Goal: Task Accomplishment & Management: Use online tool/utility

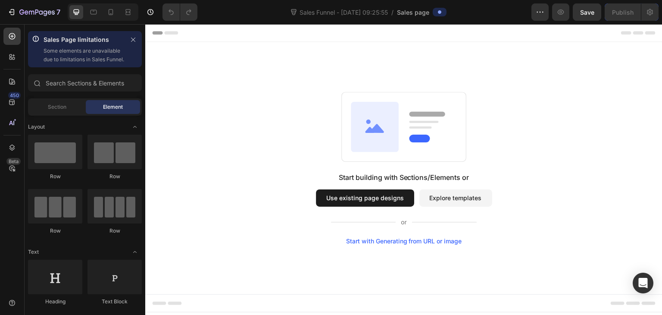
click at [444, 197] on button "Explore templates" at bounding box center [456, 197] width 73 height 17
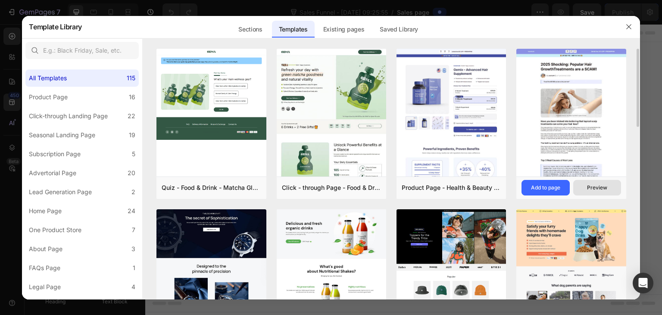
click at [602, 185] on div "Preview" at bounding box center [597, 188] width 20 height 8
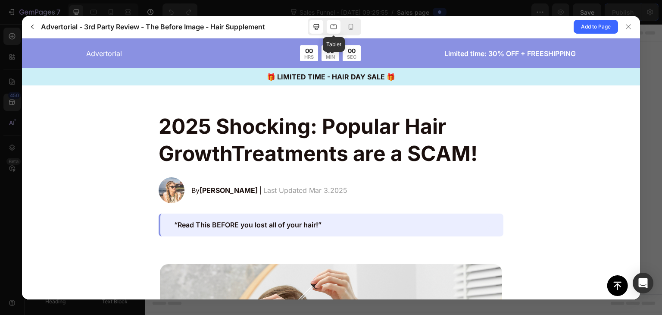
click at [332, 25] on icon at bounding box center [333, 26] width 9 height 9
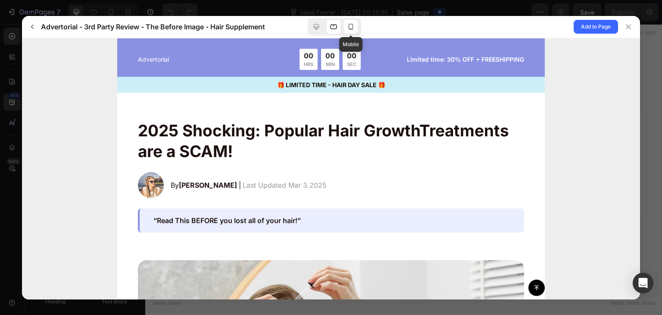
click at [353, 26] on icon at bounding box center [351, 27] width 5 height 6
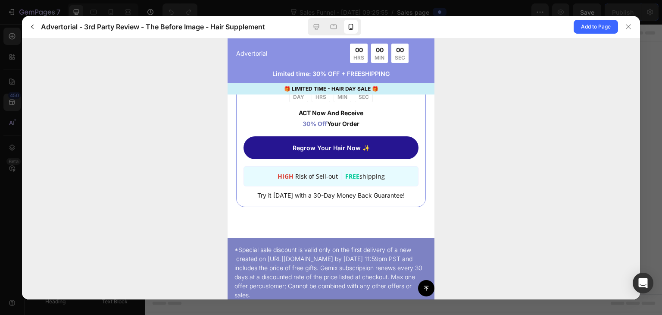
scroll to position [3898, 0]
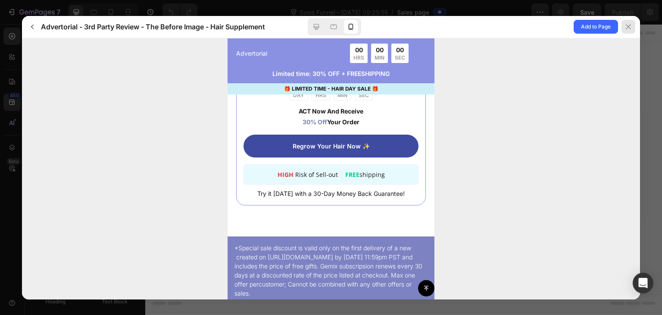
click at [626, 27] on icon at bounding box center [628, 26] width 7 height 7
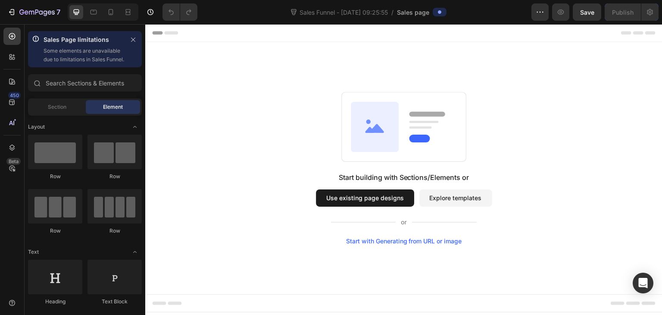
click at [436, 194] on button "Explore templates" at bounding box center [456, 197] width 73 height 17
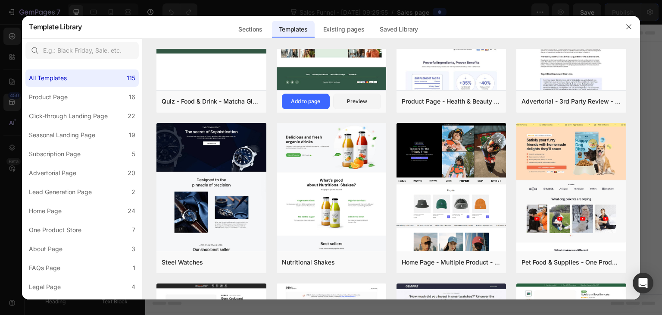
scroll to position [0, 0]
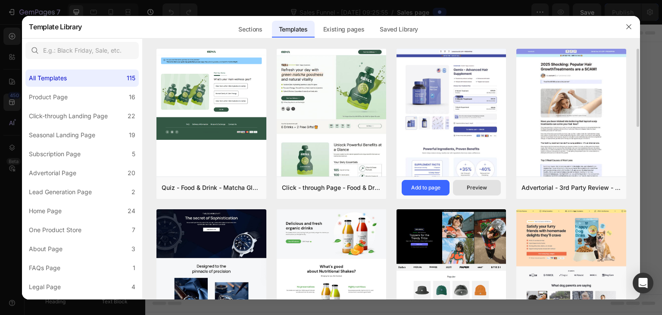
click at [486, 185] on div "Preview" at bounding box center [477, 188] width 20 height 8
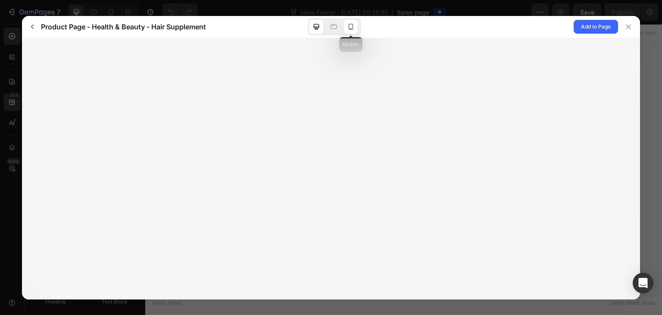
click at [352, 31] on div at bounding box center [351, 27] width 14 height 14
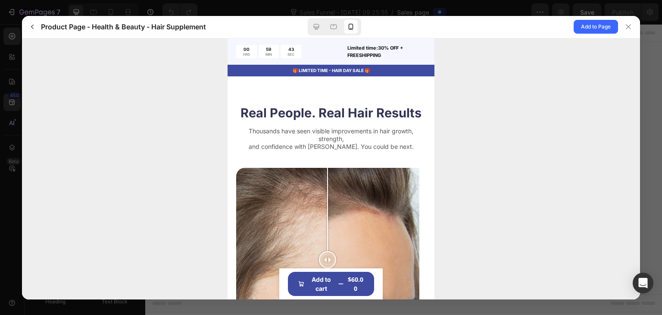
scroll to position [2242, 0]
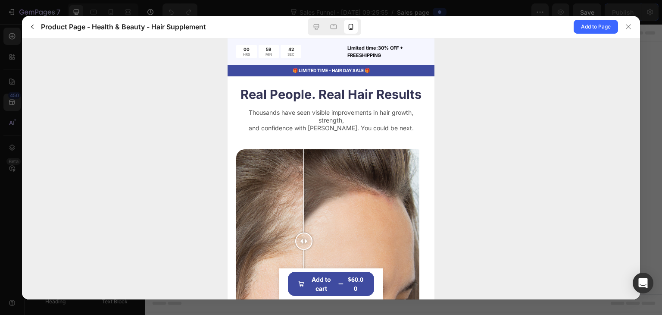
drag, startPoint x: 330, startPoint y: 207, endPoint x: 382, endPoint y: 211, distance: 51.5
click at [313, 232] on div at bounding box center [303, 240] width 17 height 17
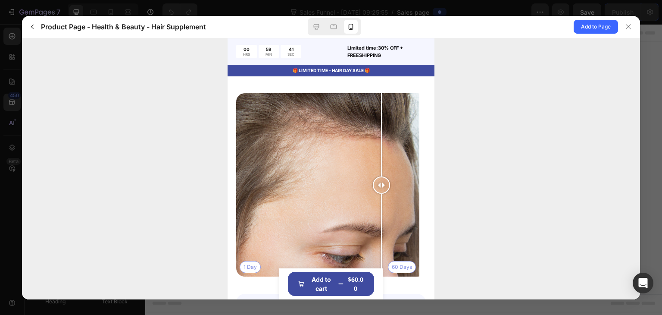
scroll to position [2285, 0]
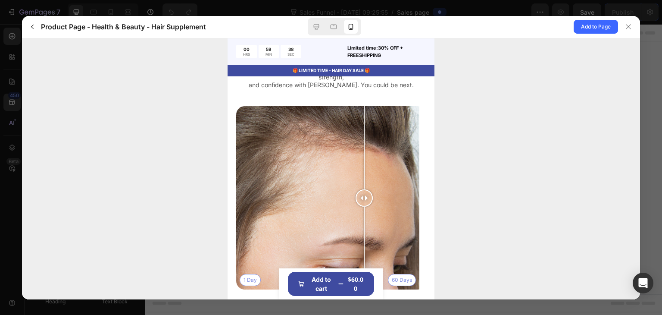
drag, startPoint x: 374, startPoint y: 171, endPoint x: 361, endPoint y: 160, distance: 17.1
click at [364, 161] on div at bounding box center [364, 197] width 17 height 183
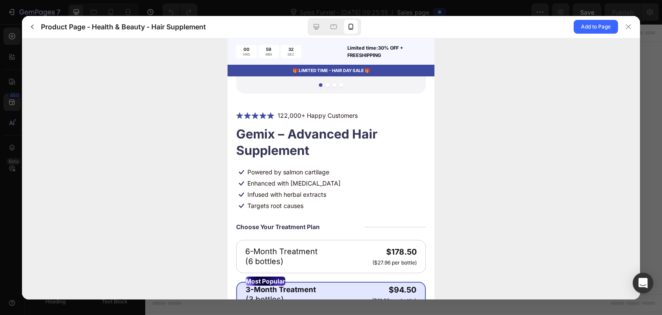
scroll to position [86, 0]
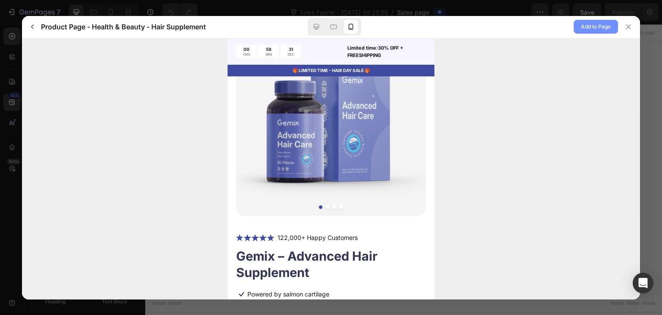
click at [582, 27] on span "Add to Page" at bounding box center [596, 27] width 30 height 10
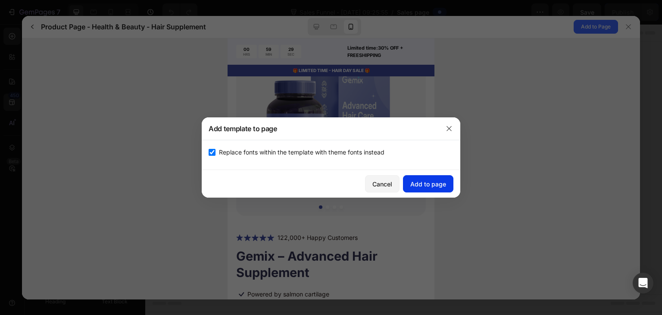
click at [417, 184] on div "Add to page" at bounding box center [429, 183] width 36 height 9
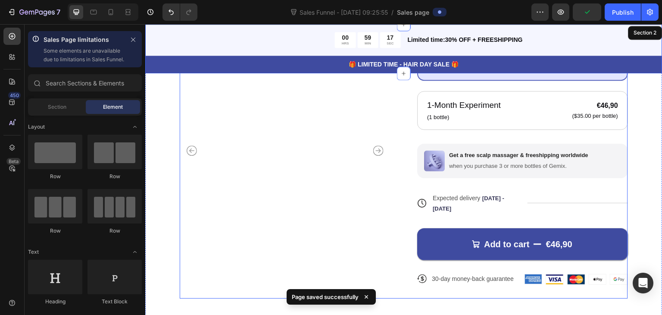
scroll to position [216, 0]
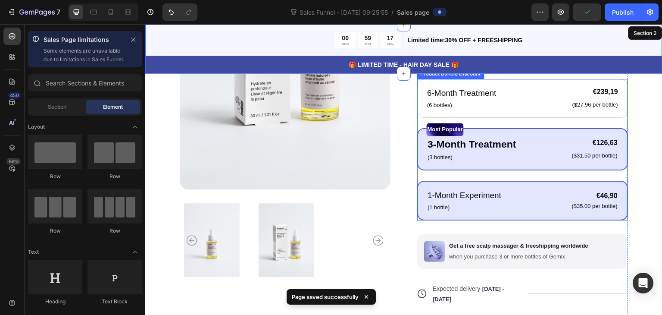
click at [468, 189] on p "1-Month Experiment" at bounding box center [465, 195] width 74 height 13
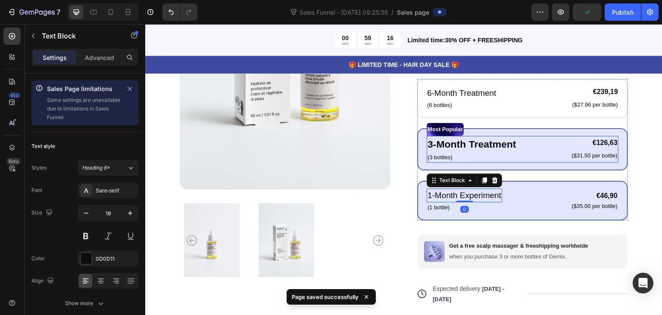
click at [522, 155] on div "3-Month Treatment Text Block (3 bottles) Text Block €126,63 Product Price Produ…" at bounding box center [523, 149] width 192 height 27
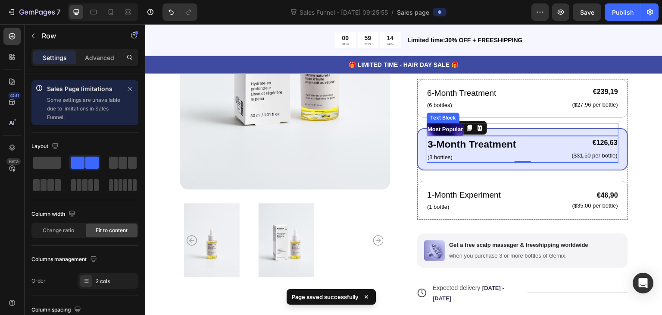
click at [460, 127] on p "Most Popular" at bounding box center [445, 129] width 35 height 11
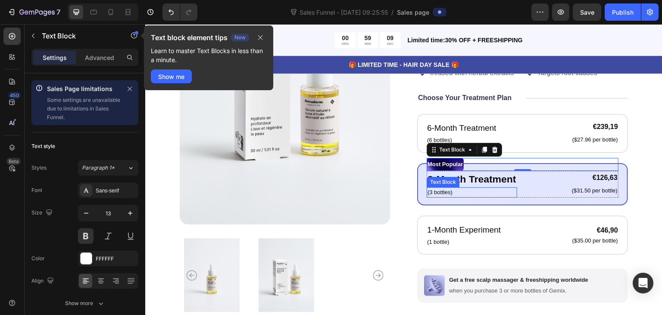
scroll to position [86, 0]
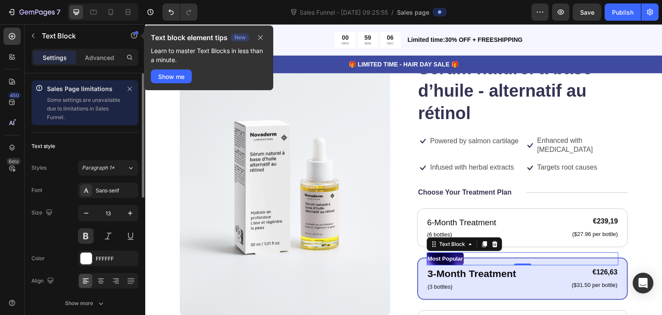
click at [91, 97] on p "Some settings are unavailable due to limitations in Sales Funnel." at bounding box center [84, 109] width 74 height 26
click at [260, 38] on icon "button" at bounding box center [260, 37] width 5 height 5
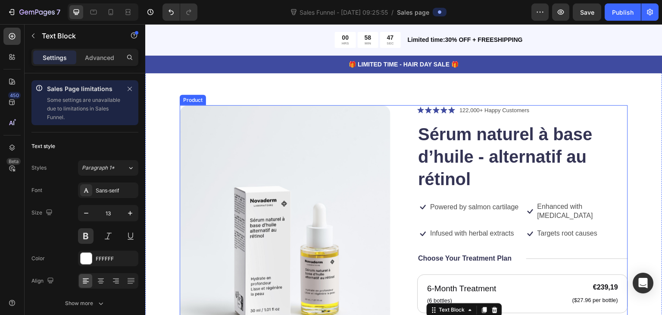
scroll to position [0, 0]
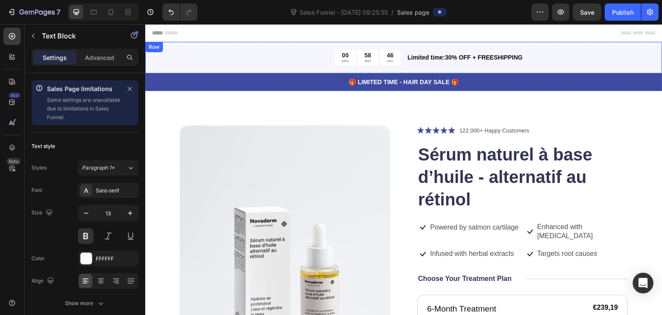
click at [531, 66] on div "00 HRS 58 MIN 46 SEC Countdown Timer Limited time:30% OFF + FREESHIPPING Text B…" at bounding box center [403, 57] width 517 height 31
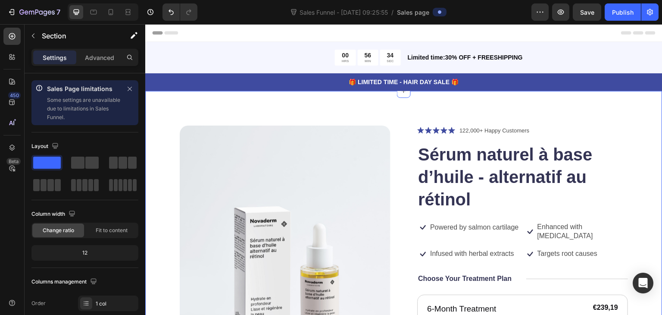
click at [511, 85] on p "🎁 LIMITED TIME - HAIR DAY SALE 🎁" at bounding box center [404, 82] width 516 height 9
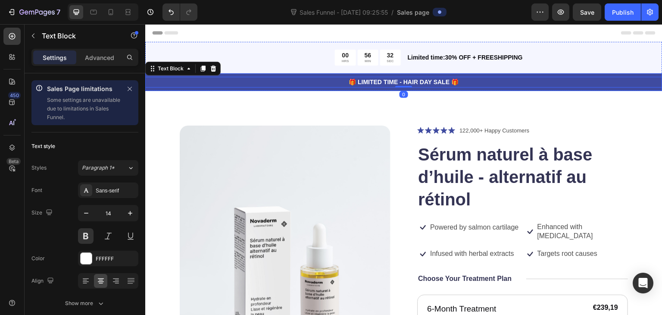
click at [360, 88] on div "🎁 LIMITED TIME - HAIR DAY SALE 🎁 Text Block 0 Row" at bounding box center [403, 82] width 517 height 18
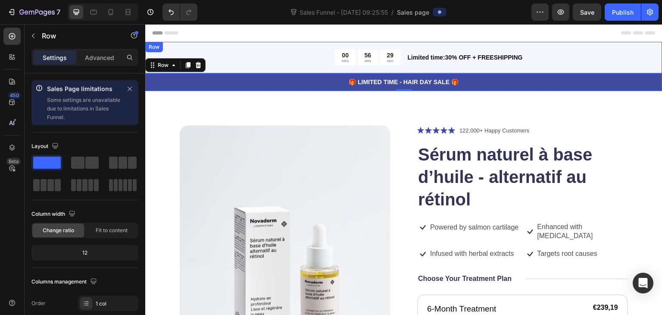
click at [369, 70] on div "00 HRS 56 MIN 29 SEC Countdown Timer Limited time:30% OFF + FREESHIPPING Text B…" at bounding box center [403, 57] width 517 height 31
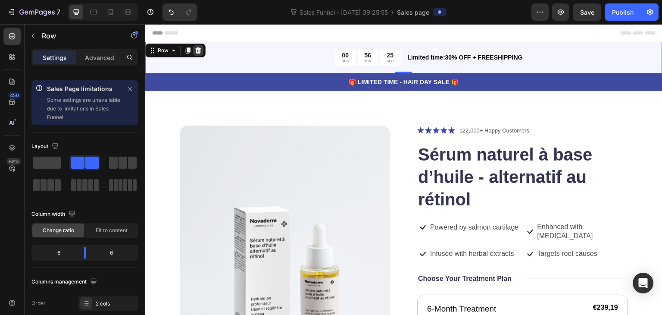
click at [201, 50] on icon at bounding box center [198, 50] width 7 height 7
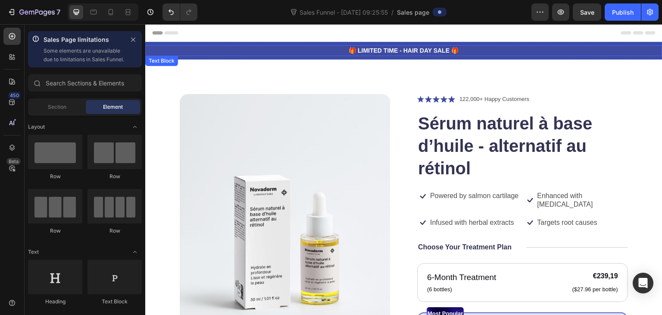
click at [370, 52] on p "🎁 LIMITED TIME - HAIR DAY SALE 🎁" at bounding box center [404, 50] width 516 height 9
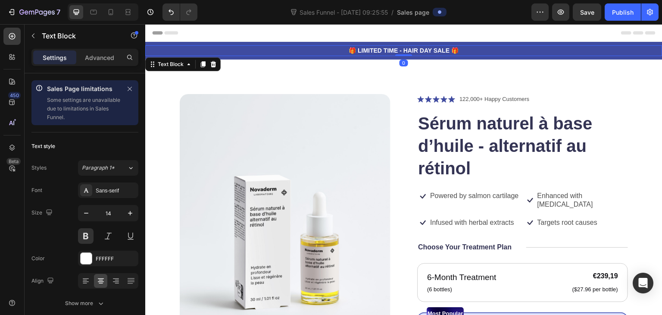
click at [358, 52] on p "🎁 LIMITED TIME - HAIR DAY SALE 🎁" at bounding box center [404, 50] width 516 height 9
click at [356, 51] on p "🎁 LIMITED TIME - HAIR DAY SALE 🎁" at bounding box center [404, 50] width 516 height 9
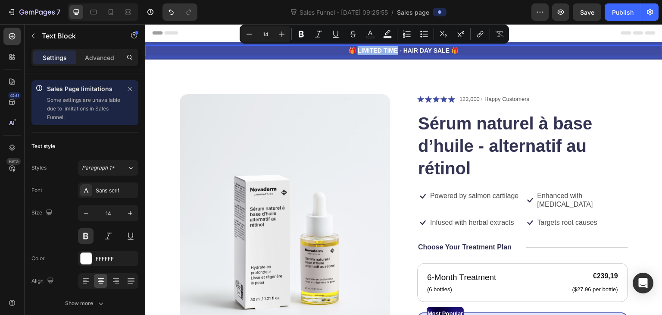
drag, startPoint x: 356, startPoint y: 51, endPoint x: 389, endPoint y: 52, distance: 33.2
click at [389, 52] on p "🎁 LIMITED TIME - HAIR DAY SALE 🎁" at bounding box center [404, 50] width 516 height 9
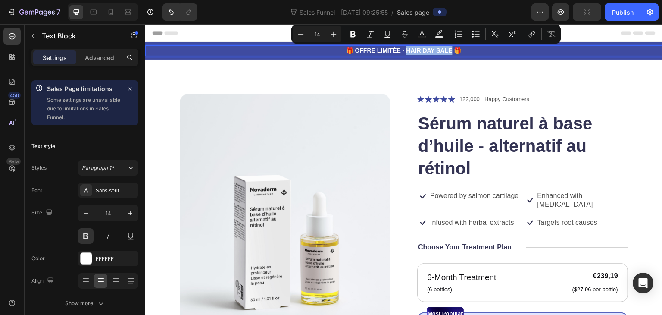
drag, startPoint x: 403, startPoint y: 48, endPoint x: 448, endPoint y: 53, distance: 44.7
click at [448, 53] on p "🎁 OFFRE LIMITÉE - HAIR DAY SALE 🎁" at bounding box center [404, 50] width 516 height 9
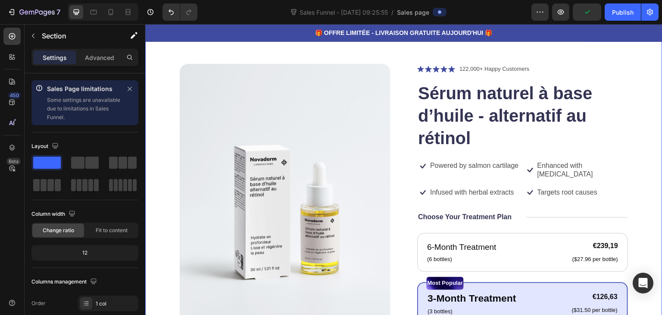
scroll to position [43, 0]
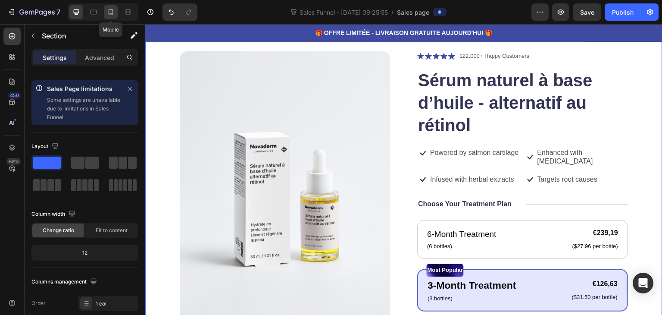
click at [117, 9] on div at bounding box center [111, 12] width 14 height 14
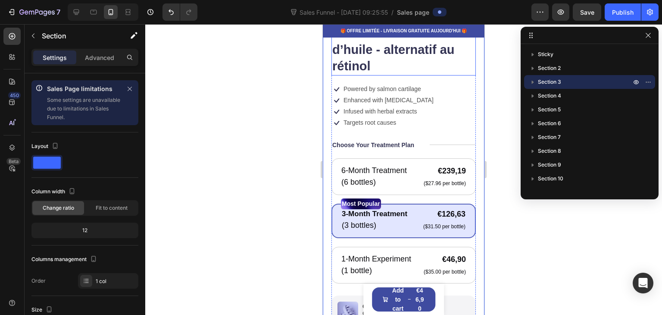
scroll to position [302, 0]
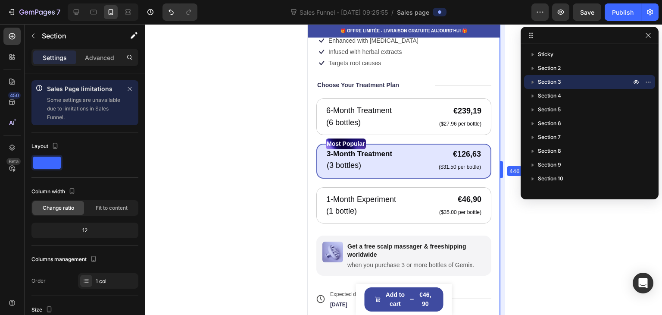
drag, startPoint x: 485, startPoint y: 86, endPoint x: 527, endPoint y: 84, distance: 41.9
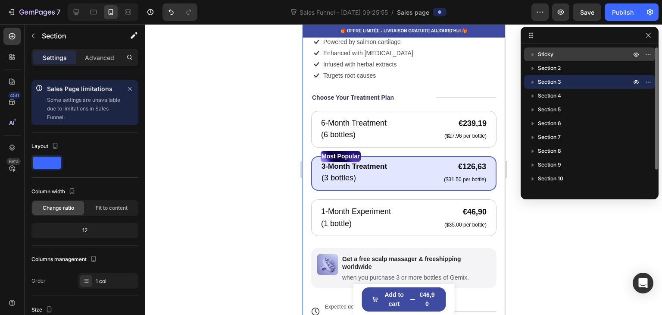
scroll to position [357, 0]
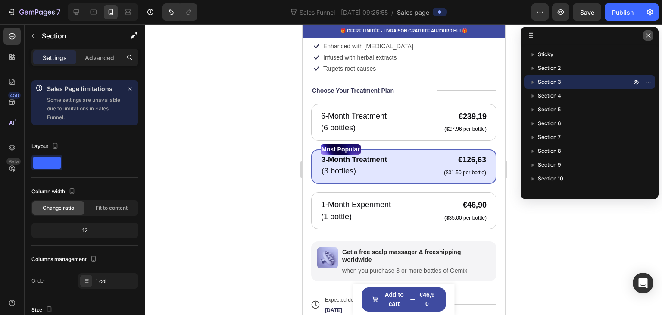
click at [649, 38] on icon "button" at bounding box center [648, 35] width 7 height 7
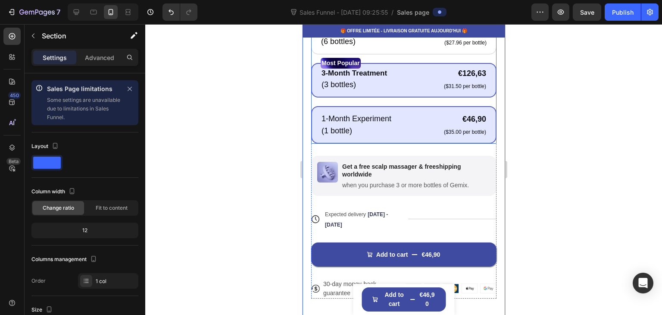
scroll to position [572, 0]
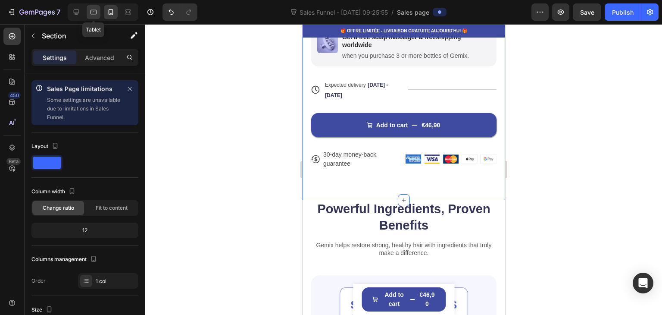
click at [91, 15] on icon at bounding box center [93, 12] width 9 height 9
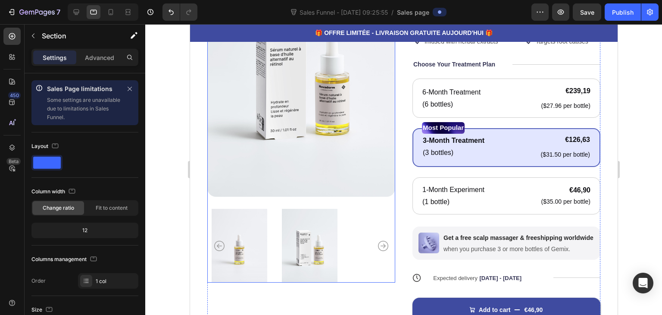
scroll to position [129, 0]
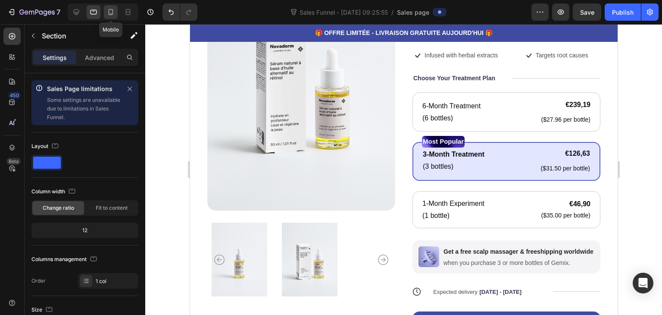
click at [109, 11] on icon at bounding box center [111, 12] width 5 height 6
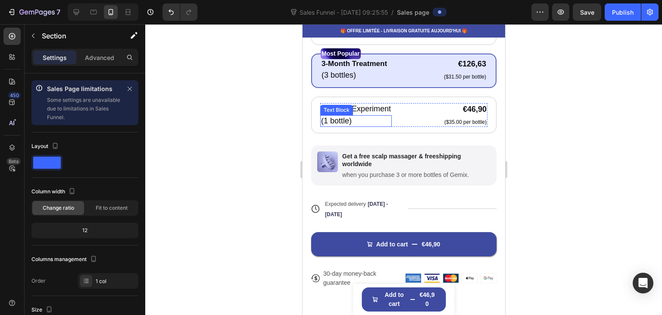
scroll to position [474, 0]
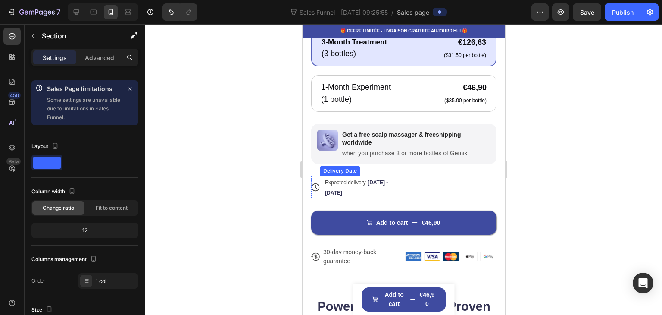
click at [346, 181] on div "Expected delivery [DATE] - [DATE]" at bounding box center [360, 187] width 72 height 22
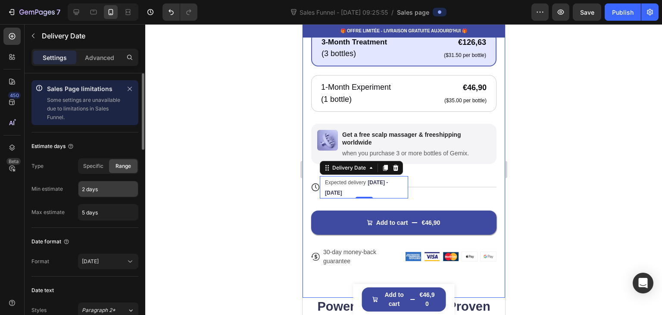
click at [85, 184] on input "2 days" at bounding box center [108, 189] width 60 height 16
type input "5 days"
click at [82, 212] on input "5 days" at bounding box center [108, 212] width 60 height 16
click at [85, 213] on input "5 days" at bounding box center [108, 212] width 60 height 16
type input "7 days"
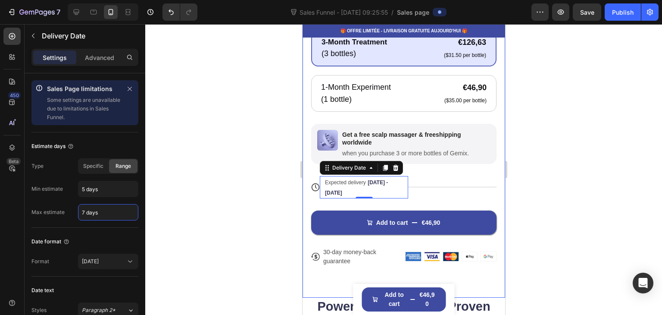
click at [161, 186] on div at bounding box center [403, 169] width 517 height 291
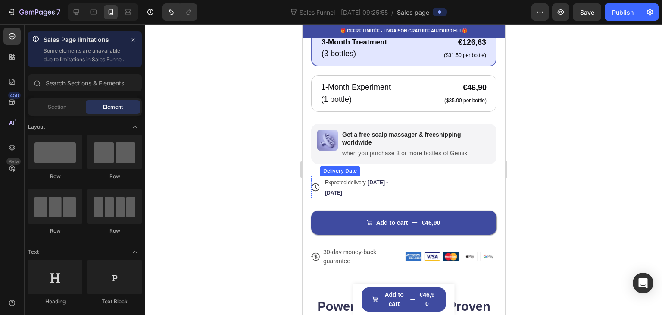
click at [348, 179] on span "Expected delivery" at bounding box center [345, 182] width 41 height 6
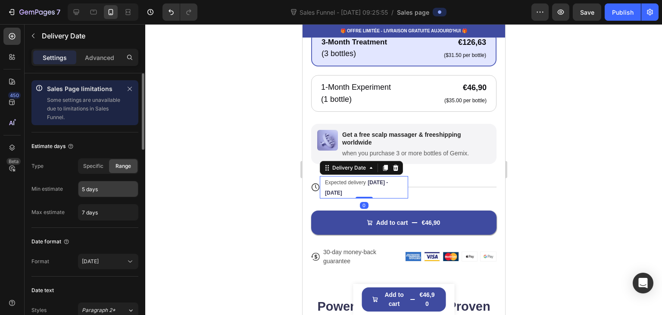
click at [85, 188] on input "5 days" at bounding box center [108, 189] width 60 height 16
type input "5 days"
click at [172, 163] on div at bounding box center [403, 169] width 517 height 291
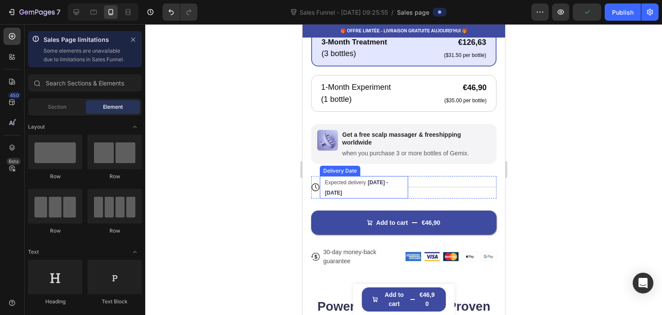
click at [353, 181] on div "Expected delivery [DATE] - [DATE]" at bounding box center [360, 187] width 72 height 22
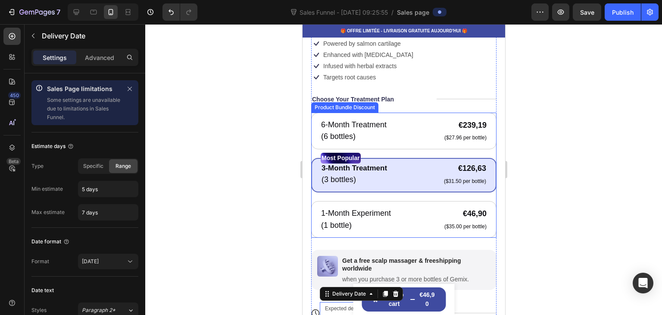
scroll to position [345, 0]
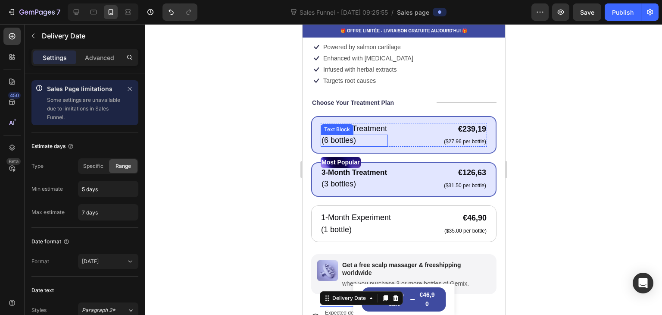
click at [398, 128] on div "6-Month Treatment Text Block (6 bottles) Text Block €239,19 Product Price Produ…" at bounding box center [403, 135] width 166 height 24
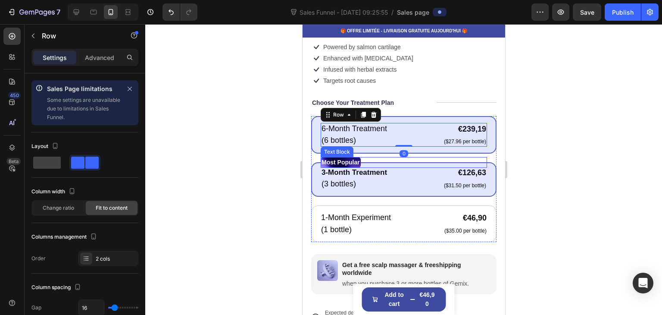
click at [360, 158] on p "Most Popular" at bounding box center [340, 162] width 38 height 9
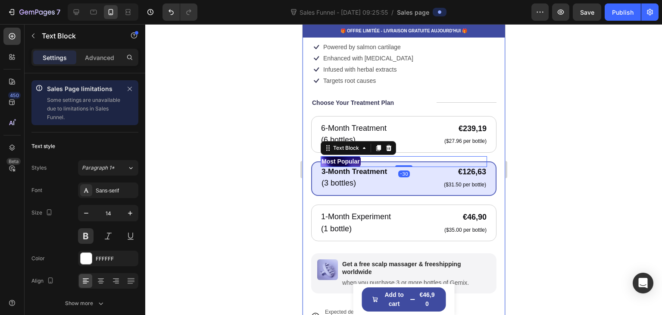
click at [306, 154] on div "Product Images Icon Icon Icon Icon Icon Icon List 122,000+ Happy Customers Text…" at bounding box center [403, 68] width 203 height 717
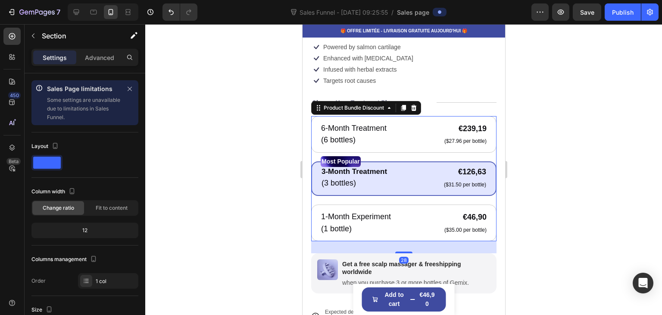
click at [313, 152] on div "6-Month Treatment Text Block (6 bottles) Text Block €239,19 Product Price Produ…" at bounding box center [403, 178] width 185 height 125
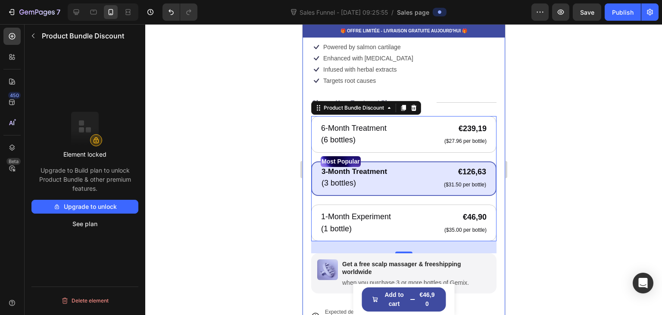
click at [128, 207] on button "Upgrade to unlock" at bounding box center [84, 207] width 107 height 14
click at [288, 160] on div at bounding box center [403, 169] width 517 height 291
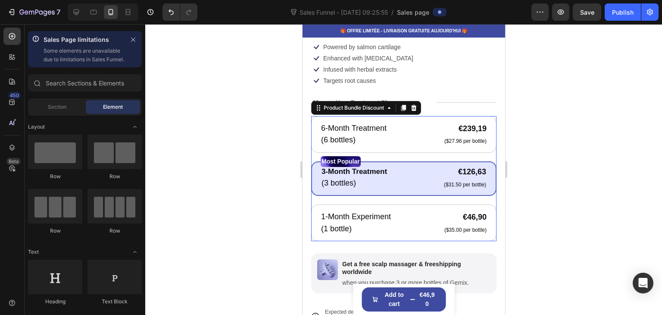
click at [313, 151] on div "6-Month Treatment Text Block (6 bottles) Text Block €239,19 Product Price Produ…" at bounding box center [403, 178] width 185 height 125
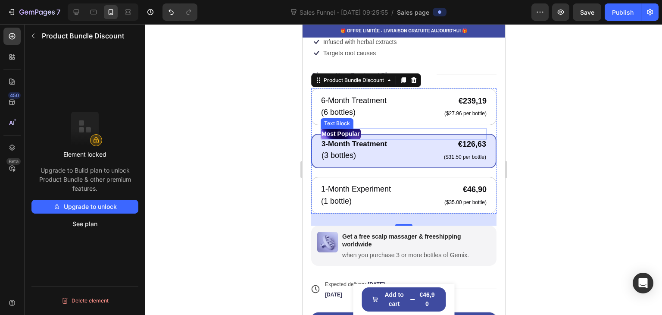
scroll to position [388, 0]
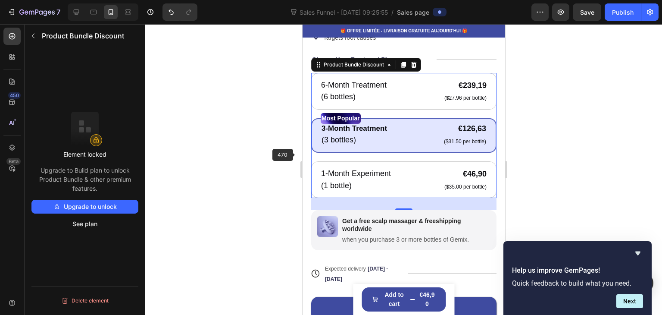
click at [269, 136] on div at bounding box center [403, 169] width 517 height 291
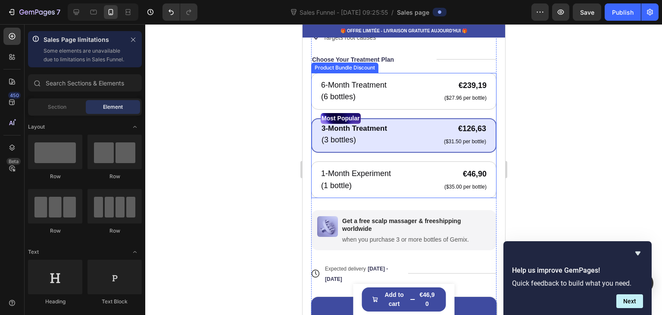
click at [312, 107] on div "6-Month Treatment Text Block (6 bottles) Text Block €239,19 Product Price Produ…" at bounding box center [403, 135] width 185 height 125
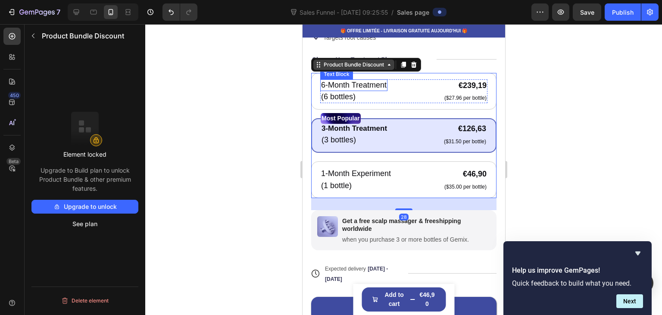
scroll to position [345, 0]
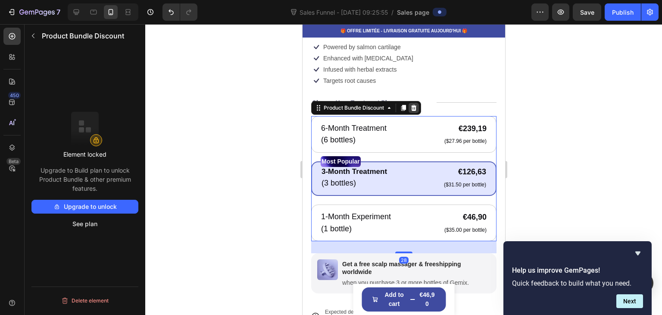
click at [415, 105] on icon at bounding box center [414, 108] width 6 height 6
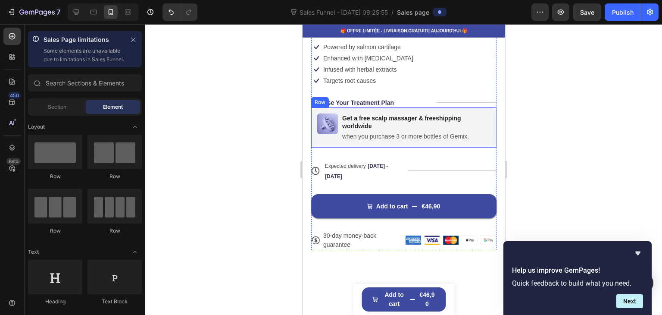
click at [380, 137] on div "Image Get a free scalp massager & freeshipping worldwide Text Block when you pu…" at bounding box center [403, 127] width 185 height 40
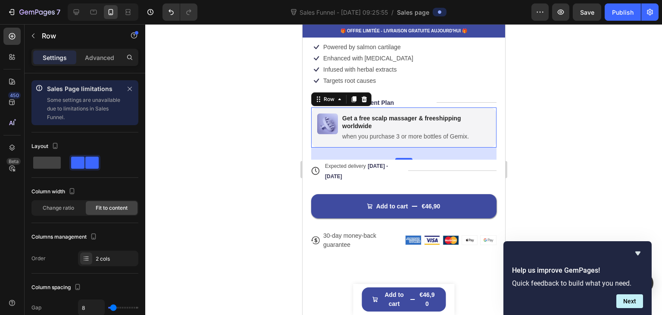
click at [370, 95] on div "Row" at bounding box center [341, 99] width 60 height 14
click at [363, 96] on icon at bounding box center [364, 99] width 6 height 6
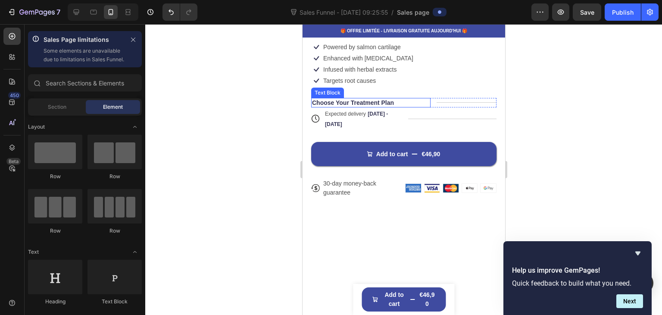
click at [432, 98] on div "Choose Your Treatment Plan Text Block Title Line Row" at bounding box center [403, 102] width 185 height 9
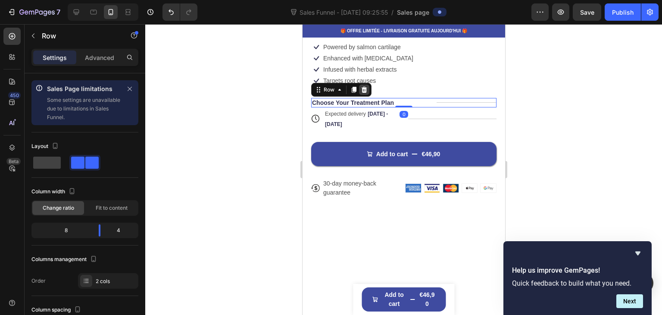
click at [364, 86] on icon at bounding box center [363, 89] width 7 height 7
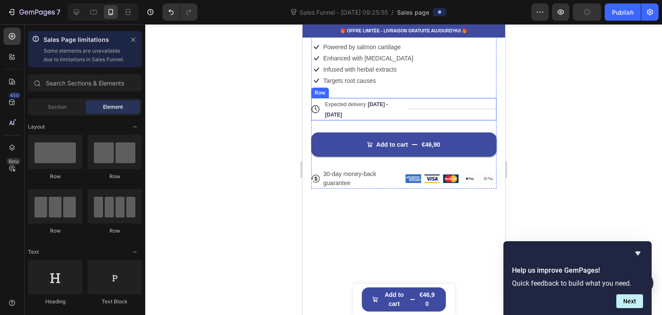
click at [423, 98] on div "Title Line" at bounding box center [452, 109] width 88 height 22
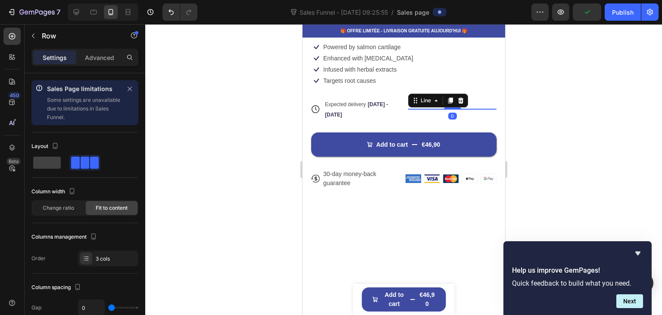
click at [408, 109] on div "Title Line 0" at bounding box center [452, 109] width 88 height 0
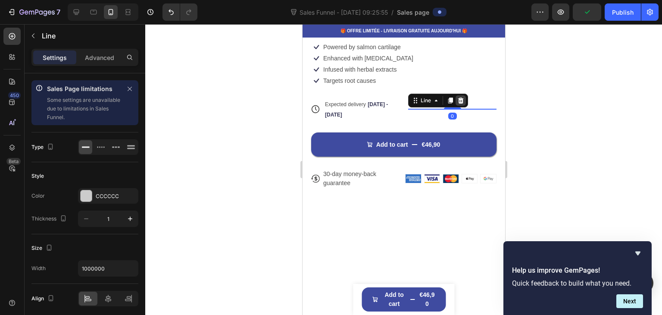
click at [458, 97] on icon at bounding box center [461, 100] width 6 height 6
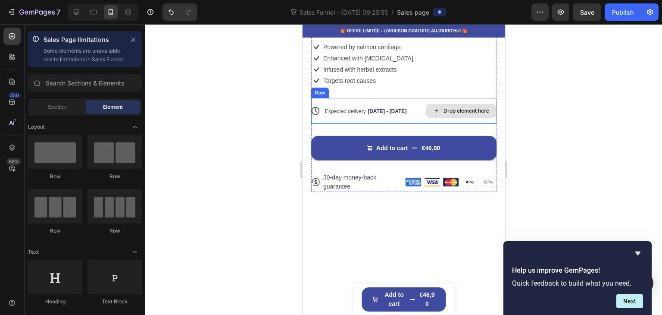
click at [427, 109] on div "Drop element here" at bounding box center [461, 111] width 70 height 14
click at [458, 107] on div "Drop element here" at bounding box center [466, 110] width 46 height 7
click at [339, 108] on span "Expected delivery" at bounding box center [345, 111] width 41 height 6
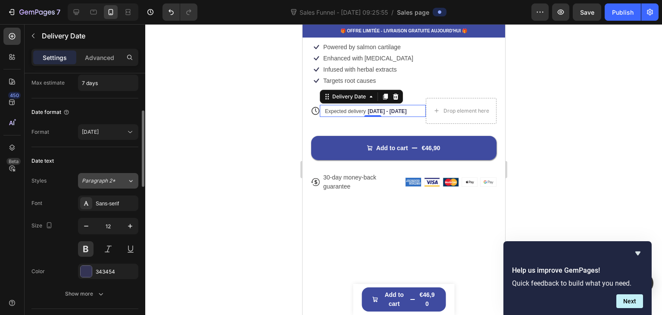
scroll to position [216, 0]
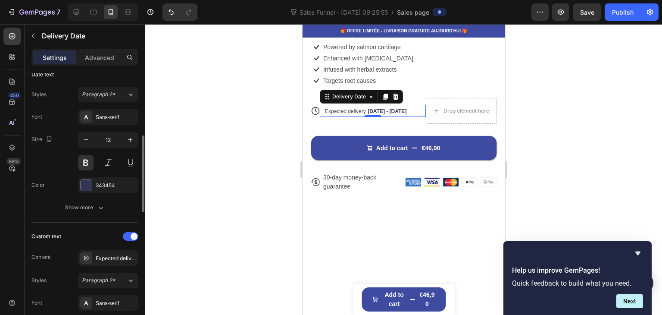
click at [332, 108] on span "Expected delivery" at bounding box center [345, 111] width 41 height 6
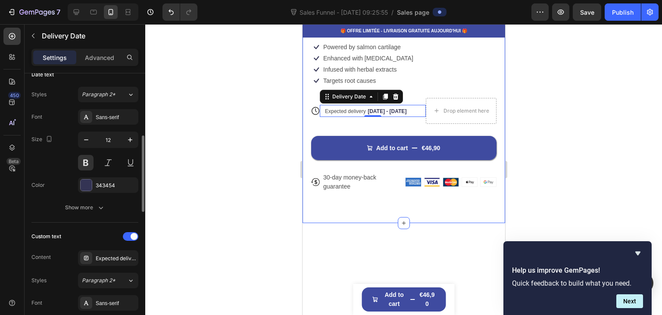
scroll to position [302, 0]
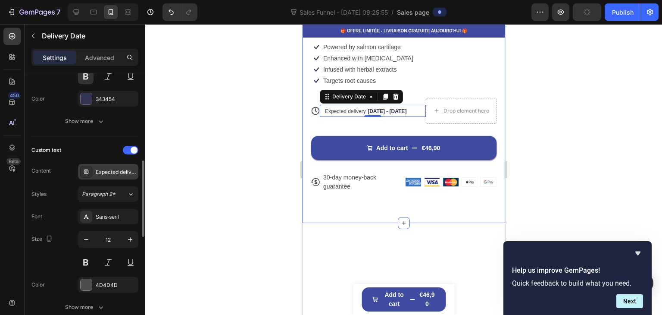
click at [105, 172] on div "Expected delivery" at bounding box center [116, 172] width 41 height 8
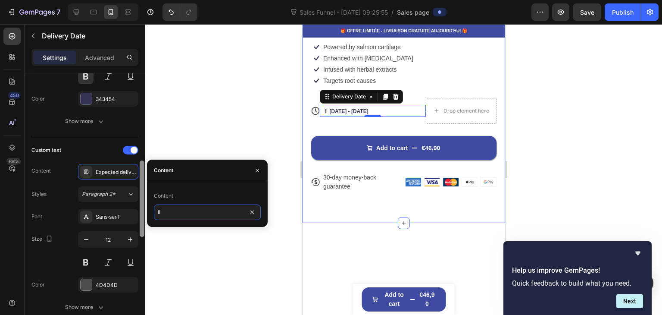
type input "l"
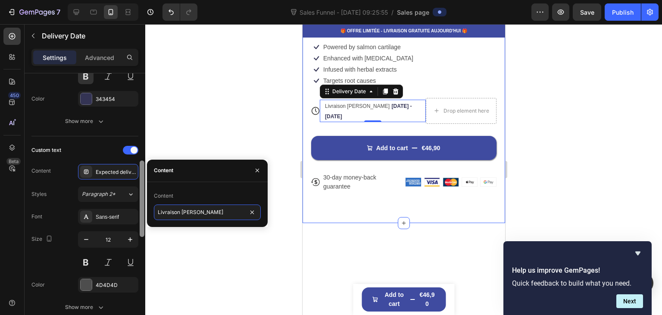
type input "Livraison estimée"
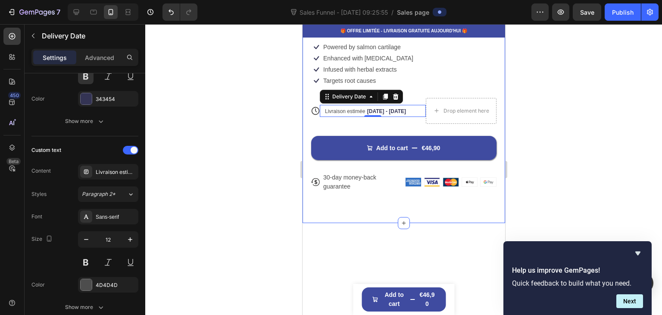
click at [200, 135] on div at bounding box center [403, 169] width 517 height 291
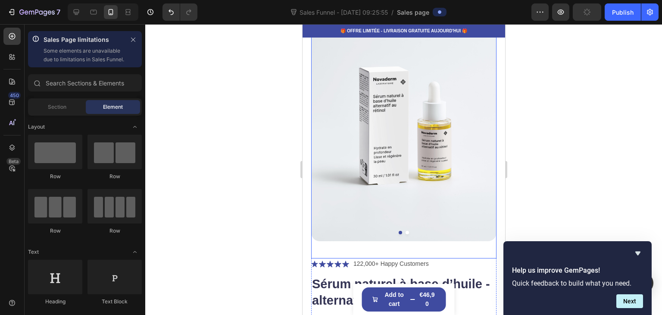
scroll to position [0, 0]
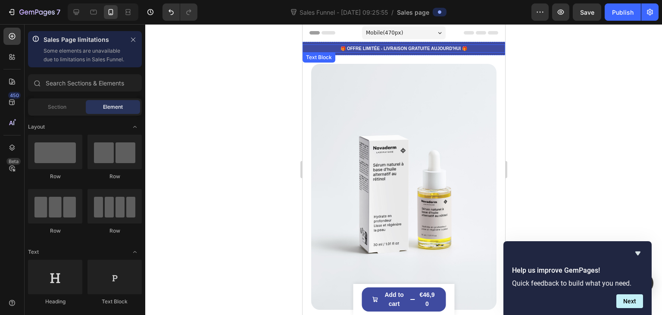
click at [363, 46] on p "🎁 OFFRE LIMITÉE - LIVRAISON GRATUITE AUJOURD'HUI 🎁" at bounding box center [403, 48] width 201 height 6
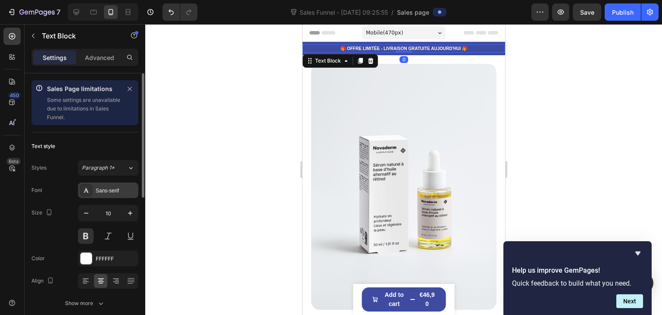
click at [103, 183] on div "Sans-serif" at bounding box center [108, 190] width 60 height 16
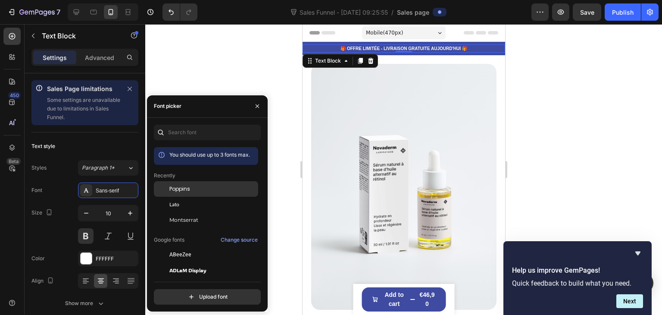
click at [187, 185] on span "Poppins" at bounding box center [179, 189] width 21 height 8
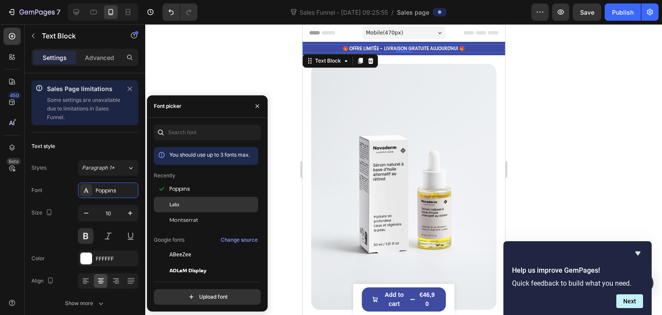
click at [177, 207] on span "Lato" at bounding box center [174, 205] width 10 height 8
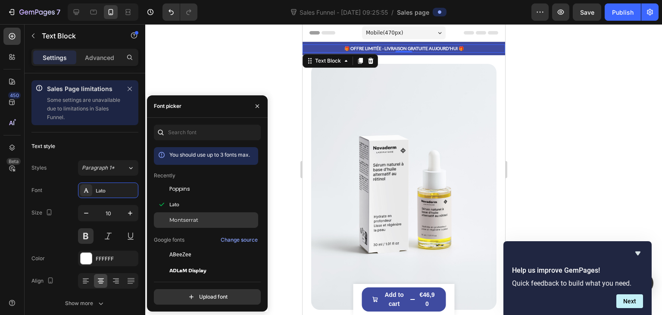
click at [177, 214] on div "Montserrat" at bounding box center [206, 220] width 104 height 16
click at [192, 71] on div at bounding box center [403, 169] width 517 height 291
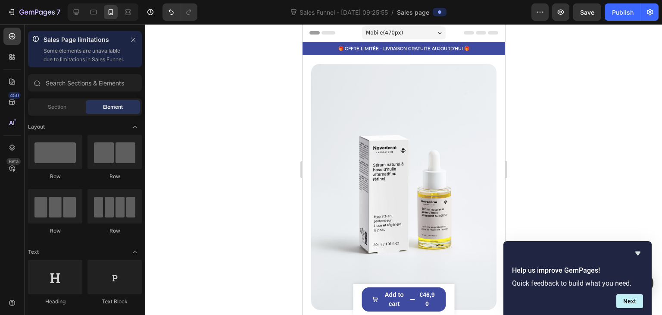
click at [525, 128] on div at bounding box center [403, 169] width 517 height 291
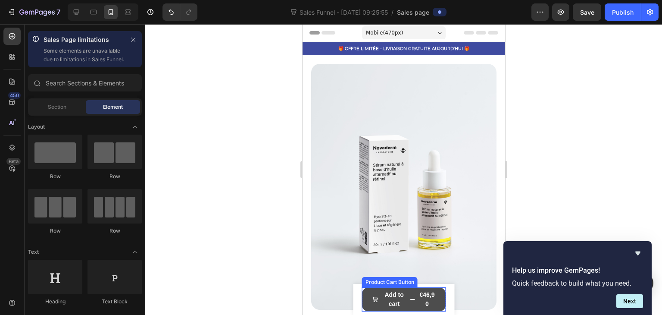
click at [435, 303] on button "Add to cart €46,90" at bounding box center [404, 299] width 84 height 24
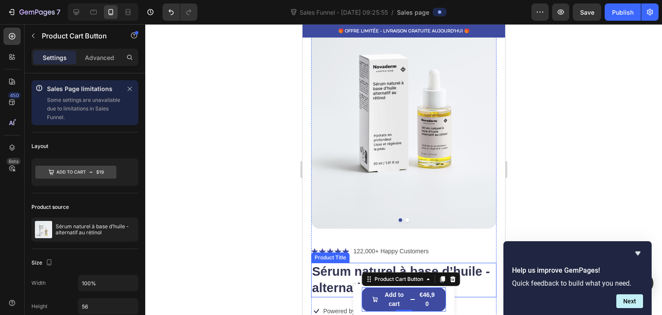
scroll to position [172, 0]
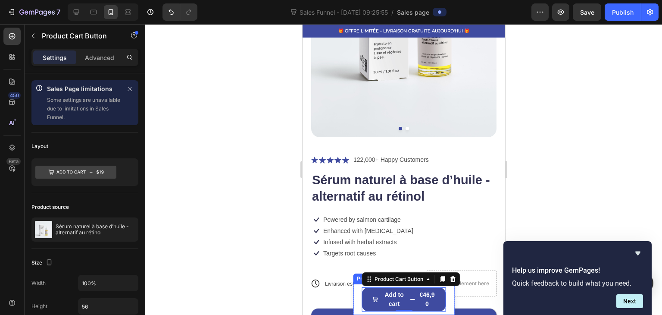
click at [443, 302] on div "Product Images Sérum naturel à base d’huile - alternatif au rétinol Product Tit…" at bounding box center [403, 299] width 101 height 31
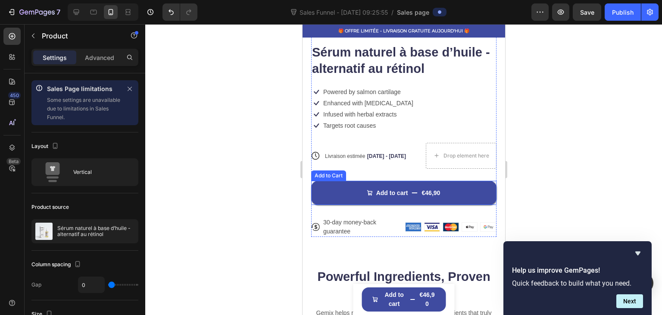
scroll to position [302, 0]
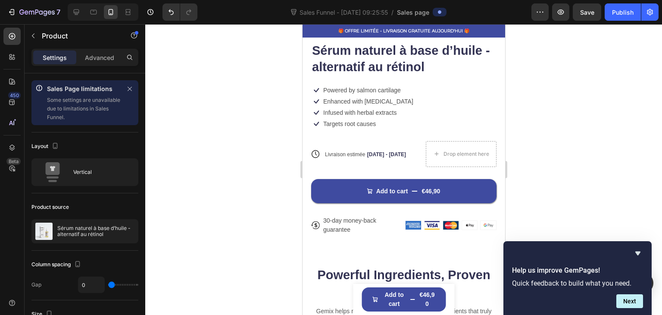
click at [445, 296] on div "Product Images Sérum naturel à base d’huile - alternatif au rétinol Product Tit…" at bounding box center [403, 299] width 101 height 31
click at [441, 301] on div "Product Images Sérum naturel à base d’huile - alternatif au rétinol Product Tit…" at bounding box center [403, 299] width 101 height 31
click at [642, 253] on icon "Hide survey" at bounding box center [638, 253] width 10 height 10
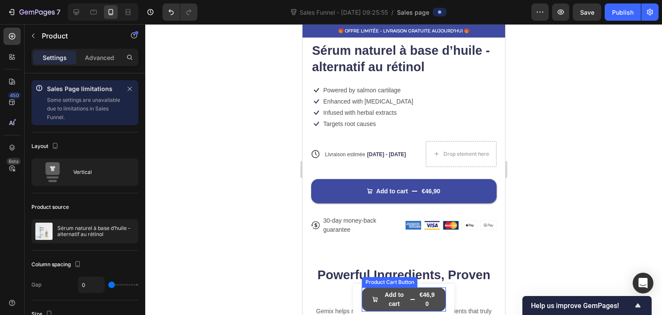
click at [420, 299] on div "€46,90" at bounding box center [426, 299] width 17 height 20
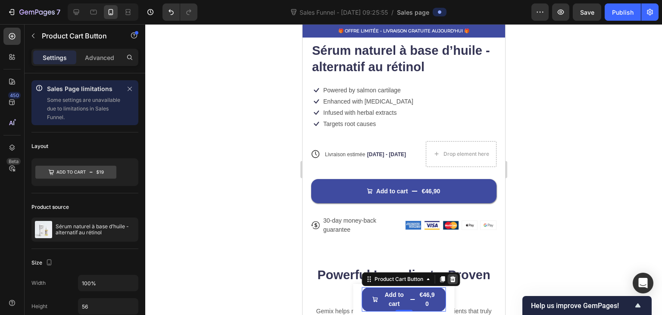
click at [450, 280] on icon at bounding box center [453, 279] width 6 height 6
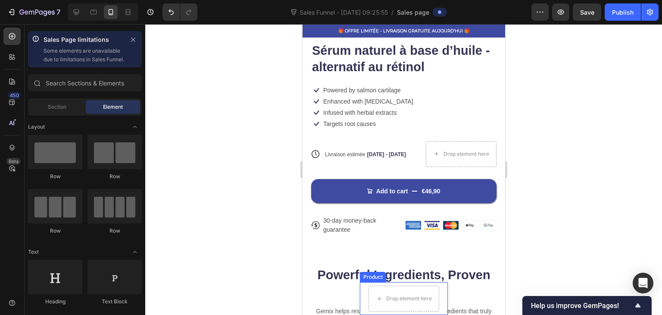
click at [437, 292] on div "Product Images Sérum naturel à base d’huile - alternatif au rétinol Product Tit…" at bounding box center [404, 298] width 88 height 33
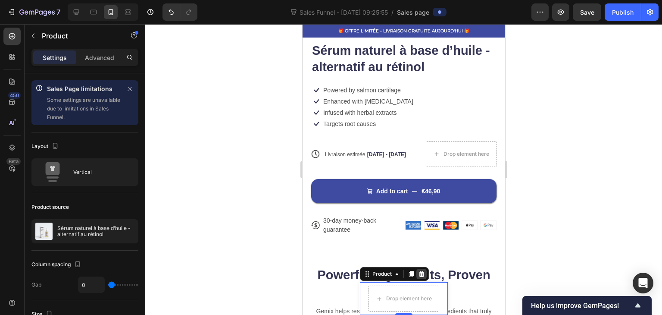
click at [419, 273] on icon at bounding box center [422, 274] width 6 height 6
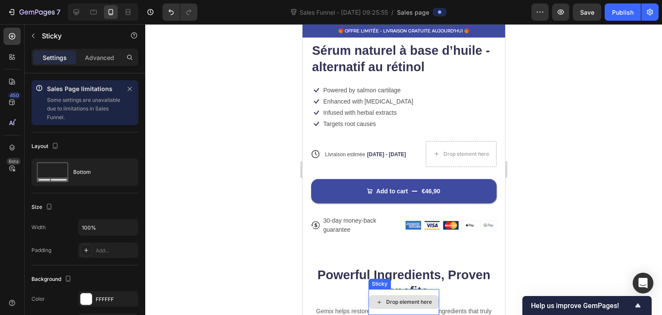
click at [431, 293] on div "Drop element here" at bounding box center [403, 302] width 71 height 26
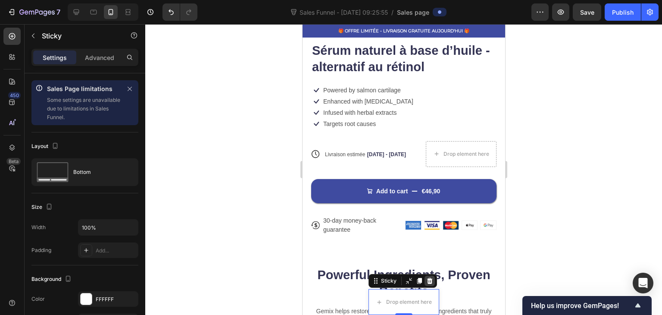
click at [429, 282] on icon at bounding box center [429, 280] width 7 height 7
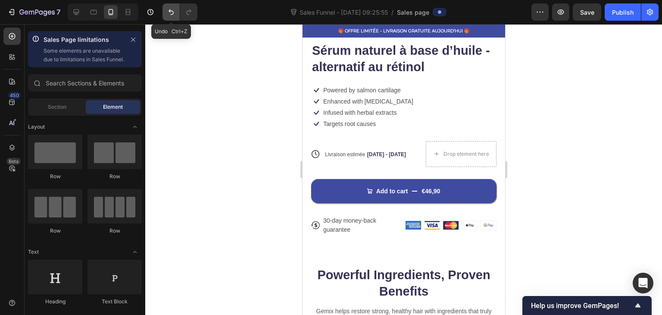
click at [168, 15] on icon "Undo/Redo" at bounding box center [171, 12] width 9 height 9
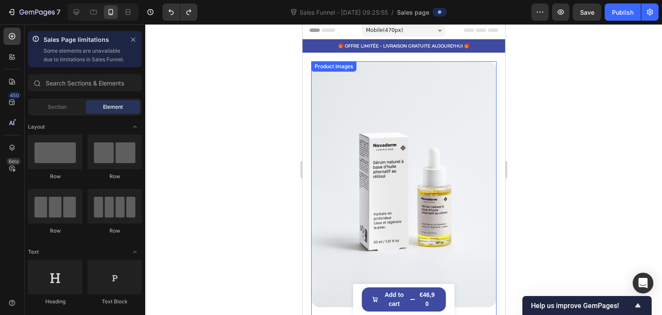
scroll to position [0, 0]
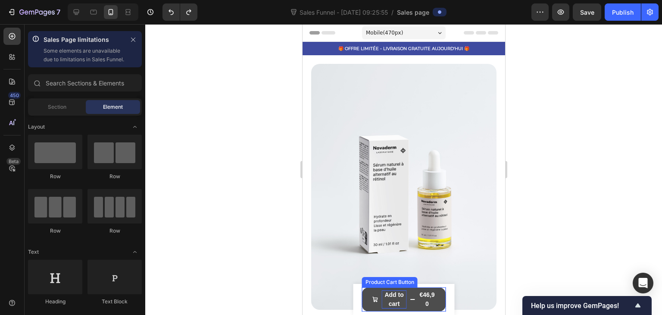
click at [390, 297] on div "Add to cart" at bounding box center [394, 299] width 25 height 18
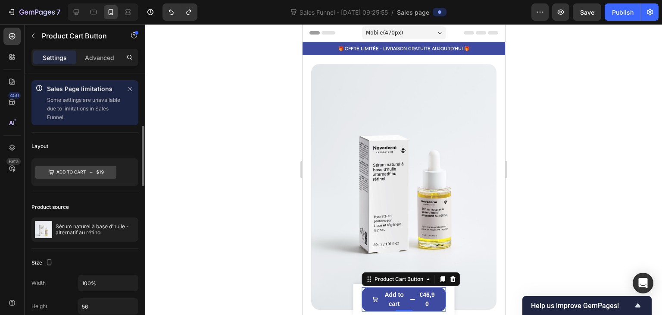
scroll to position [86, 0]
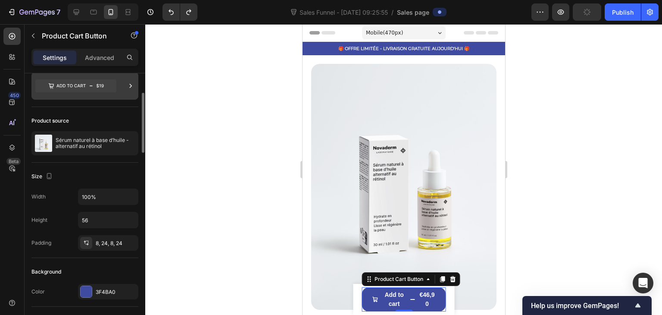
click at [79, 96] on div at bounding box center [84, 86] width 107 height 28
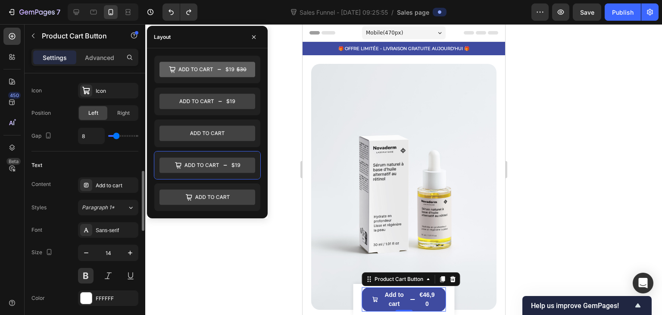
scroll to position [474, 0]
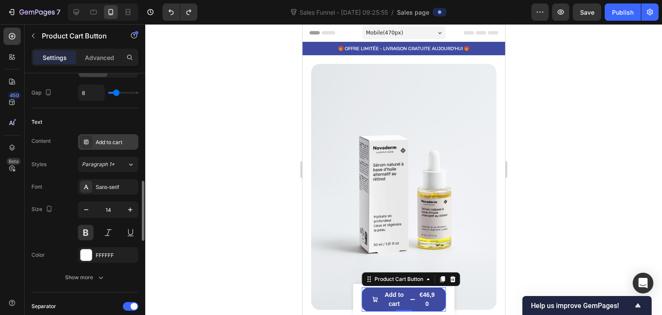
click at [110, 139] on div "Add to cart" at bounding box center [116, 142] width 41 height 8
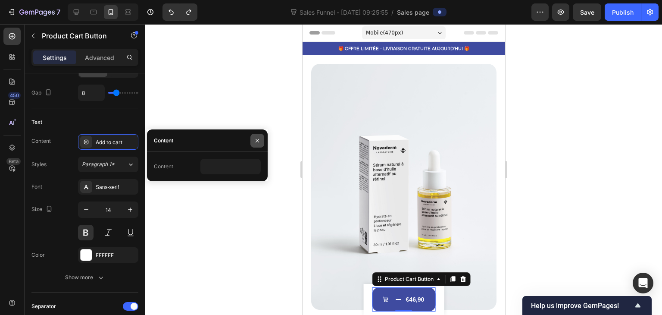
click at [259, 137] on icon "button" at bounding box center [257, 140] width 7 height 7
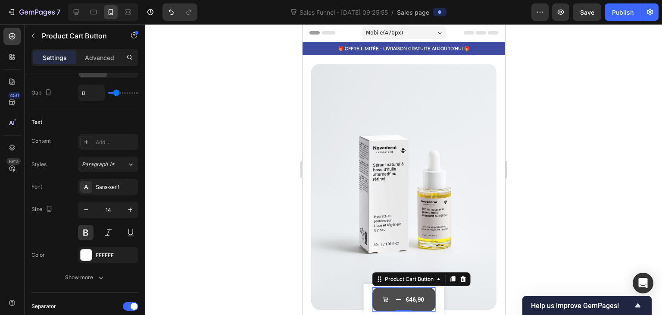
click at [395, 300] on icon at bounding box center [398, 299] width 6 height 6
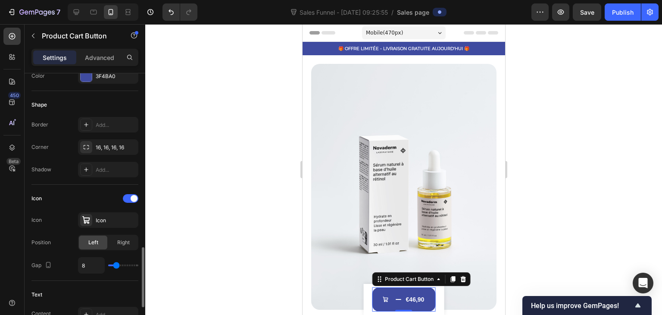
scroll to position [388, 0]
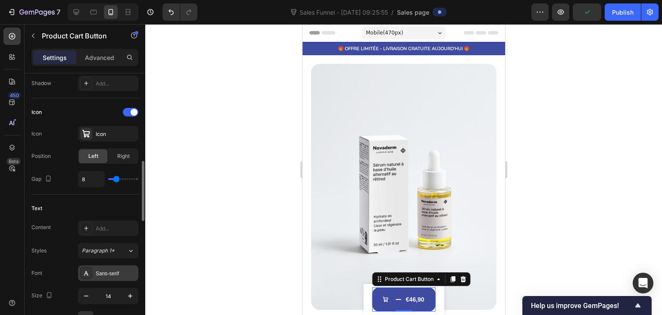
click at [97, 270] on div "Sans-serif" at bounding box center [116, 274] width 41 height 8
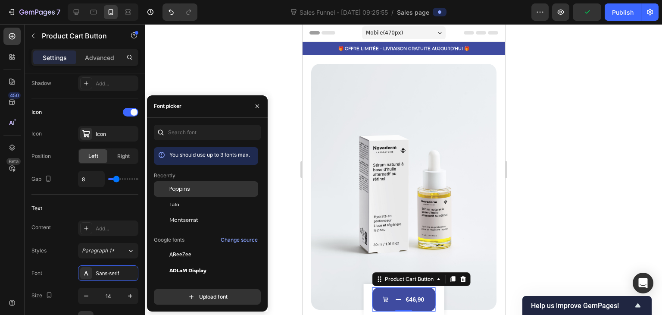
click at [184, 190] on span "Poppins" at bounding box center [179, 189] width 21 height 8
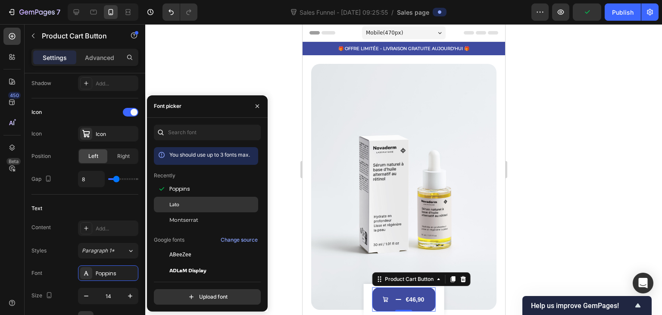
click at [174, 203] on span "Lato" at bounding box center [174, 205] width 10 height 8
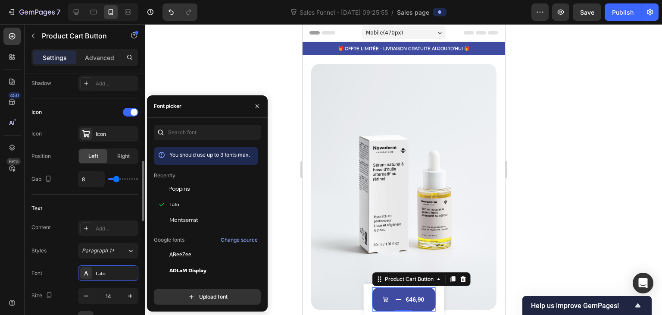
click at [97, 197] on div "Text Content Add... Styles Paragraph 1* Font Lato Size 14 Color FFFFFF Show more" at bounding box center [84, 286] width 107 height 184
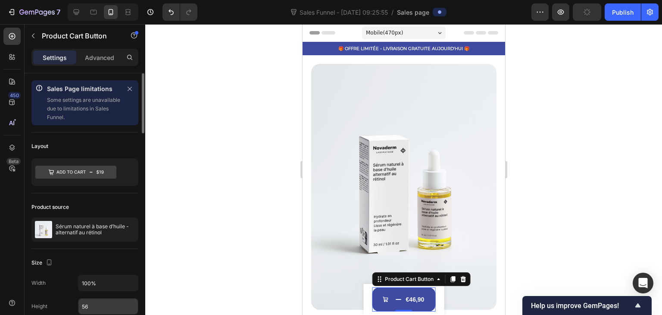
scroll to position [129, 0]
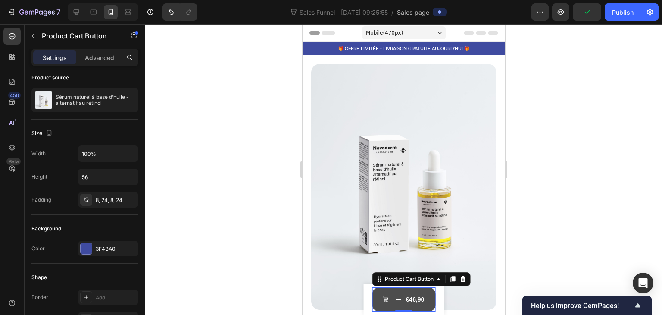
click at [413, 295] on div "€46,90" at bounding box center [415, 299] width 20 height 11
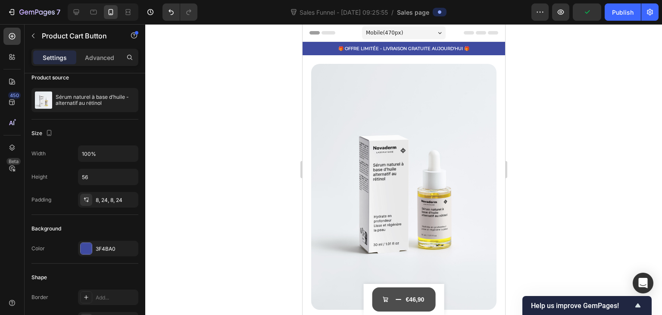
click at [411, 302] on div "€46,90" at bounding box center [415, 299] width 20 height 11
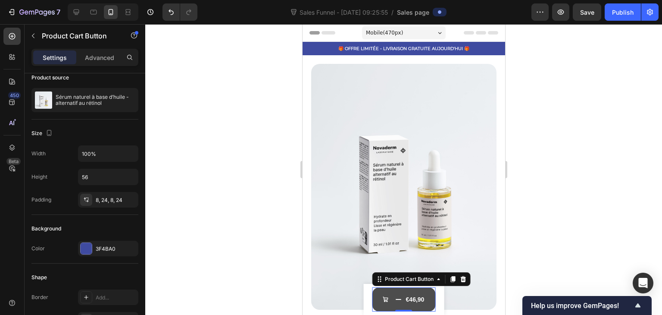
click at [395, 298] on icon at bounding box center [398, 299] width 6 height 6
click at [391, 298] on button "€46,90" at bounding box center [403, 299] width 63 height 24
click at [388, 298] on div at bounding box center [386, 299] width 9 height 9
click at [382, 300] on icon at bounding box center [385, 299] width 6 height 6
click at [207, 247] on div at bounding box center [403, 169] width 517 height 291
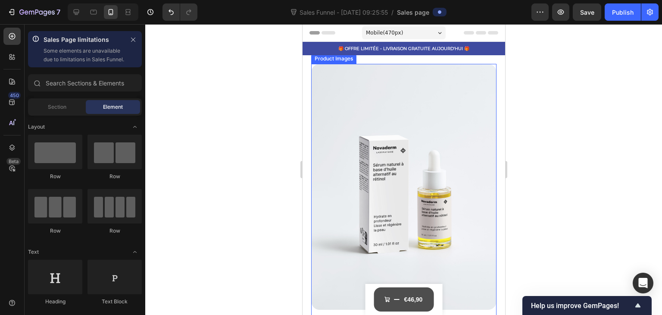
click at [394, 298] on icon at bounding box center [397, 299] width 6 height 6
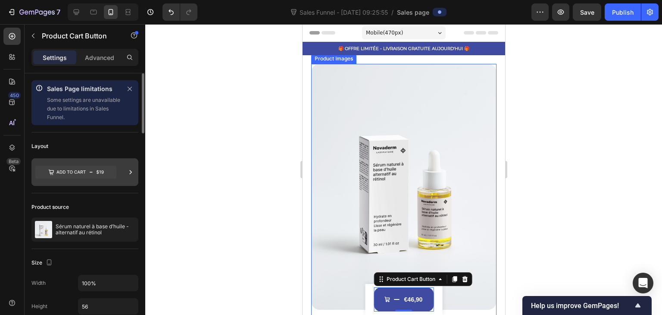
click at [59, 170] on icon at bounding box center [75, 172] width 81 height 13
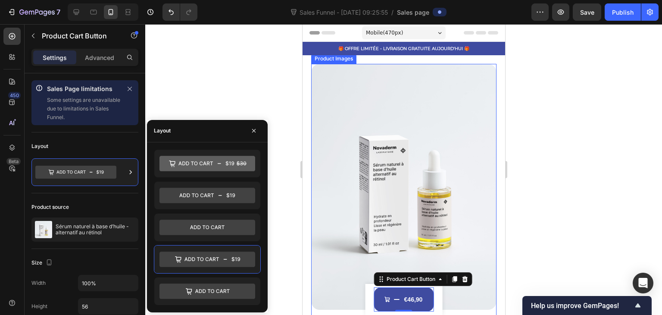
click at [200, 125] on div "Layout" at bounding box center [207, 131] width 121 height 22
click at [249, 128] on button "button" at bounding box center [254, 131] width 14 height 14
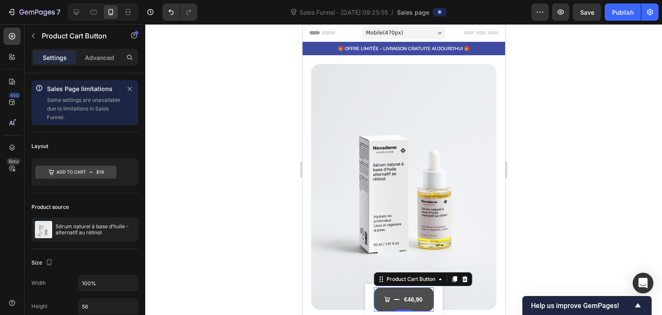
click at [380, 302] on button "€46,90" at bounding box center [404, 299] width 60 height 24
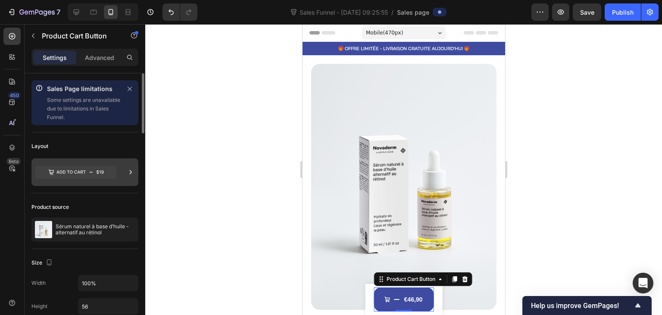
click at [98, 165] on icon at bounding box center [75, 172] width 81 height 20
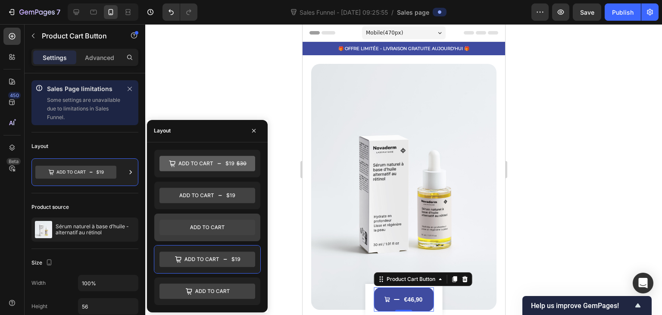
click at [192, 232] on icon at bounding box center [208, 227] width 96 height 16
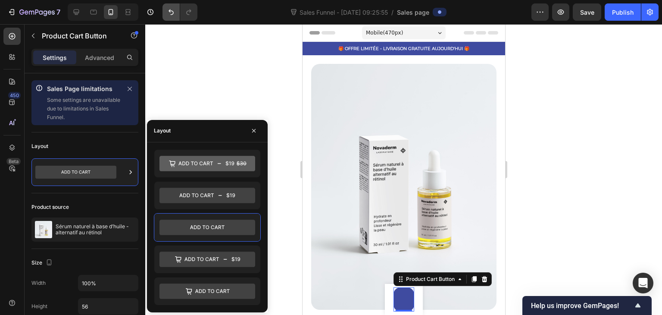
click at [178, 16] on button "Undo/Redo" at bounding box center [171, 11] width 17 height 17
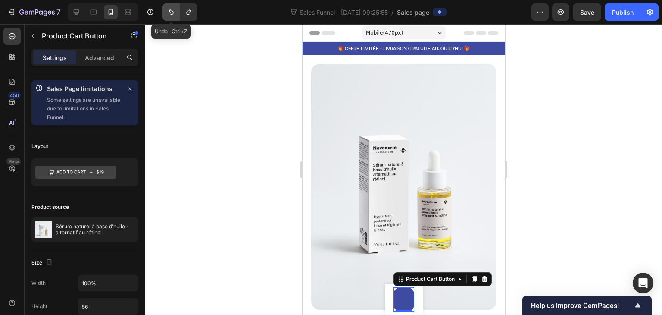
click at [176, 16] on button "Undo/Redo" at bounding box center [171, 11] width 17 height 17
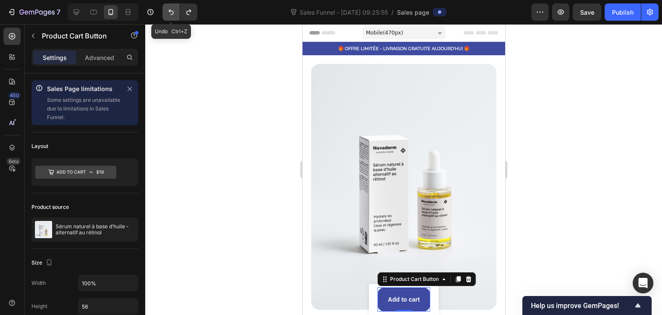
click at [172, 16] on icon "Undo/Redo" at bounding box center [171, 12] width 9 height 9
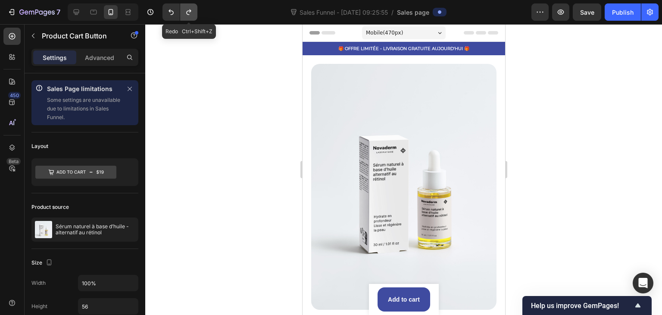
click at [185, 13] on icon "Undo/Redo" at bounding box center [189, 12] width 9 height 9
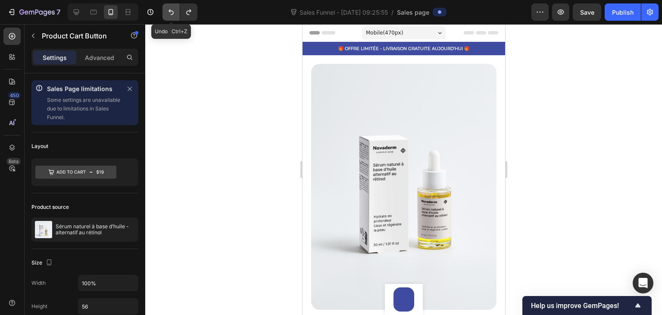
click at [167, 13] on icon "Undo/Redo" at bounding box center [171, 12] width 9 height 9
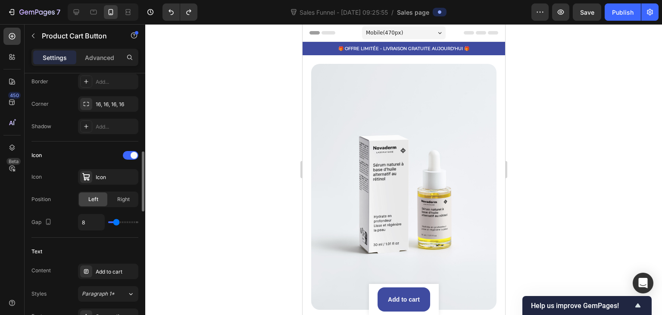
scroll to position [431, 0]
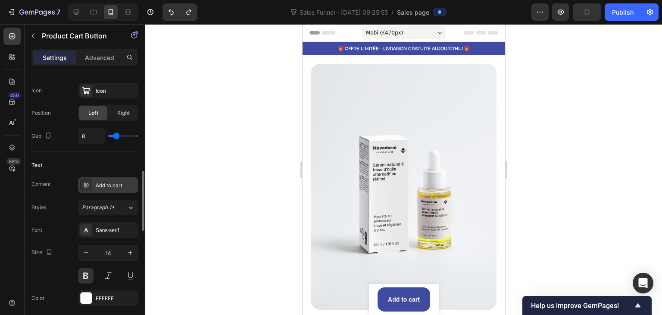
click at [110, 188] on div "Add to cart" at bounding box center [108, 185] width 60 height 16
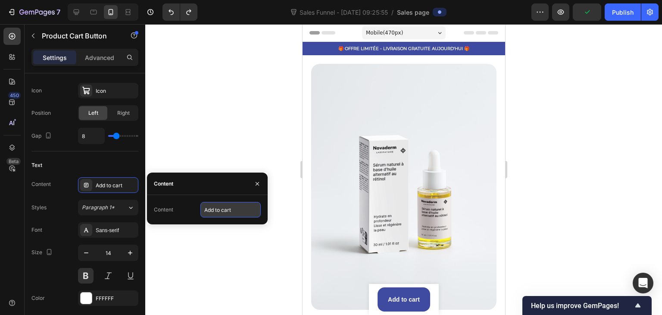
click at [238, 210] on input "Add to cart" at bounding box center [231, 210] width 60 height 16
type input "AJOUTEZ AU PANIER"
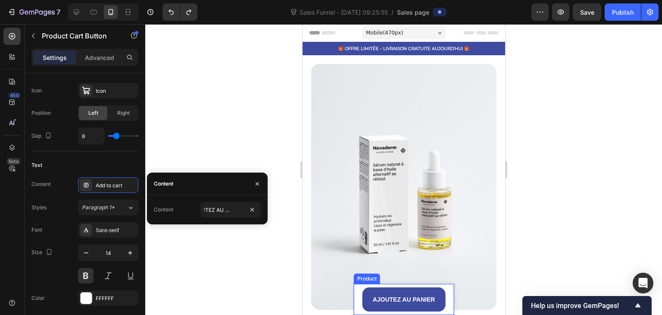
click at [354, 299] on div "Product Images Sérum naturel à base d’huile - alternatif au rétinol Product Tit…" at bounding box center [404, 299] width 100 height 31
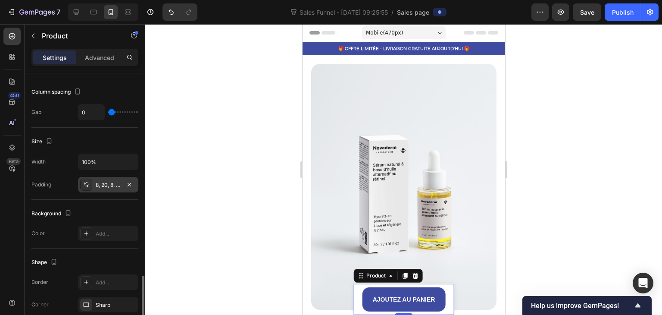
scroll to position [259, 0]
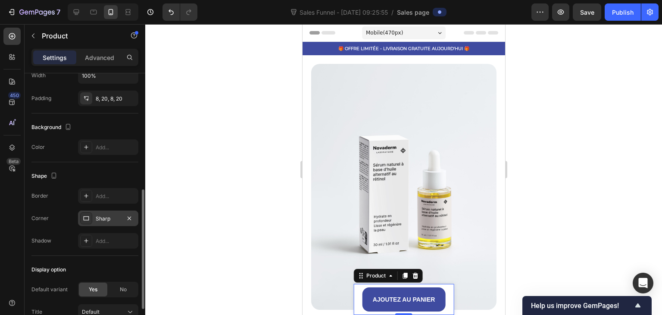
click at [88, 215] on icon at bounding box center [86, 218] width 7 height 7
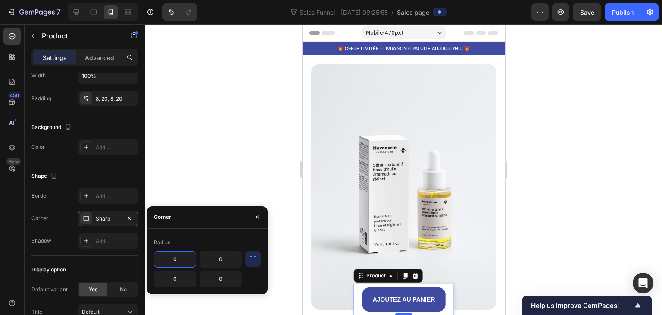
click at [183, 261] on input "0" at bounding box center [174, 259] width 41 height 16
type input "100"
click at [187, 176] on div at bounding box center [403, 169] width 517 height 291
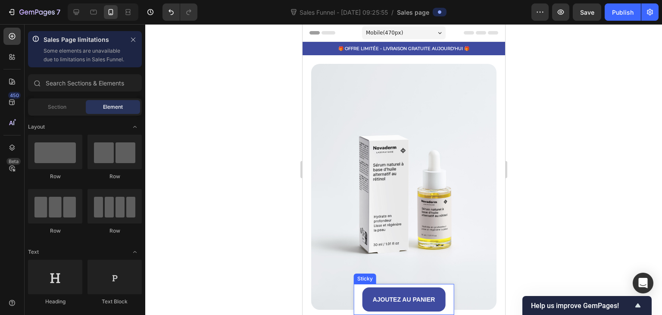
click at [358, 293] on div "Product Images Sérum naturel à base d’huile - alternatif au rétinol Product Tit…" at bounding box center [404, 299] width 100 height 31
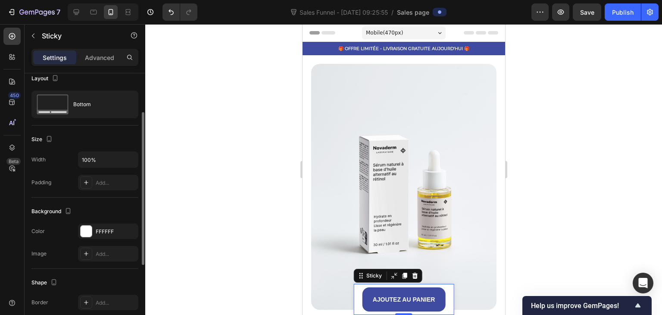
scroll to position [111, 0]
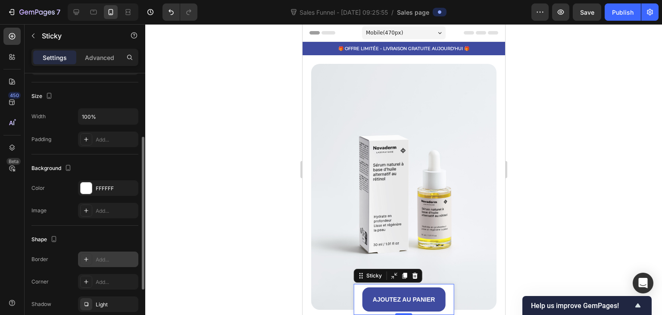
click at [94, 254] on div "Add..." at bounding box center [108, 259] width 60 height 16
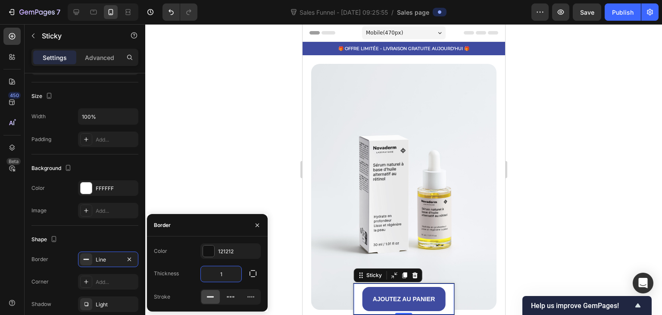
click at [225, 276] on input "1" at bounding box center [221, 274] width 41 height 16
type input "0"
click at [129, 257] on icon "button" at bounding box center [129, 259] width 7 height 7
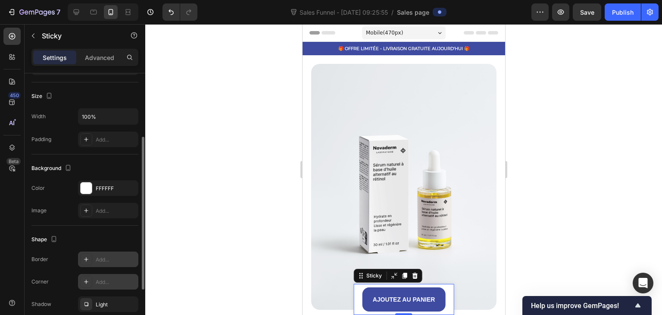
click at [109, 280] on div "Add..." at bounding box center [116, 282] width 41 height 8
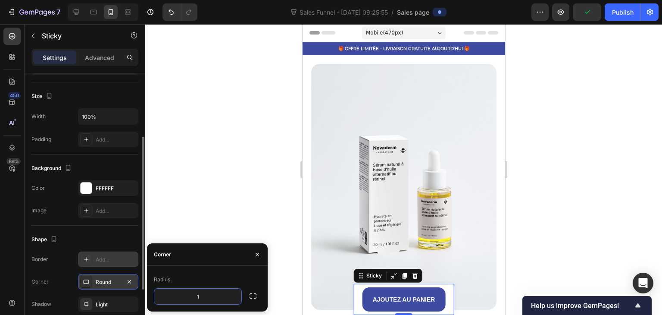
type input "10"
click at [207, 214] on div at bounding box center [403, 169] width 517 height 291
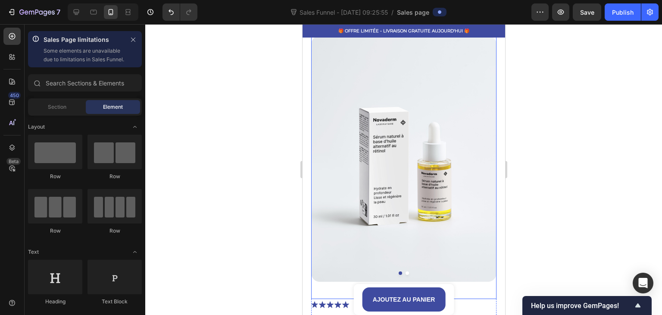
scroll to position [43, 0]
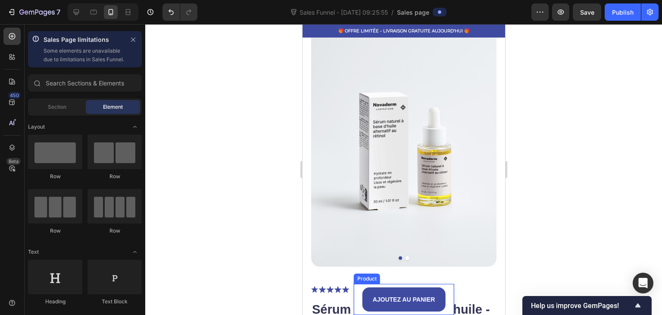
click at [357, 299] on div "Product Images Sérum naturel à base d’huile - alternatif au rétinol Product Tit…" at bounding box center [404, 299] width 100 height 31
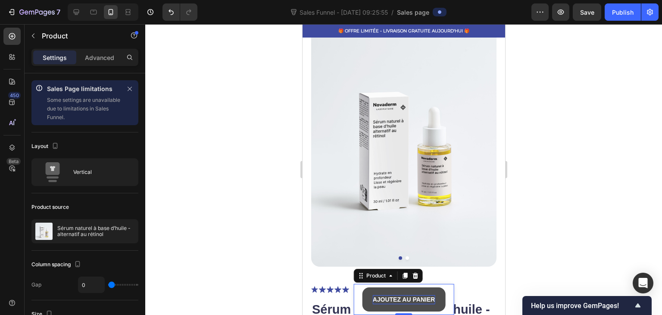
click at [373, 299] on div "AJOUTEZ AU PANIER" at bounding box center [404, 299] width 63 height 9
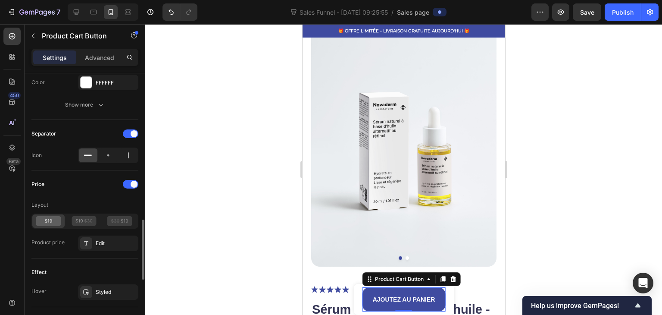
scroll to position [561, 0]
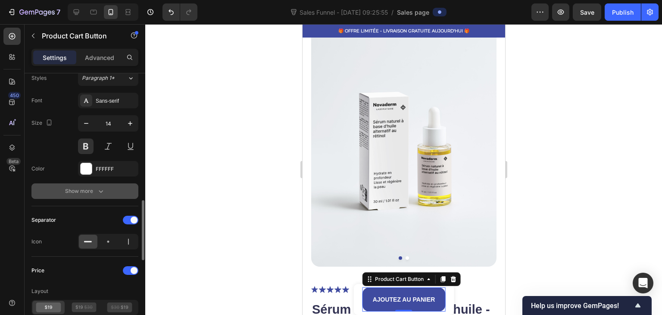
click at [74, 188] on div "Show more" at bounding box center [85, 191] width 40 height 9
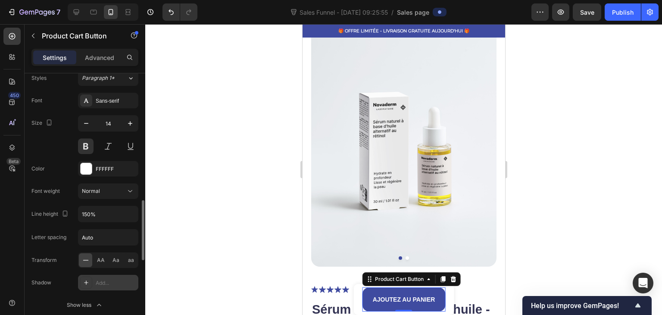
click at [90, 281] on div at bounding box center [86, 282] width 12 height 12
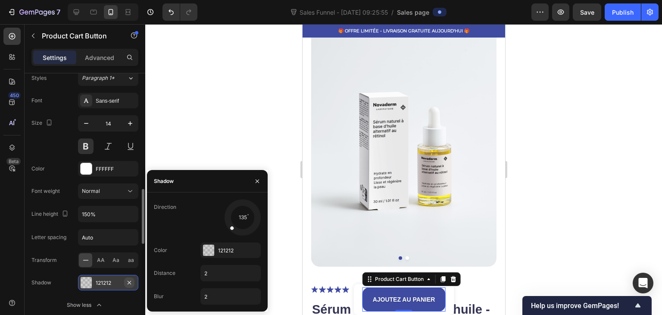
click at [128, 279] on icon "button" at bounding box center [129, 282] width 7 height 7
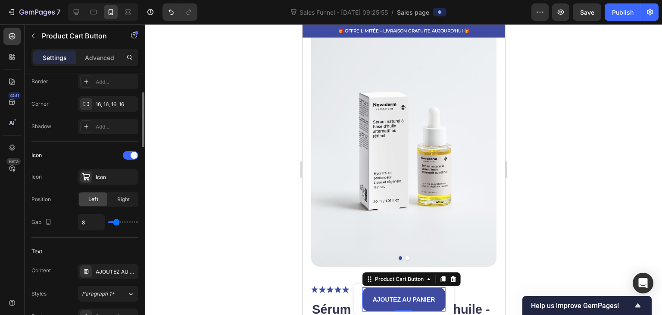
scroll to position [259, 0]
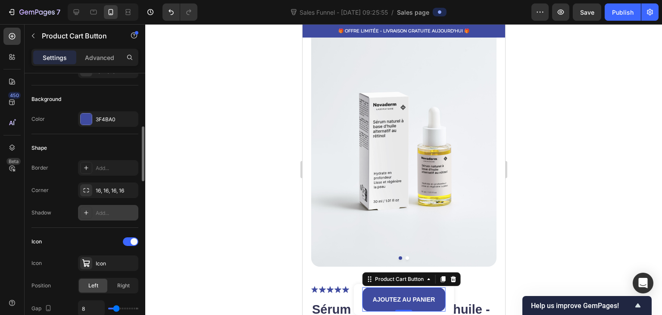
click at [92, 209] on div "Add..." at bounding box center [108, 213] width 60 height 16
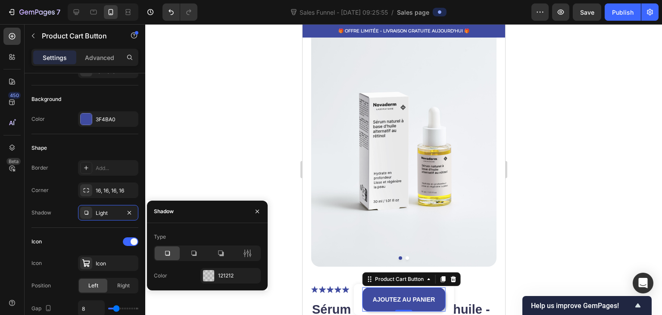
click at [159, 170] on div at bounding box center [403, 169] width 517 height 291
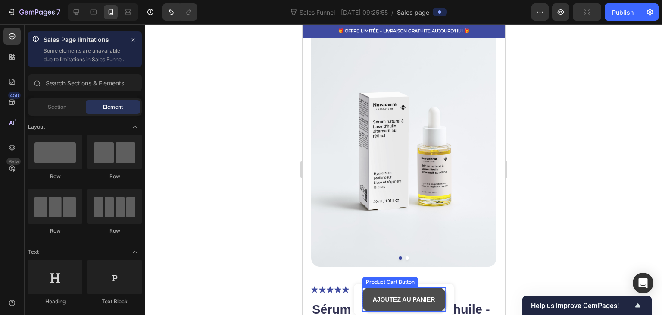
drag, startPoint x: 375, startPoint y: 297, endPoint x: 369, endPoint y: 296, distance: 5.7
click at [374, 297] on div "AJOUTEZ AU PANIER" at bounding box center [404, 299] width 63 height 9
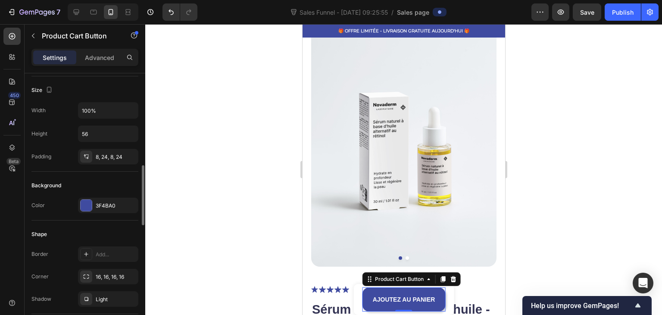
scroll to position [216, 0]
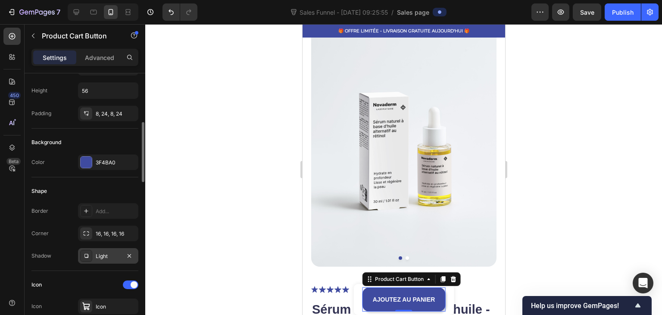
click at [88, 256] on icon at bounding box center [86, 255] width 7 height 7
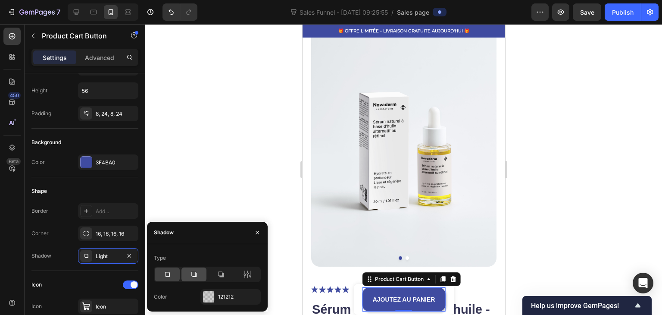
click at [197, 278] on icon at bounding box center [194, 274] width 9 height 9
click at [217, 274] on icon at bounding box center [220, 274] width 9 height 9
click at [186, 280] on div at bounding box center [194, 274] width 25 height 14
click at [207, 188] on div at bounding box center [403, 169] width 517 height 291
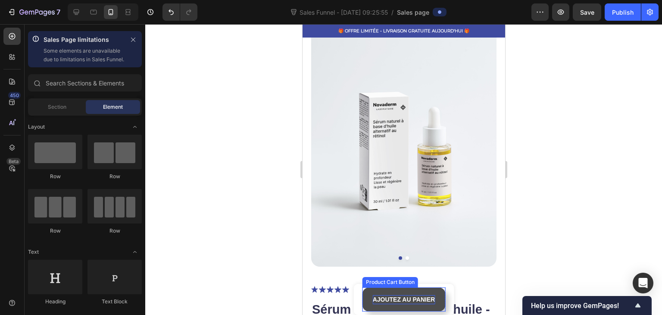
click at [413, 299] on div "AJOUTEZ AU PANIER" at bounding box center [404, 299] width 63 height 9
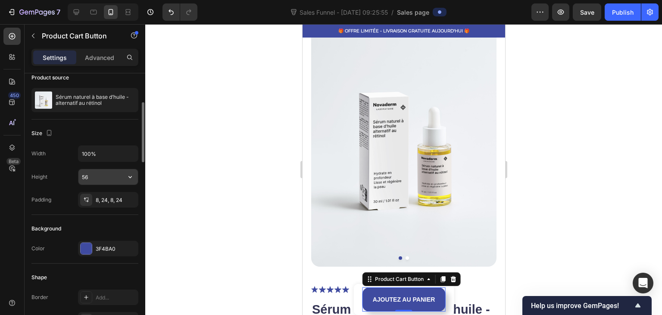
scroll to position [172, 0]
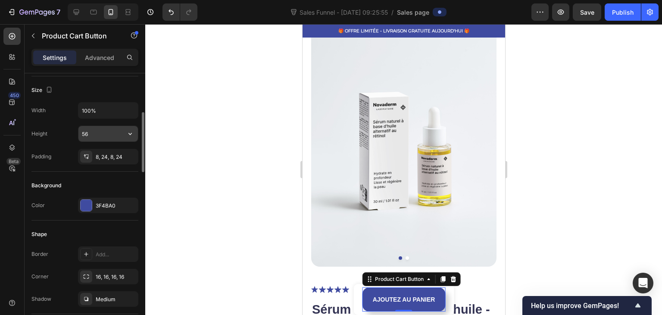
click at [110, 136] on input "56" at bounding box center [108, 134] width 60 height 16
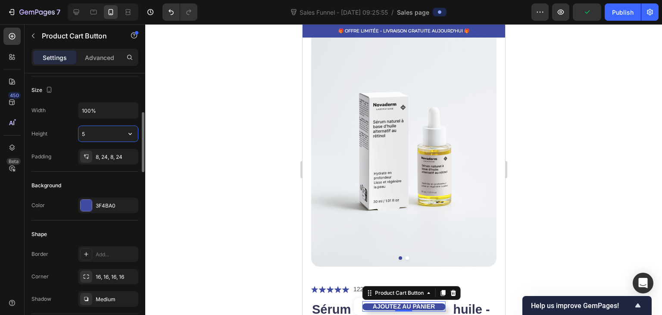
type input "56"
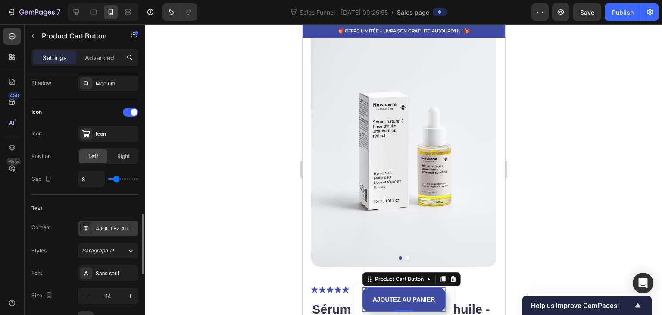
scroll to position [431, 0]
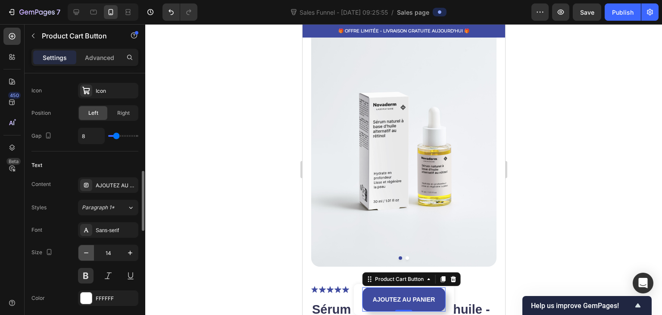
click at [85, 245] on button "button" at bounding box center [86, 253] width 16 height 16
click at [127, 249] on icon "button" at bounding box center [130, 252] width 9 height 9
type input "13"
click at [188, 179] on div at bounding box center [403, 169] width 517 height 291
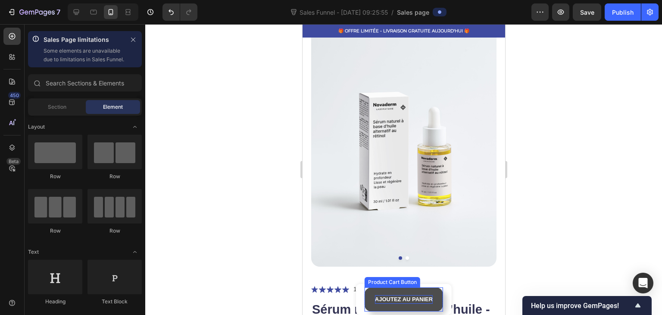
click at [418, 302] on div "AJOUTEZ AU PANIER" at bounding box center [404, 299] width 58 height 9
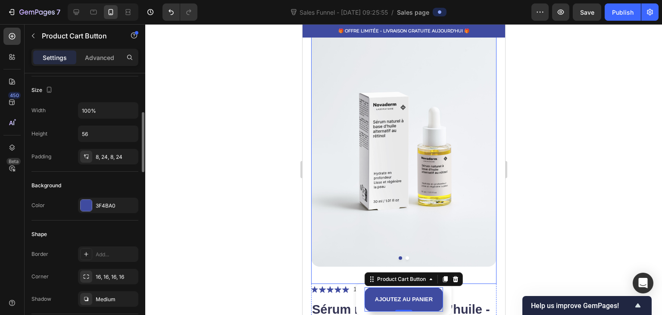
scroll to position [216, 0]
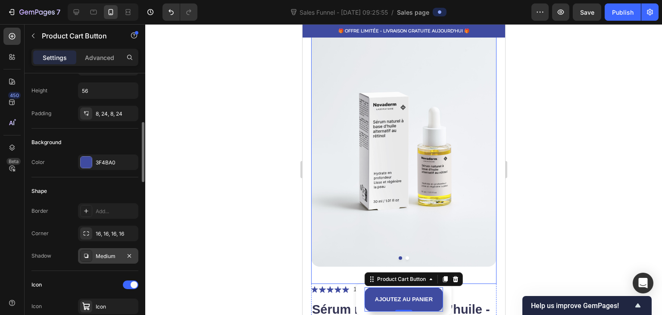
click at [97, 258] on div "Medium" at bounding box center [108, 256] width 25 height 8
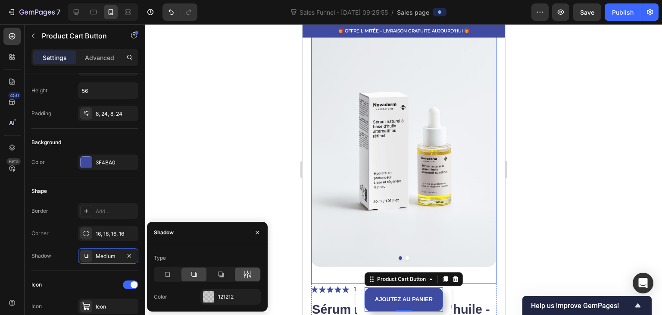
click at [246, 274] on icon at bounding box center [247, 274] width 9 height 9
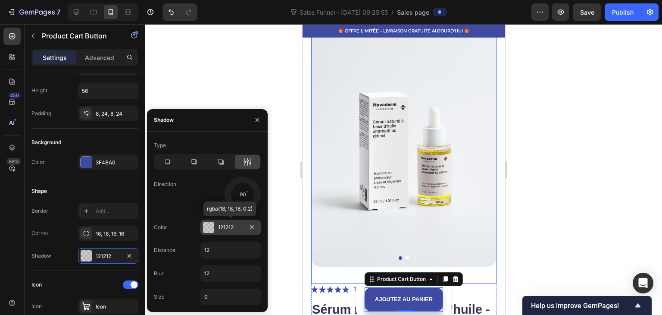
drag, startPoint x: 248, startPoint y: 204, endPoint x: 241, endPoint y: 219, distance: 17.0
click at [241, 219] on div "Type Direction 90 Color 121212 rgba(18, 18, 18, 0.2) Distance 12 Blur 12 Size 0" at bounding box center [207, 221] width 121 height 166
click at [237, 104] on div at bounding box center [403, 169] width 517 height 291
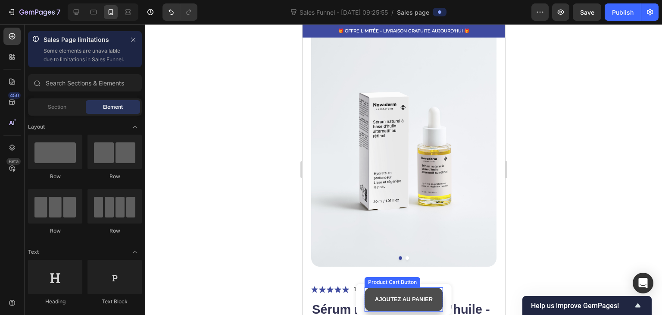
click at [364, 299] on button "AJOUTEZ AU PANIER" at bounding box center [403, 299] width 78 height 24
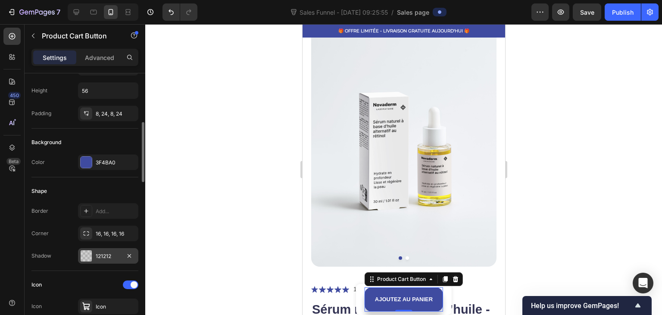
click at [99, 261] on div "121212" at bounding box center [108, 256] width 60 height 16
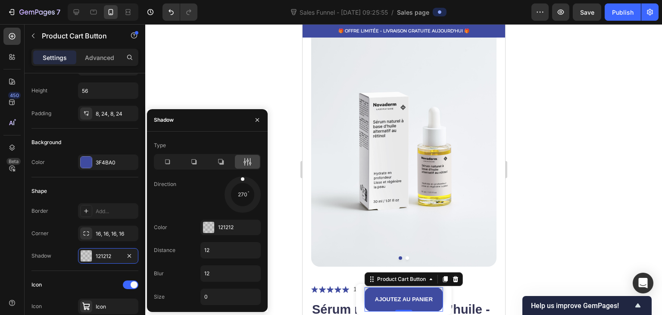
drag, startPoint x: 244, startPoint y: 207, endPoint x: 242, endPoint y: 141, distance: 65.6
click at [242, 141] on div "Type Direction 270 Color 121212 Distance 12 Blur 12 Size 0" at bounding box center [207, 221] width 121 height 166
click at [259, 103] on div at bounding box center [403, 169] width 517 height 291
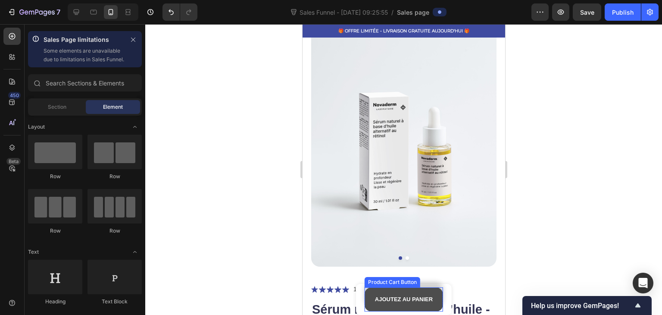
click at [364, 300] on button "AJOUTEZ AU PANIER" at bounding box center [403, 299] width 78 height 24
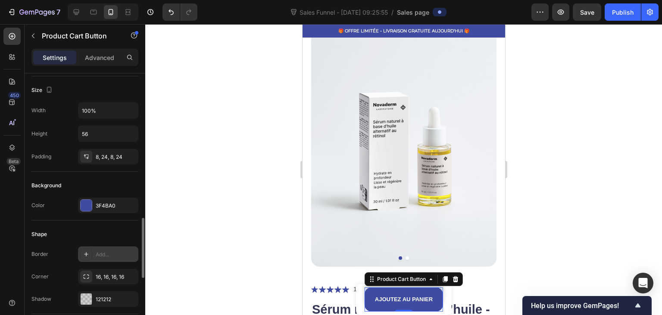
scroll to position [259, 0]
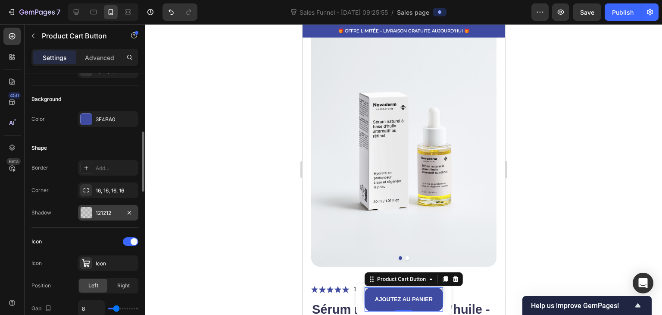
click at [104, 209] on div "121212" at bounding box center [108, 213] width 25 height 8
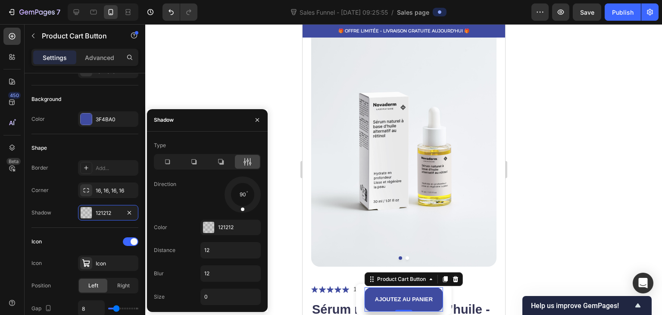
drag, startPoint x: 242, startPoint y: 180, endPoint x: 241, endPoint y: 239, distance: 59.1
click at [241, 239] on div "Type Direction 90 Color 121212 Distance 12 Blur 12 Size 0" at bounding box center [207, 221] width 121 height 166
click at [223, 92] on div at bounding box center [403, 169] width 517 height 291
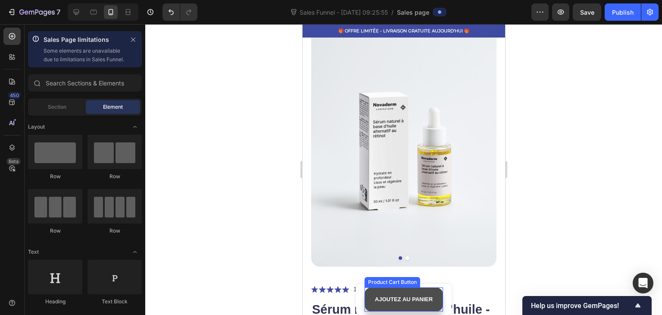
click at [369, 301] on button "AJOUTEZ AU PANIER" at bounding box center [403, 299] width 78 height 24
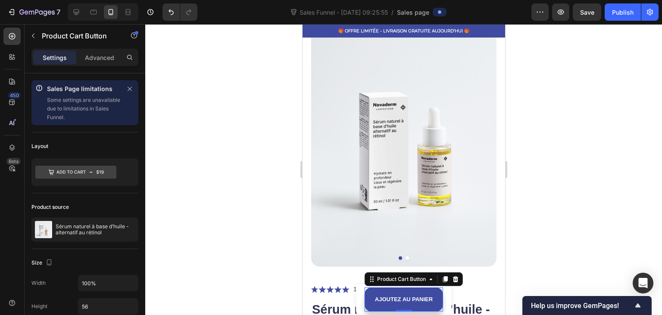
click at [281, 184] on div at bounding box center [403, 169] width 517 height 291
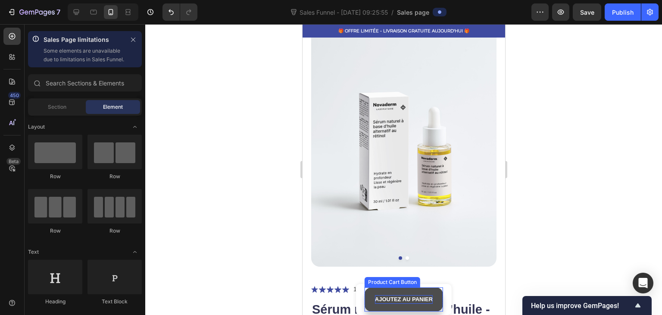
click at [385, 301] on div "AJOUTEZ AU PANIER" at bounding box center [404, 299] width 58 height 9
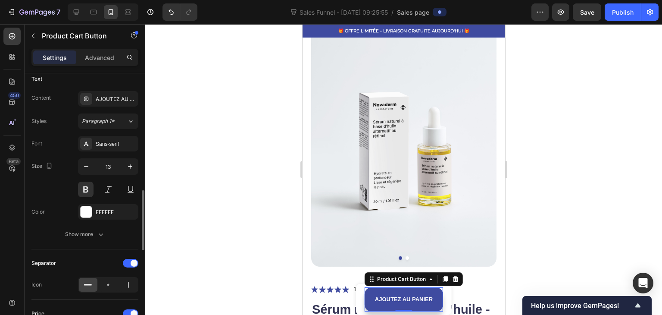
scroll to position [474, 0]
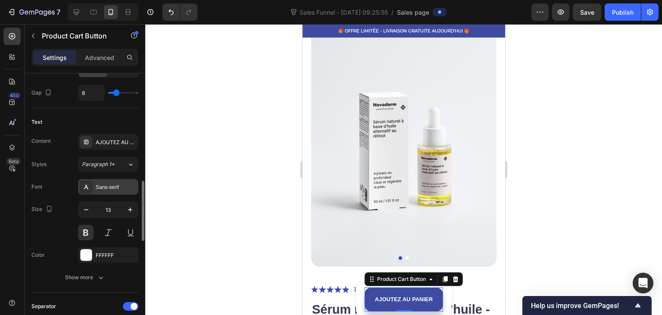
click at [109, 183] on div "Sans-serif" at bounding box center [116, 187] width 41 height 8
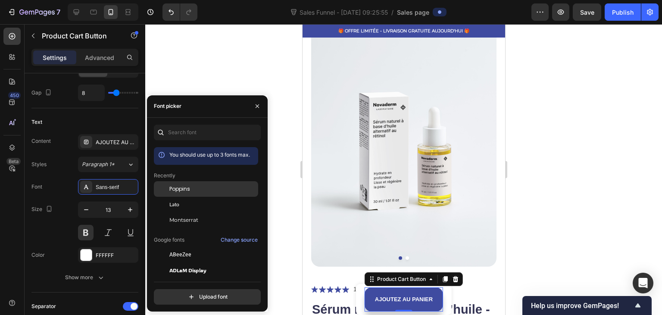
click at [191, 194] on div "Poppins" at bounding box center [206, 189] width 104 height 16
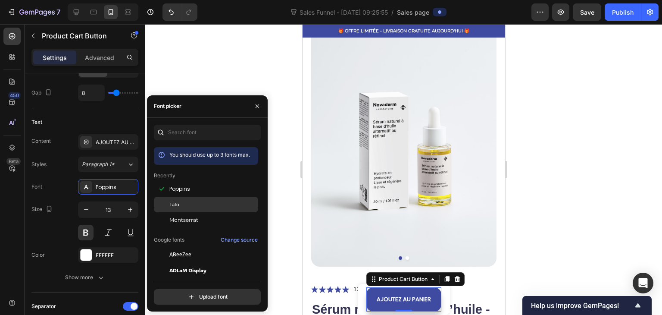
click at [180, 206] on div "Lato" at bounding box center [212, 205] width 87 height 8
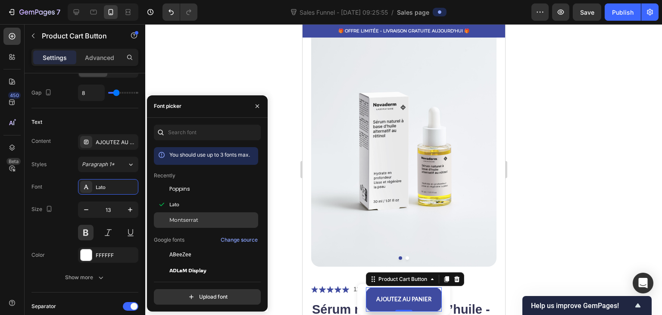
click at [178, 216] on span "Montserrat" at bounding box center [183, 220] width 29 height 8
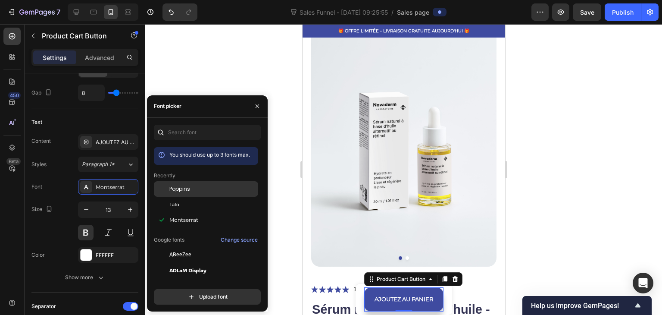
click at [185, 195] on div "Poppins" at bounding box center [206, 189] width 104 height 16
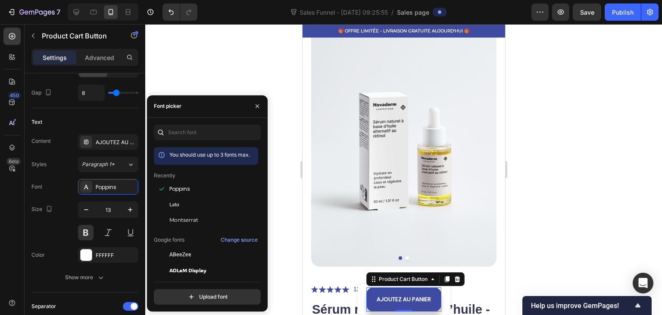
click at [213, 66] on div at bounding box center [403, 169] width 517 height 291
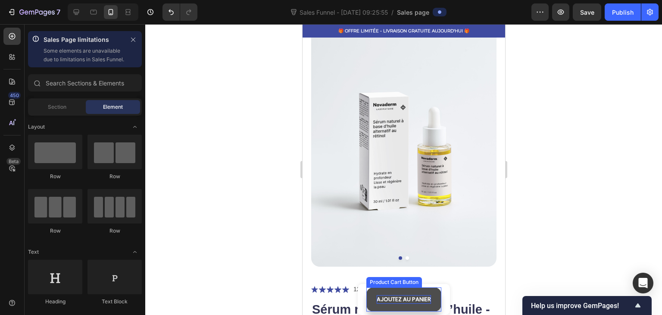
click at [379, 302] on div "AJOUTEZ AU PANIER" at bounding box center [403, 299] width 54 height 9
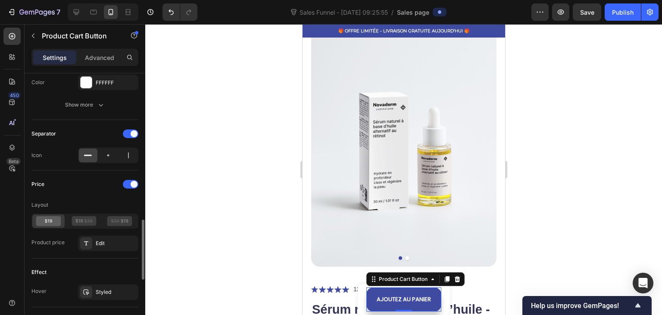
scroll to position [517, 0]
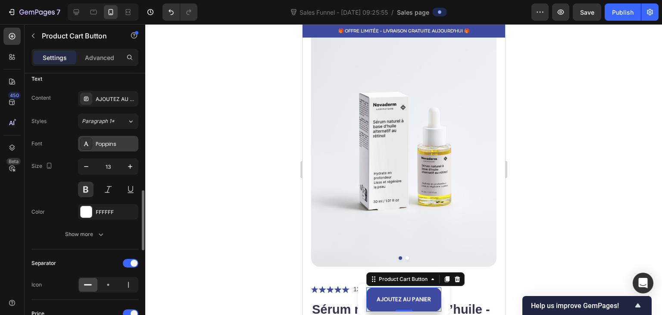
click at [108, 142] on div "Poppins" at bounding box center [116, 144] width 41 height 8
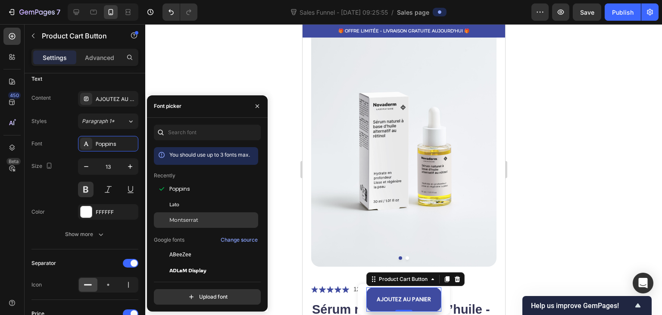
click at [188, 220] on span "Montserrat" at bounding box center [183, 220] width 29 height 8
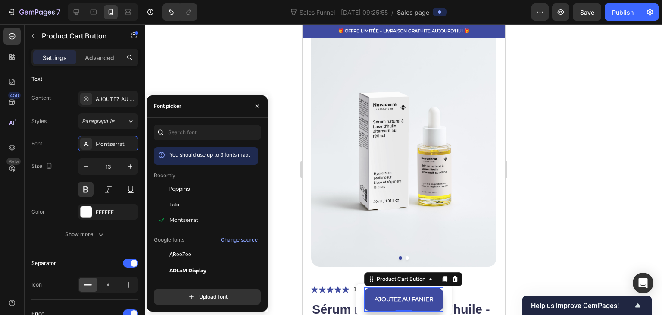
click at [212, 72] on div at bounding box center [403, 169] width 517 height 291
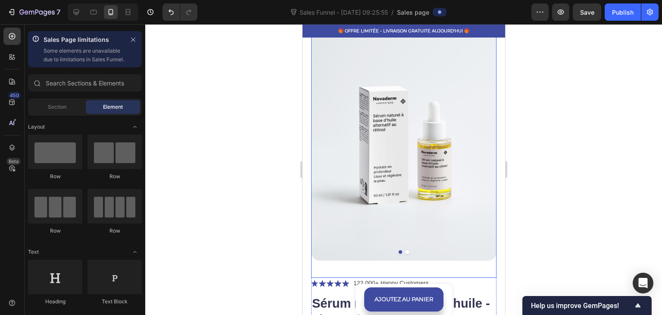
scroll to position [0, 0]
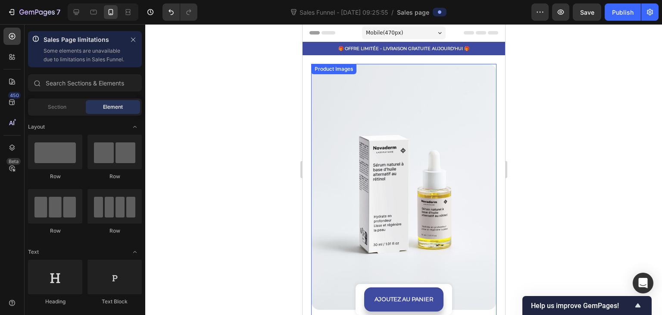
click at [263, 141] on div at bounding box center [403, 169] width 517 height 291
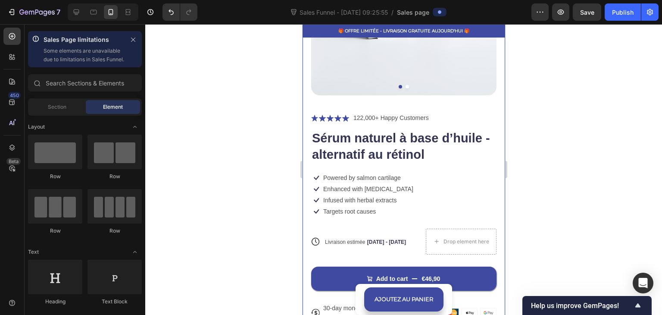
scroll to position [216, 0]
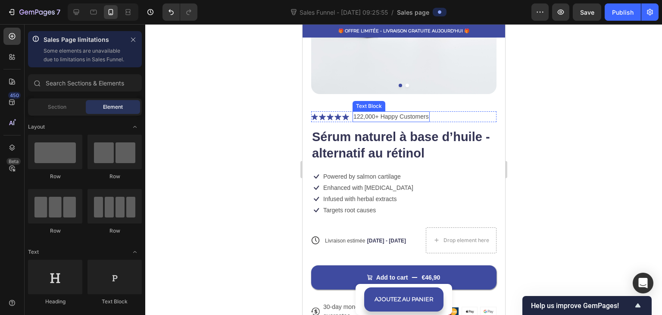
click at [360, 112] on p "122,000+ Happy Customers" at bounding box center [390, 116] width 75 height 9
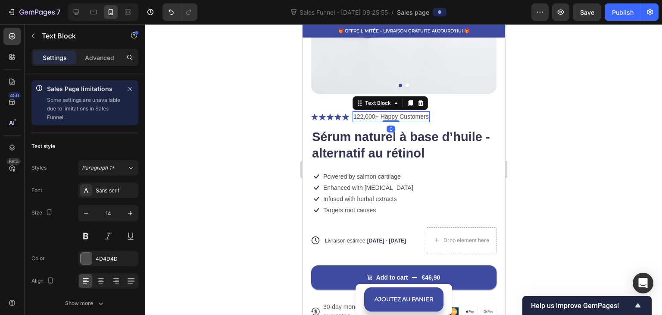
click at [359, 112] on p "122,000+ Happy Customers" at bounding box center [390, 116] width 75 height 9
click at [364, 112] on p "122,000+ Happy Customers" at bounding box center [390, 116] width 75 height 9
click at [363, 113] on p "122,000+ Happy Customers" at bounding box center [390, 116] width 75 height 9
click at [364, 112] on p ",000+ Happy Customers" at bounding box center [385, 116] width 65 height 9
click at [357, 112] on p "+ Happy Customers" at bounding box center [379, 116] width 53 height 9
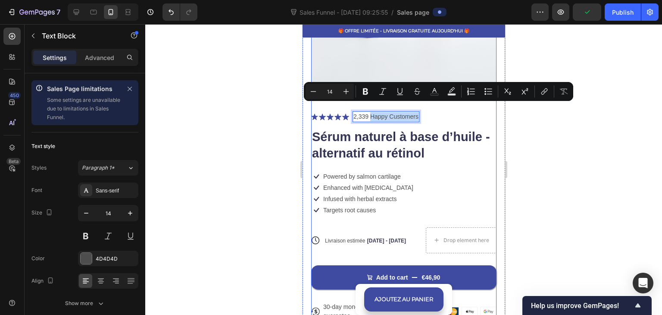
drag, startPoint x: 370, startPoint y: 111, endPoint x: 418, endPoint y: 115, distance: 48.0
click at [418, 115] on div "Icon Icon Icon Icon Icon Icon List 2,339 Happy Customers Text Block 0 Row Sérum…" at bounding box center [403, 216] width 185 height 210
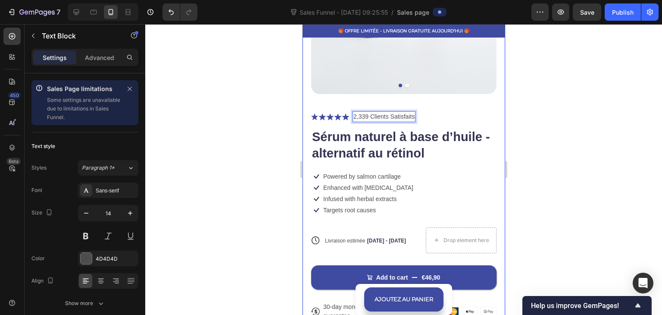
click at [278, 121] on div at bounding box center [403, 169] width 517 height 291
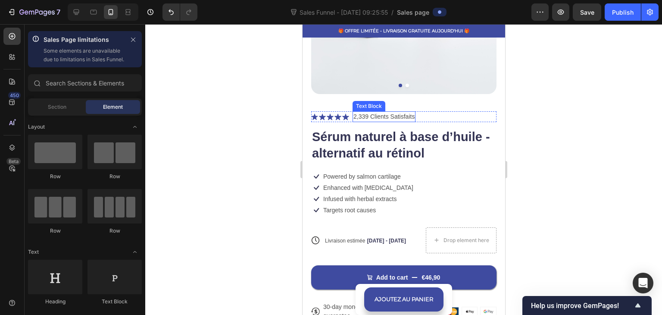
click at [375, 112] on p "2,339 Clients Satisfaits" at bounding box center [383, 116] width 61 height 9
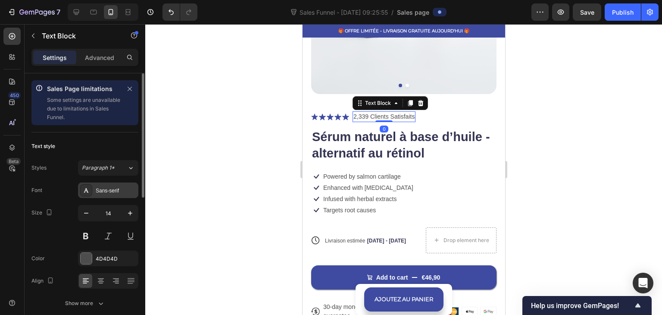
click at [116, 194] on div "Sans-serif" at bounding box center [116, 191] width 41 height 8
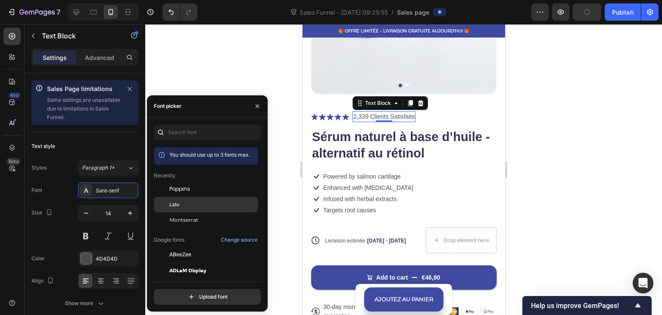
click at [178, 203] on span "Lato" at bounding box center [174, 205] width 10 height 8
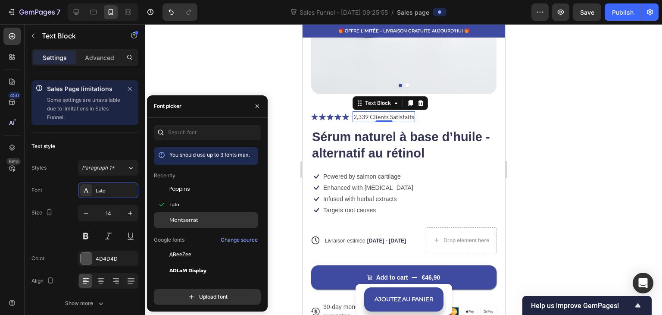
click at [178, 216] on span "Montserrat" at bounding box center [183, 220] width 29 height 8
click at [217, 81] on div at bounding box center [403, 169] width 517 height 291
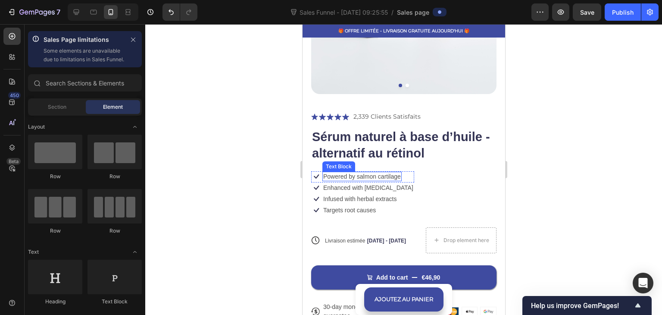
click at [367, 143] on h1 "Sérum naturel à base d’huile - alternatif au rétinol" at bounding box center [403, 145] width 185 height 34
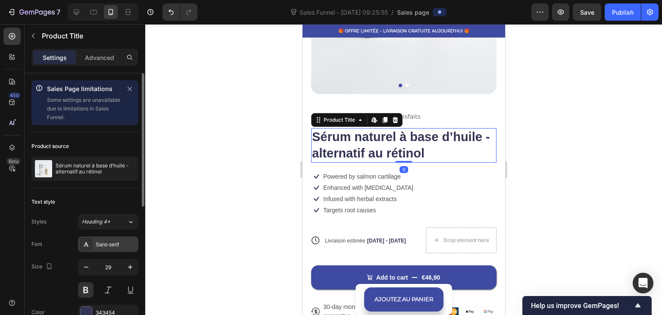
click at [99, 237] on div "Sans-serif" at bounding box center [108, 244] width 60 height 16
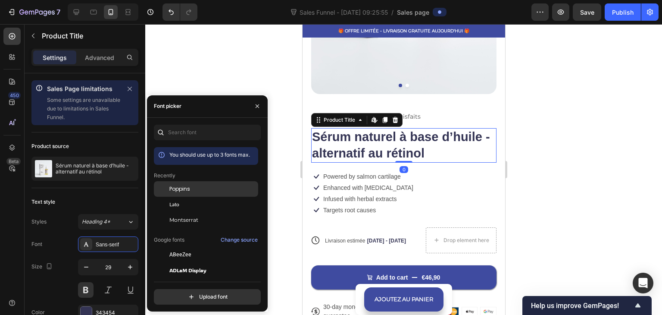
click at [179, 189] on span "Poppins" at bounding box center [179, 189] width 21 height 8
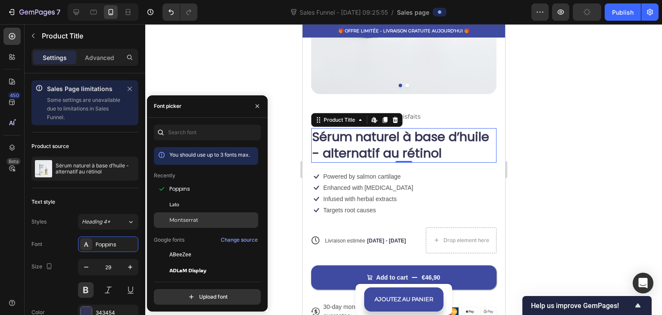
click at [173, 212] on div "Montserrat" at bounding box center [206, 220] width 104 height 16
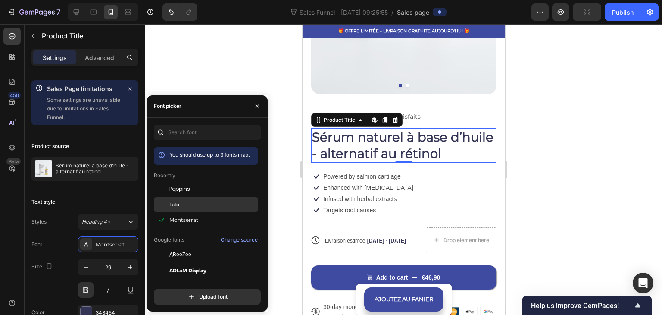
click at [174, 206] on span "Lato" at bounding box center [174, 205] width 10 height 8
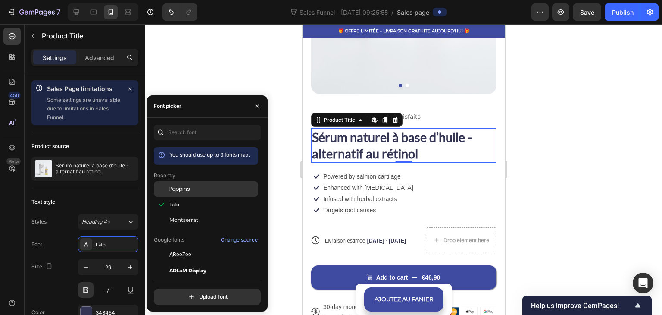
click at [181, 193] on div "Poppins" at bounding box center [206, 189] width 104 height 16
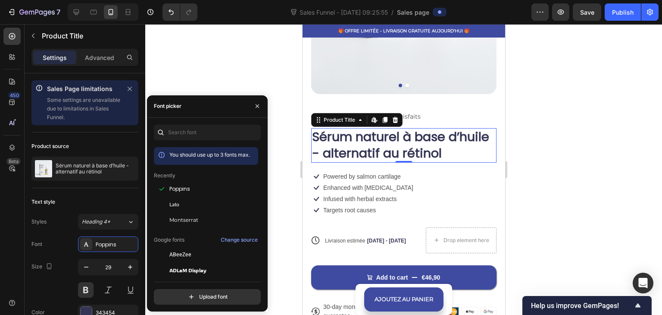
click at [212, 48] on div at bounding box center [403, 169] width 517 height 291
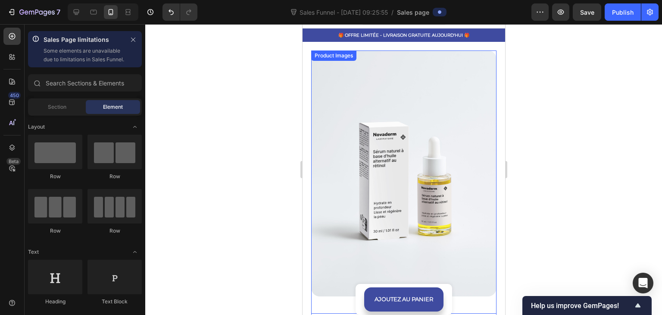
scroll to position [0, 0]
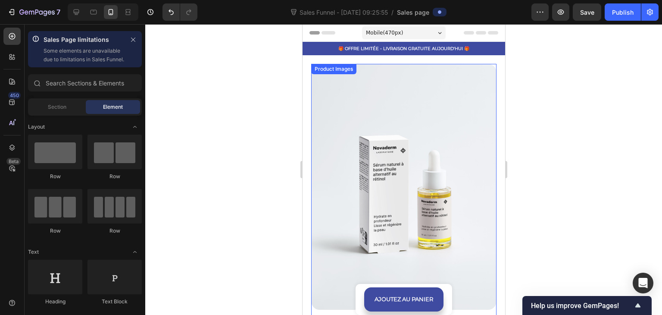
click at [558, 185] on div at bounding box center [403, 169] width 517 height 291
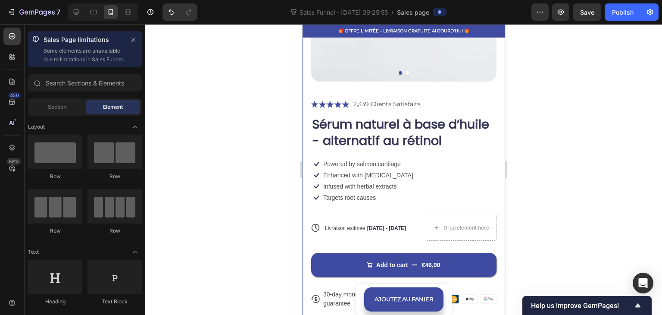
scroll to position [216, 0]
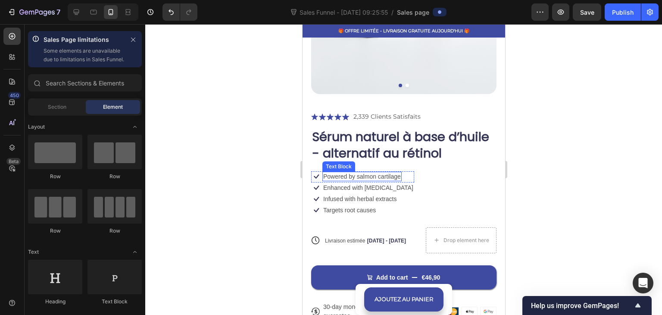
click at [364, 172] on p "Powered by salmon cartilage" at bounding box center [362, 176] width 78 height 8
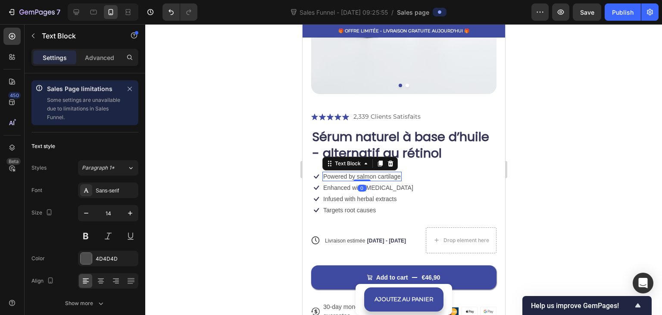
click at [393, 172] on p "Powered by salmon cartilage" at bounding box center [362, 176] width 78 height 8
click at [397, 172] on p "Powered by salmon cartilage" at bounding box center [362, 176] width 78 height 8
click at [399, 172] on p "Powered by salmon cartilage" at bounding box center [362, 176] width 78 height 8
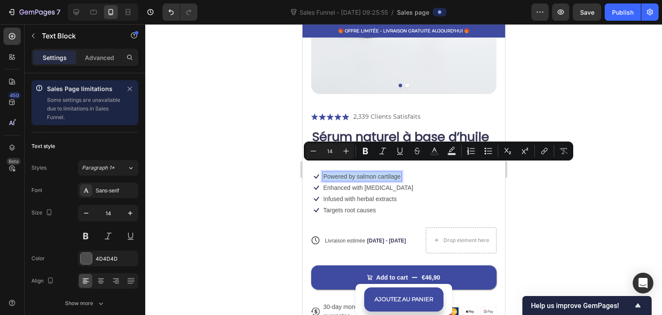
drag, startPoint x: 399, startPoint y: 167, endPoint x: 324, endPoint y: 167, distance: 75.0
click at [324, 172] on p "Powered by salmon cartilage" at bounding box center [362, 176] width 78 height 8
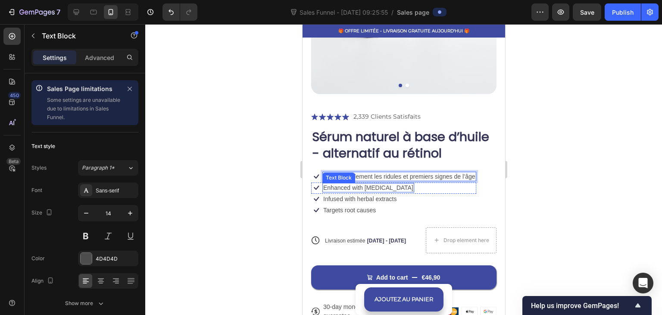
click at [376, 184] on p "Enhanced with [MEDICAL_DATA]" at bounding box center [368, 188] width 90 height 8
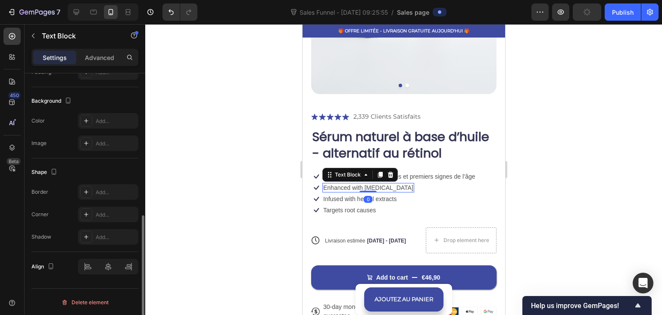
click at [378, 184] on p "Enhanced with [MEDICAL_DATA]" at bounding box center [368, 188] width 90 height 8
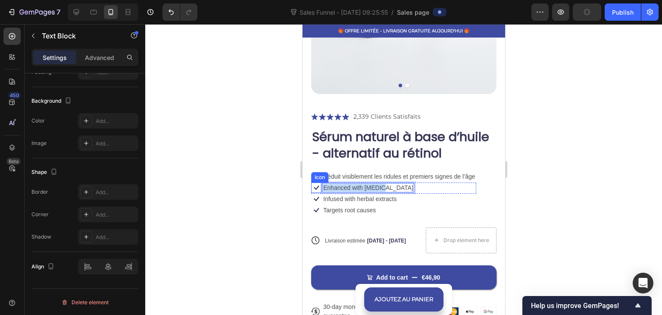
drag, startPoint x: 377, startPoint y: 178, endPoint x: 319, endPoint y: 178, distance: 58.2
click at [319, 182] on div "Icon Enhanced with [MEDICAL_DATA] Text Block 0 Row" at bounding box center [393, 187] width 165 height 11
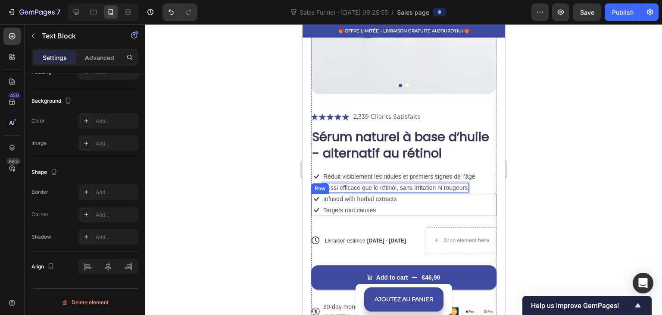
click at [399, 194] on div "Icon Infused with herbal extracts Text Block Row Icon Targets root causes Text …" at bounding box center [403, 205] width 185 height 22
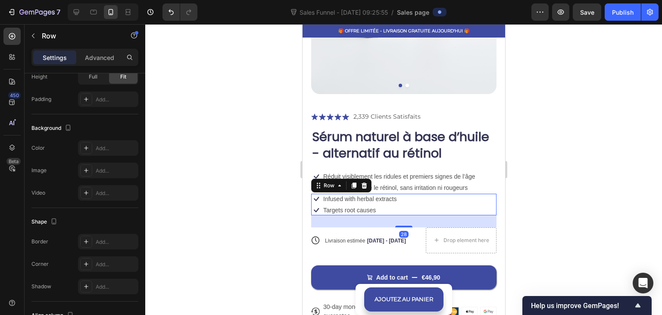
scroll to position [0, 0]
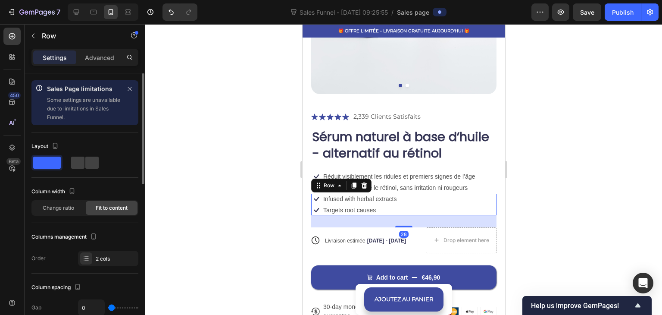
click at [395, 195] on p "Infused with herbal extracts" at bounding box center [359, 199] width 73 height 8
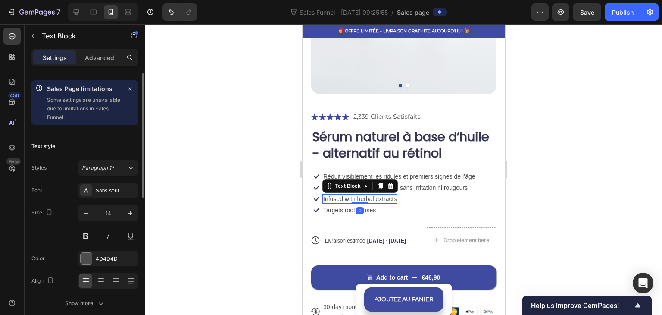
click at [395, 195] on p "Infused with herbal extracts" at bounding box center [359, 199] width 73 height 8
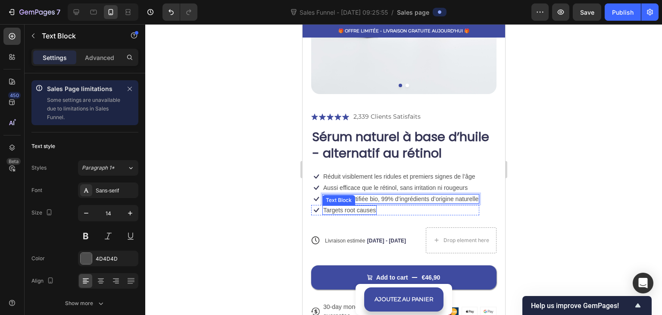
click at [375, 205] on div "Targets root causes" at bounding box center [349, 209] width 54 height 9
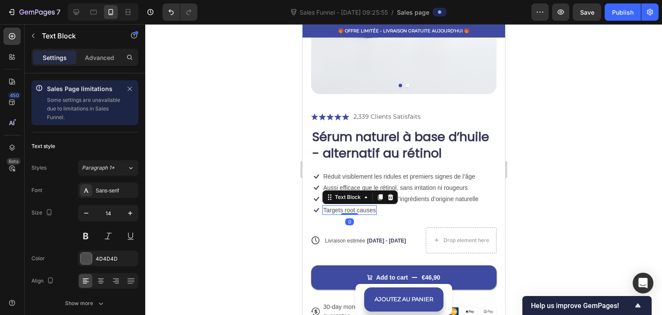
click at [375, 206] on p "Targets root causes" at bounding box center [349, 210] width 53 height 8
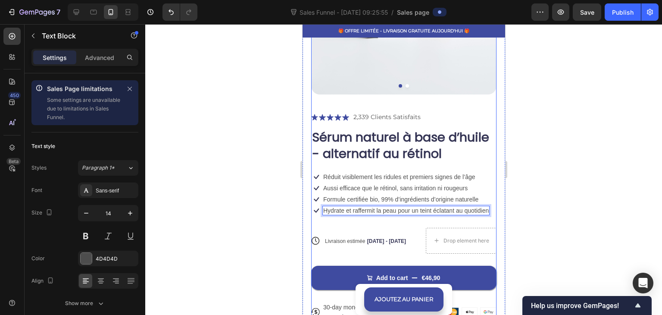
click at [266, 137] on div at bounding box center [403, 169] width 517 height 291
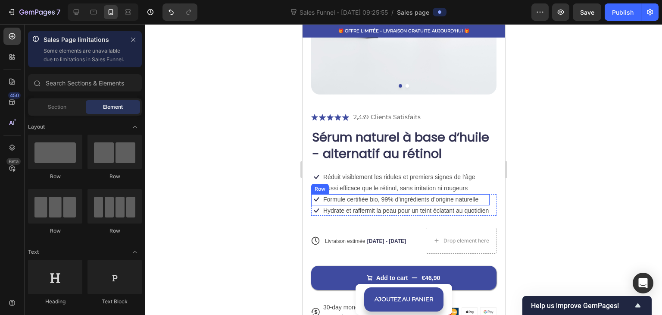
click at [487, 194] on div "Icon Formule certifiée bio, 99% d’ingrédients d’origine naturelle Text Block Row" at bounding box center [400, 199] width 179 height 11
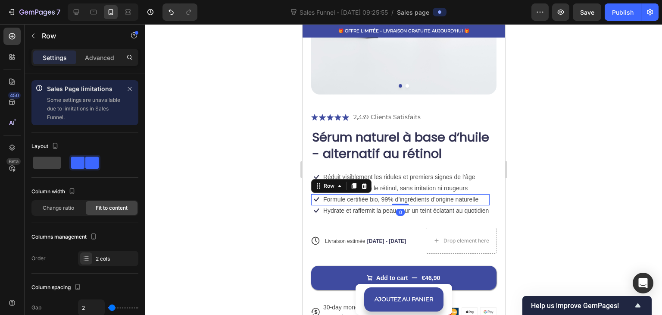
click at [486, 179] on div "Icon Réduit visiblement les ridules et premiers signes de l’âge Text Block Row …" at bounding box center [403, 183] width 185 height 22
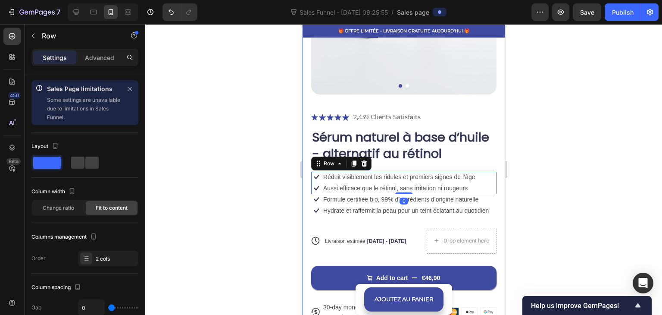
click at [492, 183] on div "Product Images Icon Icon Icon Icon Icon Icon List 2,339 Clients Satisfaits Text…" at bounding box center [403, 96] width 203 height 513
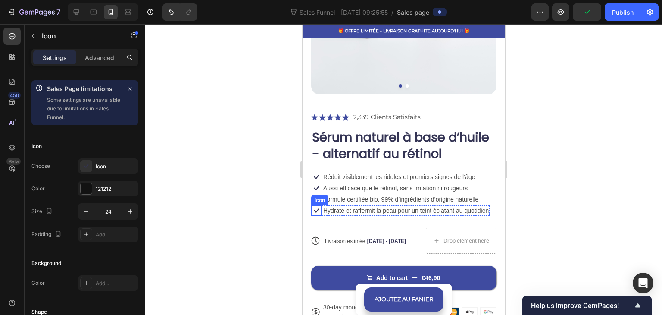
click at [316, 205] on div "Icon" at bounding box center [316, 210] width 10 height 10
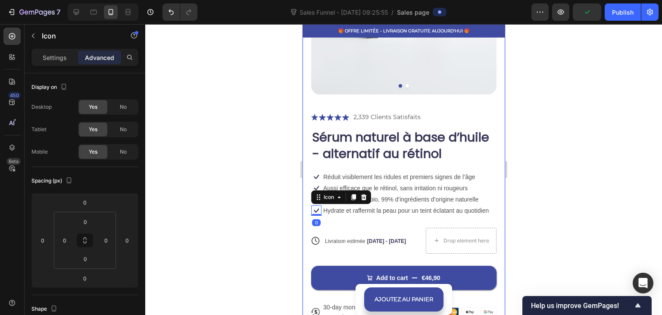
click at [310, 196] on div "Product Images Icon Icon Icon Icon Icon Icon List 2,339 Clients Satisfaits Text…" at bounding box center [403, 96] width 203 height 513
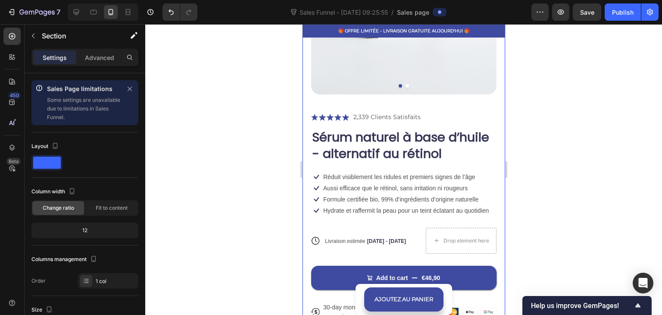
click at [310, 191] on div "Product Images Icon Icon Icon Icon Icon Icon List 2,339 Clients Satisfaits Text…" at bounding box center [403, 96] width 203 height 513
click at [323, 195] on p "Formule certifiée bio, 99% d’ingrédients d’origine naturelle" at bounding box center [400, 199] width 155 height 8
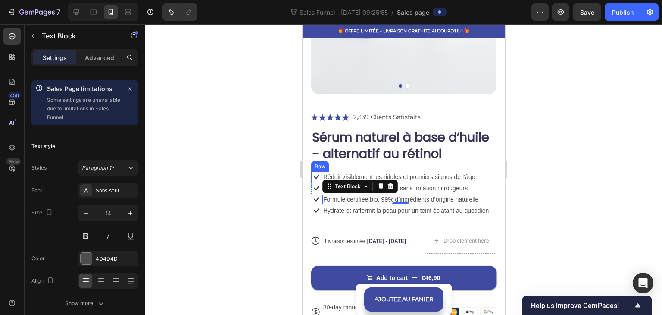
click at [321, 172] on div "Icon Réduit visiblement les ridules et premiers signes de l’âge Text Block Row" at bounding box center [393, 177] width 165 height 11
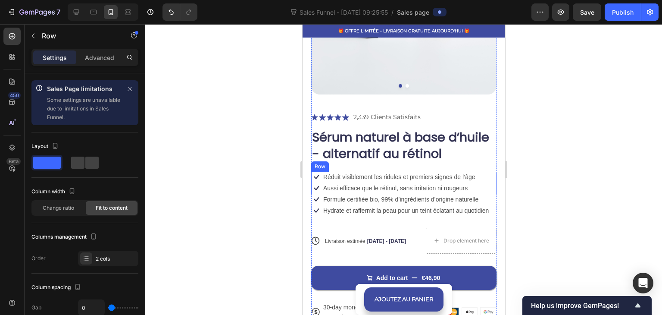
click at [481, 172] on div "Icon Réduit visiblement les ridules et premiers signes de l’âge Text Block Row …" at bounding box center [403, 183] width 185 height 22
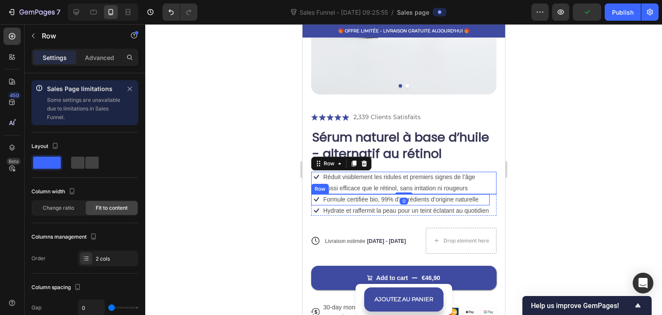
click at [486, 194] on div "Icon Formule certifiée bio, 99% d’ingrédients d’origine naturelle Text Block Row" at bounding box center [400, 199] width 179 height 11
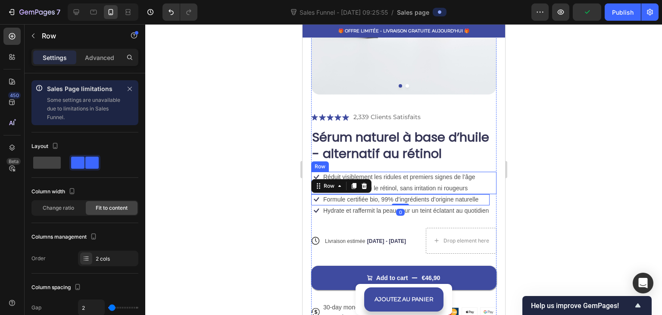
click at [487, 177] on div "Icon Réduit visiblement les ridules et premiers signes de l’âge Text Block Row …" at bounding box center [403, 183] width 185 height 22
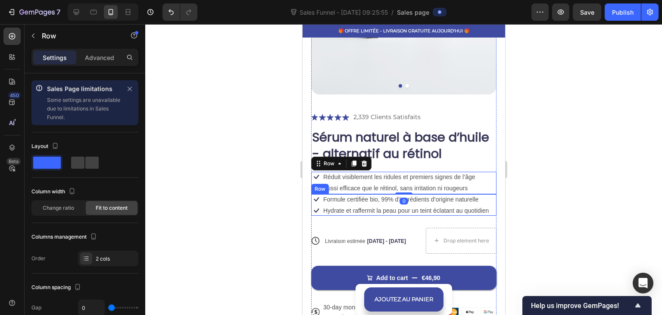
click at [489, 197] on div "Icon Formule certifiée bio, 99% d’ingrédients d’origine naturelle Text Block Ro…" at bounding box center [403, 205] width 185 height 22
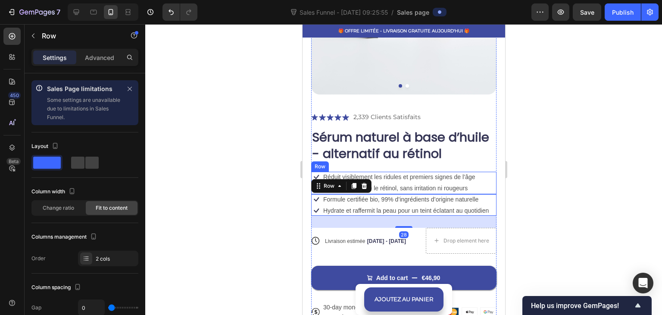
click at [489, 176] on div "Icon Réduit visiblement les ridules et premiers signes de l’âge Text Block Row …" at bounding box center [403, 183] width 185 height 22
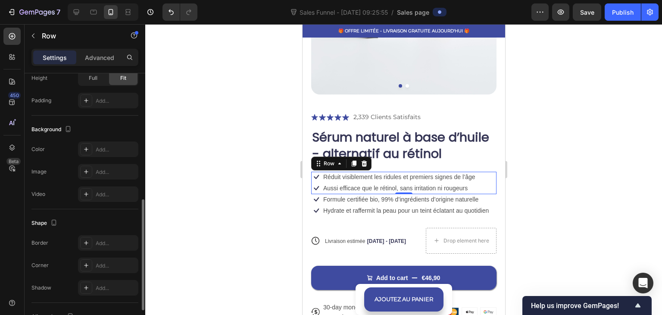
scroll to position [371, 0]
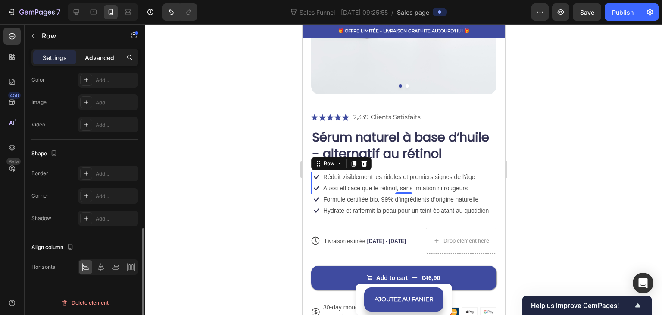
click at [98, 55] on p "Advanced" at bounding box center [99, 57] width 29 height 9
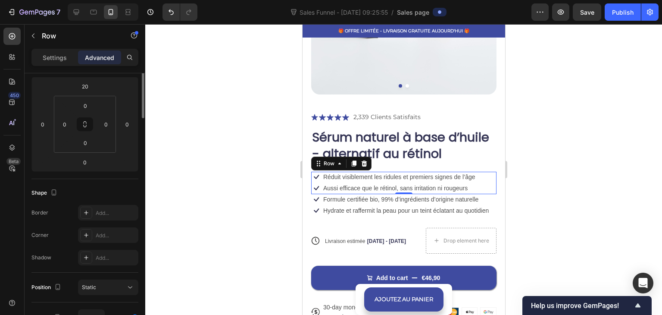
scroll to position [0, 0]
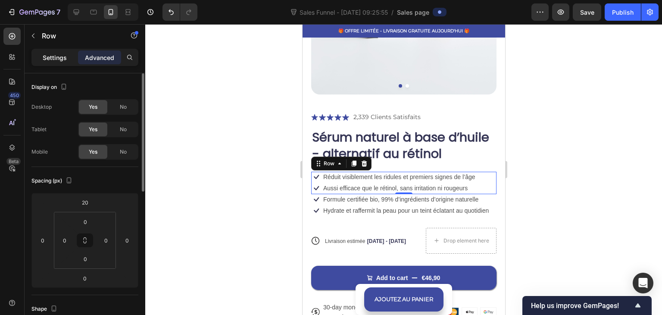
drag, startPoint x: 66, startPoint y: 56, endPoint x: 71, endPoint y: 68, distance: 12.6
click at [66, 56] on p "Settings" at bounding box center [55, 57] width 24 height 9
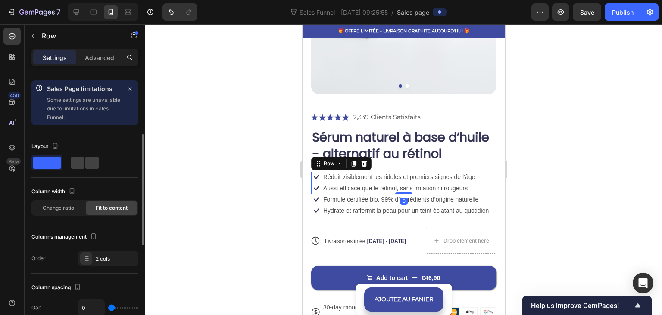
scroll to position [43, 0]
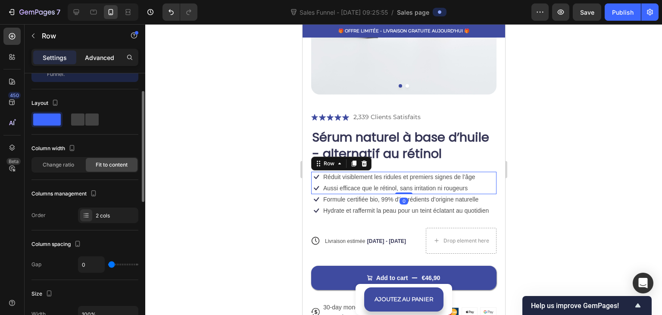
click at [101, 50] on div "Advanced" at bounding box center [99, 57] width 43 height 14
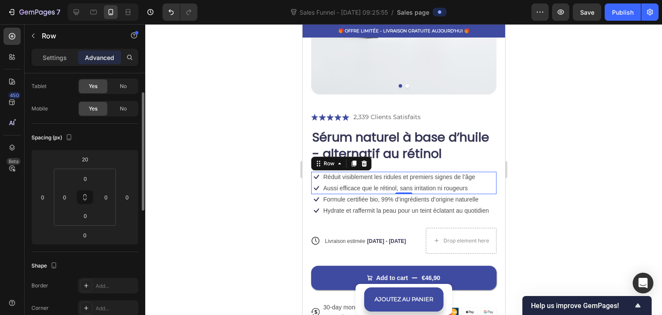
scroll to position [259, 0]
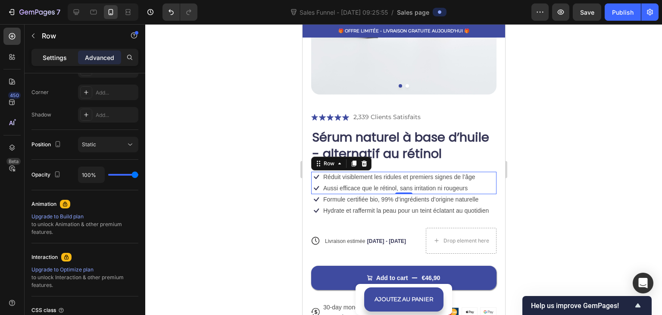
click at [70, 59] on div "Settings" at bounding box center [54, 57] width 43 height 14
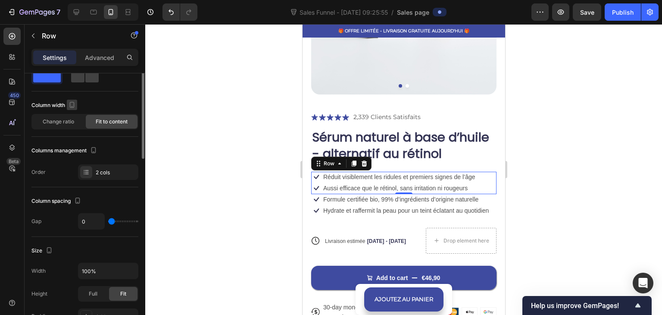
scroll to position [0, 0]
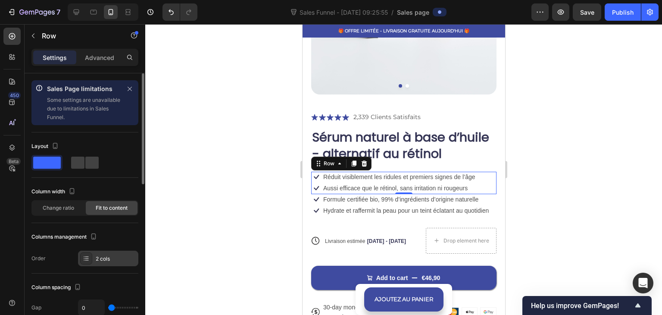
click at [105, 260] on div "2 cols" at bounding box center [116, 259] width 41 height 8
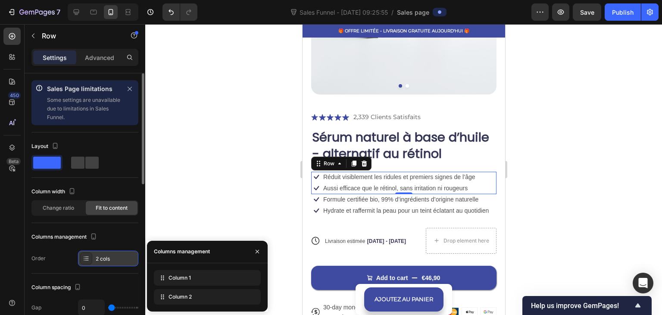
click at [105, 260] on div "2 cols" at bounding box center [116, 259] width 41 height 8
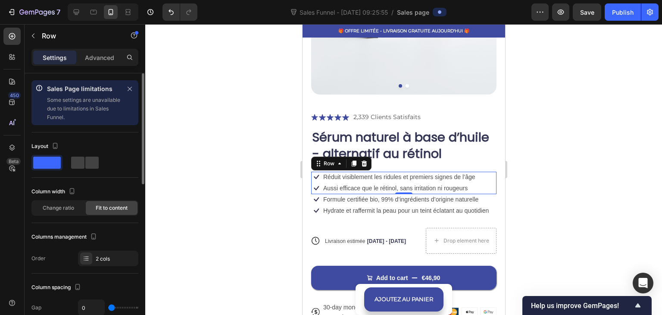
scroll to position [86, 0]
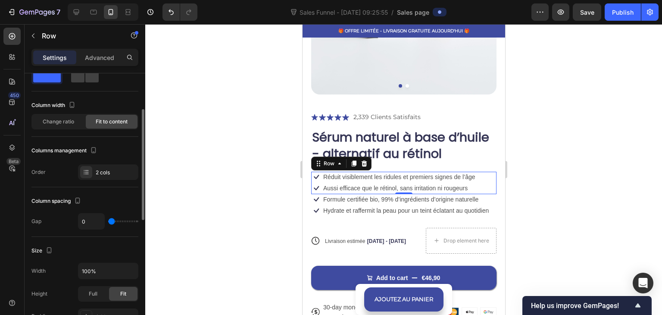
type input "8"
type input "20"
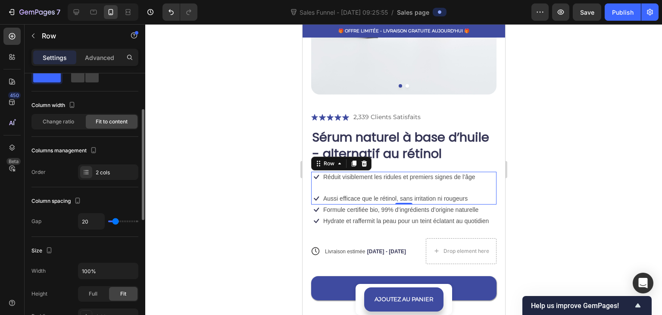
type input "24"
type input "22"
type input "20"
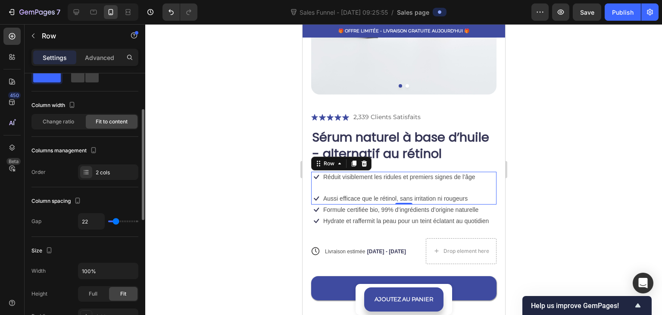
type input "20"
type input "0"
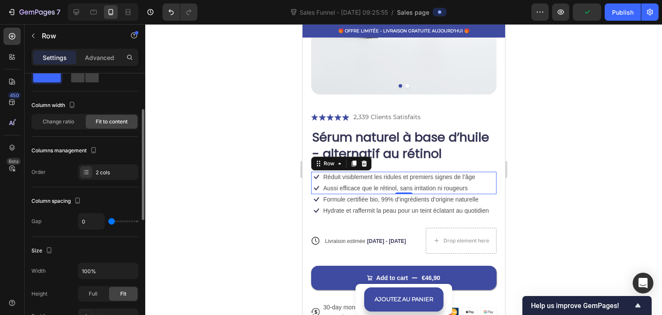
type input "2"
type input "4"
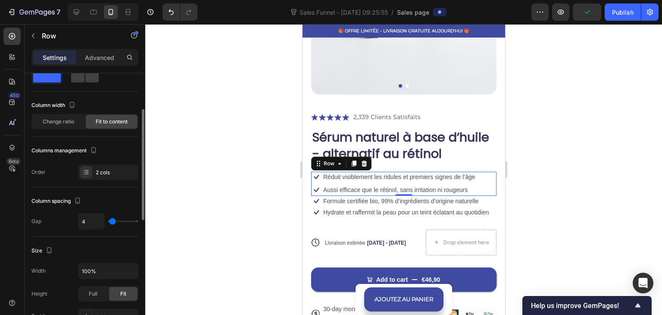
type input "0"
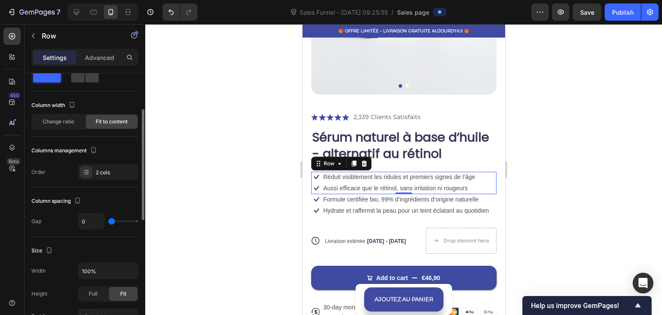
type input "2"
type input "4"
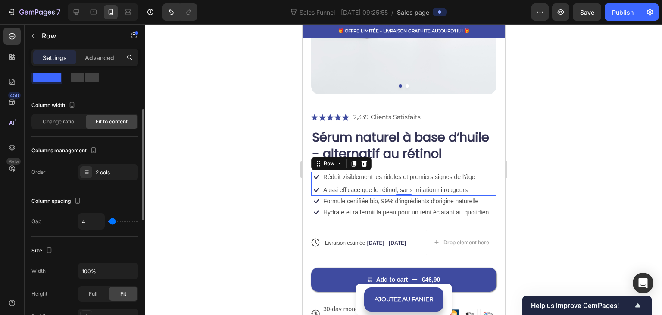
type input "8"
type input "9"
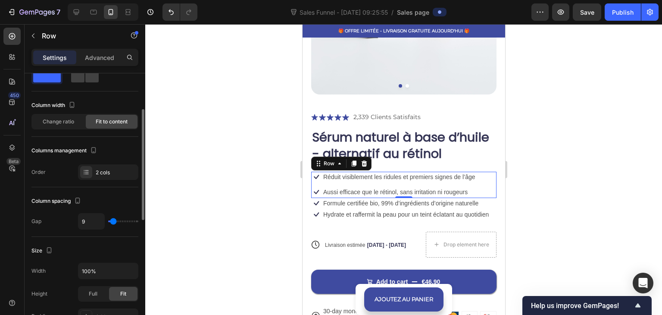
type input "8"
type input "6"
type input "4"
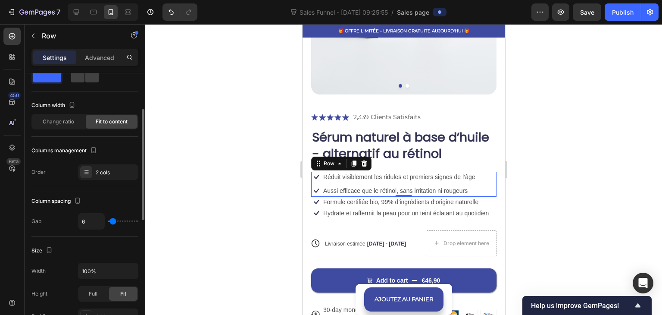
type input "4"
type input "2"
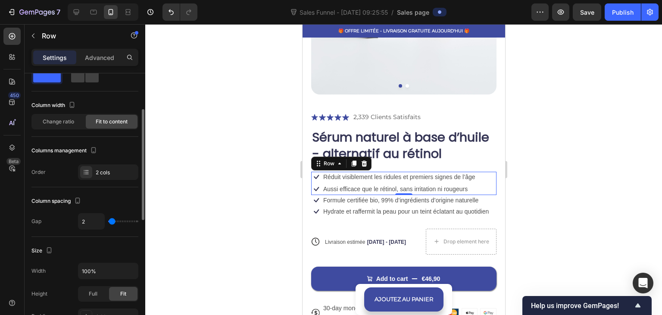
type input "4"
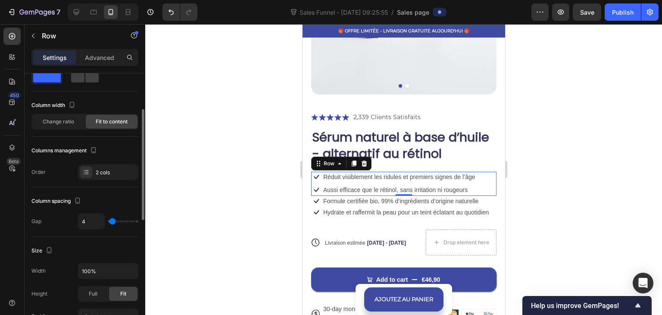
type input "6"
type input "2"
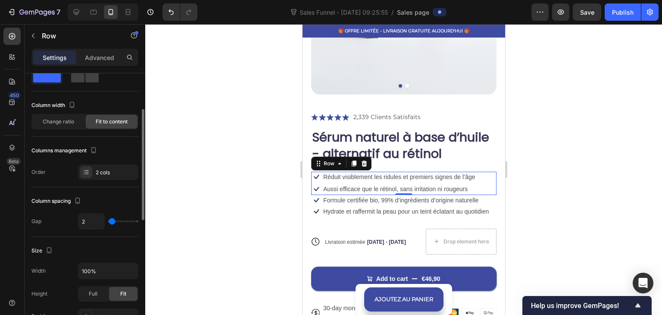
type input "4"
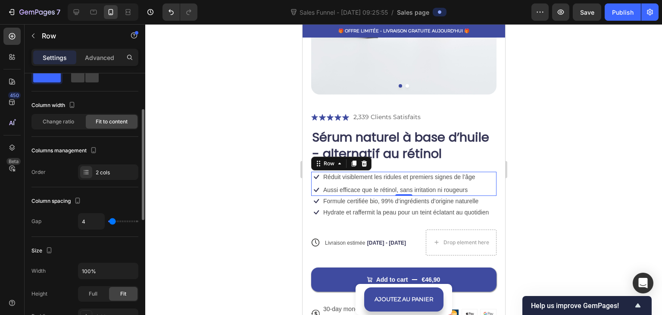
drag, startPoint x: 112, startPoint y: 223, endPoint x: 112, endPoint y: 217, distance: 5.6
type input "4"
click at [112, 220] on input "range" at bounding box center [123, 221] width 30 height 2
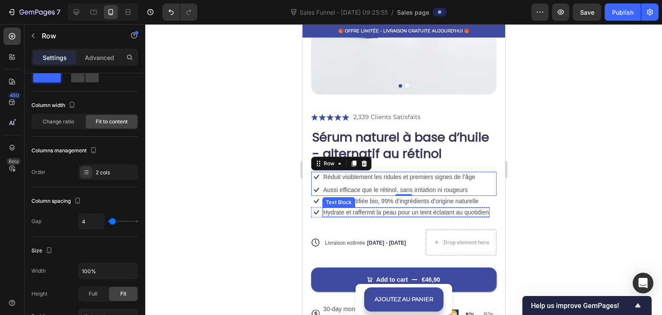
click at [390, 208] on p "Hydrate et raffermit la peau pour un teint éclatant au quotidien" at bounding box center [406, 212] width 166 height 8
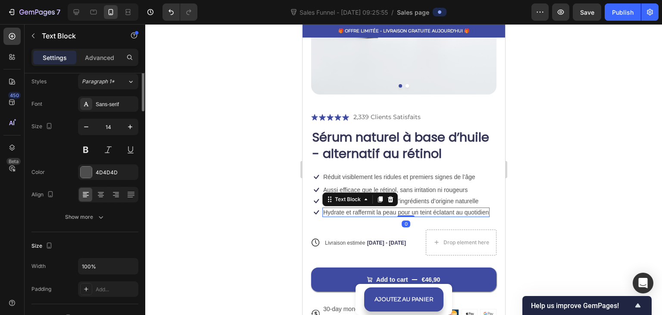
scroll to position [0, 0]
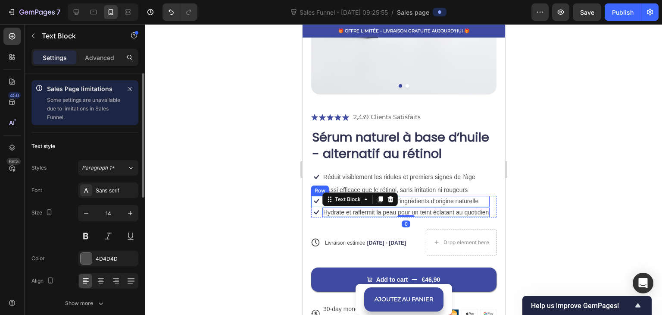
click at [487, 196] on div "Icon Formule certifiée bio, 99% d’ingrédients d’origine naturelle Text Block Row" at bounding box center [400, 201] width 179 height 11
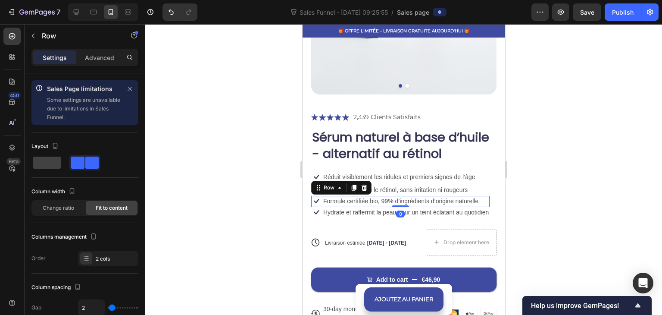
click at [489, 207] on div "Hydrate et raffermit la peau pour un teint éclatant au quotidien Text Block" at bounding box center [405, 212] width 167 height 10
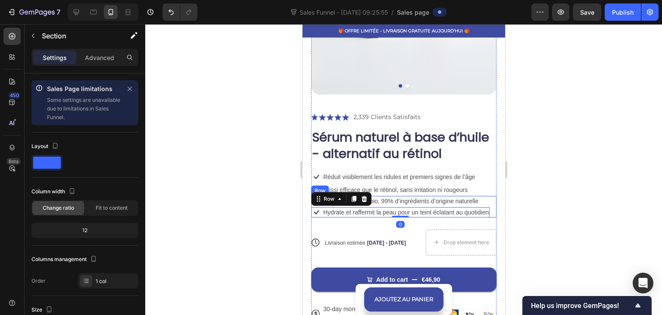
click at [490, 198] on div "Product Images Icon Icon Icon Icon Icon Icon List 2,339 Clients Satisfaits Text…" at bounding box center [403, 97] width 203 height 514
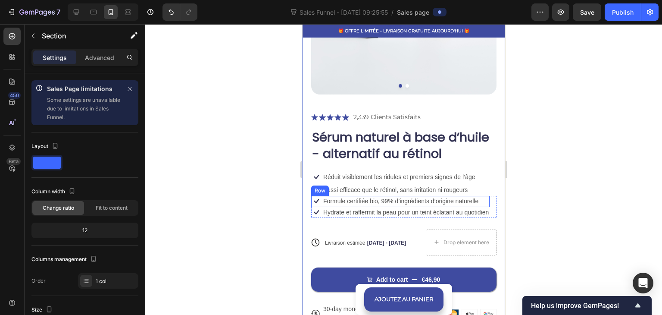
click at [489, 197] on div "Icon Formule certifiée bio, 99% d’ingrédients d’origine naturelle Text Block Row" at bounding box center [400, 201] width 179 height 11
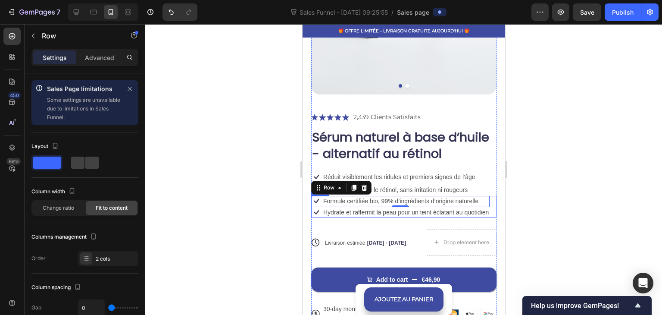
click at [489, 198] on div "Icon Formule certifiée bio, 99% d’ingrédients d’origine naturelle Text Block Ro…" at bounding box center [403, 207] width 185 height 22
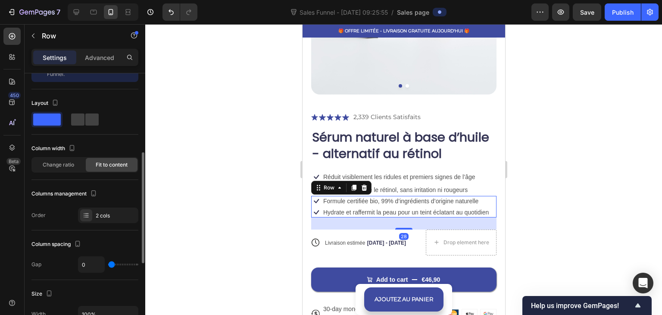
scroll to position [86, 0]
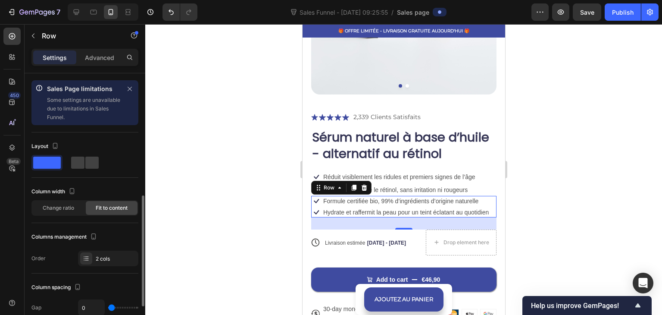
scroll to position [86, 0]
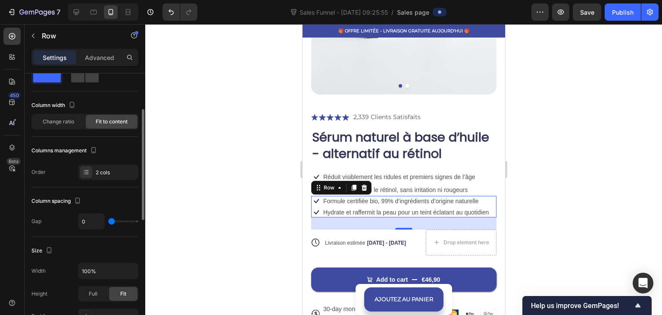
type input "8"
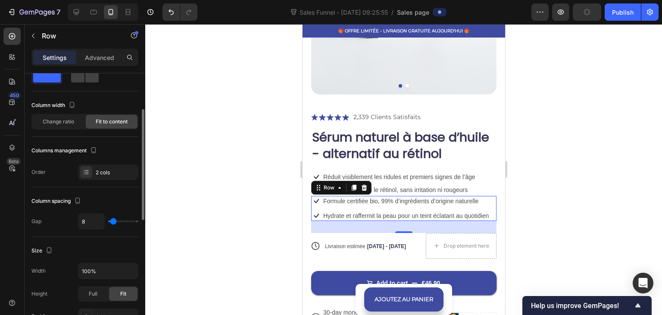
type input "9"
type input "8"
type input "6"
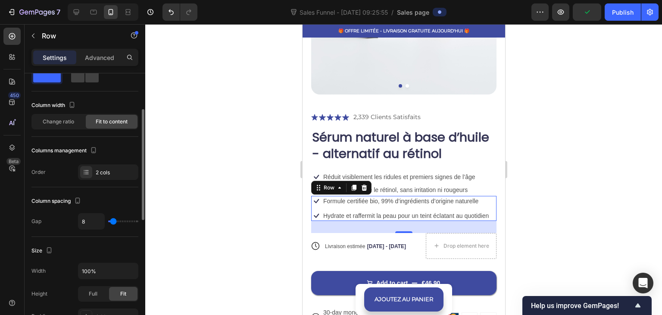
type input "6"
type input "4"
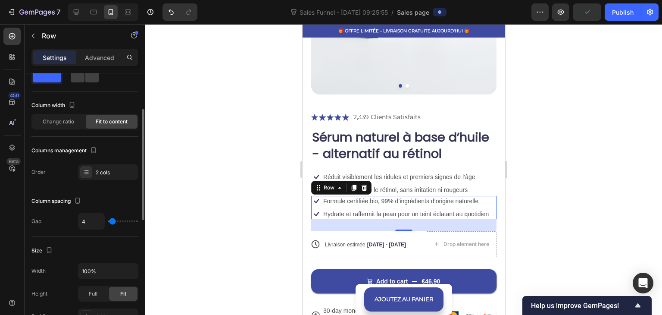
type input "4"
click at [112, 221] on input "range" at bounding box center [123, 221] width 30 height 2
click at [171, 172] on div at bounding box center [403, 169] width 517 height 291
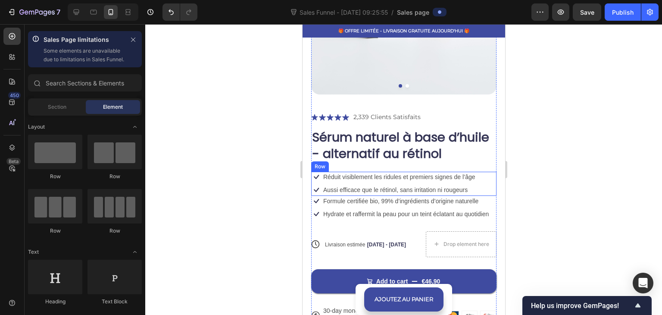
click at [477, 174] on div "Icon Réduit visiblement les ridules et premiers signes de l’âge Text Block Row …" at bounding box center [403, 184] width 185 height 24
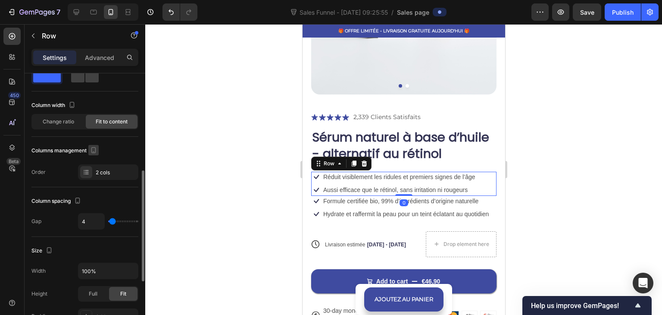
scroll to position [129, 0]
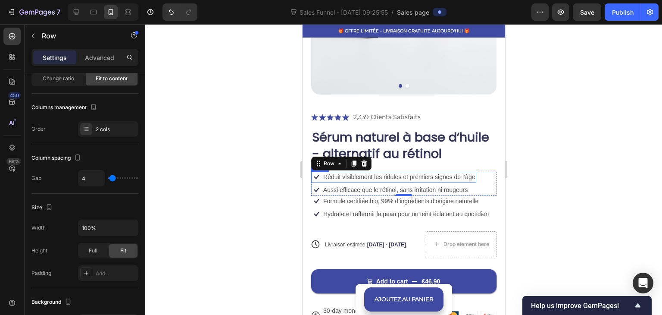
click at [466, 173] on p "Réduit visiblement les ridules et premiers signes de l’âge" at bounding box center [399, 177] width 152 height 8
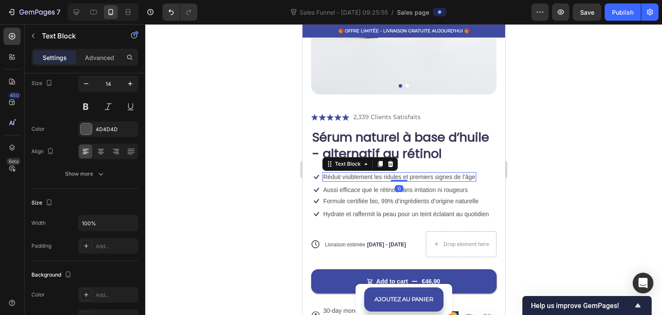
scroll to position [0, 0]
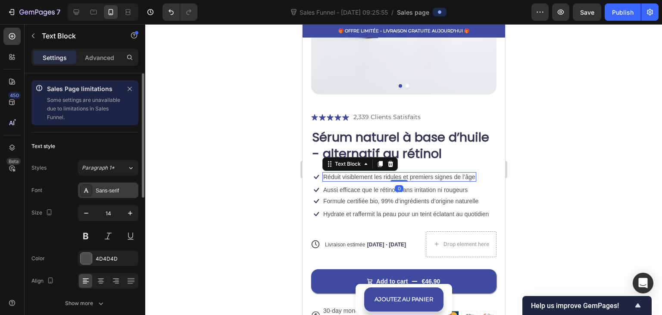
click at [98, 190] on div "Sans-serif" at bounding box center [116, 191] width 41 height 8
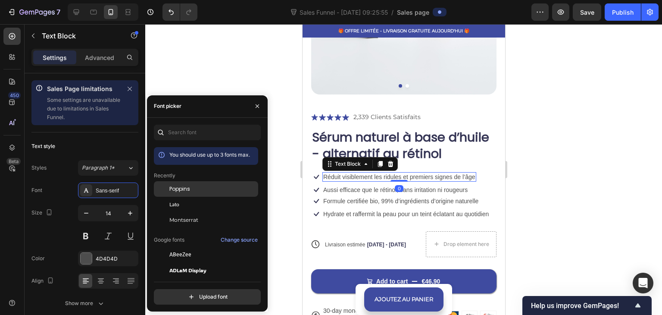
click at [210, 188] on div "Poppins" at bounding box center [212, 189] width 87 height 8
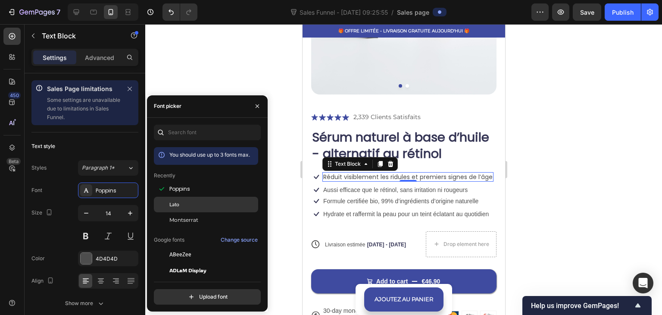
click at [194, 197] on div "Lato" at bounding box center [206, 205] width 104 height 16
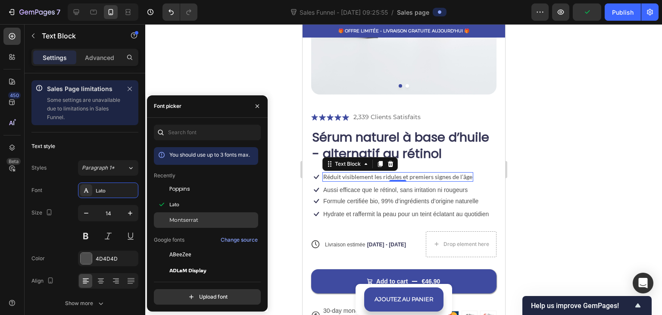
click at [191, 221] on span "Montserrat" at bounding box center [183, 220] width 29 height 8
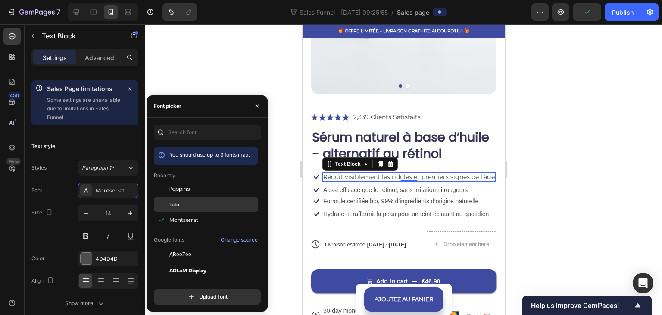
click at [190, 203] on div "Lato" at bounding box center [212, 205] width 87 height 8
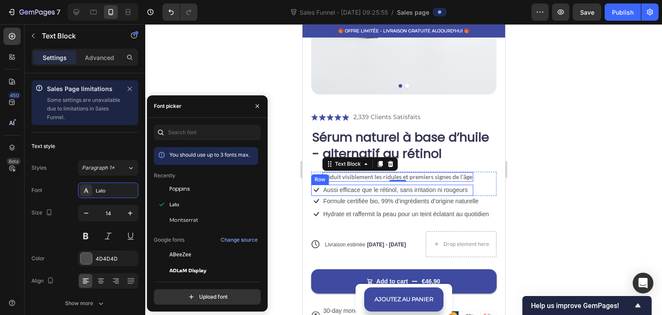
click at [469, 185] on div "Icon Aussi efficace que le rétinol, sans irritation ni rougeurs Text Block Row" at bounding box center [392, 190] width 162 height 11
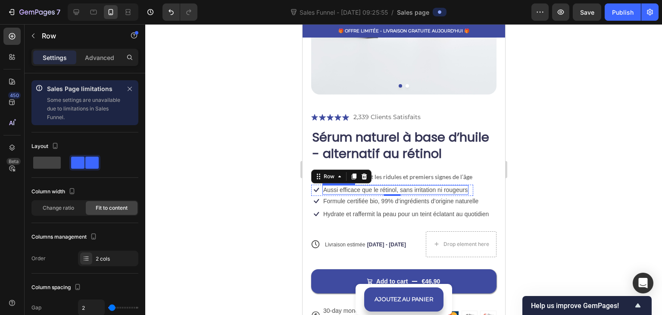
click at [351, 186] on p "Aussi efficace que le rétinol, sans irritation ni rougeurs" at bounding box center [395, 190] width 144 height 8
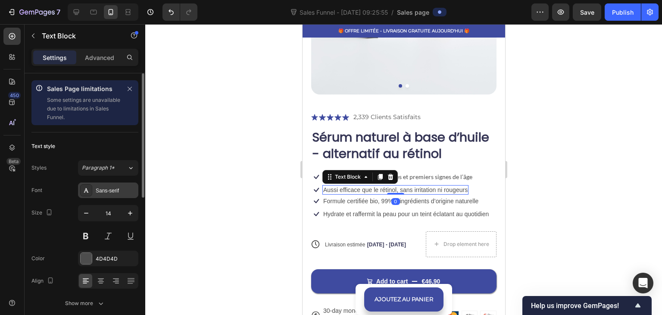
click at [92, 188] on div at bounding box center [86, 190] width 12 height 12
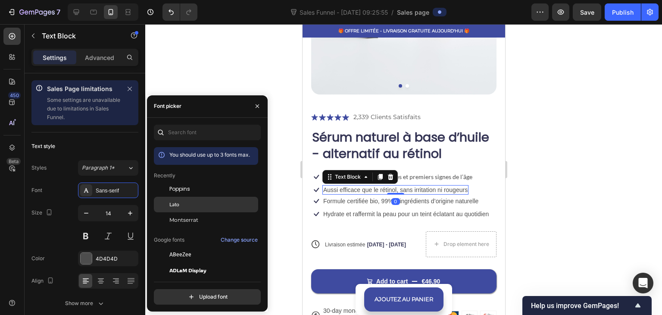
click at [186, 201] on div "Lato" at bounding box center [212, 205] width 87 height 8
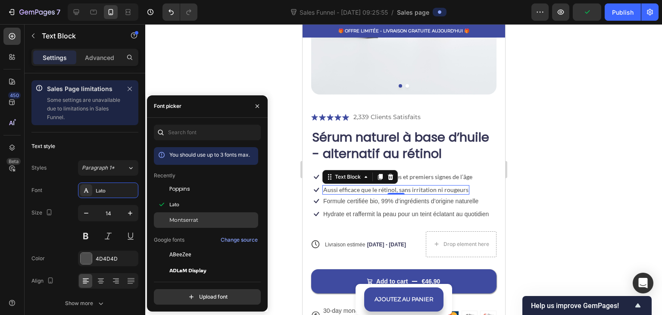
click at [188, 218] on span "Montserrat" at bounding box center [183, 220] width 29 height 8
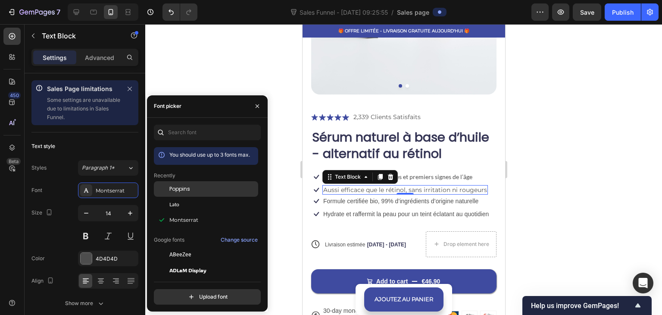
click at [208, 193] on div "Poppins" at bounding box center [206, 189] width 104 height 16
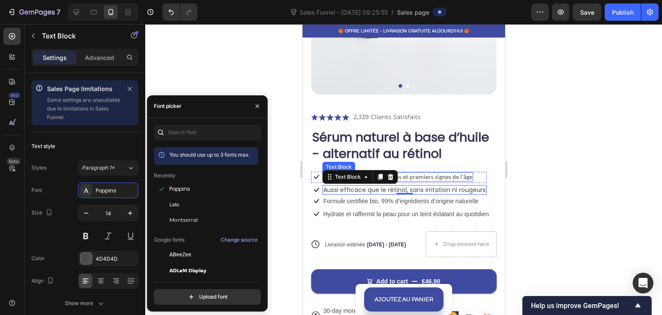
click at [448, 173] on p "Réduit visiblement les ridules et premiers signes de l’âge" at bounding box center [397, 177] width 149 height 8
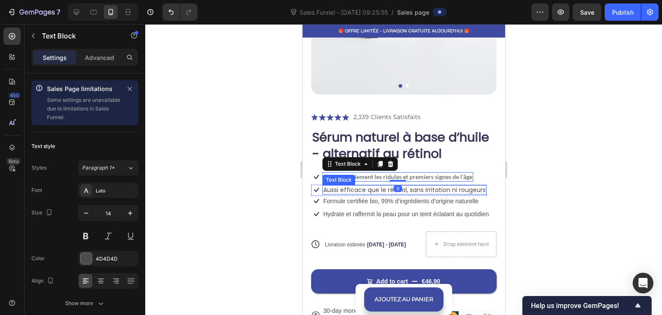
click at [356, 186] on p "Aussi efficace que le rétinol, sans irritation ni rougeurs" at bounding box center [404, 190] width 163 height 8
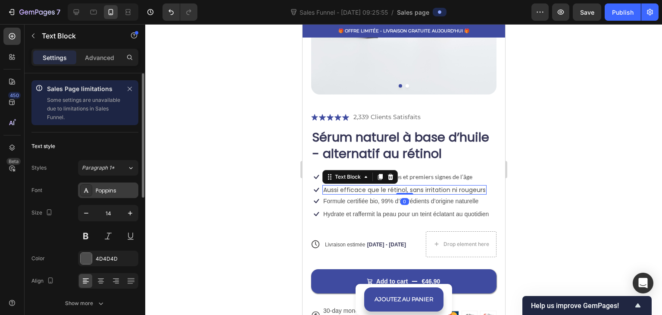
click at [121, 193] on div "Poppins" at bounding box center [116, 191] width 41 height 8
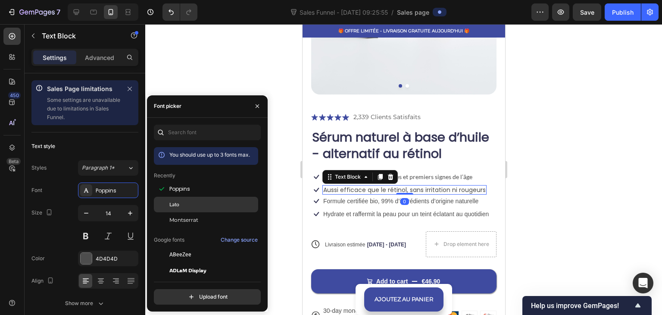
click at [180, 201] on div "Lato" at bounding box center [212, 205] width 87 height 8
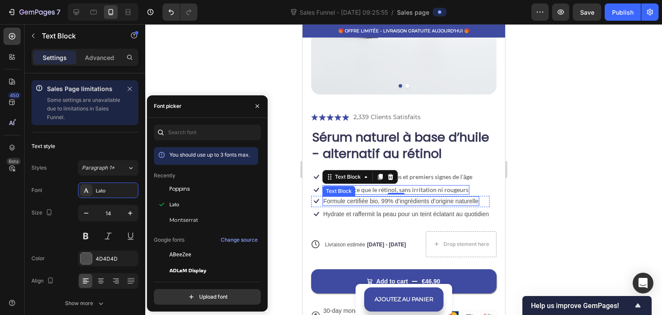
click at [351, 197] on p "Formule certifiée bio, 99% d’ingrédients d’origine naturelle" at bounding box center [400, 201] width 155 height 8
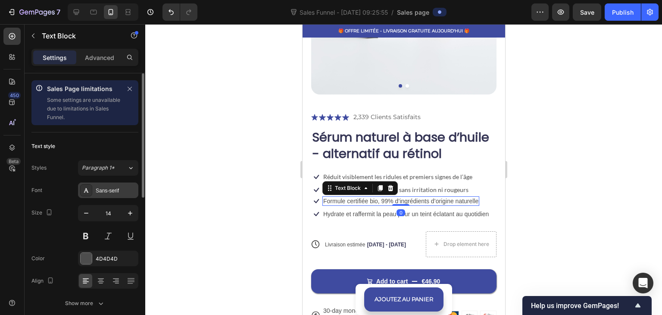
click at [92, 195] on div "Sans-serif" at bounding box center [108, 190] width 60 height 16
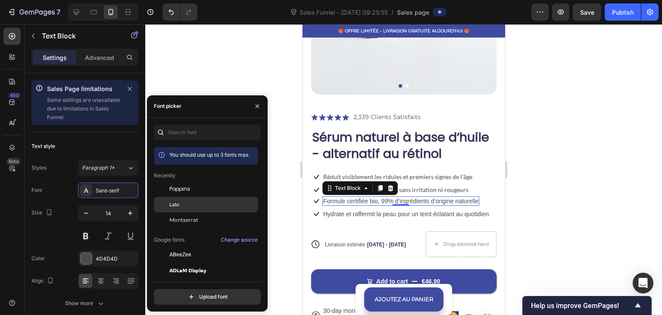
click at [192, 206] on div "Lato" at bounding box center [212, 205] width 87 height 8
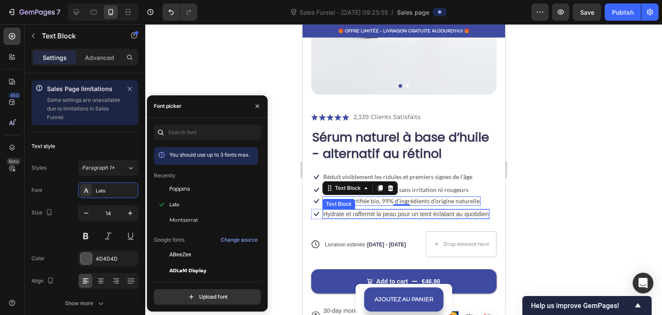
click at [370, 210] on p "Hydrate et raffermit la peau pour un teint éclatant au quotidien" at bounding box center [406, 214] width 166 height 8
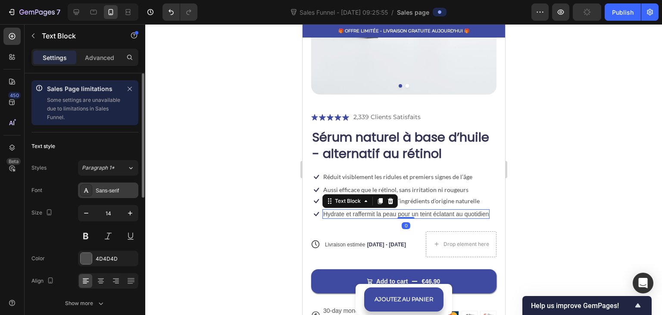
click at [103, 196] on div "Sans-serif" at bounding box center [108, 190] width 60 height 16
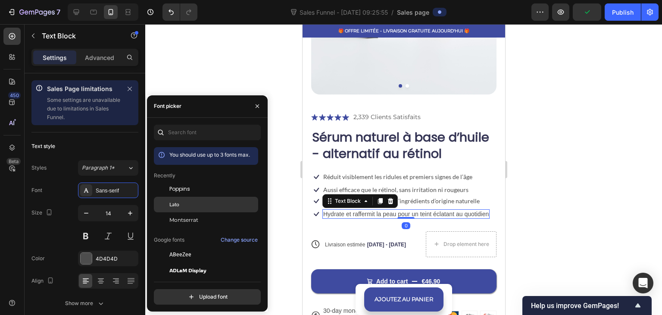
click at [186, 203] on div "Lato" at bounding box center [212, 205] width 87 height 8
click at [288, 190] on div at bounding box center [403, 169] width 517 height 291
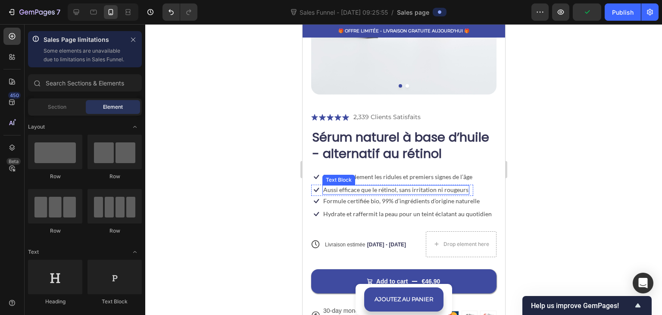
click at [351, 176] on div "Text Block" at bounding box center [338, 180] width 29 height 8
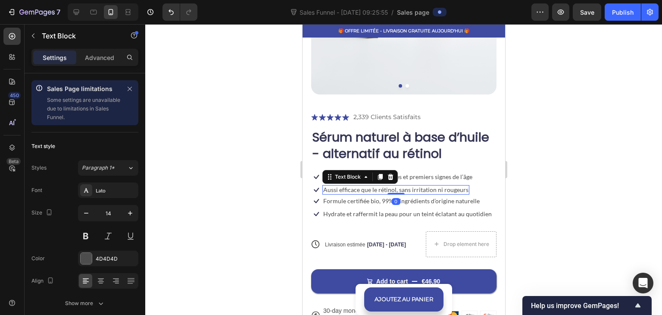
click at [400, 173] on p "Réduit visiblement les ridules et premiers signes de l’âge" at bounding box center [397, 177] width 149 height 8
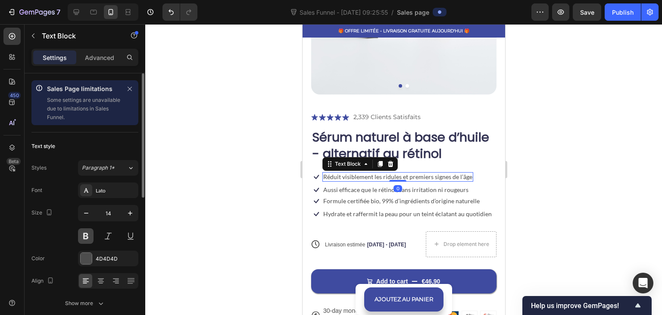
click at [87, 231] on button at bounding box center [86, 236] width 16 height 16
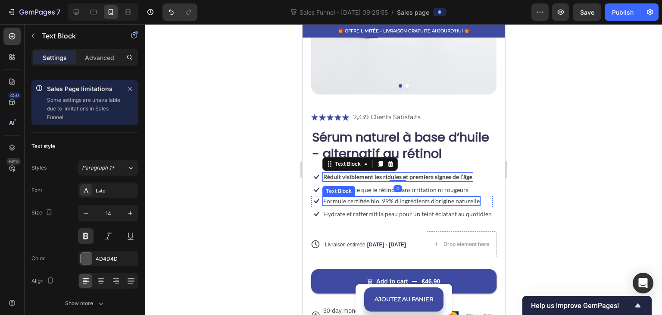
click at [340, 187] on div "Text Block" at bounding box center [338, 191] width 29 height 8
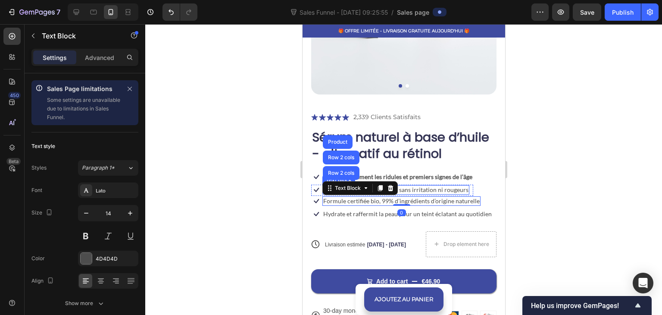
click at [409, 186] on p "Aussi efficace que le rétinol, sans irritation ni rougeurs" at bounding box center [395, 190] width 145 height 8
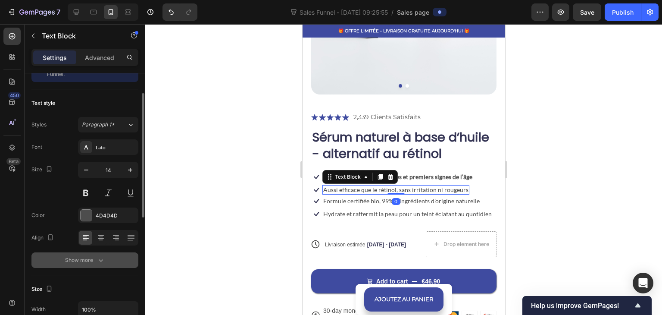
click at [90, 263] on div "Show more" at bounding box center [85, 260] width 40 height 9
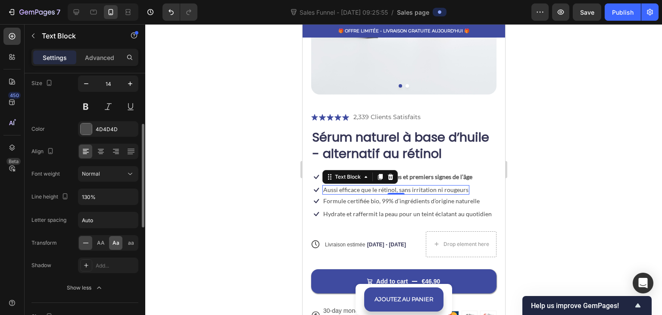
scroll to position [43, 0]
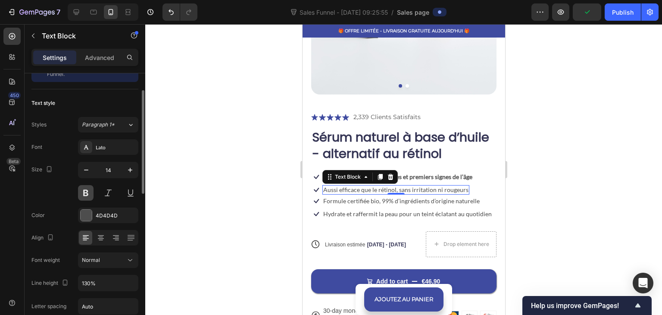
click at [81, 192] on button at bounding box center [86, 193] width 16 height 16
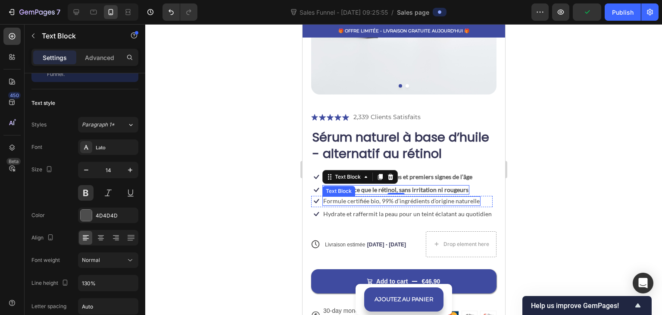
click at [349, 197] on p "Formule certifiée bio, 99% d’ingrédients d’origine naturelle" at bounding box center [401, 201] width 157 height 8
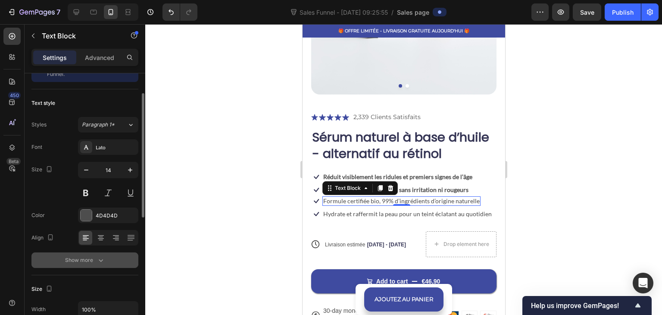
click at [81, 257] on div "Show more" at bounding box center [85, 260] width 40 height 9
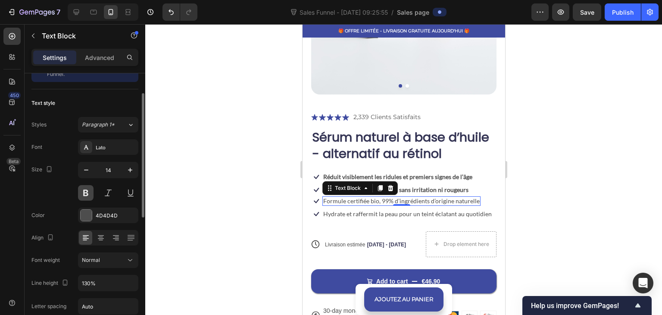
click at [88, 196] on button at bounding box center [86, 193] width 16 height 16
click at [348, 210] on p "Hydrate et raffermit la peau pour un teint éclatant au quotidien" at bounding box center [407, 214] width 169 height 8
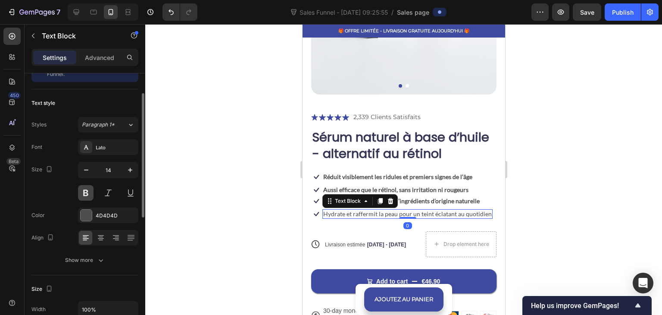
click at [85, 193] on button at bounding box center [86, 193] width 16 height 16
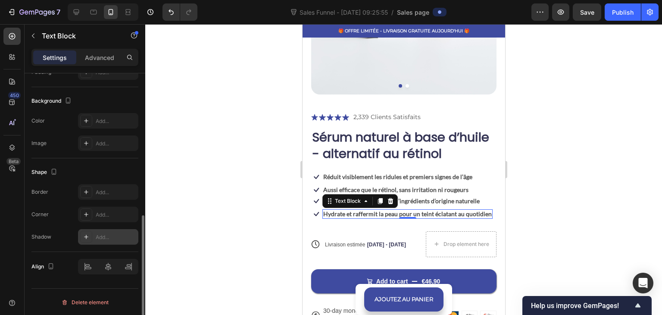
scroll to position [88, 0]
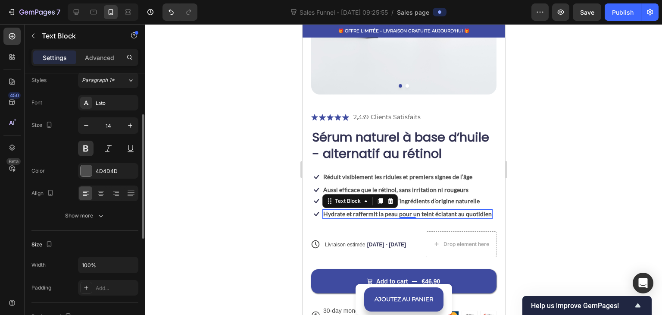
click at [220, 199] on div at bounding box center [403, 169] width 517 height 291
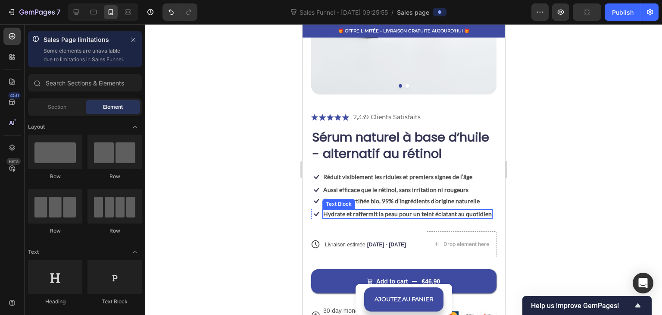
click at [339, 210] on p "Hydrate et raffermit la peau pour un teint éclatant au quotidien" at bounding box center [407, 214] width 169 height 8
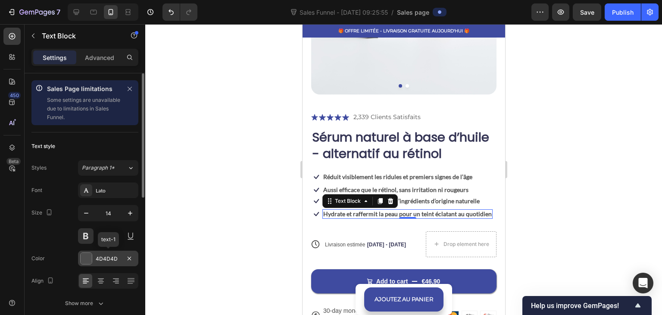
click at [96, 260] on div "4D4D4D" at bounding box center [108, 259] width 25 height 8
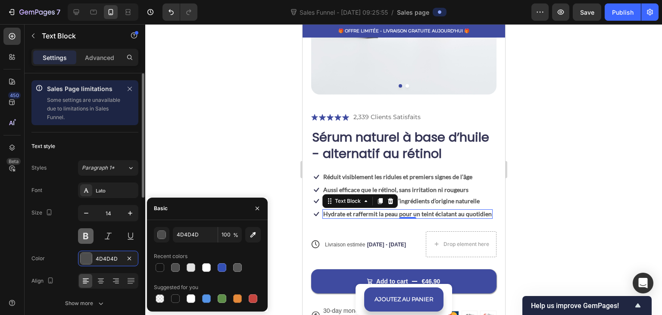
click at [91, 235] on button at bounding box center [86, 236] width 16 height 16
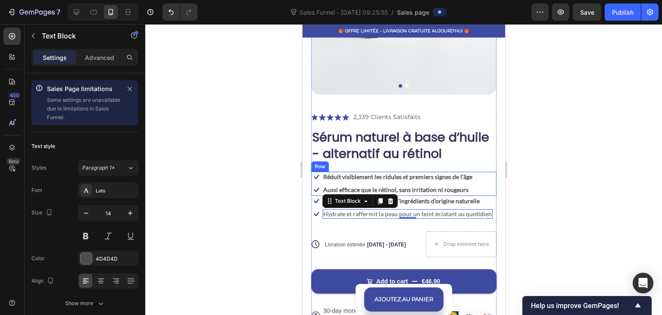
click at [466, 197] on p "Formule certifiée bio, 99% d’ingrédients d’origine naturelle" at bounding box center [401, 201] width 157 height 8
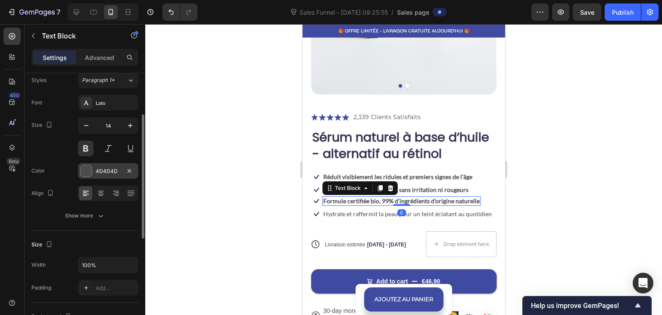
click at [87, 173] on div at bounding box center [86, 170] width 11 height 11
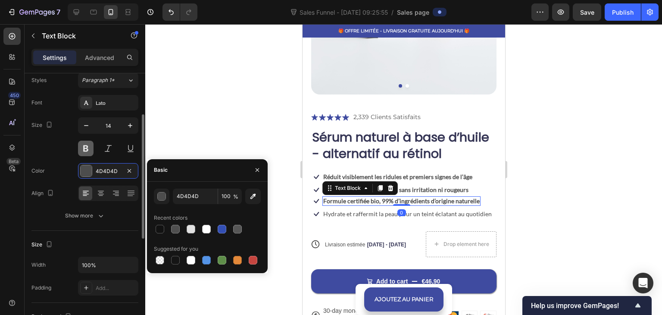
click at [85, 151] on button at bounding box center [86, 149] width 16 height 16
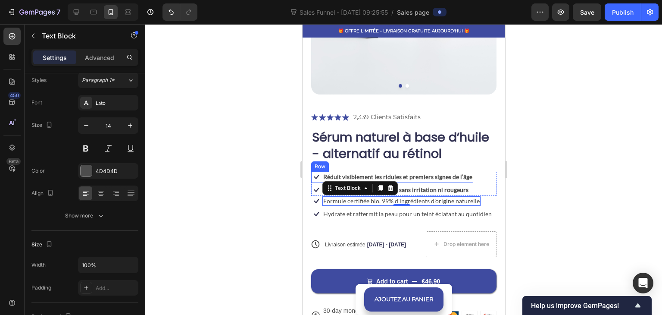
click at [452, 186] on p "Aussi efficace que le rétinol, sans irritation ni rougeurs" at bounding box center [395, 190] width 145 height 8
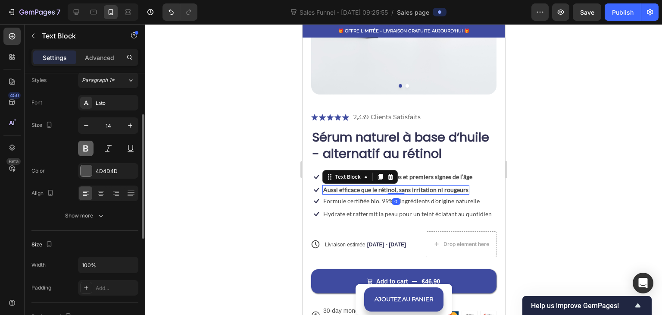
click at [86, 147] on button at bounding box center [86, 149] width 16 height 16
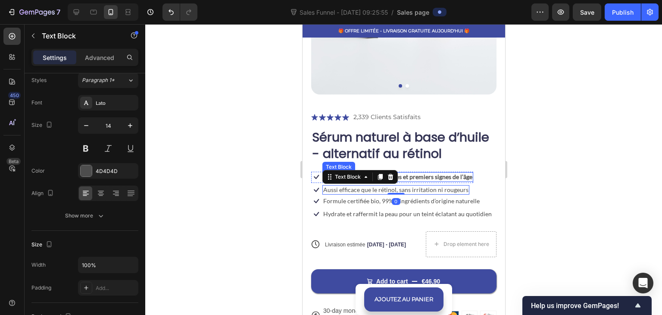
click at [458, 173] on p "Réduit visiblement les ridules et premiers signes de l’âge" at bounding box center [397, 177] width 149 height 8
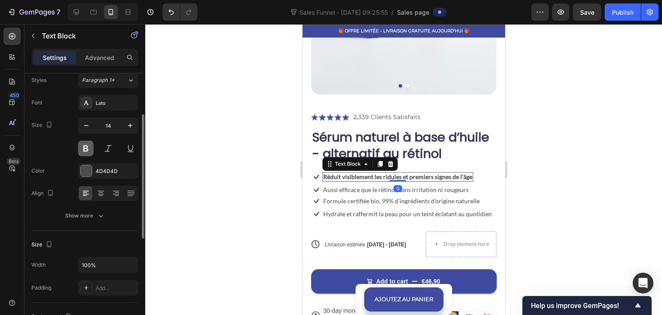
click at [85, 146] on button at bounding box center [86, 149] width 16 height 16
click at [132, 125] on icon "button" at bounding box center [130, 125] width 4 height 4
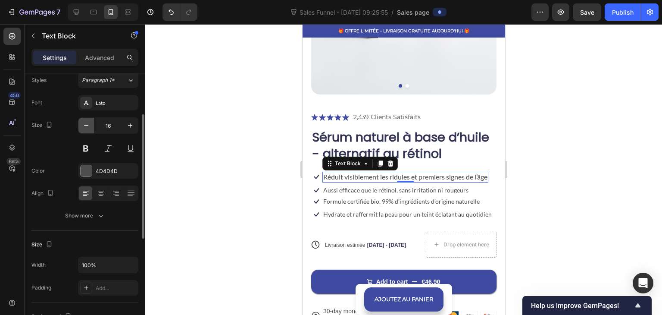
click at [87, 128] on icon "button" at bounding box center [86, 125] width 9 height 9
type input "15"
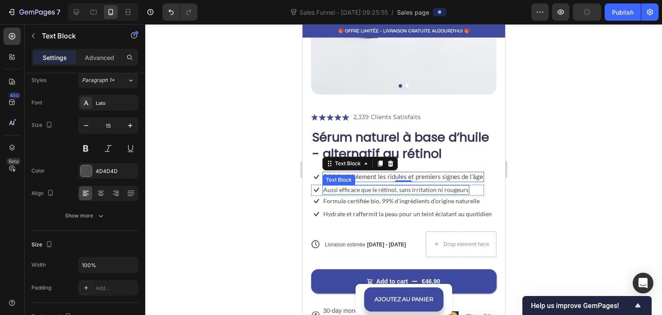
click at [331, 186] on p "Aussi efficace que le rétinol, sans irritation ni rougeurs" at bounding box center [395, 190] width 145 height 8
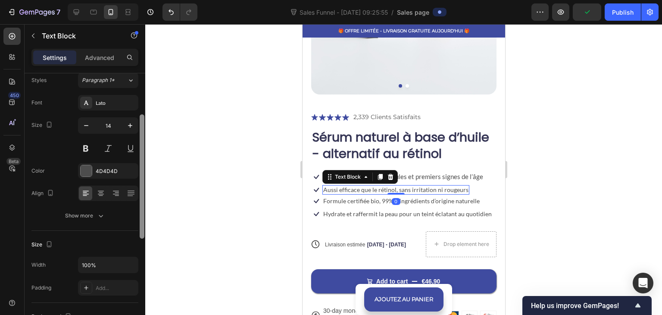
click at [139, 127] on div at bounding box center [142, 206] width 6 height 266
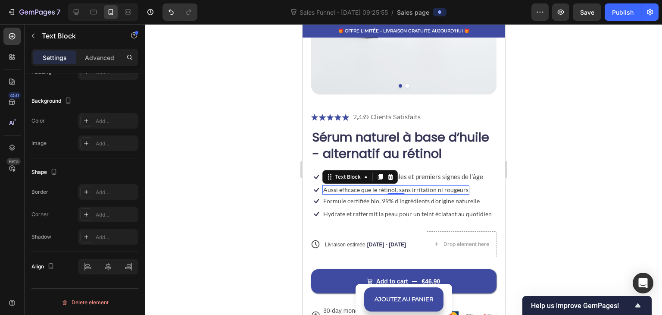
click at [364, 186] on p "Aussi efficace que le rétinol, sans irritation ni rougeurs" at bounding box center [395, 190] width 145 height 8
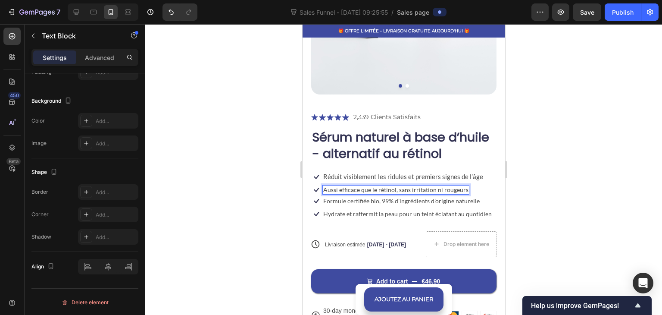
click at [238, 176] on div at bounding box center [403, 169] width 517 height 291
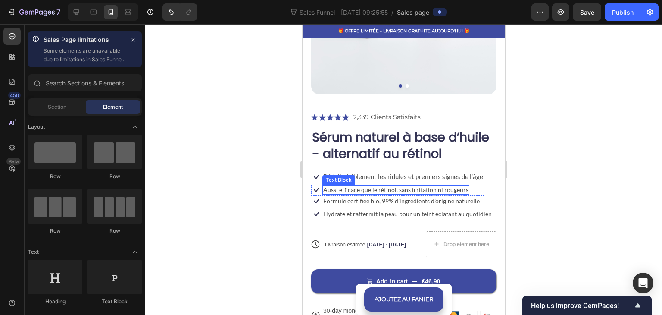
click at [361, 186] on p "Aussi efficace que le rétinol, sans irritation ni rougeurs" at bounding box center [395, 190] width 145 height 8
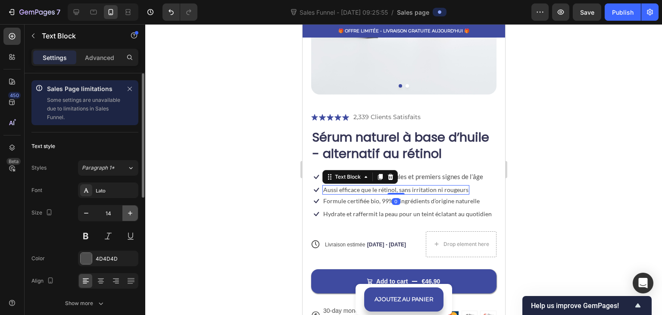
click at [130, 209] on icon "button" at bounding box center [130, 213] width 9 height 9
type input "15"
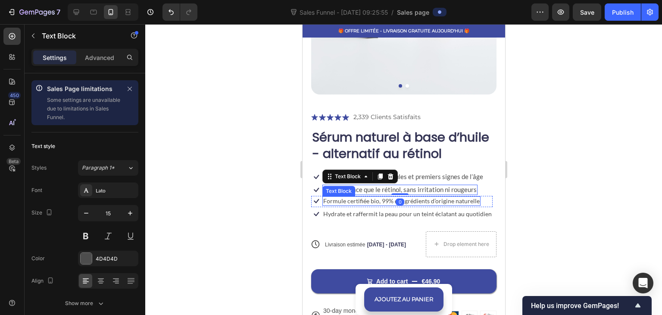
click at [340, 197] on p "Formule certifiée bio, 99% d’ingrédients d’origine naturelle" at bounding box center [401, 201] width 157 height 8
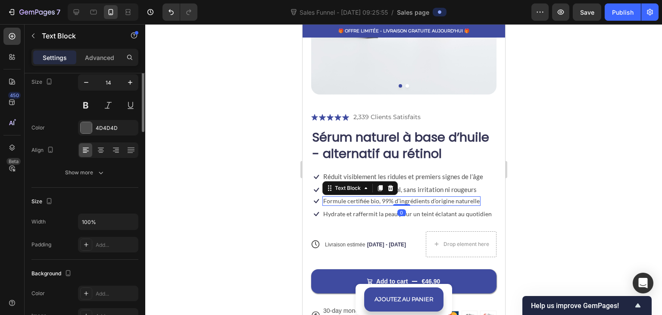
scroll to position [44, 0]
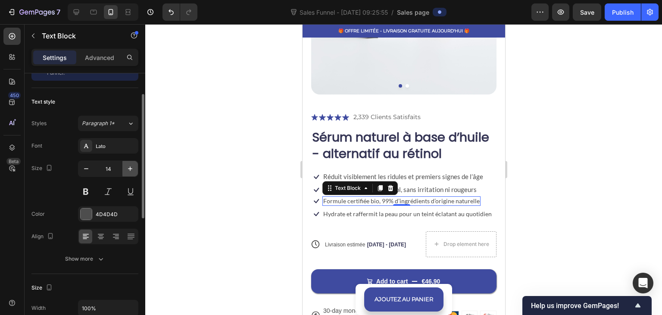
click at [126, 169] on icon "button" at bounding box center [130, 168] width 9 height 9
type input "15"
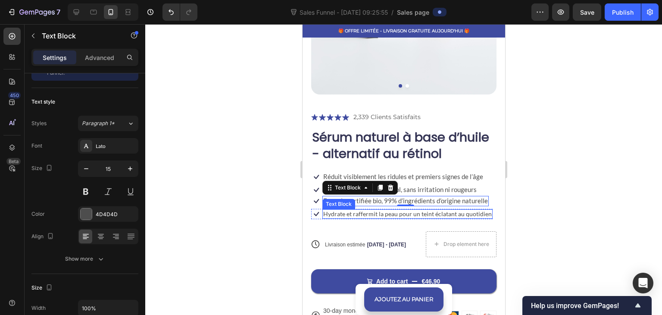
click at [351, 210] on p "Hydrate et raffermit la peau pour un teint éclatant au quotidien" at bounding box center [407, 214] width 169 height 8
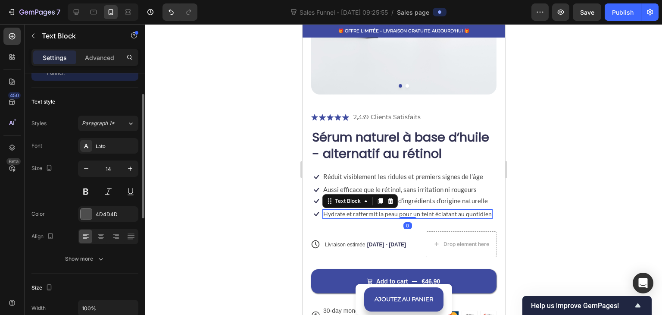
click at [121, 169] on input "14" at bounding box center [108, 169] width 28 height 16
click at [130, 168] on icon "button" at bounding box center [130, 168] width 4 height 4
type input "15"
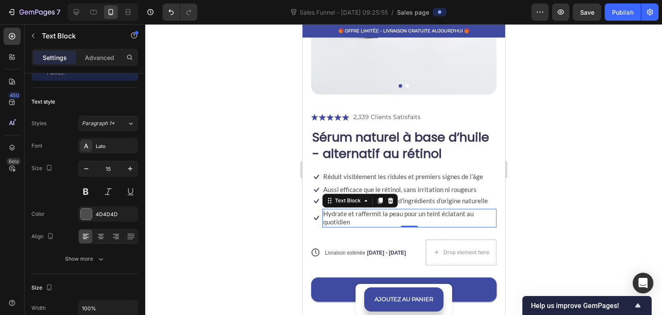
click at [187, 152] on div at bounding box center [403, 169] width 517 height 291
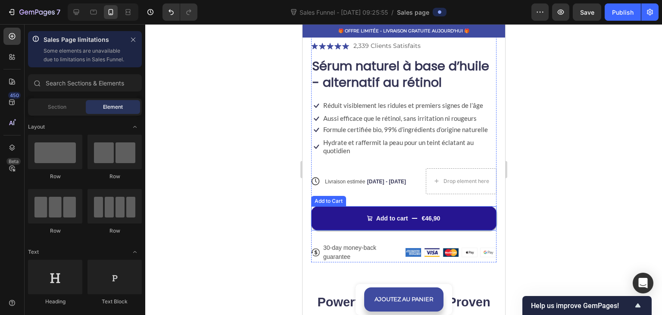
scroll to position [302, 0]
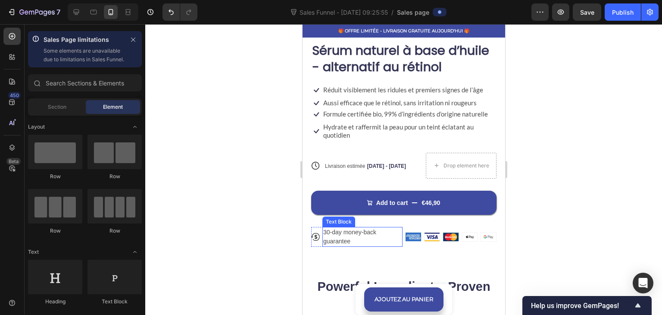
click at [355, 232] on p "30-day money-back guarantee" at bounding box center [362, 237] width 78 height 18
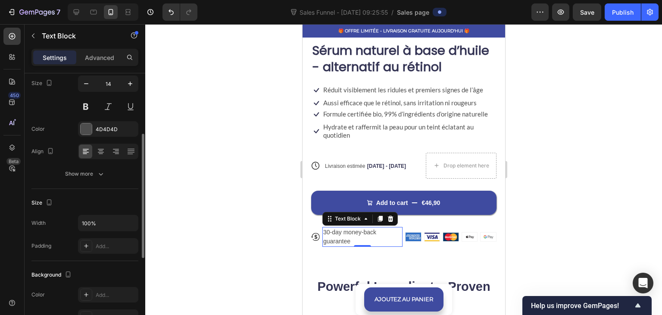
scroll to position [0, 0]
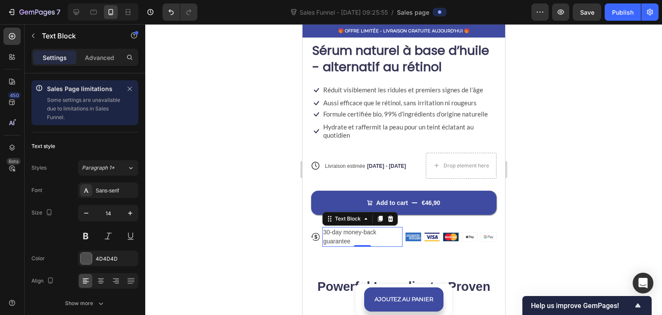
click at [216, 185] on div at bounding box center [403, 169] width 517 height 291
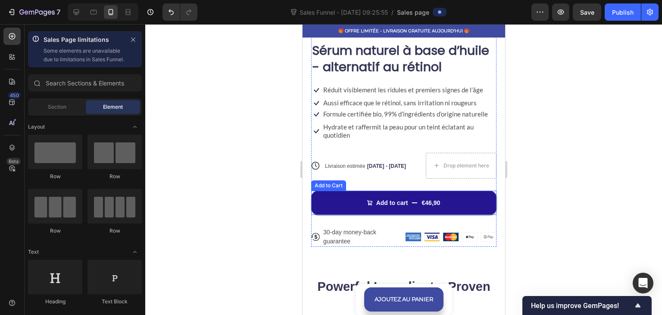
click at [360, 195] on button "Add to cart €46,90" at bounding box center [403, 203] width 185 height 24
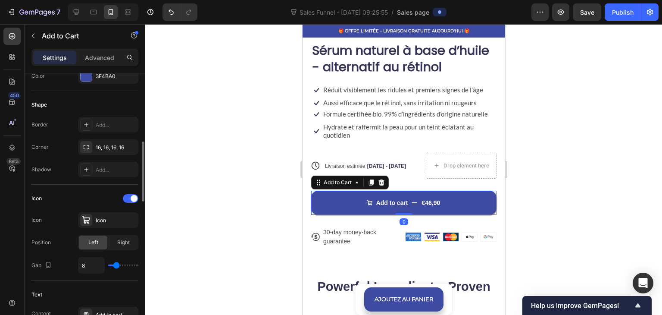
scroll to position [388, 0]
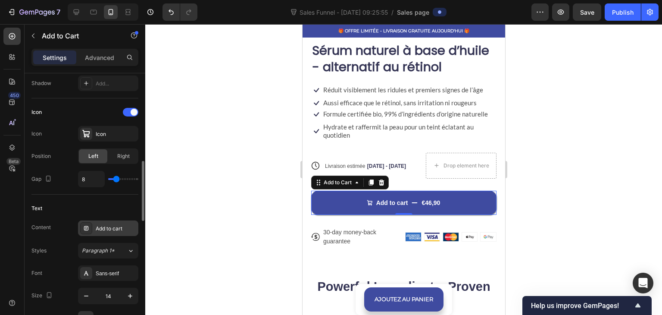
click at [105, 225] on div "Add to cart" at bounding box center [116, 229] width 41 height 8
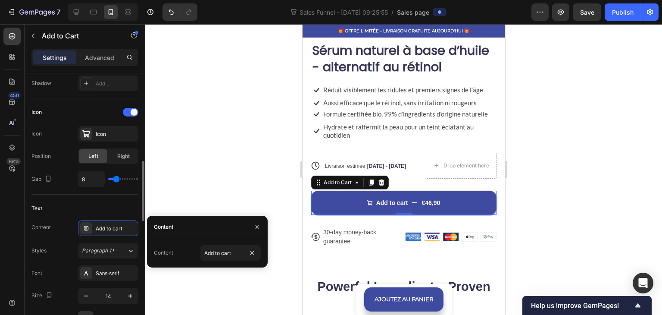
click at [98, 211] on div "Text" at bounding box center [84, 208] width 107 height 14
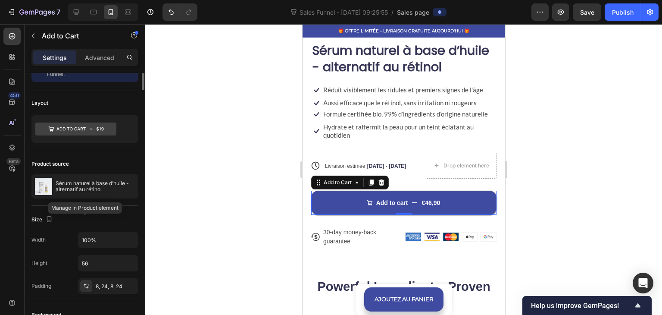
scroll to position [0, 0]
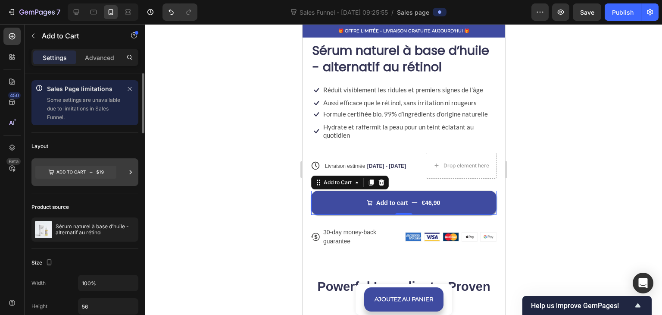
click at [86, 180] on icon at bounding box center [75, 172] width 81 height 20
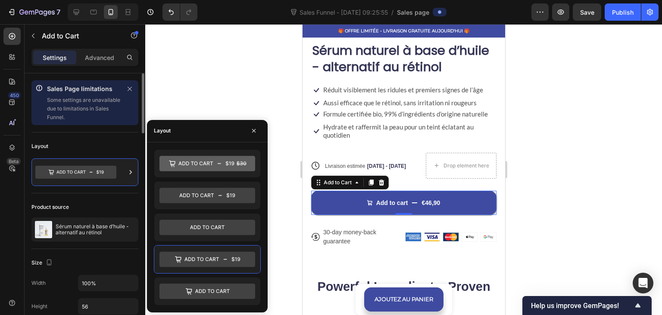
click at [82, 149] on div "Layout" at bounding box center [84, 146] width 107 height 14
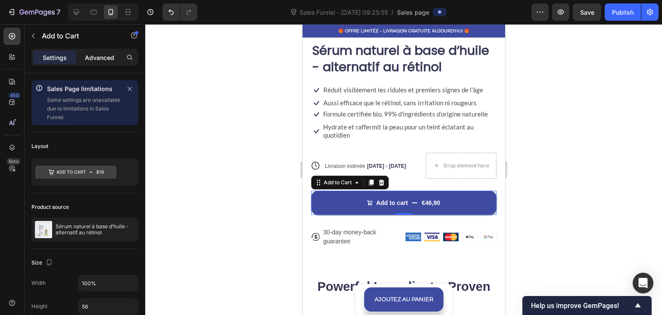
click at [106, 61] on p "Advanced" at bounding box center [99, 57] width 29 height 9
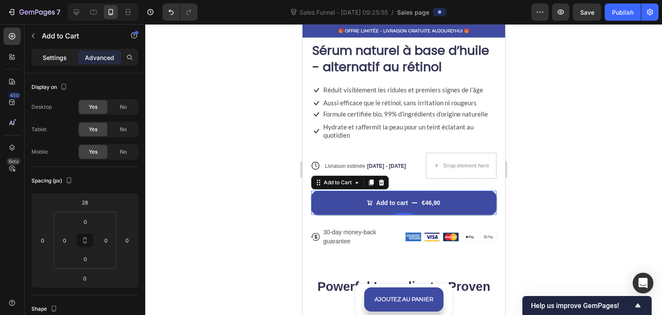
click at [62, 59] on p "Settings" at bounding box center [55, 57] width 24 height 9
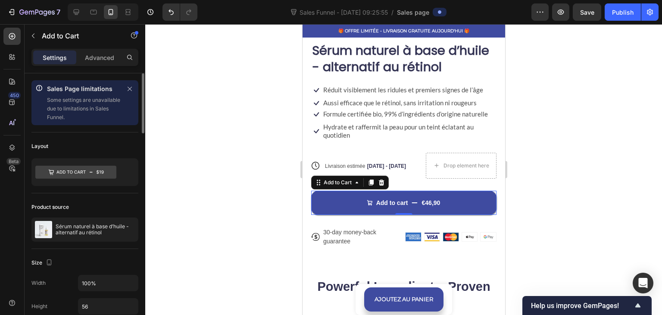
scroll to position [129, 0]
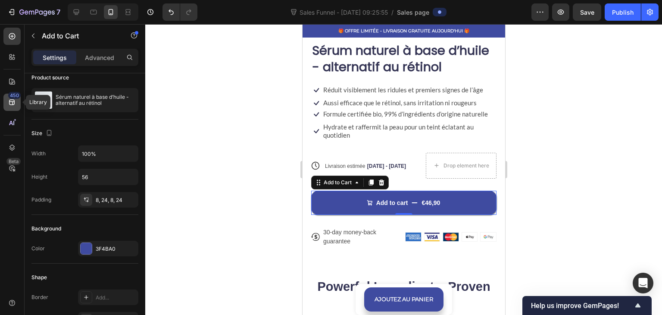
click at [16, 95] on div "450" at bounding box center [14, 95] width 13 height 7
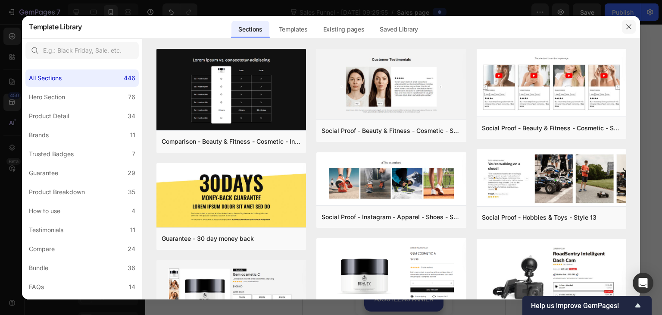
click at [627, 25] on icon "button" at bounding box center [629, 26] width 5 height 5
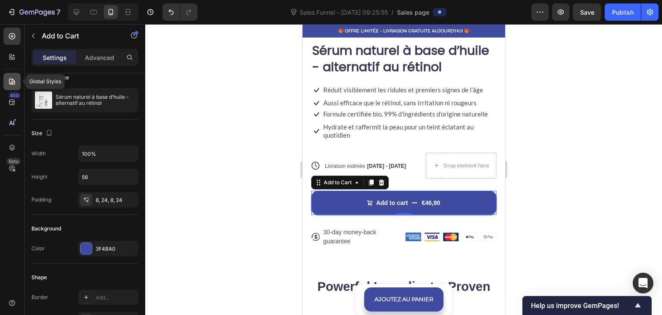
click at [14, 84] on icon at bounding box center [12, 81] width 6 height 6
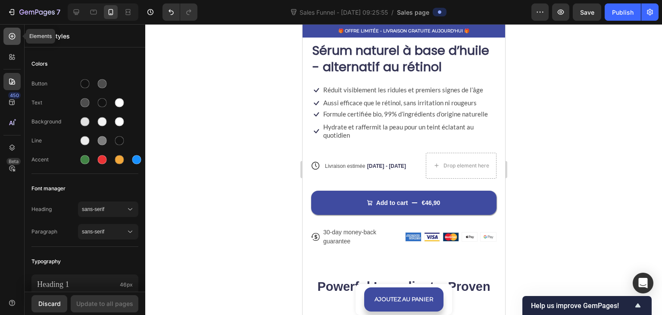
click at [14, 40] on icon at bounding box center [12, 36] width 9 height 9
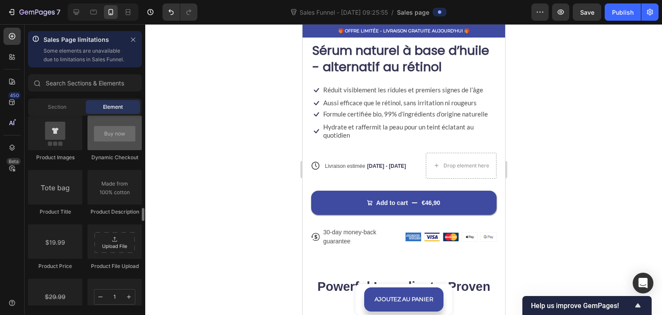
scroll to position [1294, 0]
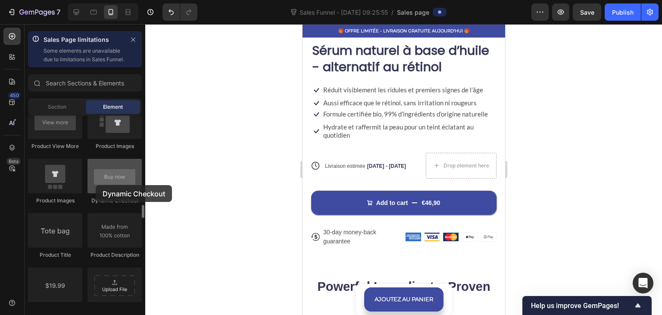
drag, startPoint x: 102, startPoint y: 185, endPoint x: 96, endPoint y: 185, distance: 6.0
click at [96, 185] on div at bounding box center [115, 176] width 54 height 34
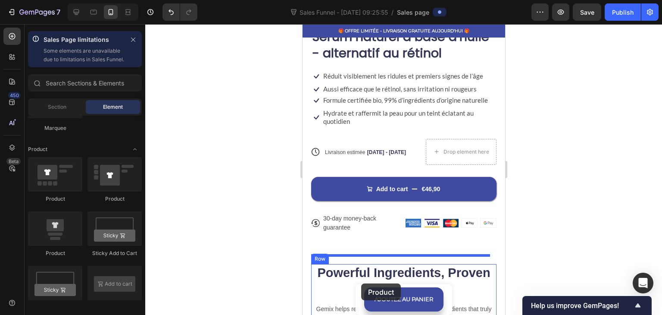
scroll to position [317, 0]
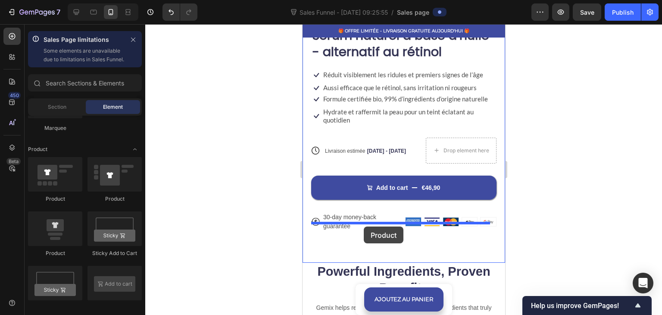
drag, startPoint x: 365, startPoint y: 213, endPoint x: 364, endPoint y: 226, distance: 13.9
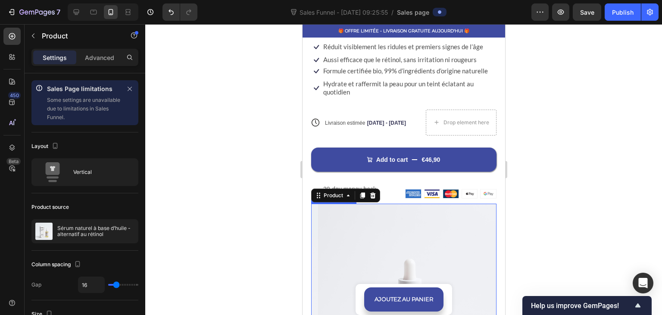
scroll to position [360, 0]
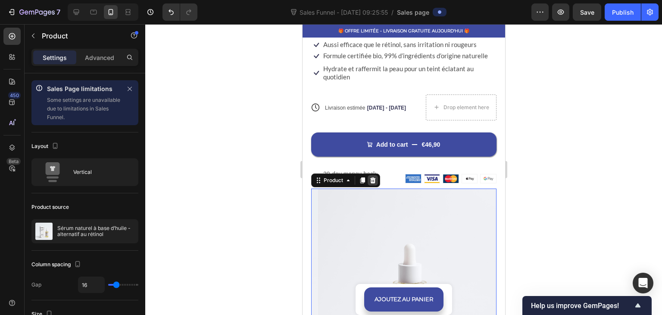
click at [373, 177] on icon at bounding box center [373, 180] width 6 height 6
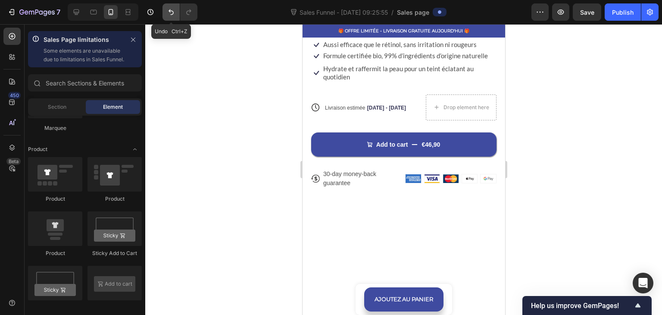
drag, startPoint x: 171, startPoint y: 15, endPoint x: 15, endPoint y: 96, distance: 175.7
click at [171, 15] on icon "Undo/Redo" at bounding box center [171, 12] width 5 height 6
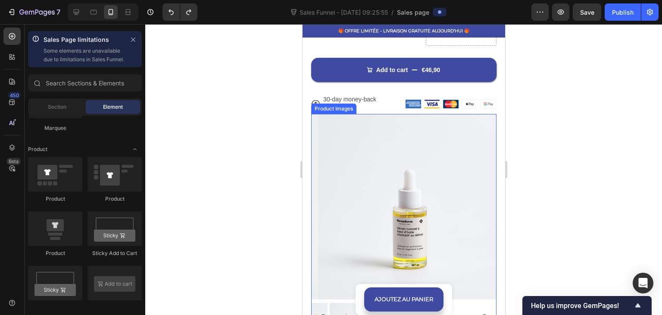
scroll to position [533, 0]
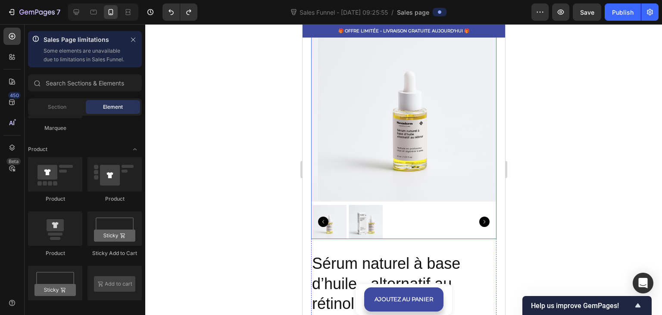
click at [371, 126] on img at bounding box center [409, 108] width 185 height 185
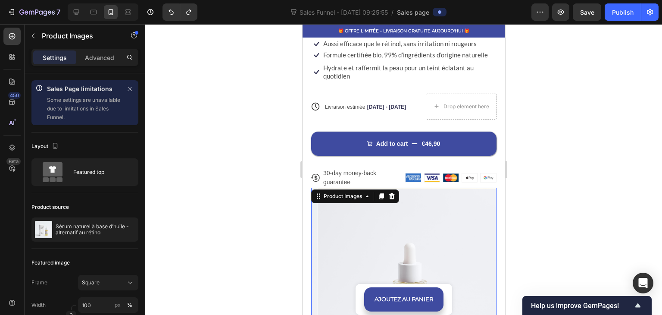
scroll to position [360, 0]
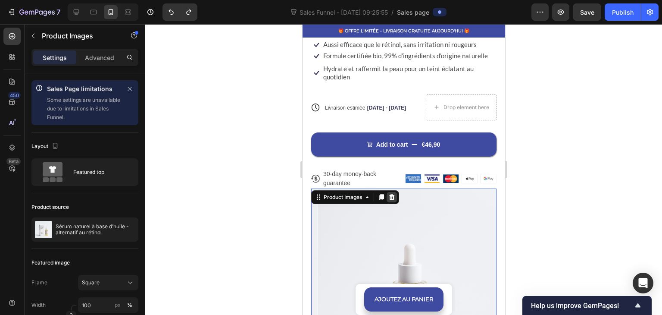
click at [389, 194] on icon at bounding box center [391, 197] width 7 height 7
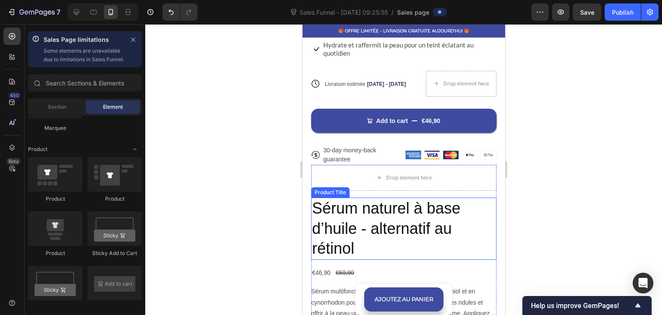
scroll to position [403, 0]
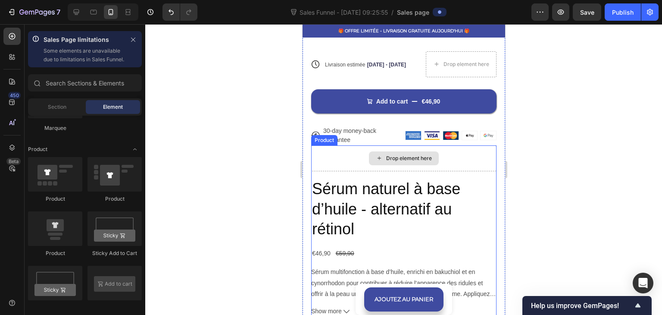
click at [347, 154] on div "Drop element here" at bounding box center [403, 158] width 185 height 26
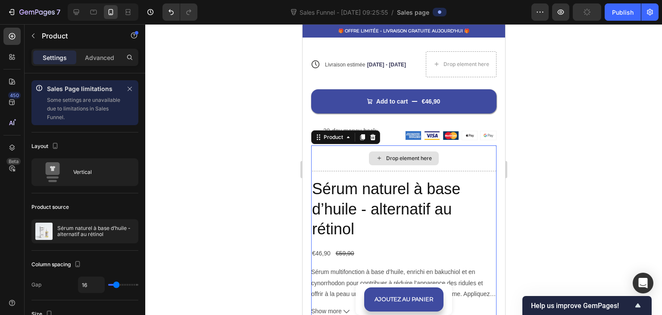
click at [340, 162] on div "Drop element here" at bounding box center [403, 158] width 185 height 26
click at [343, 181] on h2 "Sérum naturel à base d’huile - alternatif au rétinol" at bounding box center [403, 209] width 185 height 62
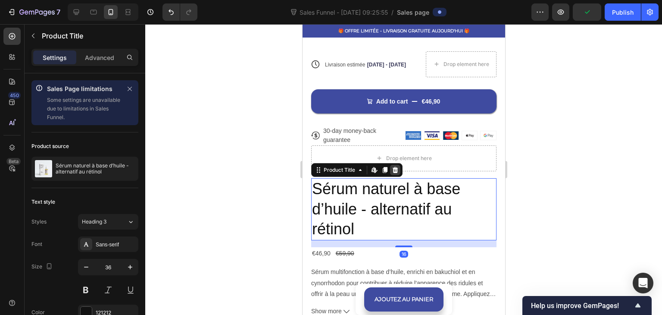
click at [394, 167] on icon at bounding box center [395, 170] width 6 height 6
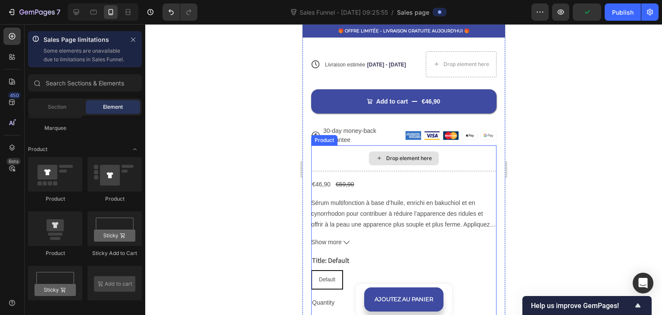
click at [356, 178] on div "€46,90 Product Price Product Price €59,90 Product Price Product Price Row" at bounding box center [403, 184] width 185 height 13
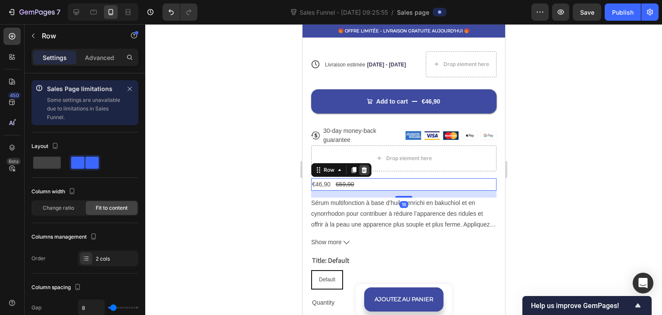
click at [365, 167] on icon at bounding box center [364, 170] width 6 height 6
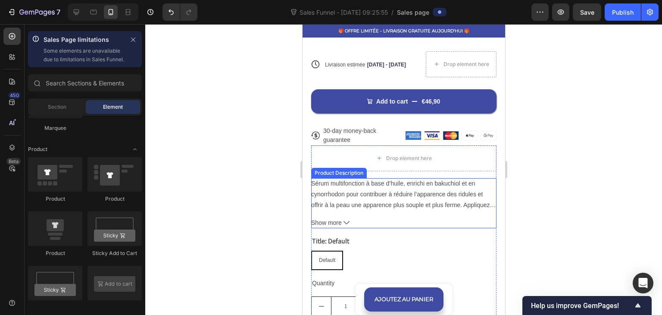
click at [359, 182] on div "Sérum multifonction à base d’huile, enrichi en bakuchiol et en cynorrhodon pour…" at bounding box center [403, 194] width 185 height 32
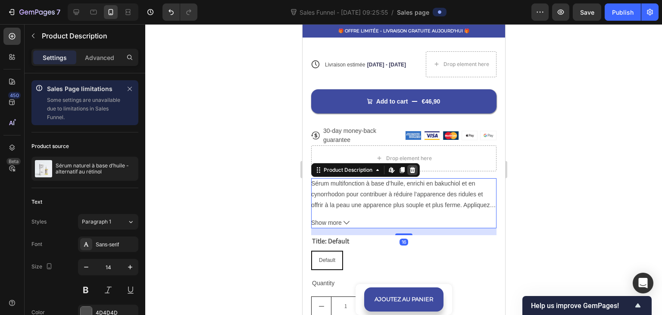
click at [412, 166] on icon at bounding box center [412, 169] width 7 height 7
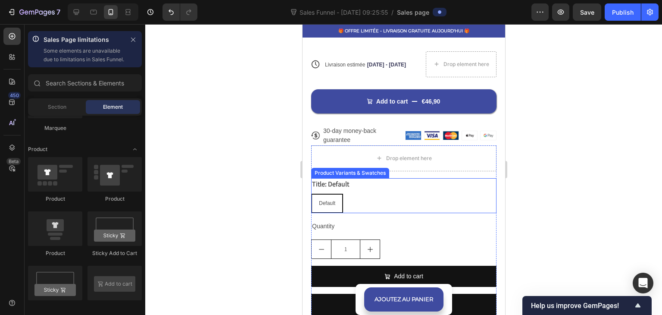
click at [356, 182] on div "Title: Default Default Default Default" at bounding box center [403, 195] width 185 height 35
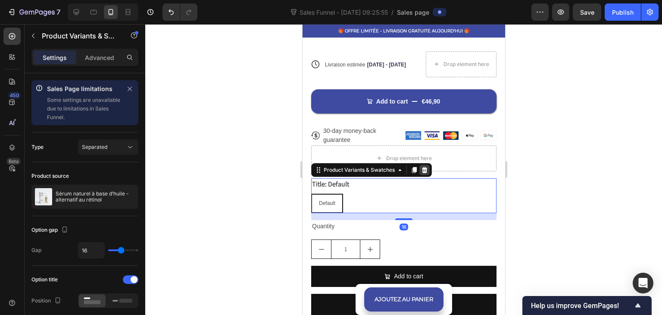
click at [426, 167] on icon at bounding box center [425, 170] width 6 height 6
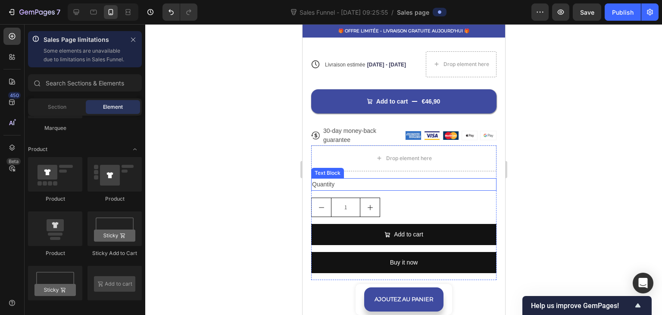
click at [351, 178] on div "Quantity" at bounding box center [403, 184] width 185 height 13
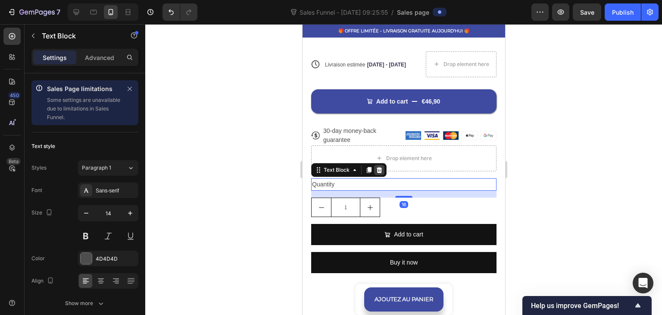
click at [380, 167] on icon at bounding box center [379, 170] width 6 height 6
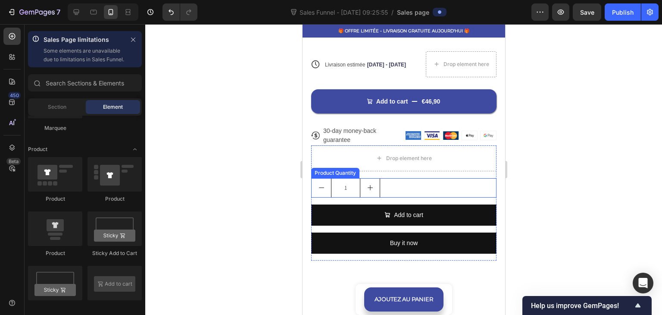
click at [386, 178] on div "1" at bounding box center [403, 187] width 185 height 19
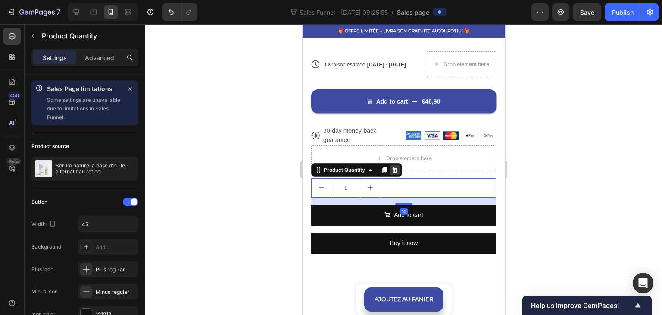
click at [395, 167] on icon at bounding box center [395, 170] width 6 height 6
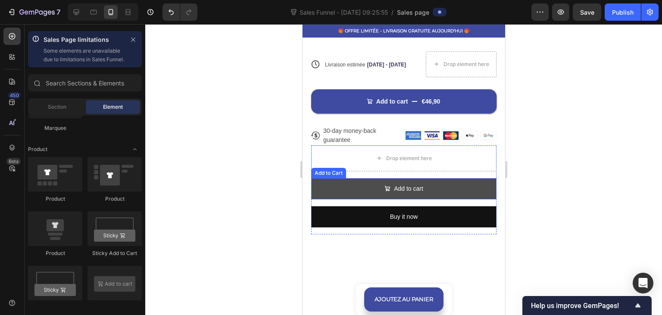
click at [357, 181] on button "Add to cart" at bounding box center [403, 188] width 185 height 21
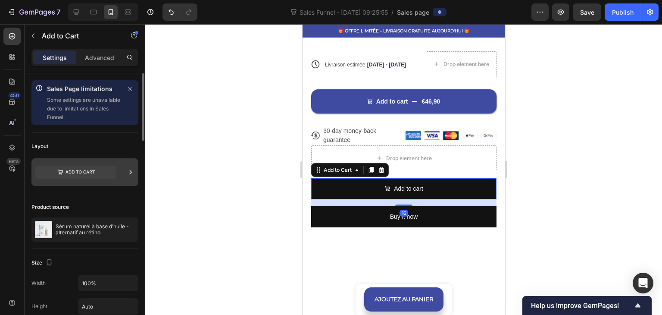
click at [96, 172] on icon at bounding box center [75, 172] width 81 height 13
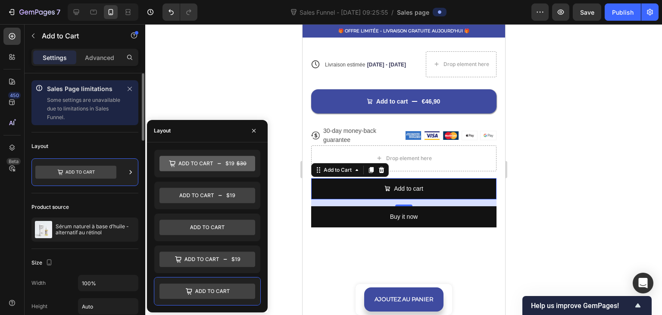
click at [95, 152] on div "Layout" at bounding box center [84, 146] width 107 height 14
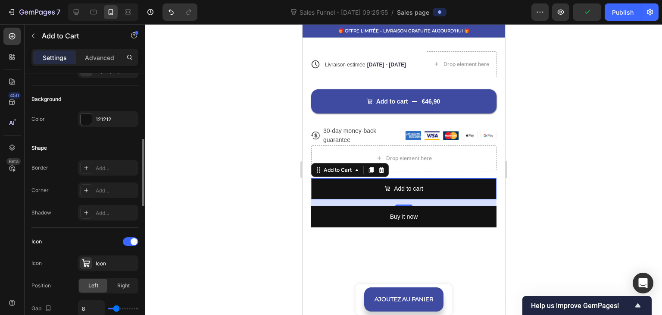
scroll to position [345, 0]
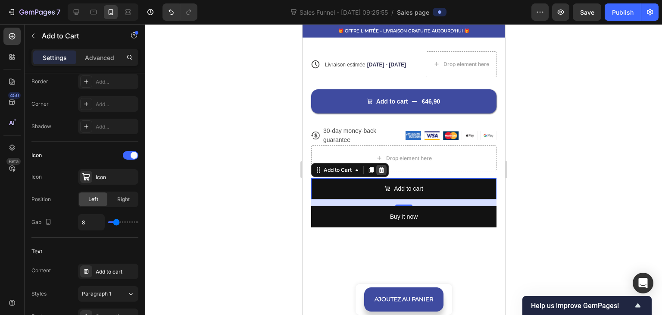
click at [381, 167] on icon at bounding box center [382, 170] width 6 height 6
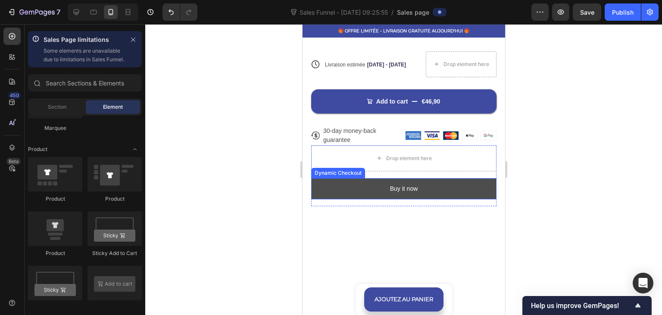
click at [360, 181] on button "Buy it now" at bounding box center [403, 188] width 185 height 21
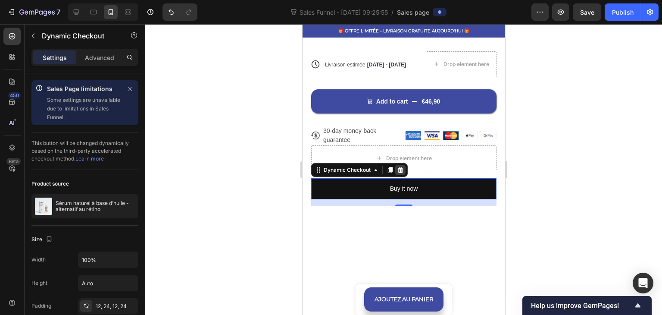
click at [400, 167] on icon at bounding box center [401, 170] width 6 height 6
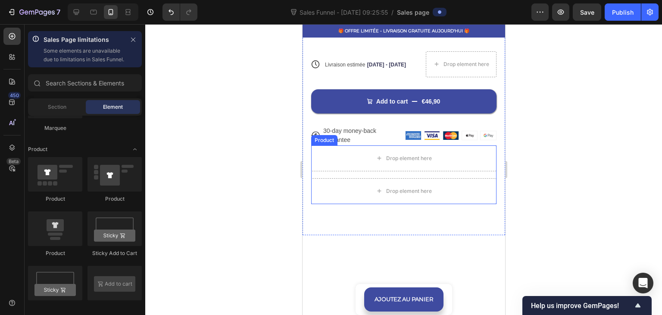
click at [363, 178] on div "Drop element here" at bounding box center [403, 191] width 185 height 26
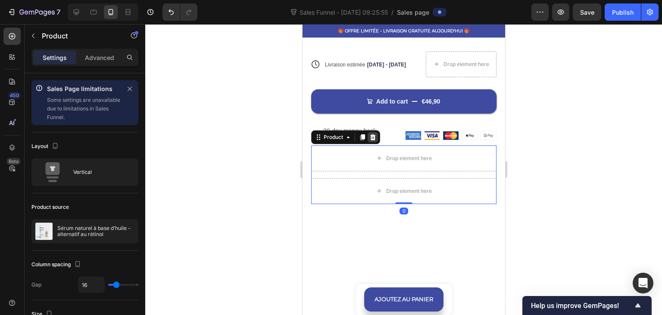
click at [372, 134] on icon at bounding box center [373, 137] width 6 height 6
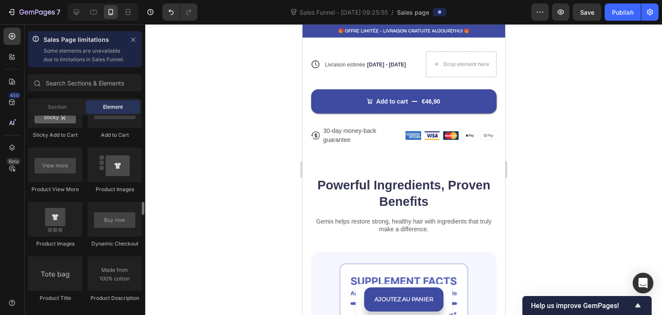
scroll to position [1294, 0]
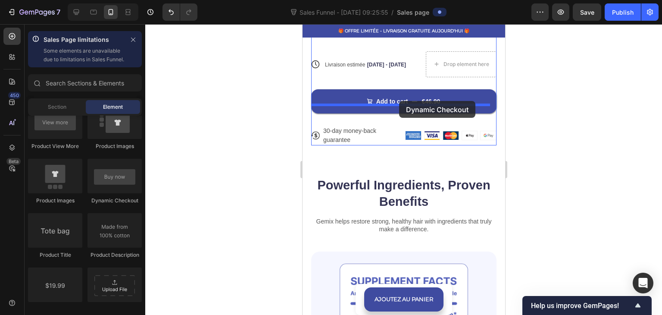
drag, startPoint x: 411, startPoint y: 223, endPoint x: 399, endPoint y: 101, distance: 122.7
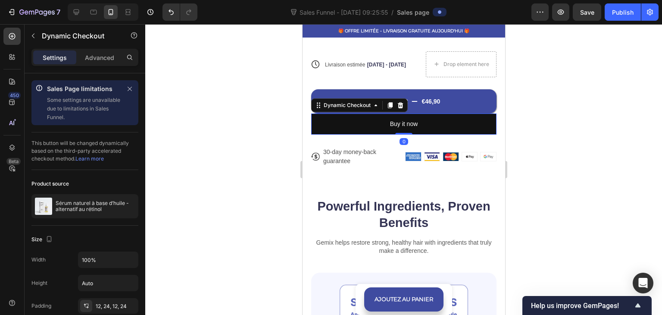
click at [226, 102] on div at bounding box center [403, 169] width 517 height 291
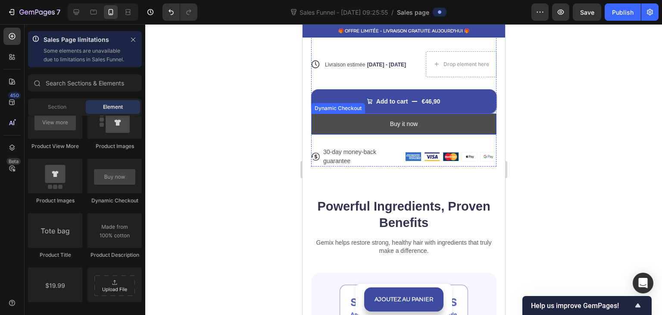
click at [341, 114] on button "Buy it now" at bounding box center [403, 123] width 185 height 21
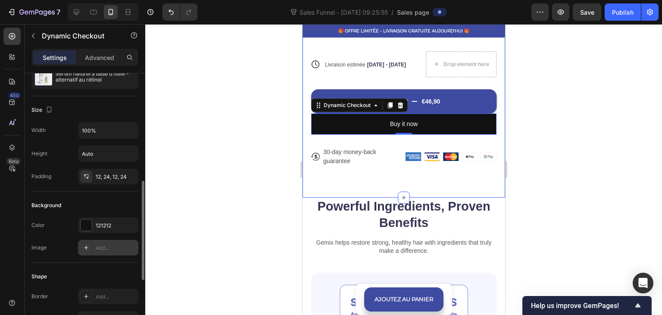
scroll to position [216, 0]
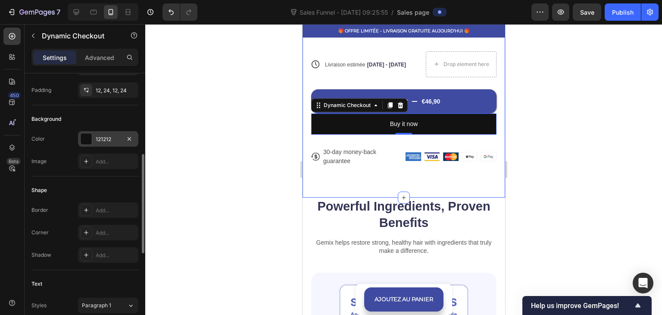
click at [110, 143] on div "121212" at bounding box center [108, 139] width 60 height 16
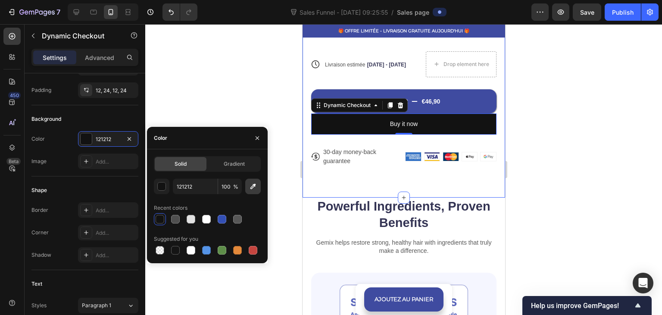
click at [259, 184] on button "button" at bounding box center [253, 187] width 16 height 16
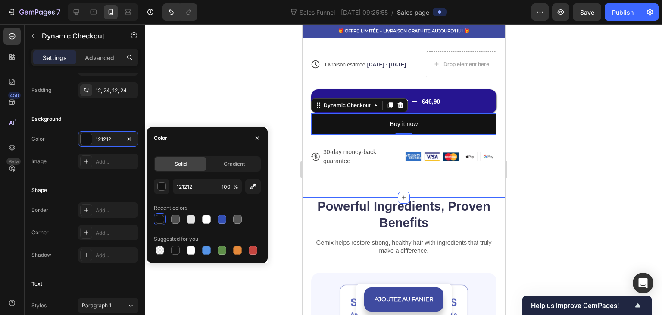
type input "3F4BA0"
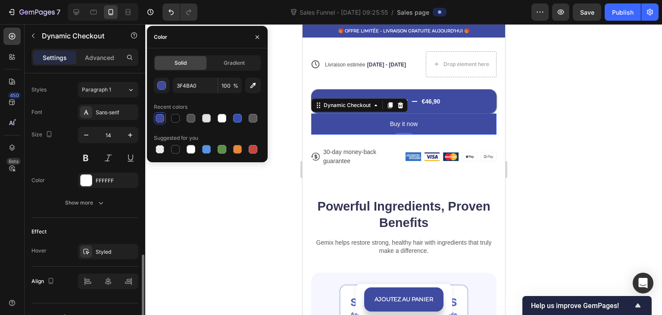
scroll to position [445, 0]
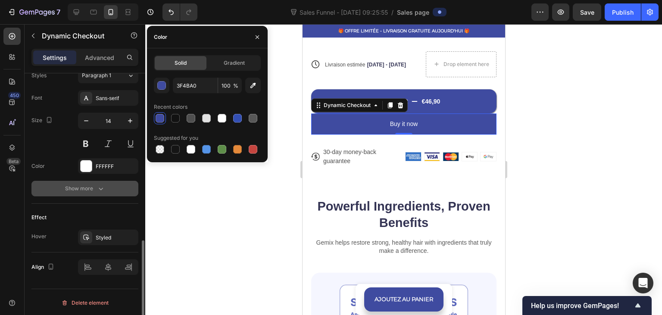
click at [89, 191] on div "Show more" at bounding box center [85, 188] width 40 height 9
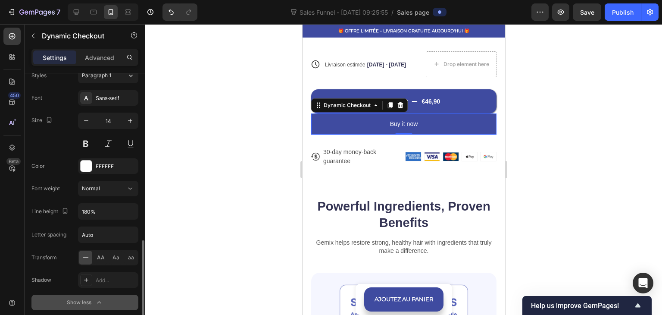
click at [92, 295] on button "Show less" at bounding box center [84, 303] width 107 height 16
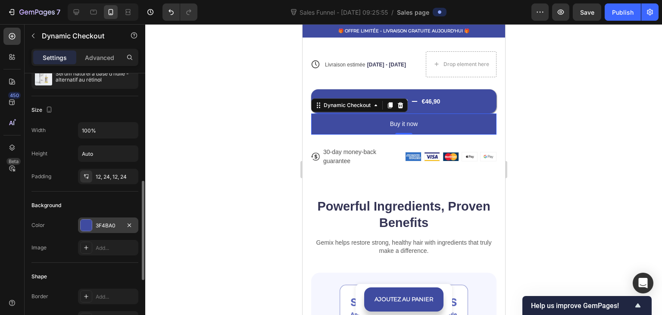
scroll to position [172, 0]
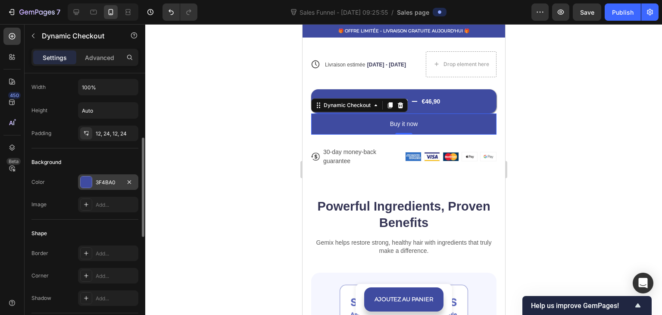
click at [101, 179] on div "3F4BA0" at bounding box center [108, 183] width 25 height 8
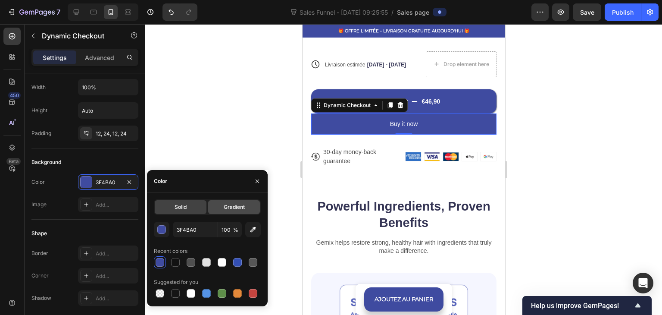
click at [236, 210] on span "Gradient" at bounding box center [234, 207] width 21 height 8
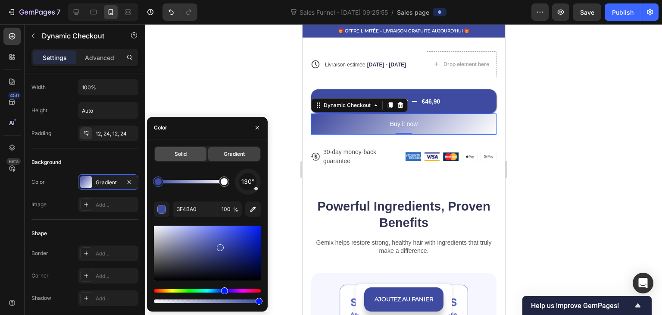
click at [180, 157] on span "Solid" at bounding box center [181, 154] width 12 height 8
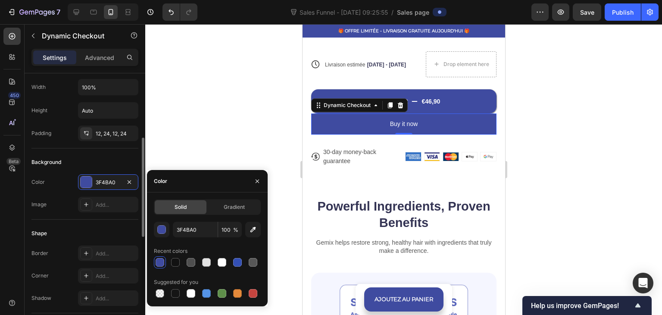
click at [64, 180] on div "Color 3F4BA0" at bounding box center [84, 182] width 107 height 16
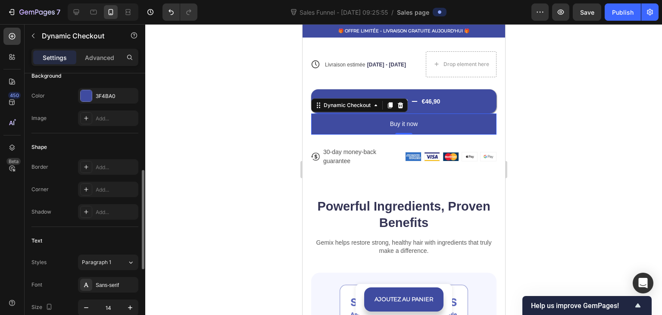
scroll to position [345, 0]
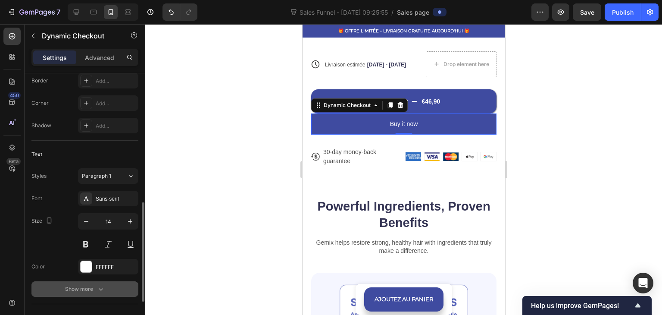
click at [69, 288] on div "Show more" at bounding box center [85, 289] width 40 height 9
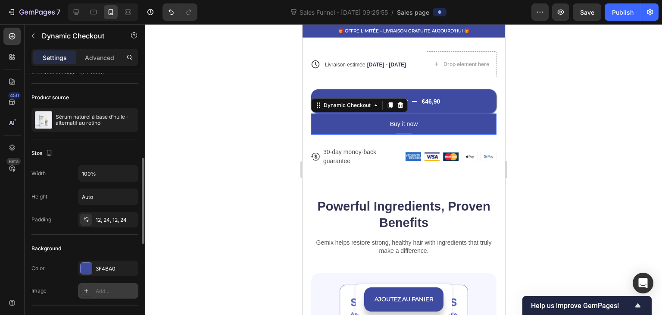
scroll to position [172, 0]
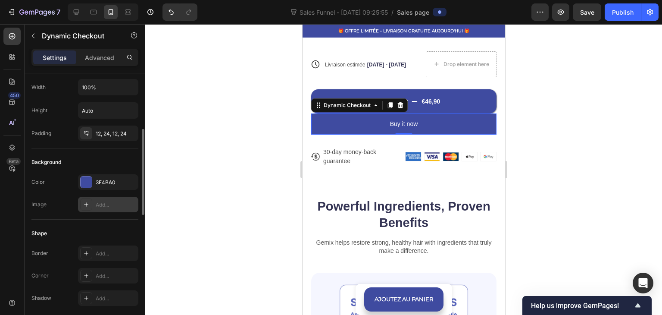
click at [91, 202] on div at bounding box center [86, 204] width 12 height 12
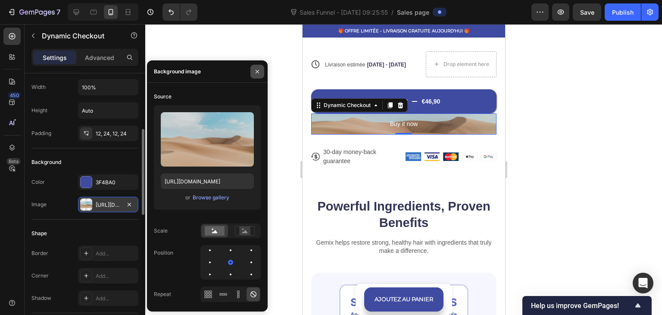
click at [255, 73] on icon "button" at bounding box center [257, 71] width 7 height 7
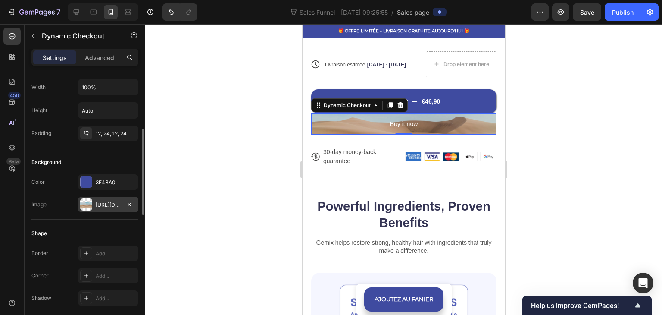
click at [99, 209] on div "https://cdn.shopify.com/s/files/1/2005/9307/files/background_settings.jpg" at bounding box center [108, 205] width 60 height 16
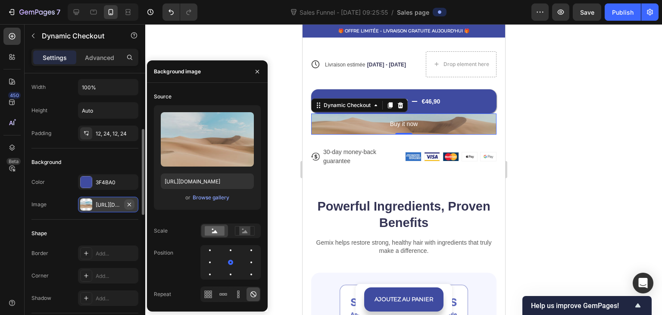
click at [129, 201] on icon "button" at bounding box center [129, 204] width 7 height 7
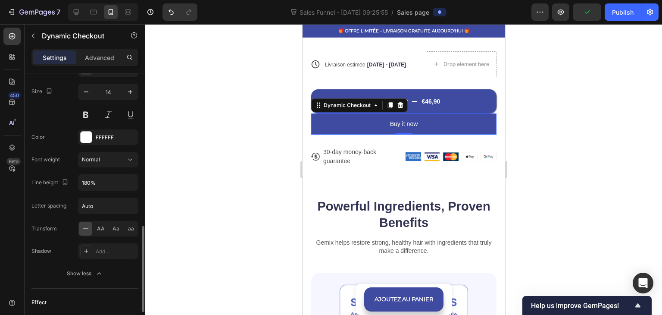
scroll to position [559, 0]
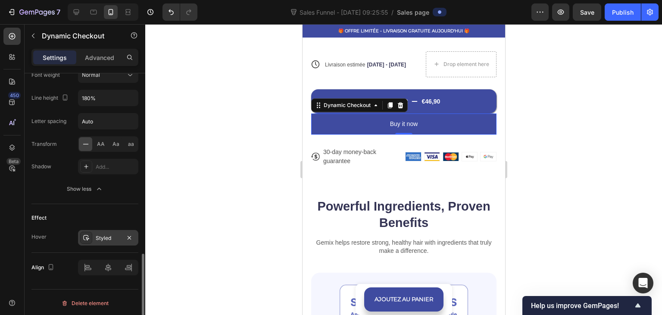
click at [92, 232] on div at bounding box center [86, 238] width 12 height 12
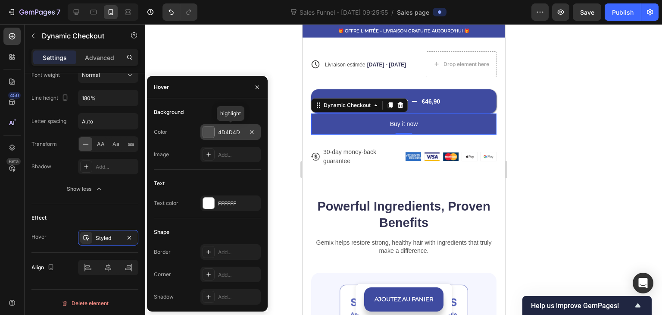
click at [210, 134] on div at bounding box center [208, 131] width 11 height 11
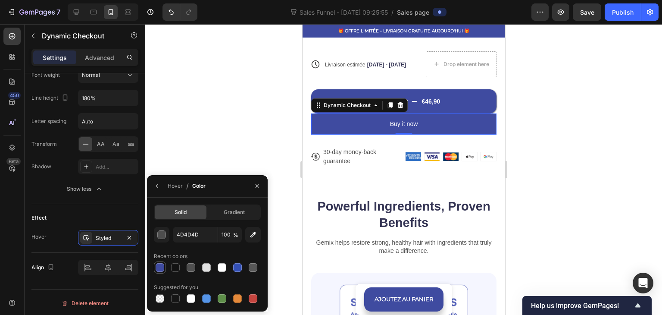
click at [160, 268] on div at bounding box center [160, 267] width 9 height 9
click at [165, 236] on div "button" at bounding box center [162, 235] width 9 height 9
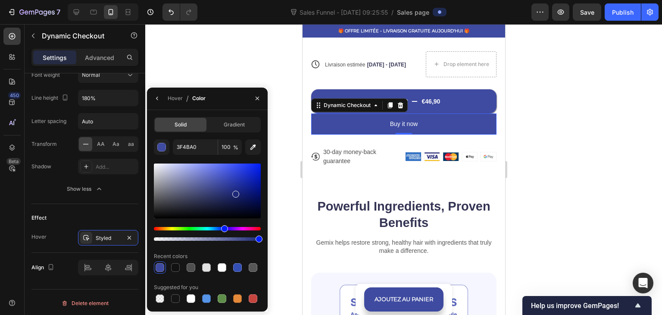
drag, startPoint x: 225, startPoint y: 185, endPoint x: 235, endPoint y: 192, distance: 12.0
click at [235, 192] on div at bounding box center [235, 194] width 7 height 7
type input "1D2877"
click at [247, 76] on div at bounding box center [403, 169] width 517 height 291
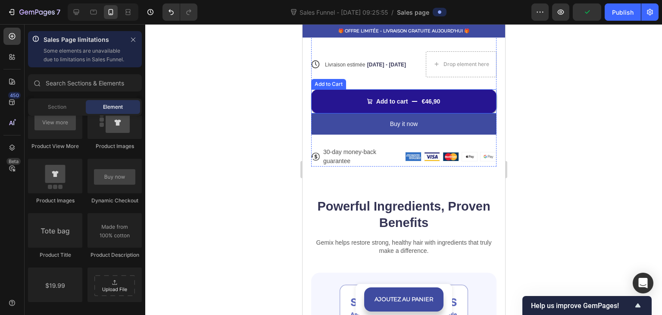
click at [465, 95] on button "Add to cart €46,90" at bounding box center [403, 101] width 185 height 24
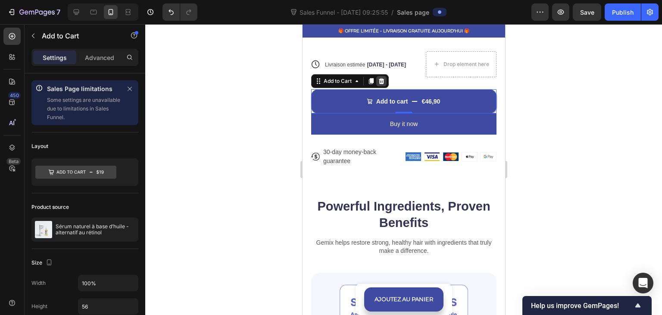
click at [383, 78] on icon at bounding box center [382, 81] width 6 height 6
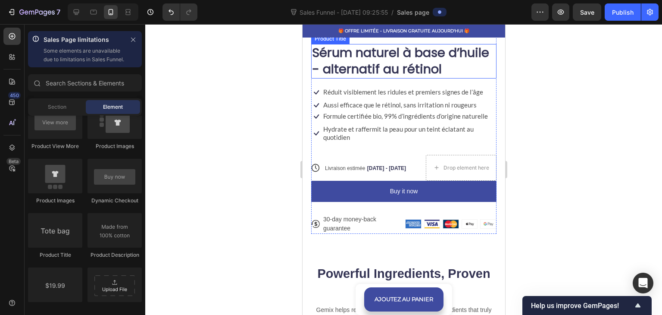
scroll to position [274, 0]
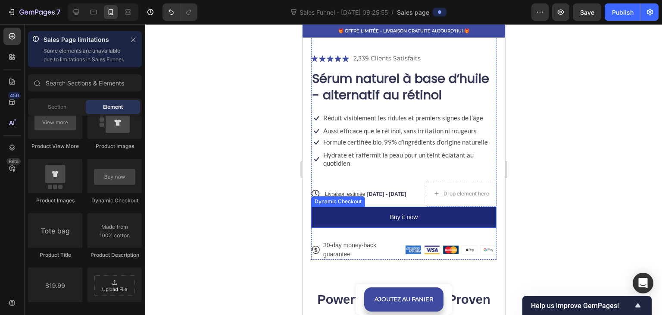
click at [368, 207] on button "Buy it now" at bounding box center [403, 217] width 185 height 21
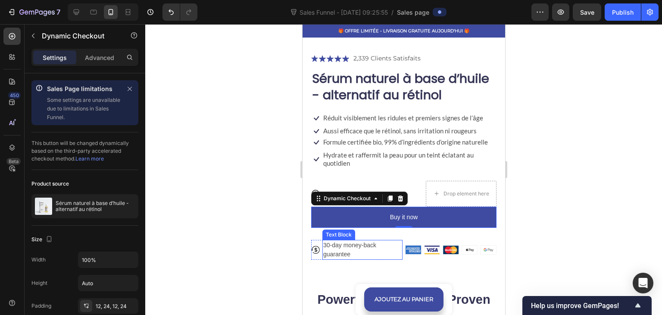
click at [356, 241] on p "30-day money-back guarantee" at bounding box center [362, 250] width 78 height 18
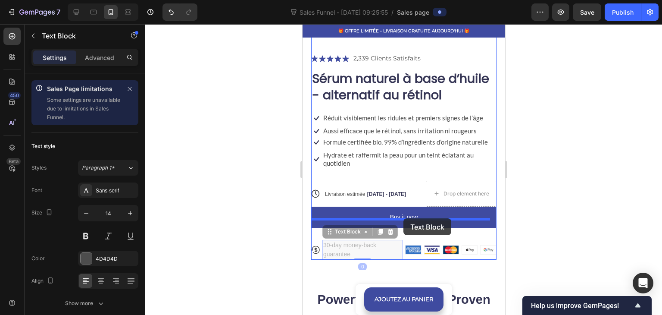
drag, startPoint x: 344, startPoint y: 222, endPoint x: 403, endPoint y: 218, distance: 59.6
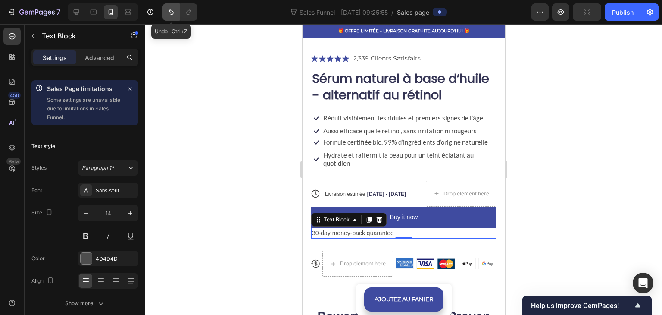
click at [164, 16] on button "Undo/Redo" at bounding box center [171, 11] width 17 height 17
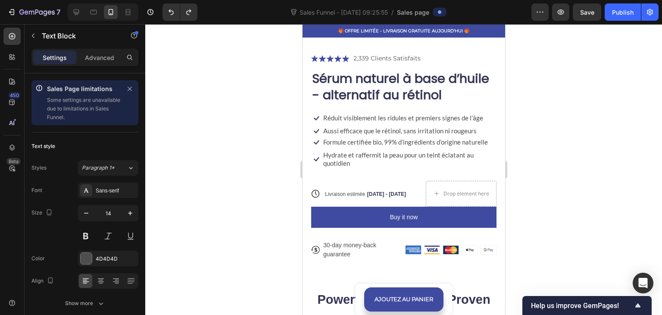
click at [323, 244] on p "30-day money-back guarantee" at bounding box center [362, 250] width 78 height 18
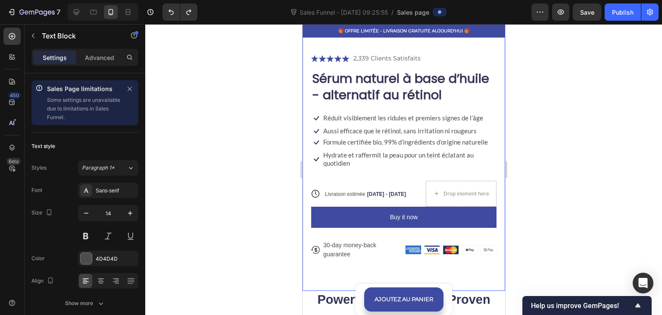
click at [263, 214] on div at bounding box center [403, 169] width 517 height 291
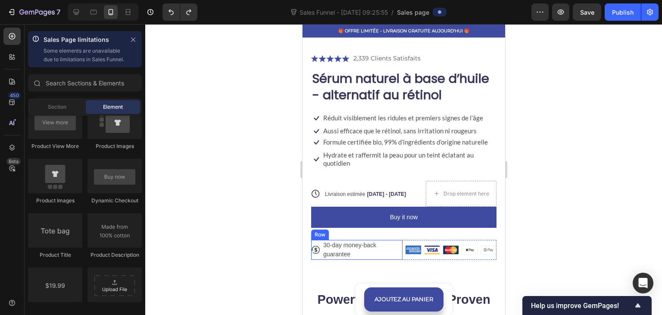
click at [321, 243] on div "Icon 30-day money-back guarantee Text Block Row" at bounding box center [356, 250] width 91 height 20
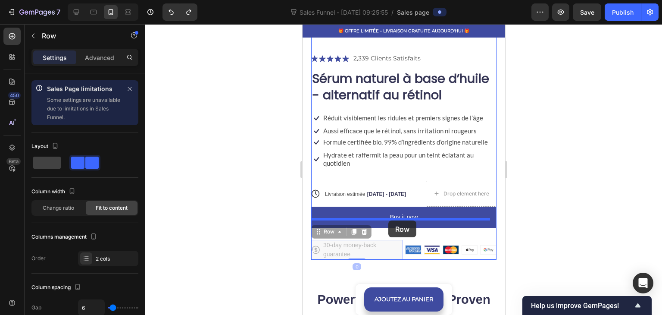
drag, startPoint x: 325, startPoint y: 226, endPoint x: 388, endPoint y: 220, distance: 63.6
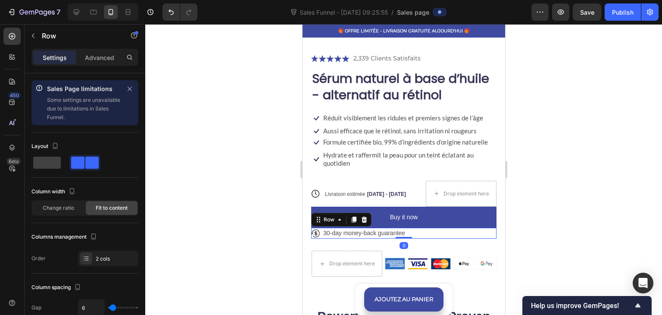
click at [279, 199] on div at bounding box center [403, 169] width 517 height 291
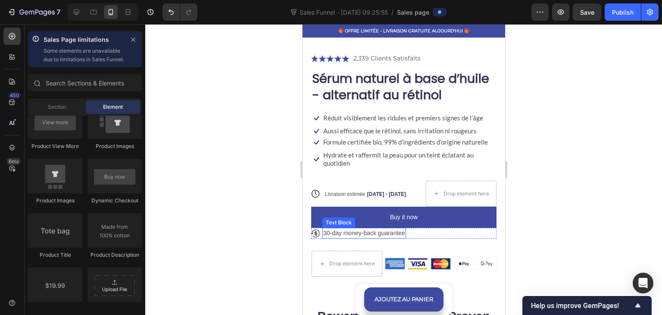
click at [409, 228] on div "Icon 30-day money-back guarantee Text Block Row" at bounding box center [403, 233] width 185 height 11
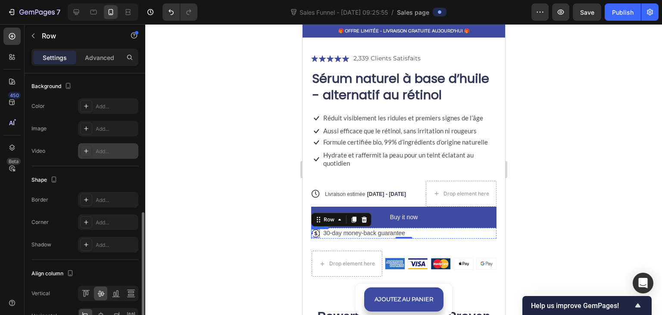
scroll to position [394, 0]
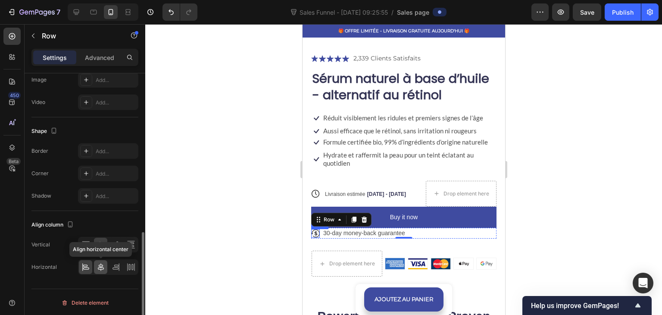
click at [101, 263] on icon at bounding box center [101, 267] width 9 height 9
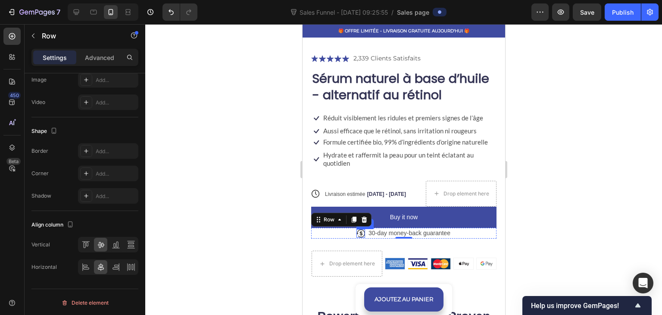
click at [226, 186] on div at bounding box center [403, 169] width 517 height 291
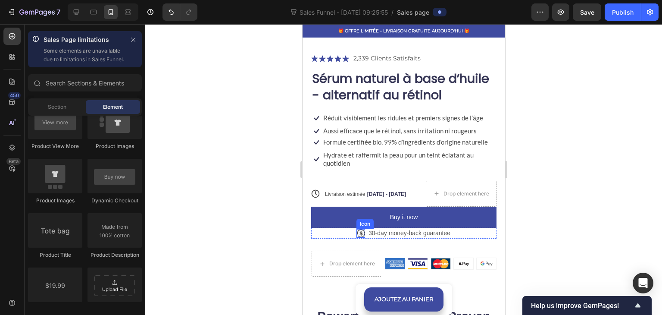
click at [263, 217] on div at bounding box center [403, 169] width 517 height 291
click at [585, 201] on div at bounding box center [403, 169] width 517 height 291
click at [463, 228] on div "Icon 30-day money-back guarantee Text Block Row" at bounding box center [403, 233] width 185 height 11
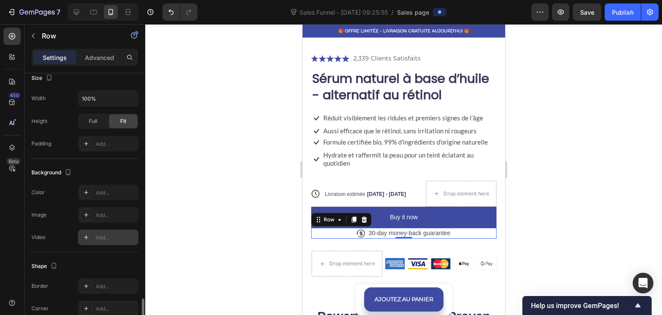
scroll to position [345, 0]
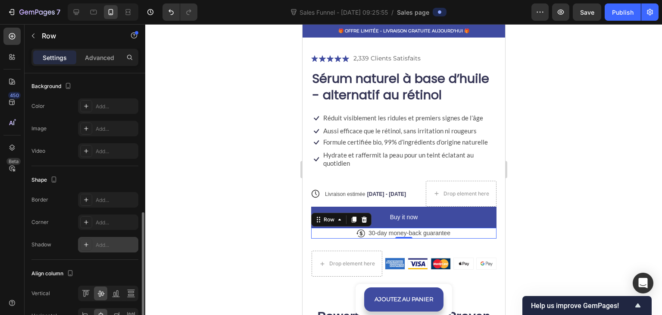
click at [85, 238] on div at bounding box center [86, 244] width 12 height 12
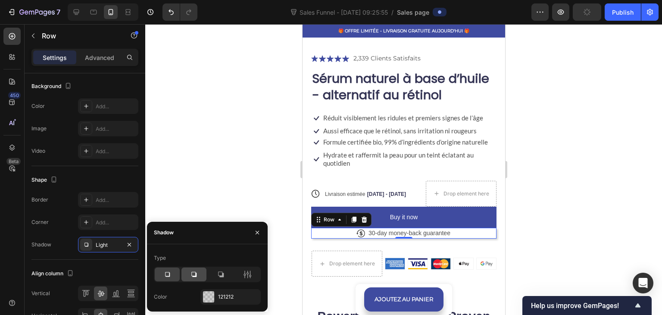
click at [190, 275] on icon at bounding box center [194, 274] width 9 height 9
click at [169, 276] on icon at bounding box center [167, 274] width 5 height 5
click at [255, 230] on icon "button" at bounding box center [257, 232] width 7 height 7
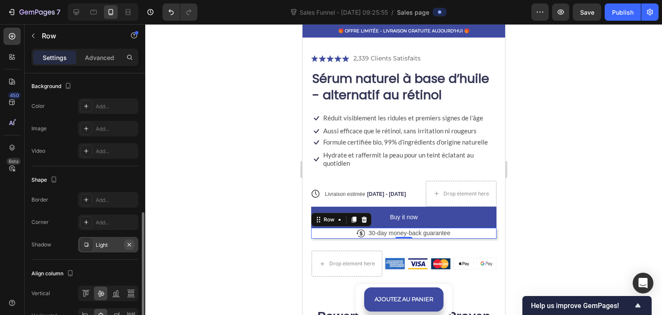
click at [129, 245] on icon "button" at bounding box center [129, 244] width 7 height 7
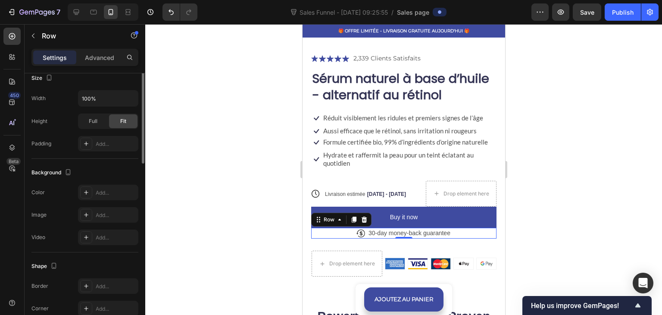
scroll to position [129, 0]
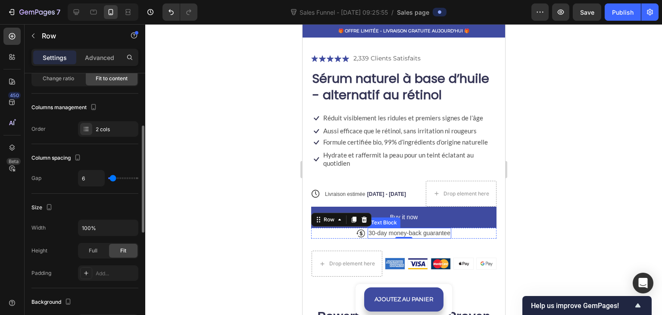
click at [397, 229] on p "30-day money-back guarantee" at bounding box center [409, 233] width 82 height 9
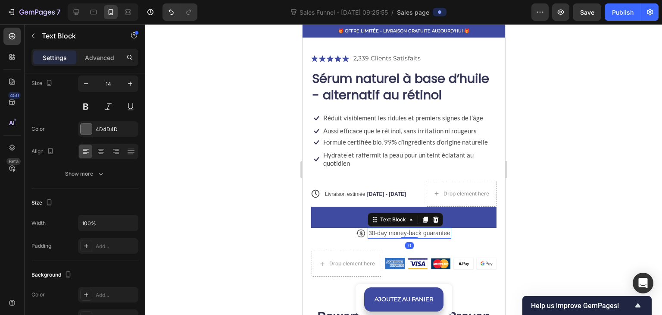
scroll to position [0, 0]
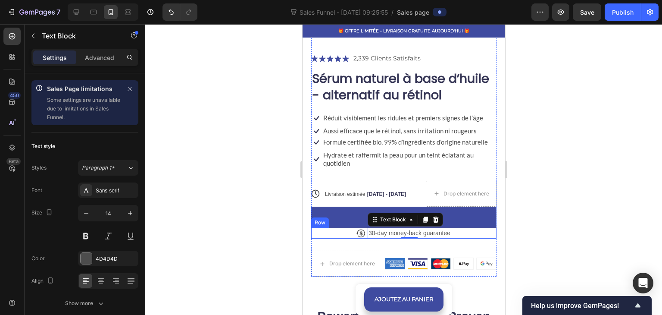
click at [341, 228] on div "Icon 30-day money-back guarantee Text Block 0 Row" at bounding box center [403, 233] width 185 height 11
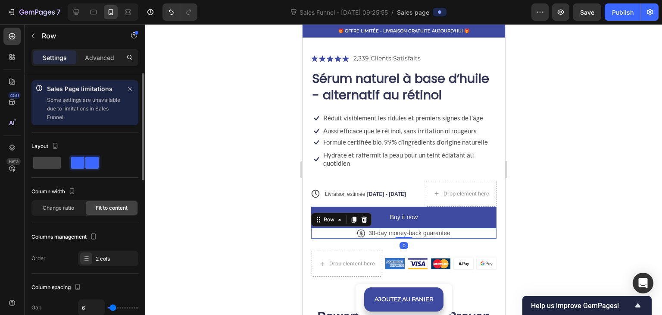
scroll to position [129, 0]
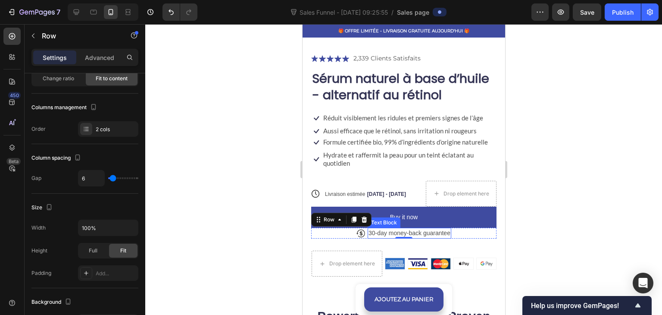
click at [385, 229] on p "30-day money-back guarantee" at bounding box center [409, 233] width 82 height 9
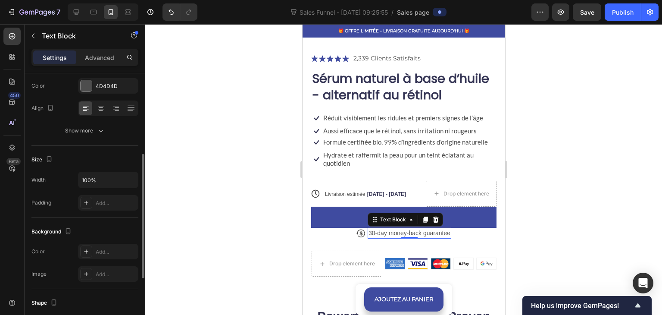
scroll to position [259, 0]
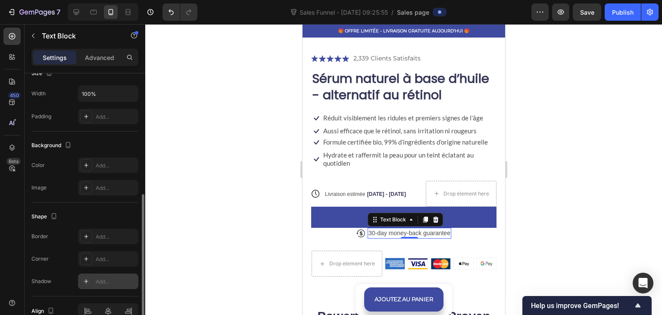
click at [86, 278] on icon at bounding box center [86, 281] width 7 height 7
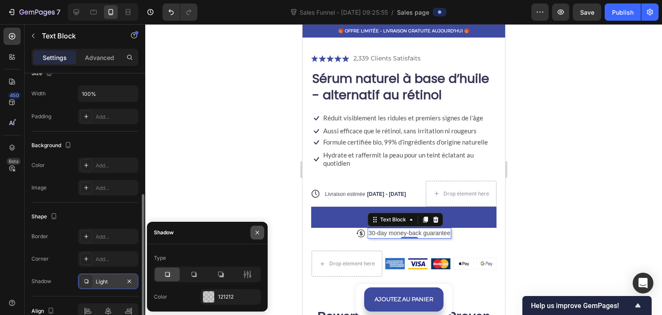
click at [253, 233] on button "button" at bounding box center [258, 233] width 14 height 14
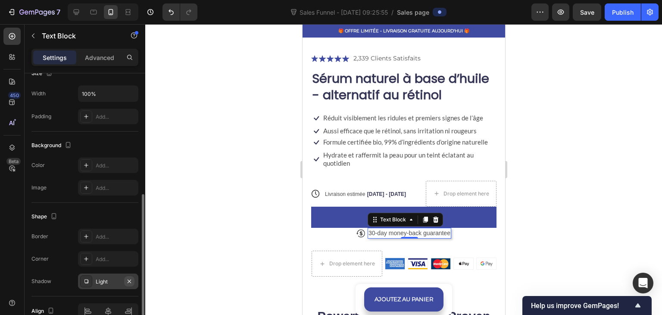
click at [127, 282] on icon "button" at bounding box center [129, 281] width 7 height 7
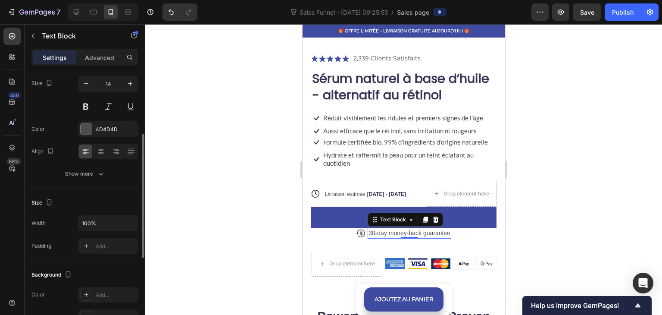
scroll to position [43, 0]
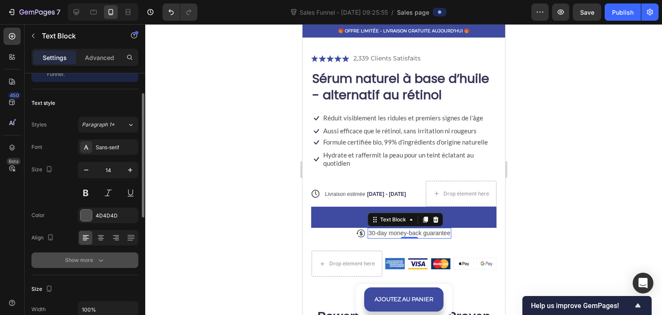
click at [84, 258] on div "Show more" at bounding box center [85, 260] width 40 height 9
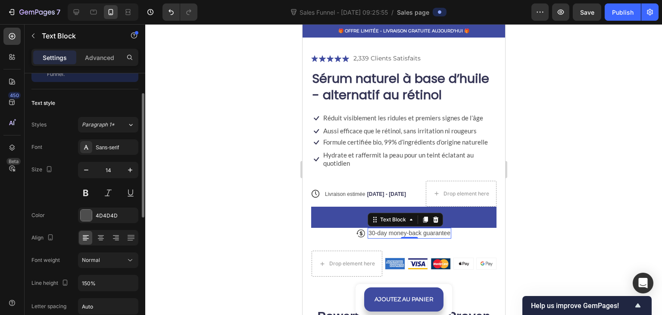
scroll to position [129, 0]
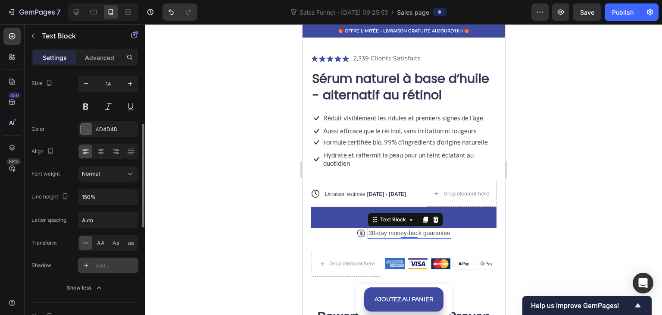
click at [87, 260] on div at bounding box center [86, 265] width 12 height 12
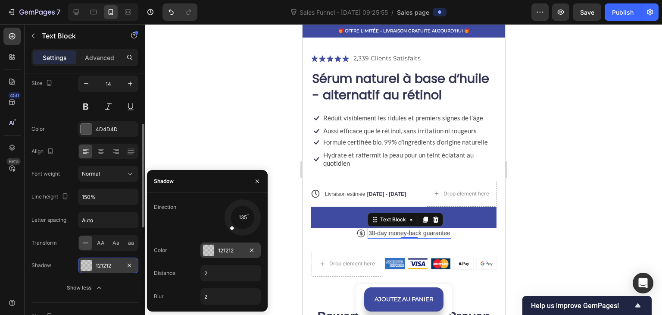
click at [216, 252] on div "121212" at bounding box center [231, 250] width 60 height 16
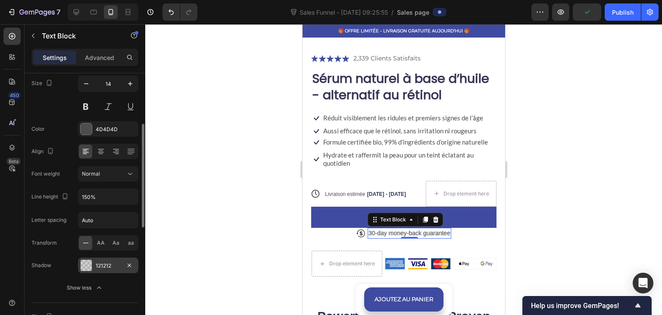
click at [255, 175] on div at bounding box center [403, 169] width 517 height 291
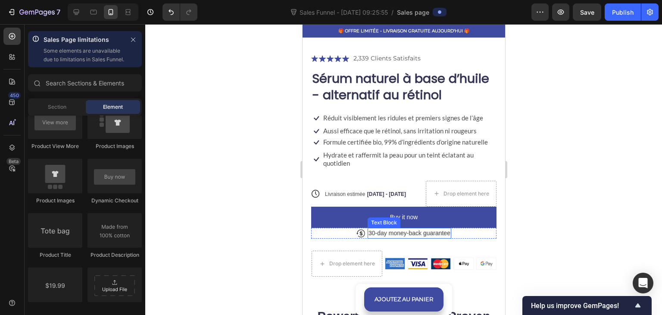
click at [373, 229] on p "30-day money-back guarantee" at bounding box center [409, 233] width 82 height 9
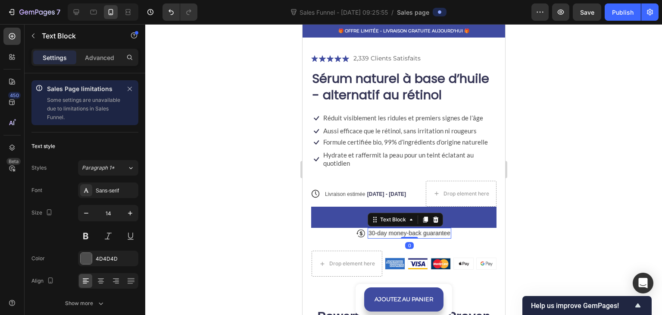
click at [266, 225] on div at bounding box center [403, 169] width 517 height 291
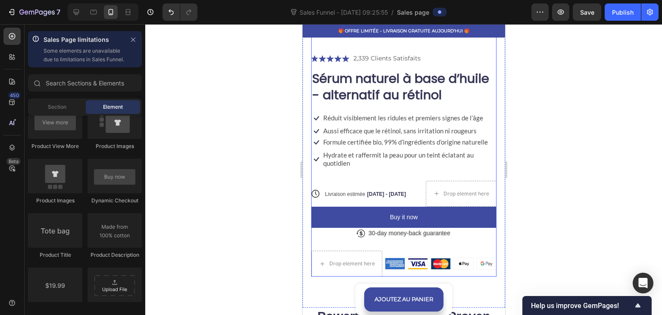
click at [379, 229] on p "30-day money-back guarantee" at bounding box center [409, 233] width 82 height 9
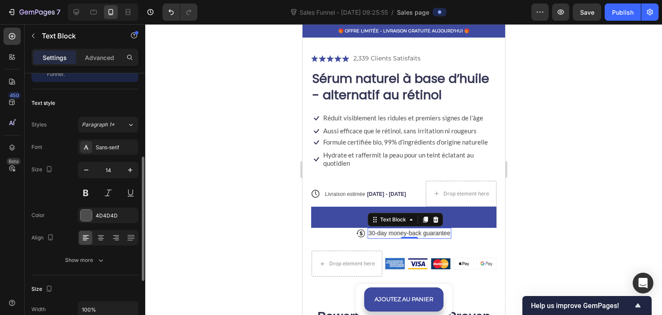
scroll to position [86, 0]
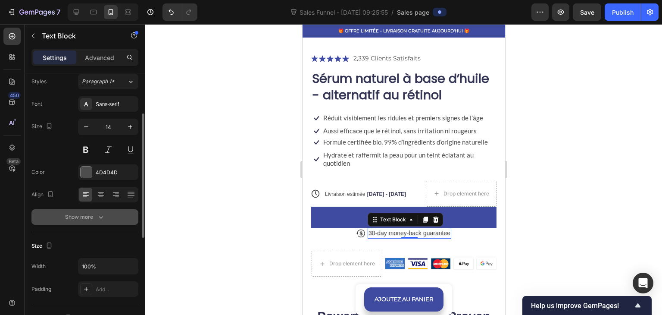
click at [85, 215] on div "Show more" at bounding box center [85, 217] width 40 height 9
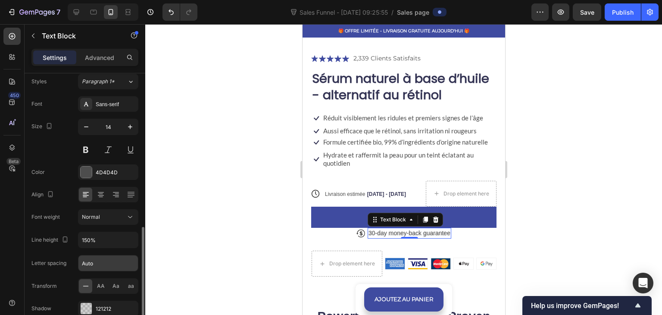
scroll to position [172, 0]
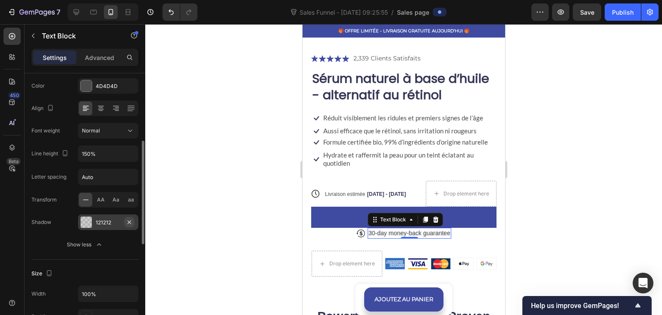
click at [129, 223] on icon "button" at bounding box center [129, 222] width 7 height 7
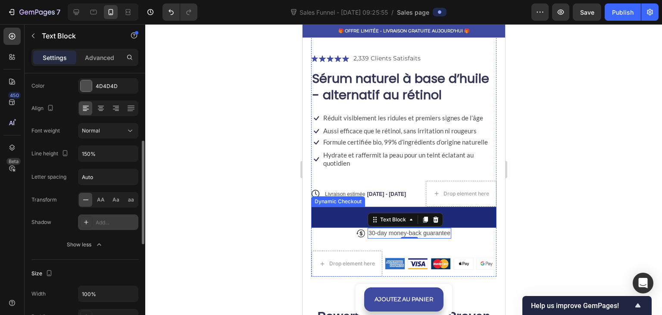
click at [318, 211] on button "Buy it now" at bounding box center [403, 217] width 185 height 21
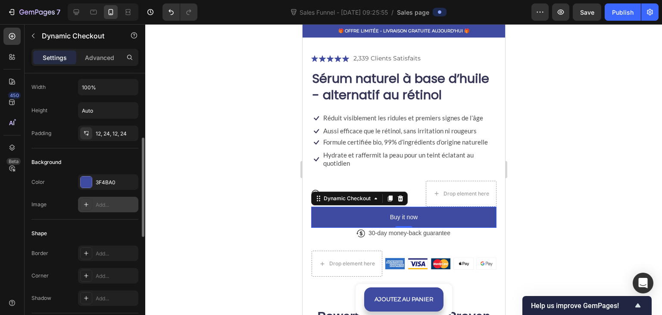
scroll to position [216, 0]
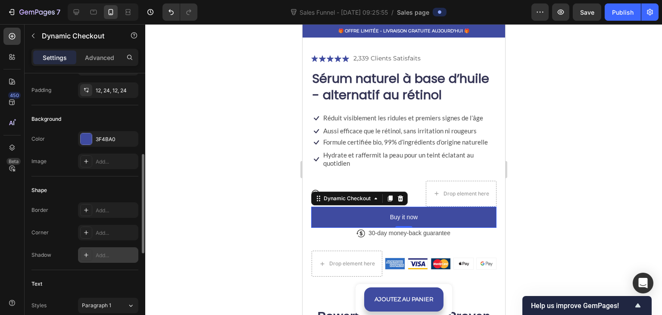
click at [87, 251] on icon at bounding box center [86, 254] width 7 height 7
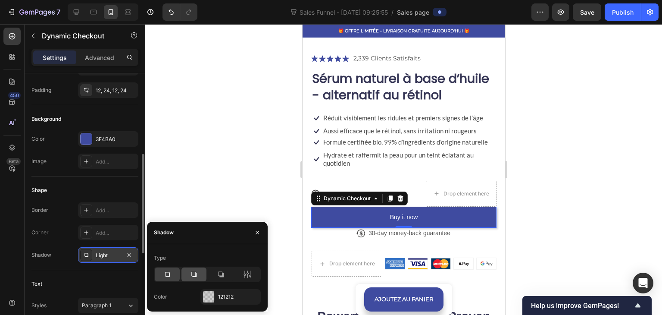
click at [196, 276] on icon at bounding box center [193, 274] width 5 height 5
click at [164, 276] on icon at bounding box center [167, 274] width 9 height 9
click at [184, 175] on div at bounding box center [403, 169] width 517 height 291
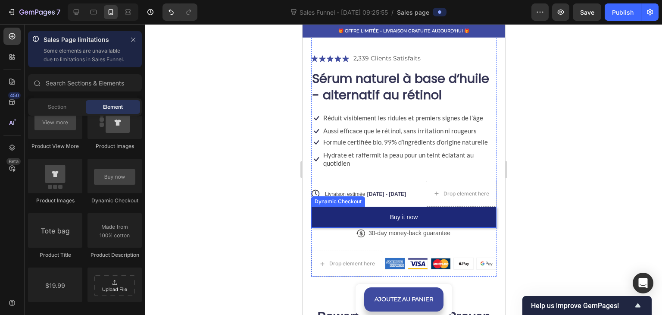
click at [319, 211] on button "Buy it now" at bounding box center [403, 217] width 185 height 21
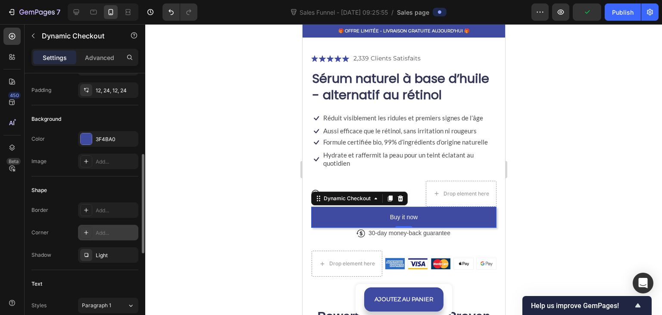
click at [85, 236] on div at bounding box center [86, 232] width 12 height 12
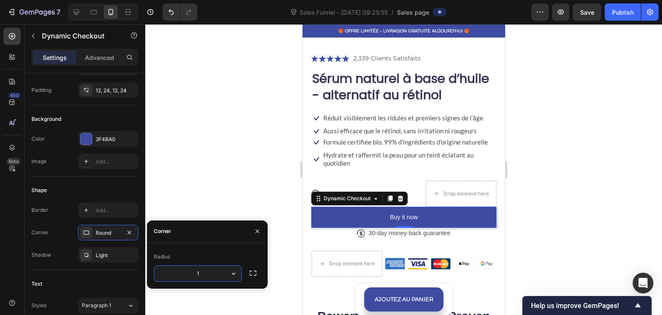
type input "15"
click at [211, 181] on div at bounding box center [403, 169] width 517 height 291
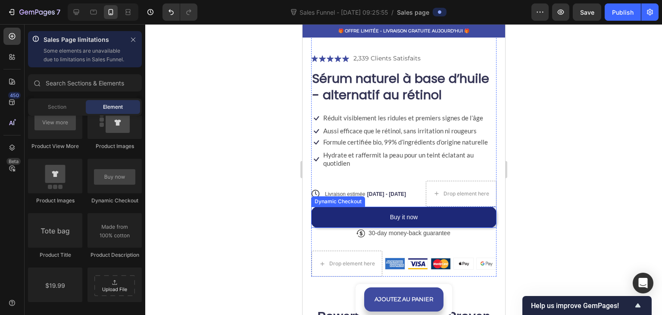
click at [329, 207] on button "Buy it now" at bounding box center [403, 217] width 185 height 21
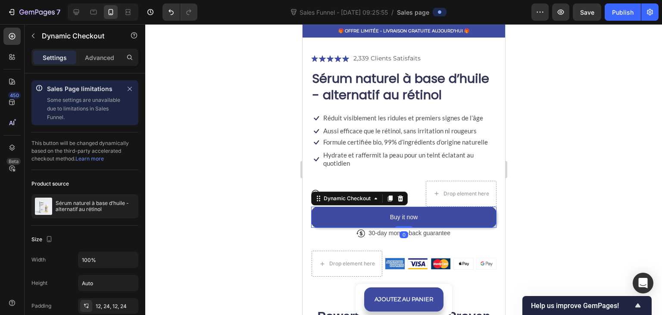
click at [240, 167] on div at bounding box center [403, 169] width 517 height 291
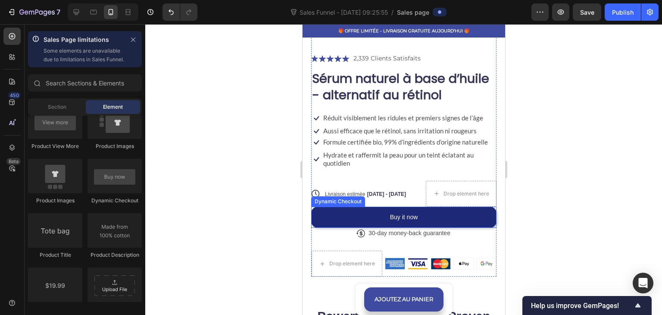
click at [332, 207] on button "Buy it now" at bounding box center [403, 217] width 185 height 21
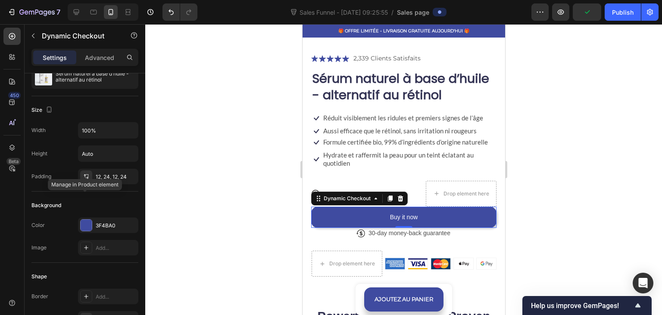
scroll to position [0, 0]
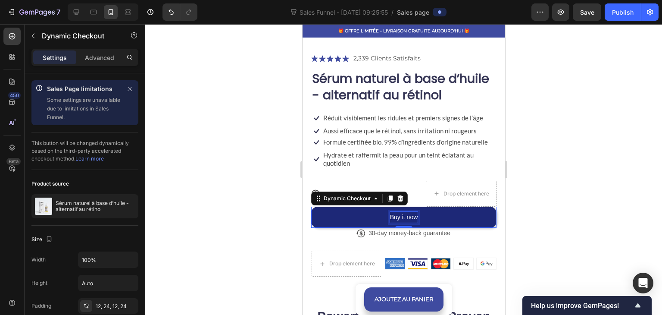
click at [392, 212] on div "Buy it now" at bounding box center [404, 217] width 28 height 11
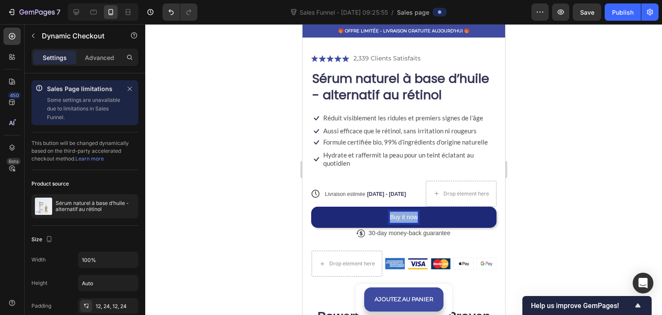
drag, startPoint x: 413, startPoint y: 209, endPoint x: 388, endPoint y: 206, distance: 25.7
click at [390, 212] on p "Buy it now" at bounding box center [404, 217] width 28 height 11
click at [311, 207] on button "Achetez" at bounding box center [403, 217] width 185 height 21
click at [311, 207] on button "ACHETEZ" at bounding box center [403, 217] width 185 height 21
click at [256, 182] on div at bounding box center [403, 169] width 517 height 291
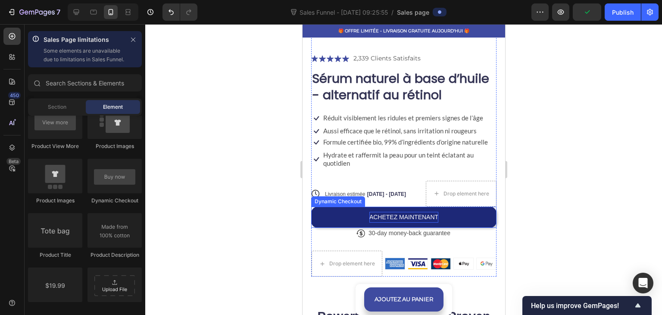
click at [382, 212] on p "ACHETEZ MAINTENANT" at bounding box center [403, 217] width 69 height 11
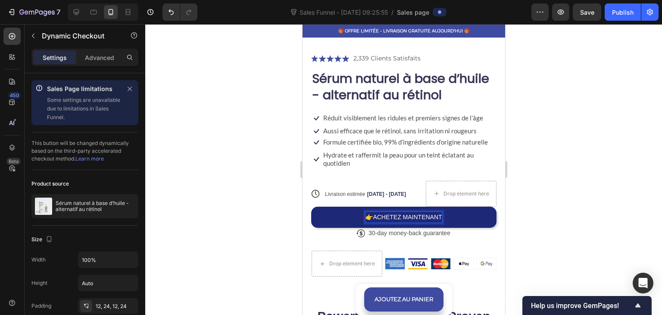
click at [311, 207] on button "👉ACHETEZ MAINTENANT" at bounding box center [403, 217] width 185 height 21
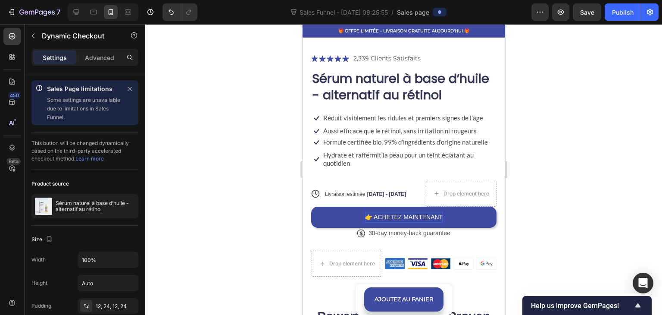
click at [227, 178] on div at bounding box center [403, 169] width 517 height 291
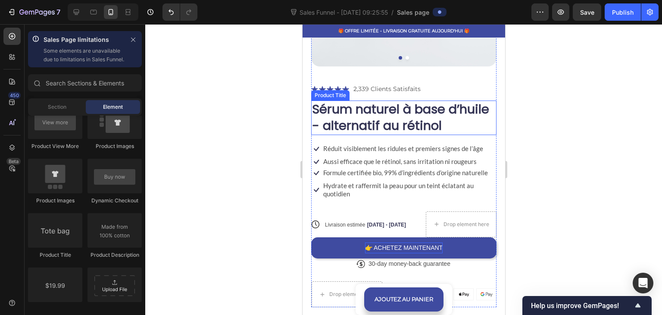
scroll to position [259, 0]
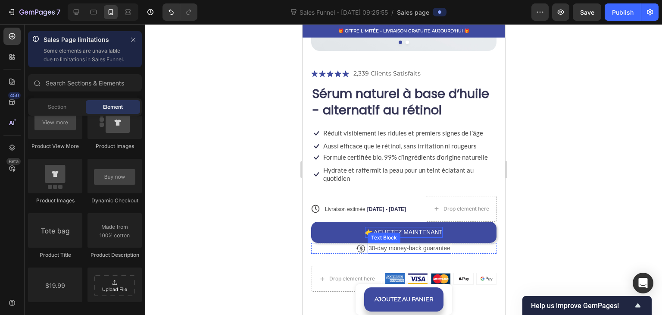
click at [425, 244] on p "30-day money-back guarantee" at bounding box center [409, 248] width 82 height 9
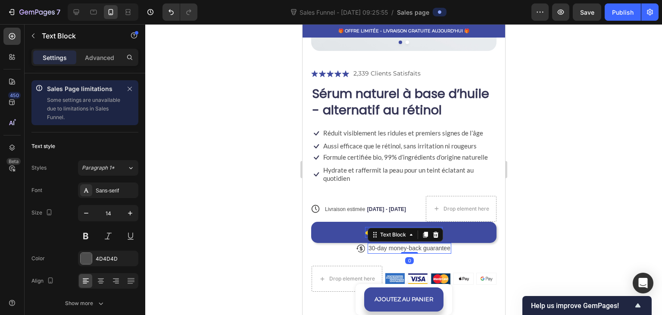
click at [376, 244] on p "30-day money-back guarantee" at bounding box center [409, 248] width 82 height 9
click at [368, 244] on p "30-day money-back guarantee" at bounding box center [409, 248] width 82 height 9
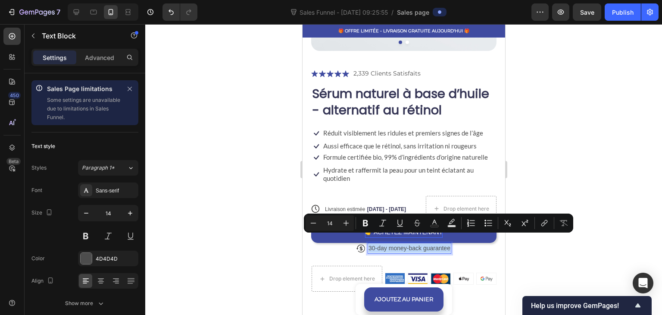
drag, startPoint x: 366, startPoint y: 238, endPoint x: 445, endPoint y: 244, distance: 78.7
click at [445, 244] on div "30-day money-back guarantee" at bounding box center [409, 248] width 84 height 11
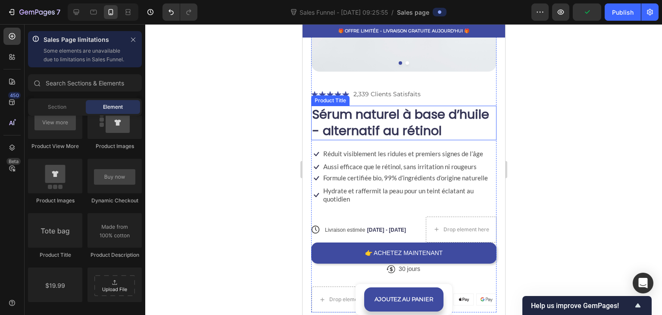
scroll to position [287, 0]
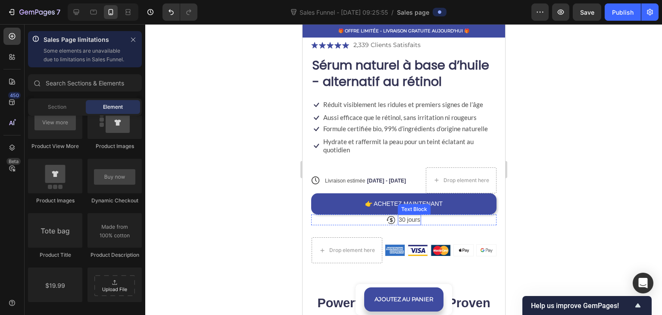
click at [415, 215] on p "30 jours" at bounding box center [409, 219] width 22 height 9
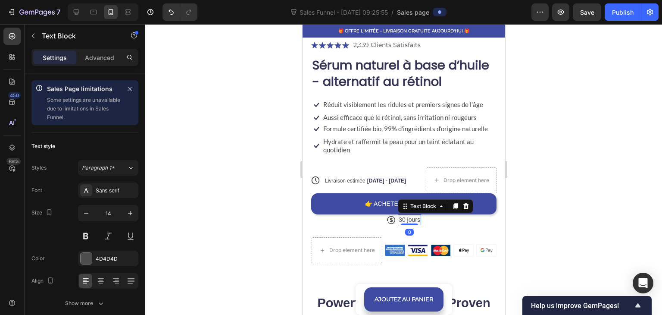
click at [416, 215] on p "30 jours" at bounding box center [409, 219] width 22 height 9
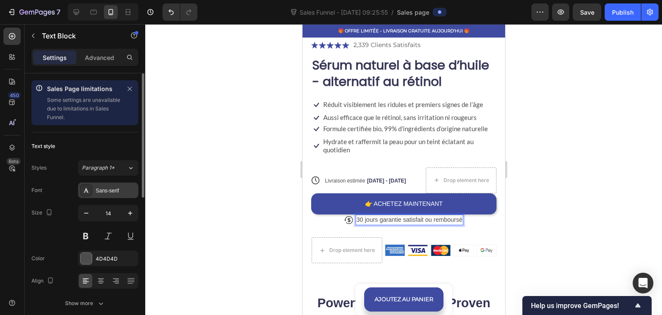
click at [103, 191] on div "Sans-serif" at bounding box center [116, 191] width 41 height 8
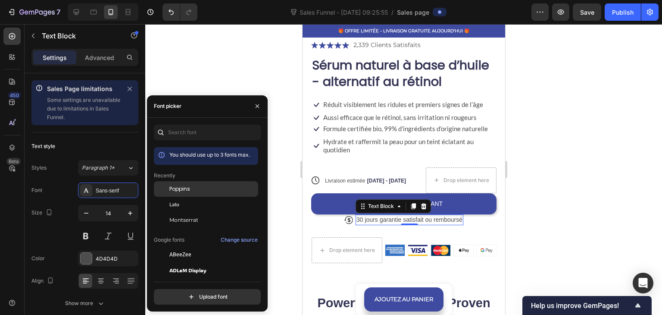
click at [169, 190] on div at bounding box center [162, 189] width 16 height 16
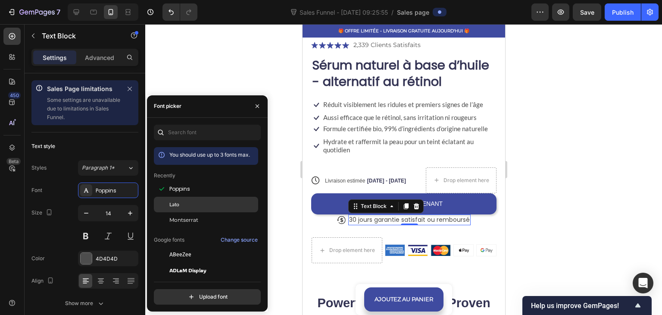
click at [170, 203] on span "Lato" at bounding box center [174, 205] width 10 height 8
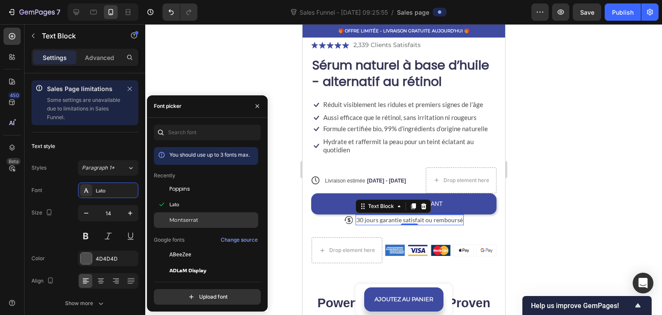
click at [173, 213] on div "Montserrat" at bounding box center [206, 220] width 104 height 16
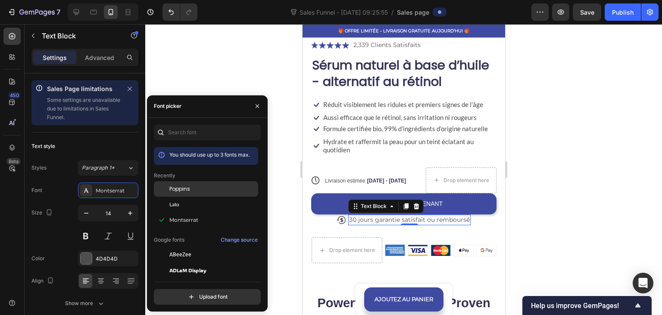
click at [174, 189] on span "Poppins" at bounding box center [179, 189] width 21 height 8
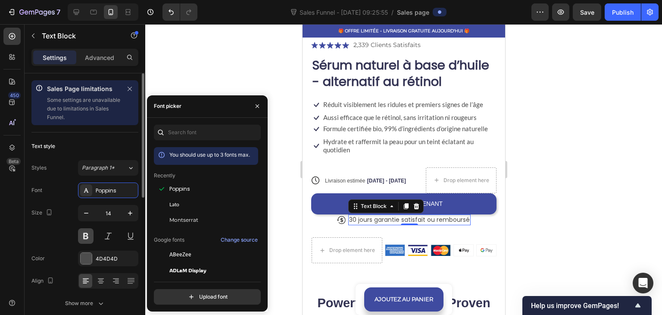
click at [79, 234] on button at bounding box center [86, 236] width 16 height 16
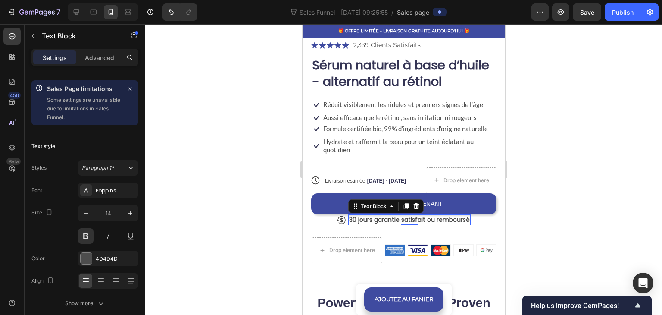
click at [191, 160] on div at bounding box center [403, 169] width 517 height 291
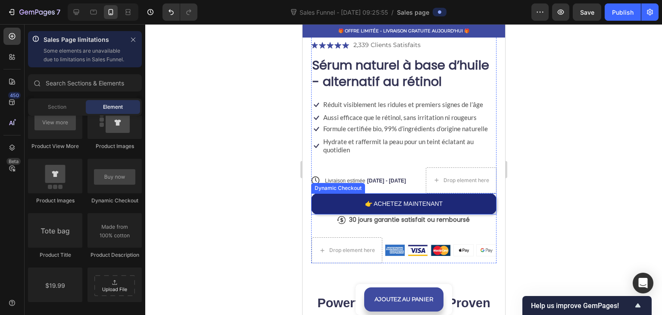
scroll to position [244, 0]
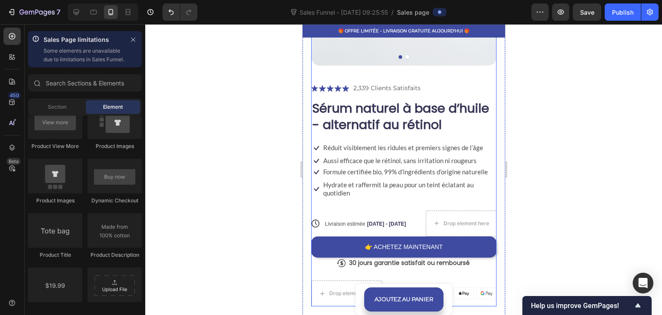
click at [347, 221] on span "Livraison estimée" at bounding box center [345, 224] width 40 height 6
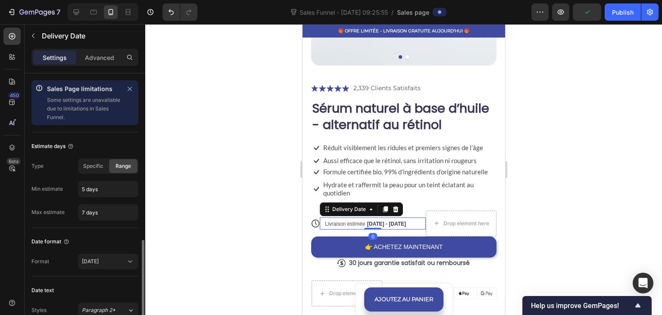
scroll to position [129, 0]
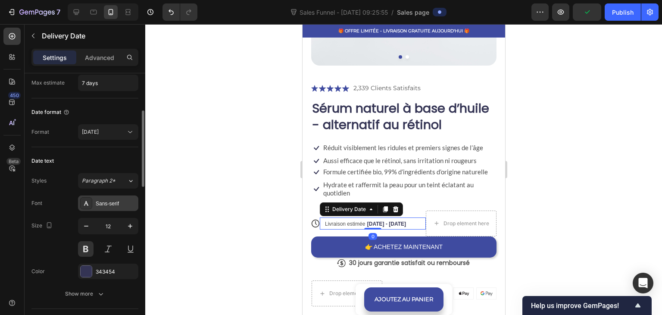
click at [107, 208] on div "Sans-serif" at bounding box center [108, 203] width 60 height 16
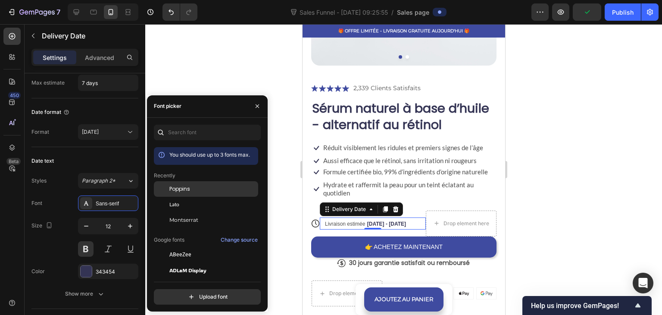
click at [185, 191] on span "Poppins" at bounding box center [179, 189] width 21 height 8
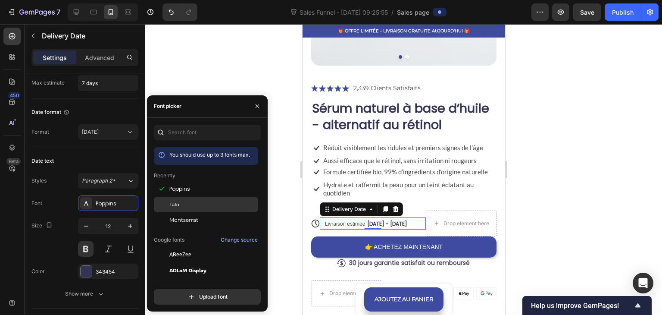
click at [184, 199] on div "Lato" at bounding box center [206, 205] width 104 height 16
click at [196, 197] on div "Lato" at bounding box center [206, 205] width 104 height 16
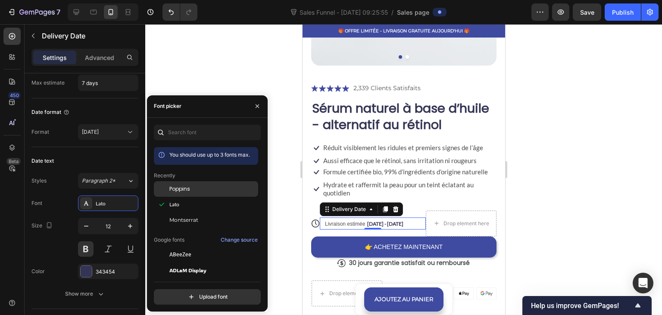
click at [200, 193] on div "Poppins" at bounding box center [206, 189] width 104 height 16
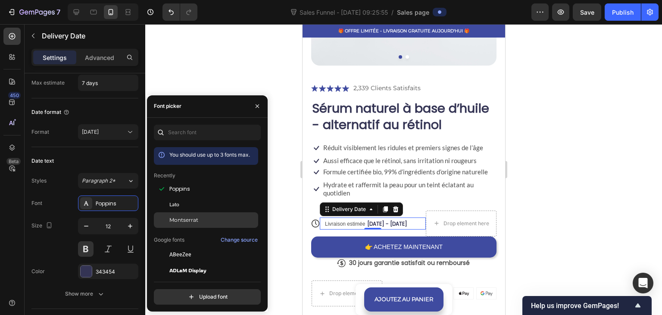
click at [197, 218] on span "Montserrat" at bounding box center [183, 220] width 29 height 8
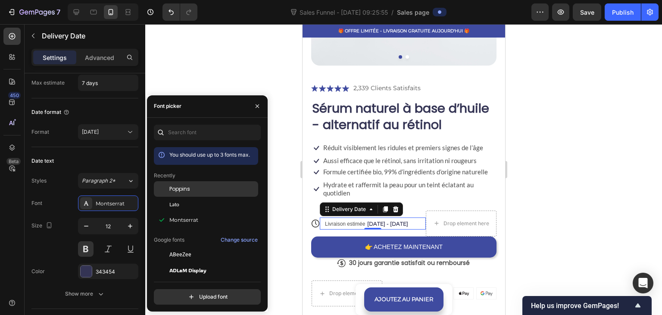
click at [195, 192] on div "Poppins" at bounding box center [212, 189] width 87 height 8
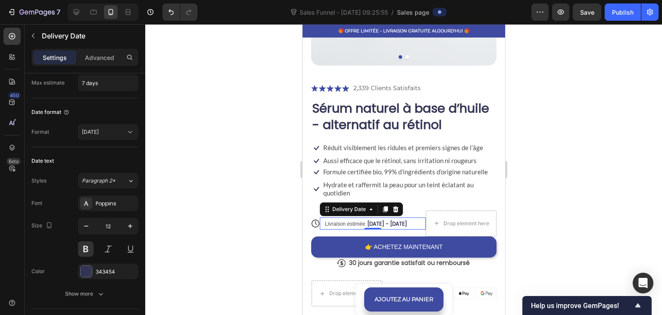
click at [334, 221] on span "Livraison estimée" at bounding box center [345, 224] width 40 height 6
click at [335, 221] on span "Livraison estimée" at bounding box center [345, 224] width 40 height 6
click at [321, 217] on div "Livraison estimée Oct 02 - Oct 04 Delivery Date 0" at bounding box center [373, 223] width 106 height 12
click at [325, 221] on span "Livraison estimée" at bounding box center [345, 224] width 40 height 6
click at [283, 211] on div at bounding box center [403, 169] width 517 height 291
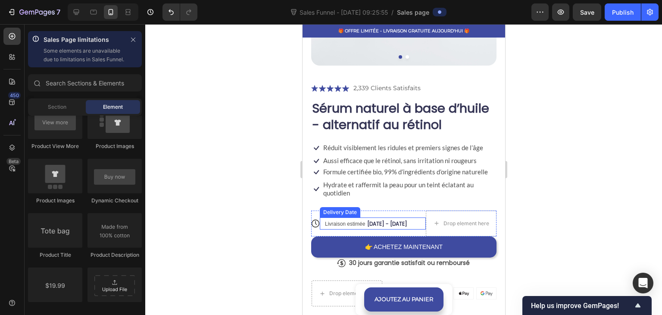
click at [335, 221] on span "Livraison estimée" at bounding box center [345, 224] width 40 height 6
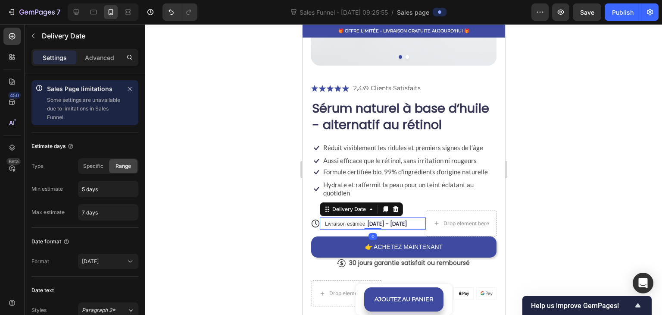
click at [335, 221] on span "Livraison estimée" at bounding box center [345, 224] width 40 height 6
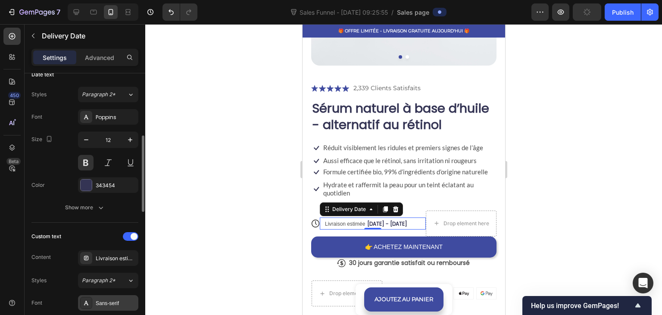
scroll to position [302, 0]
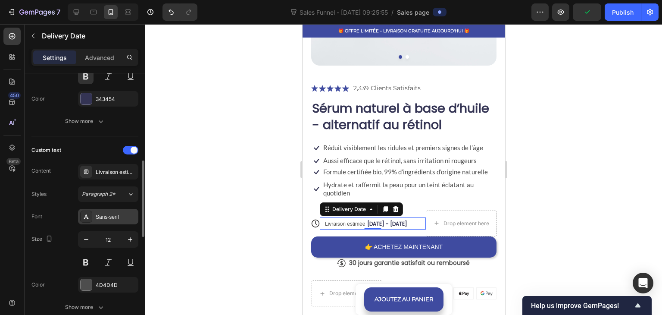
click at [113, 213] on div "Sans-serif" at bounding box center [116, 217] width 41 height 8
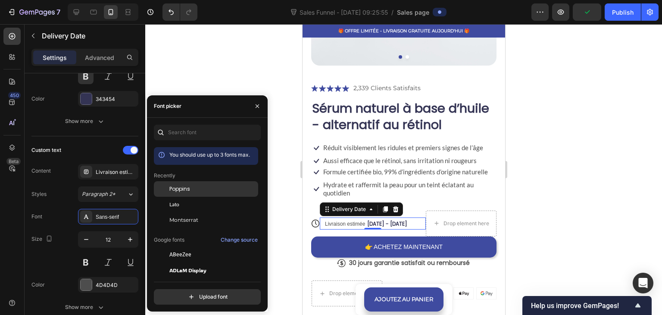
click at [179, 189] on span "Poppins" at bounding box center [179, 189] width 21 height 8
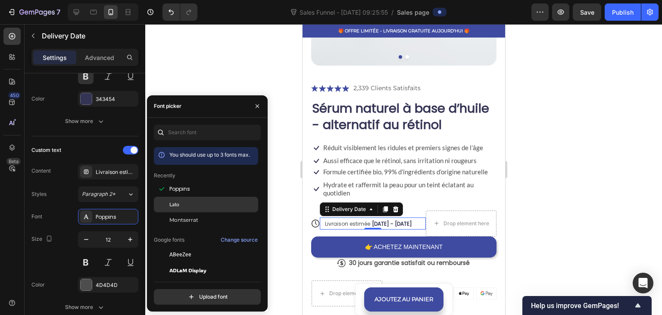
click at [178, 201] on span "Lato" at bounding box center [174, 205] width 10 height 8
click at [178, 206] on span "Lato" at bounding box center [174, 205] width 10 height 8
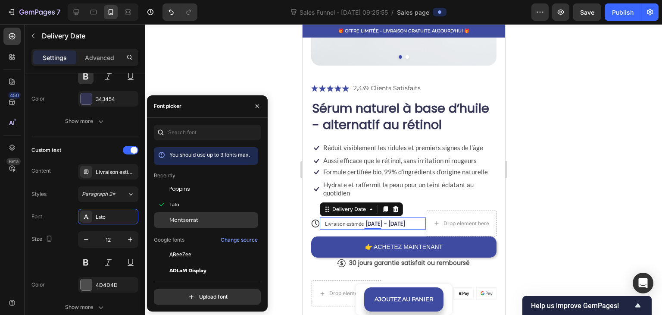
click at [181, 216] on span "Montserrat" at bounding box center [183, 220] width 29 height 8
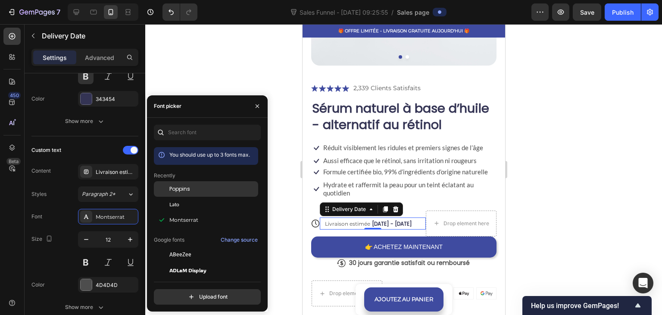
click at [183, 190] on span "Poppins" at bounding box center [179, 189] width 21 height 8
click at [226, 87] on div at bounding box center [403, 169] width 517 height 291
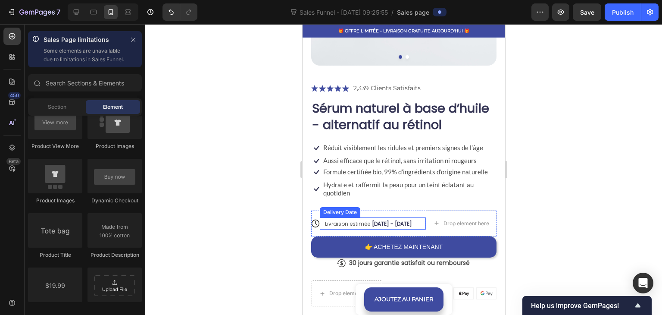
click at [345, 220] on span "Livraison estimée" at bounding box center [347, 223] width 45 height 7
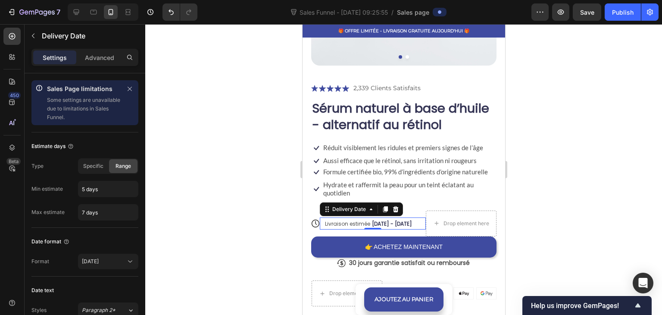
click at [367, 220] on span "Livraison estimée" at bounding box center [347, 223] width 45 height 7
click at [372, 220] on span "[DATE] - [DATE]" at bounding box center [392, 223] width 40 height 7
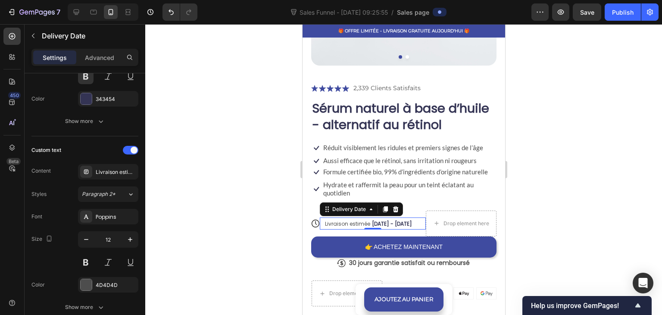
scroll to position [129, 0]
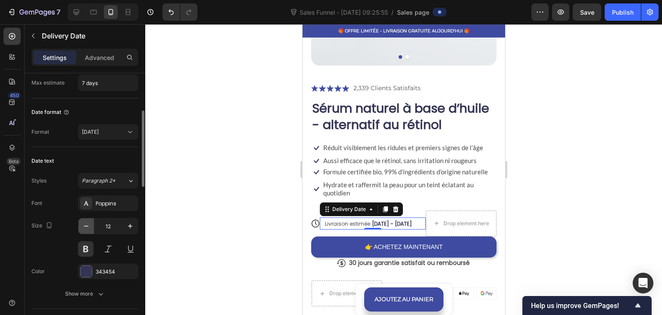
click at [87, 222] on icon "button" at bounding box center [86, 226] width 9 height 9
click at [128, 229] on icon "button" at bounding box center [130, 226] width 9 height 9
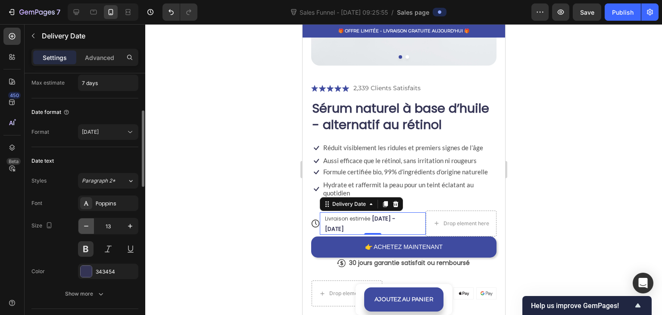
click at [85, 219] on button "button" at bounding box center [86, 226] width 16 height 16
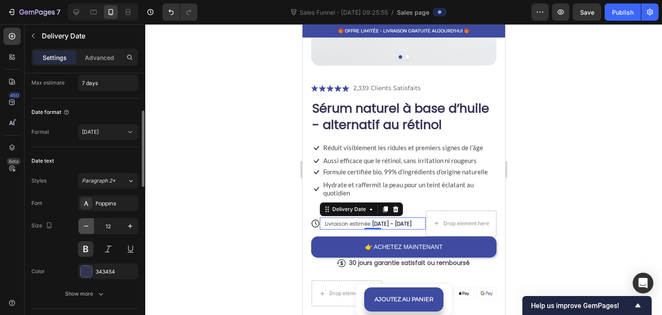
click at [85, 219] on button "button" at bounding box center [86, 226] width 16 height 16
type input "11"
click at [336, 220] on span "Livraison estimée" at bounding box center [347, 223] width 45 height 7
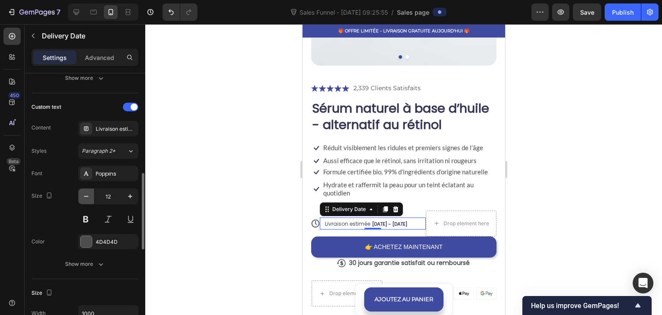
click at [85, 196] on icon "button" at bounding box center [86, 196] width 9 height 9
type input "11"
click at [212, 168] on div at bounding box center [403, 169] width 517 height 291
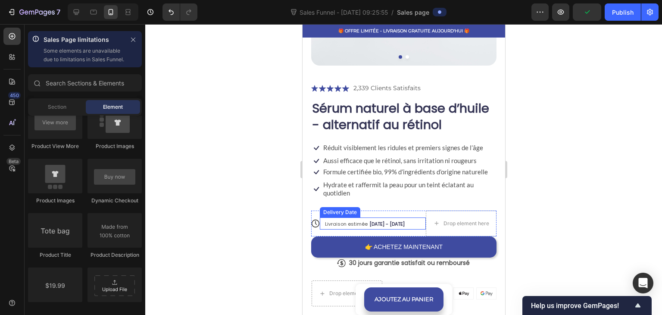
click at [320, 217] on div "Livraison estimée Oct 02 - Oct 04 Delivery Date" at bounding box center [373, 223] width 106 height 12
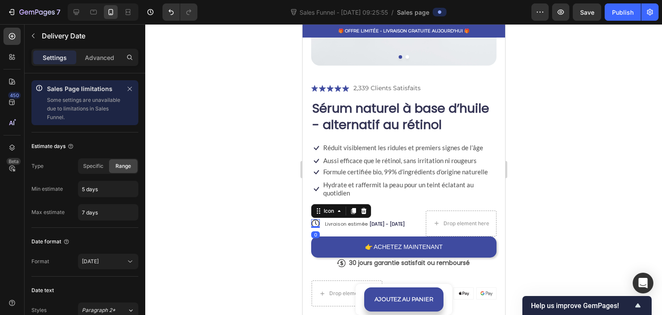
click at [316, 221] on icon at bounding box center [316, 223] width 2 height 4
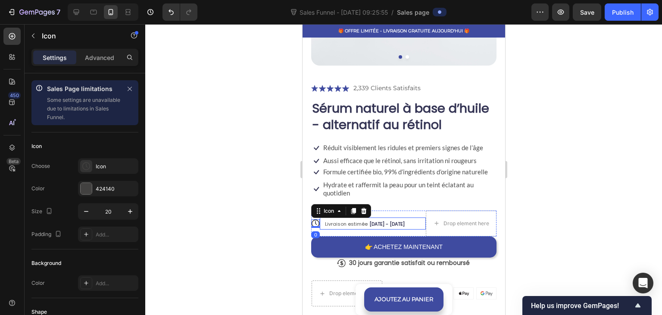
click at [334, 220] on span "Livraison estimée" at bounding box center [346, 223] width 43 height 7
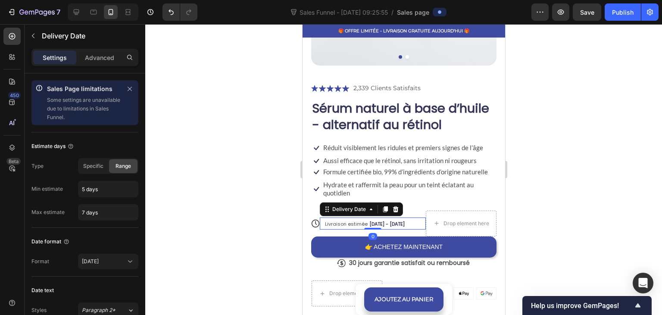
click at [371, 217] on div "Livraison estimée Oct 02 - Oct 04" at bounding box center [369, 223] width 90 height 12
click at [363, 220] on span "Livraison estimée" at bounding box center [346, 223] width 43 height 7
click at [369, 220] on span "[DATE] - [DATE]" at bounding box center [386, 223] width 35 height 7
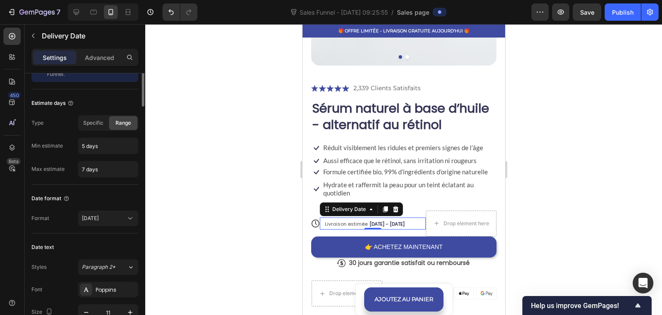
scroll to position [0, 0]
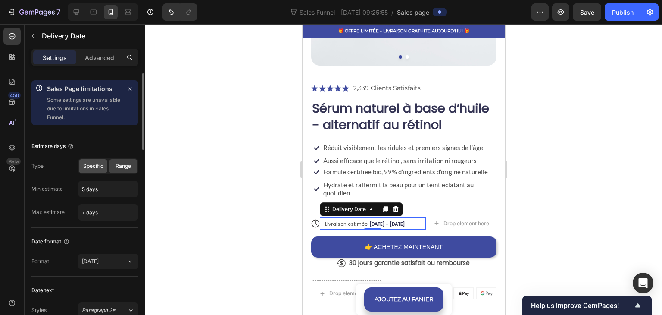
click at [99, 168] on span "Specific" at bounding box center [93, 166] width 20 height 8
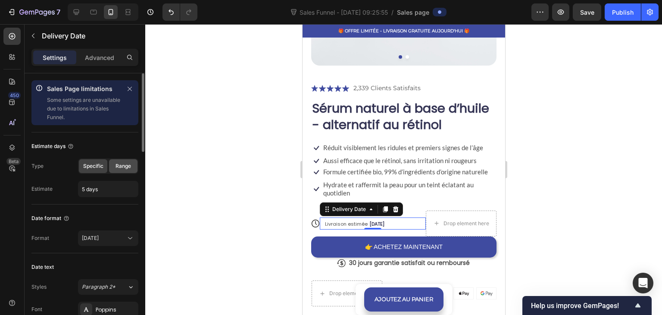
click at [120, 167] on span "Range" at bounding box center [124, 166] width 16 height 8
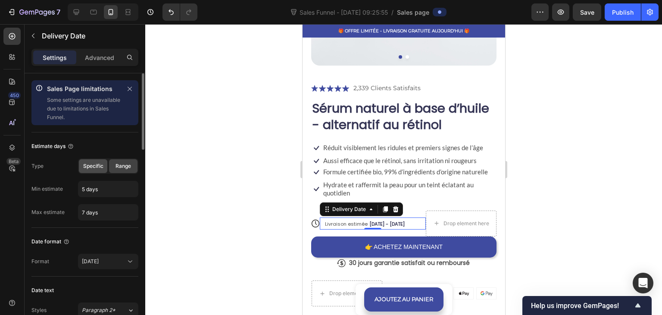
click at [86, 166] on span "Specific" at bounding box center [93, 166] width 20 height 8
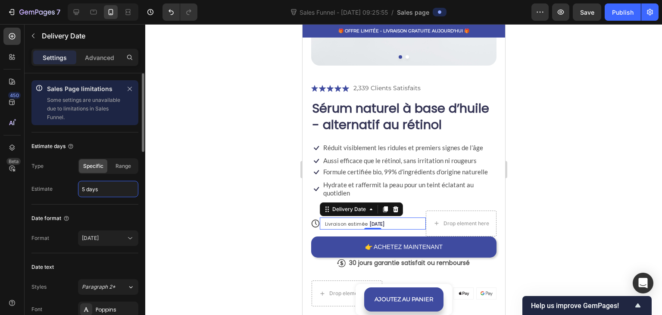
click at [111, 182] on input "5 days" at bounding box center [108, 189] width 60 height 16
type input "6 days"
click at [165, 146] on div at bounding box center [403, 169] width 517 height 291
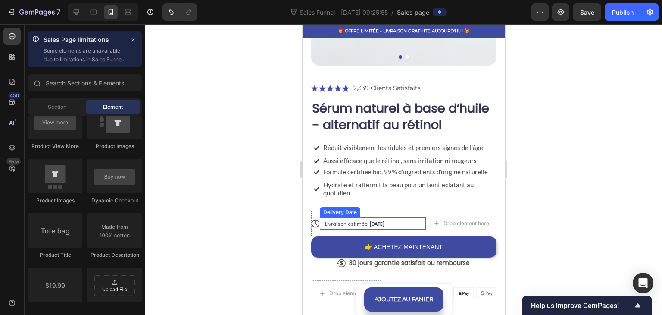
click at [374, 220] on span "Oct 03" at bounding box center [376, 223] width 15 height 7
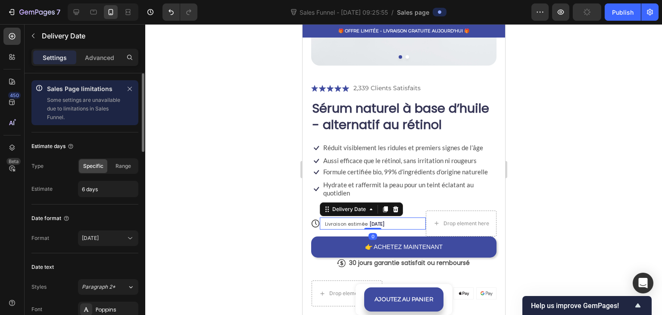
scroll to position [172, 0]
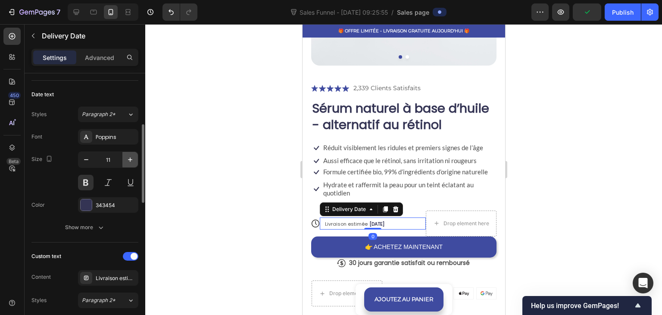
click at [138, 162] on button "button" at bounding box center [130, 160] width 16 height 16
type input "12"
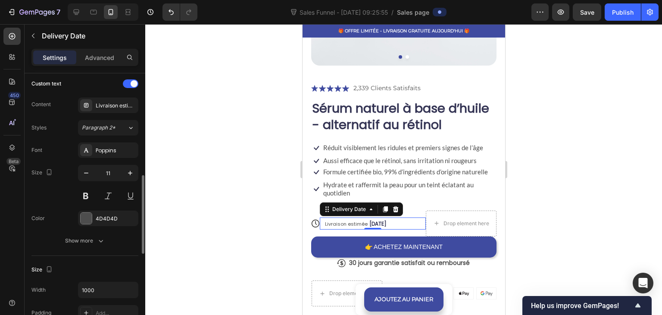
scroll to position [388, 0]
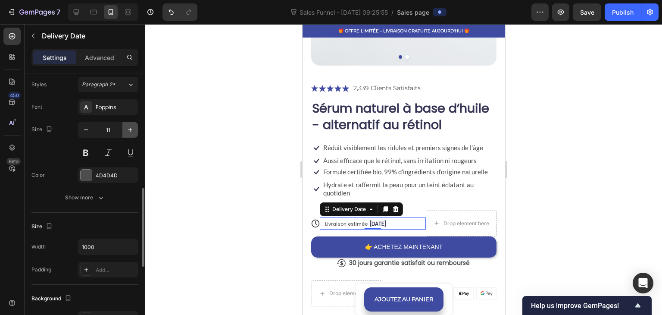
click at [127, 125] on icon "button" at bounding box center [130, 129] width 9 height 9
type input "12"
click at [222, 122] on div at bounding box center [403, 169] width 517 height 291
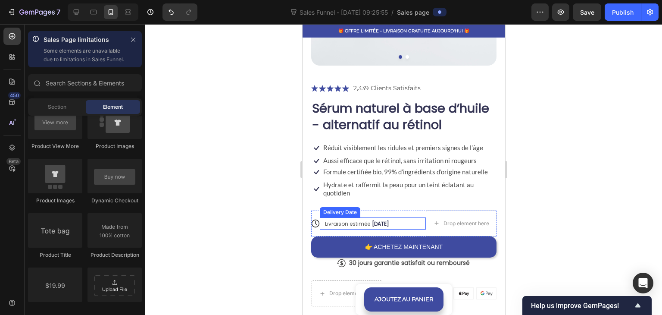
click at [337, 220] on span "Livraison estimée" at bounding box center [347, 223] width 45 height 7
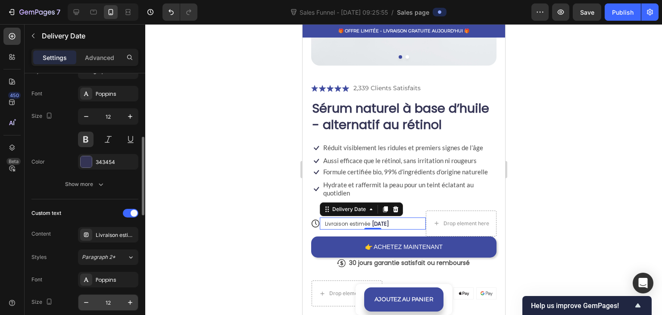
scroll to position [302, 0]
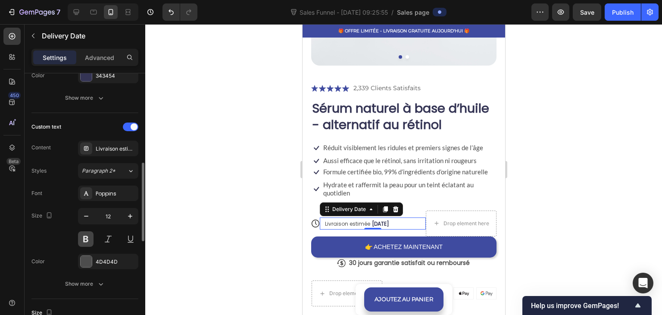
click at [86, 233] on button at bounding box center [86, 239] width 16 height 16
click at [81, 235] on button at bounding box center [86, 239] width 16 height 16
click at [210, 167] on div at bounding box center [403, 169] width 517 height 291
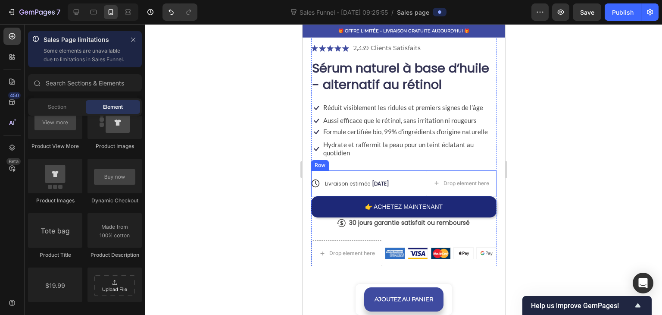
scroll to position [287, 0]
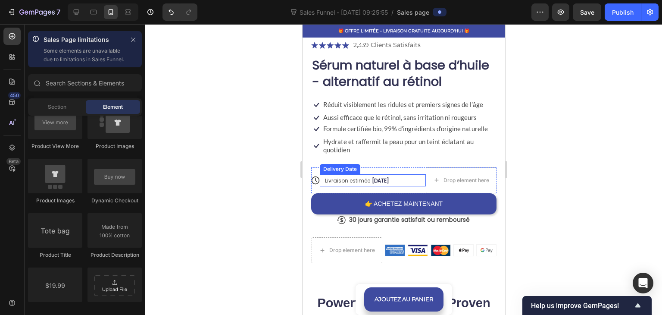
click at [360, 177] on span "Livraison estimée" at bounding box center [347, 180] width 45 height 7
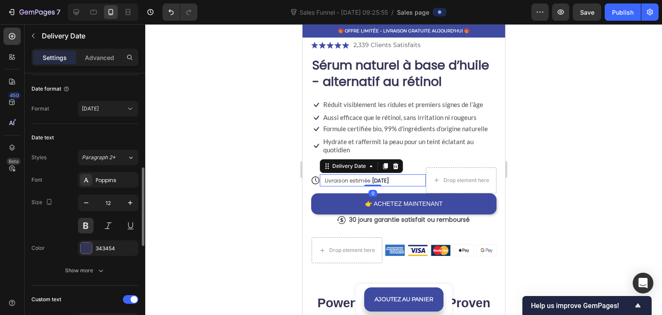
scroll to position [172, 0]
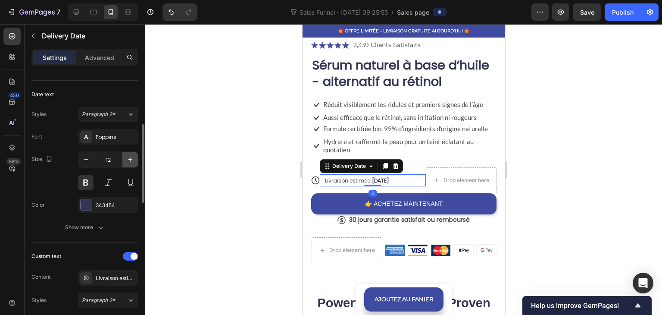
click at [132, 157] on icon "button" at bounding box center [130, 159] width 9 height 9
type input "13"
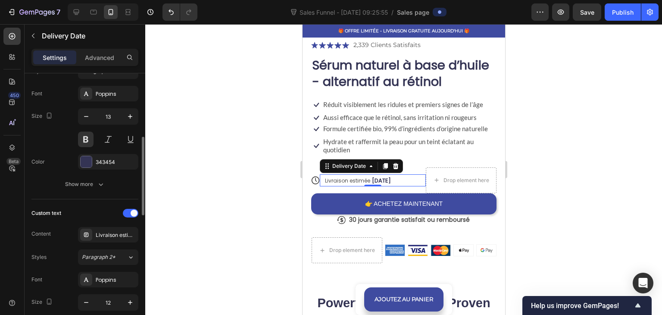
scroll to position [259, 0]
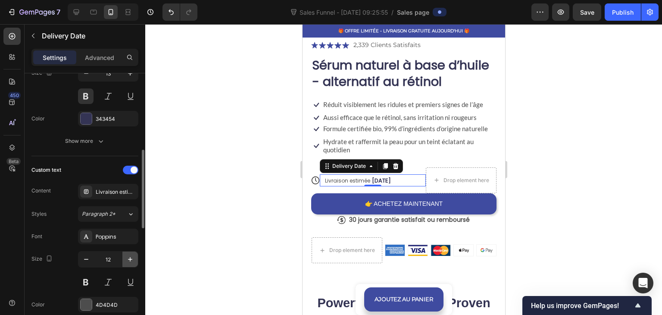
click at [129, 261] on icon "button" at bounding box center [130, 259] width 9 height 9
type input "13"
click at [213, 169] on div at bounding box center [403, 169] width 517 height 291
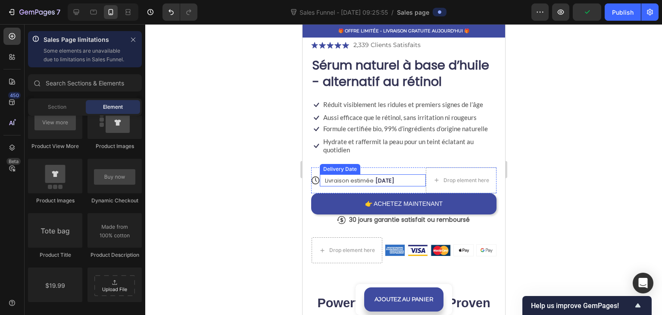
click at [375, 176] on span "Oct 03" at bounding box center [384, 180] width 19 height 8
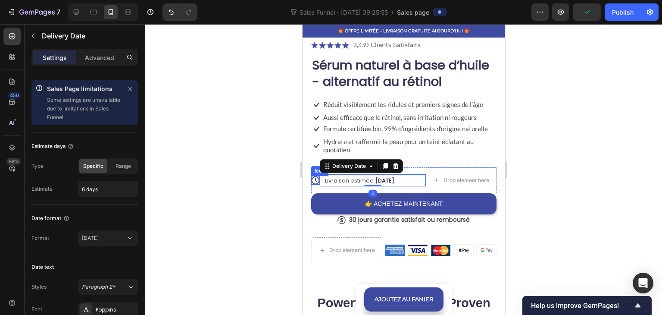
click at [201, 160] on div at bounding box center [403, 169] width 517 height 291
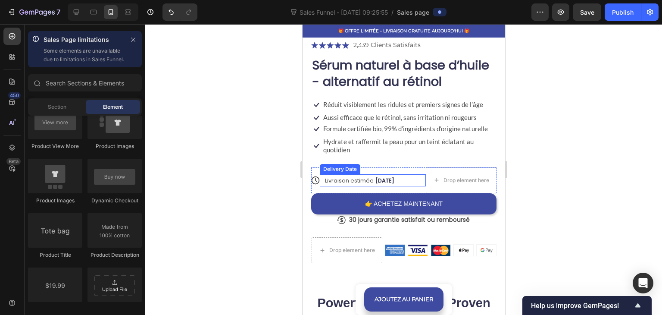
click at [380, 176] on span "Oct 03" at bounding box center [384, 180] width 19 height 8
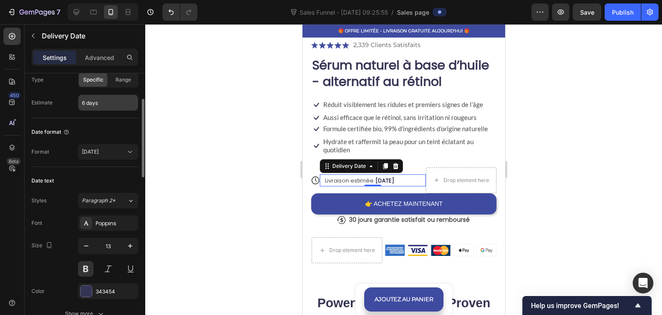
scroll to position [43, 0]
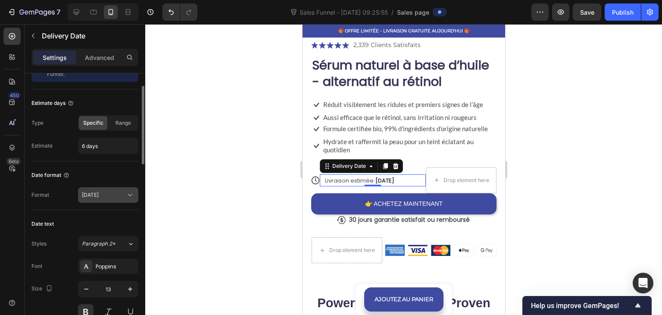
click at [92, 195] on span "[DATE]" at bounding box center [90, 194] width 17 height 6
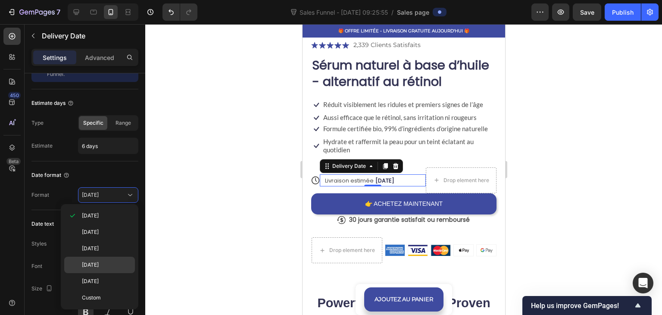
click at [99, 263] on span "26/09/2025" at bounding box center [90, 265] width 17 height 8
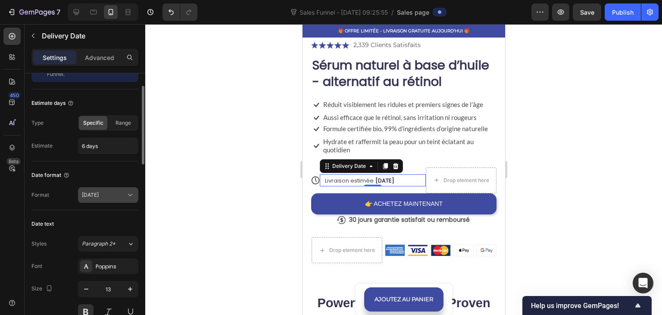
click at [97, 199] on button "26/09/2025" at bounding box center [108, 195] width 60 height 16
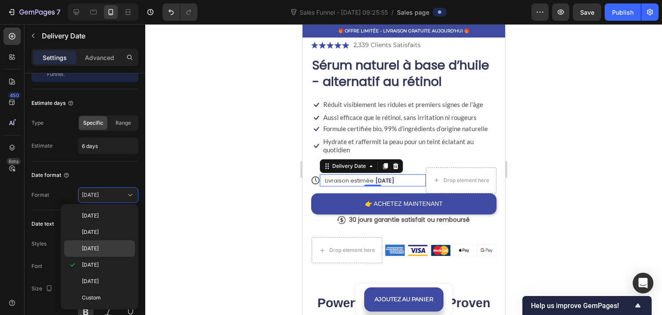
click at [97, 249] on span "Fri, Sep 26" at bounding box center [90, 248] width 17 height 8
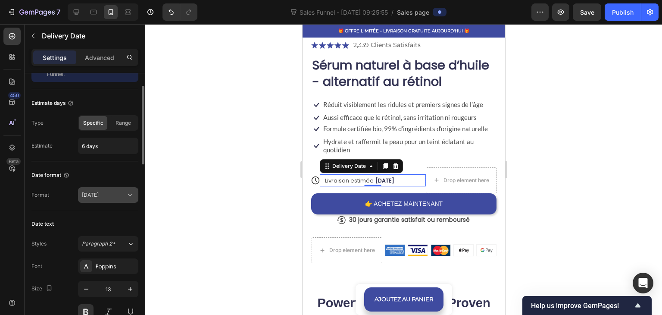
click at [99, 197] on span "Fri, Sep 26" at bounding box center [90, 194] width 17 height 6
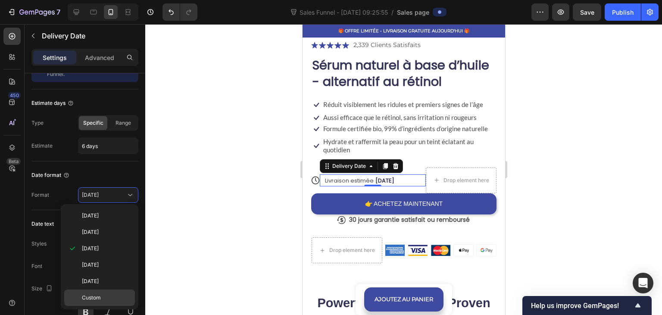
click at [90, 294] on span "Custom" at bounding box center [91, 298] width 19 height 8
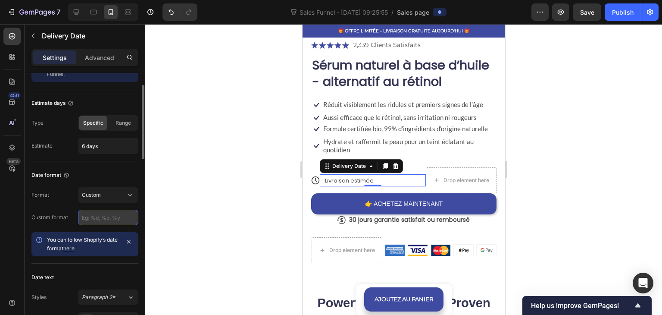
click at [94, 216] on input "text" at bounding box center [108, 218] width 60 height 16
type input "5"
click at [96, 203] on div "Format Custom Custom format You can follow Shopify’s date format here" at bounding box center [84, 221] width 107 height 69
click at [95, 199] on button "Custom" at bounding box center [108, 195] width 60 height 16
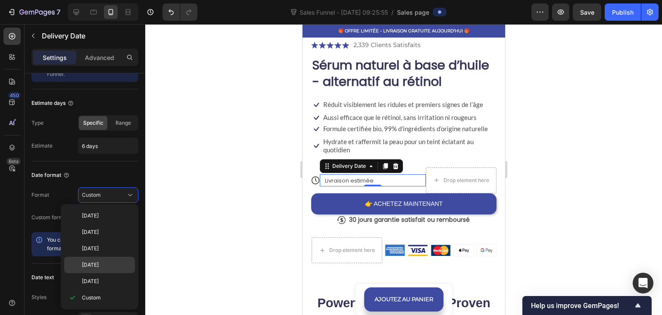
click at [91, 270] on div "26/09/2025" at bounding box center [99, 265] width 71 height 16
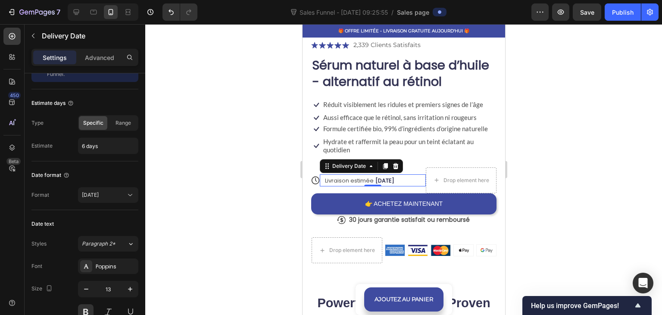
click at [183, 135] on div at bounding box center [403, 169] width 517 height 291
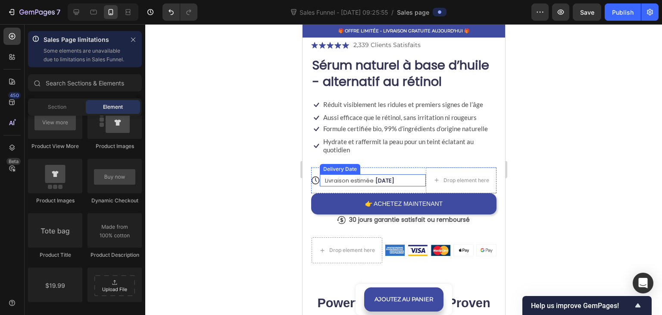
click at [377, 176] on span "03/10/2025" at bounding box center [384, 180] width 19 height 8
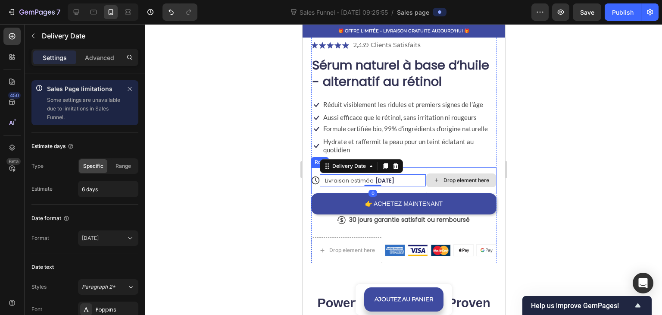
click at [430, 173] on div "Drop element here" at bounding box center [461, 180] width 70 height 14
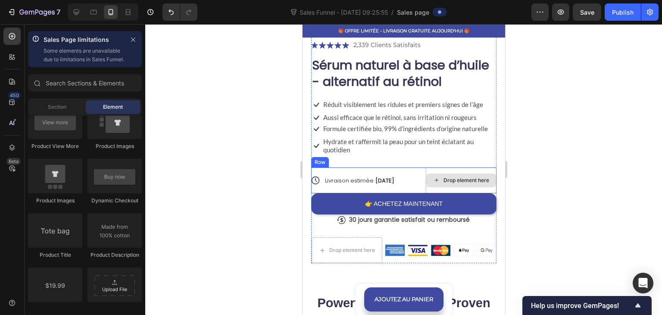
click at [430, 173] on div "Drop element here" at bounding box center [461, 180] width 70 height 14
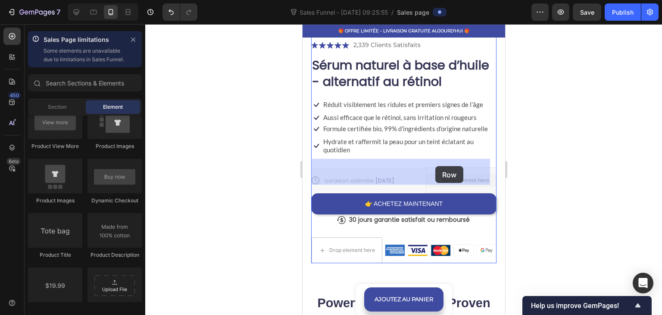
drag, startPoint x: 432, startPoint y: 170, endPoint x: 435, endPoint y: 166, distance: 4.7
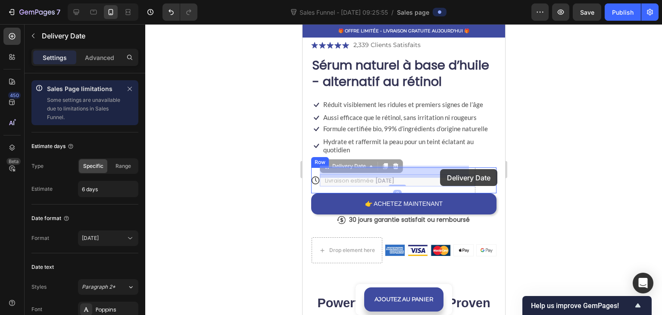
drag, startPoint x: 441, startPoint y: 161, endPoint x: 440, endPoint y: 169, distance: 7.8
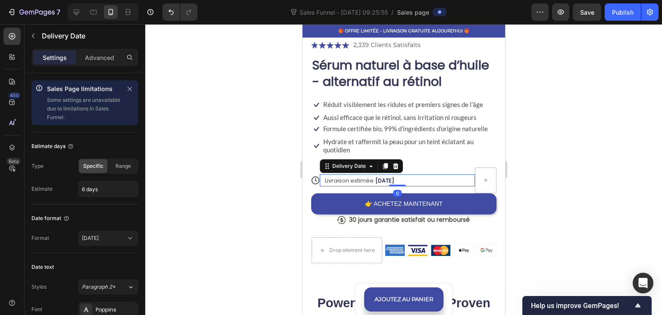
click at [575, 166] on div at bounding box center [403, 169] width 517 height 291
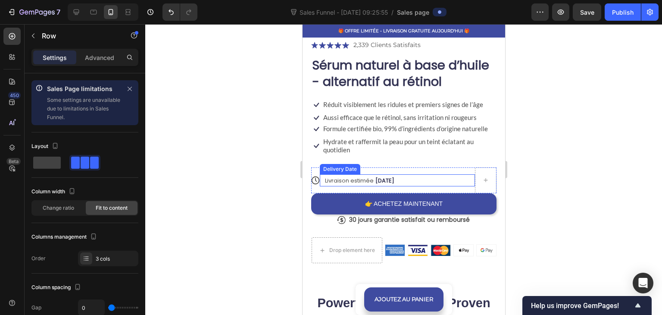
click at [444, 179] on div "Livraison estimée 03/10/2025 Delivery Date" at bounding box center [397, 180] width 155 height 26
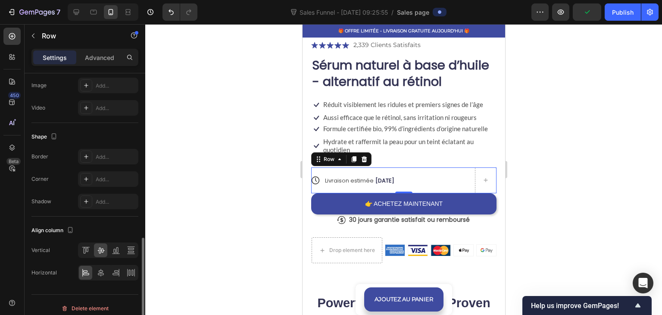
scroll to position [394, 0]
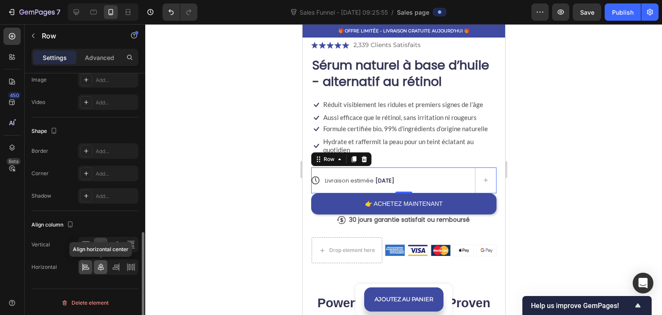
click at [101, 263] on icon at bounding box center [101, 267] width 9 height 9
click at [81, 264] on icon at bounding box center [85, 267] width 9 height 9
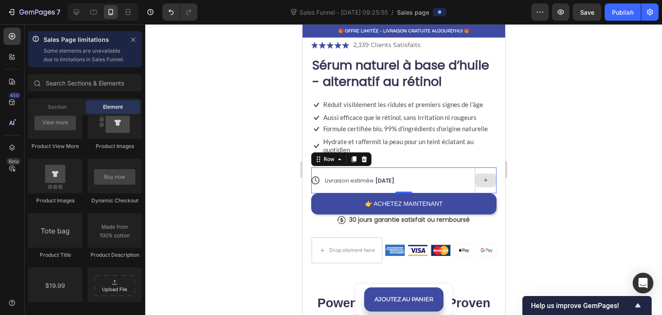
click at [482, 176] on icon at bounding box center [485, 179] width 7 height 7
click at [476, 176] on div at bounding box center [485, 180] width 21 height 14
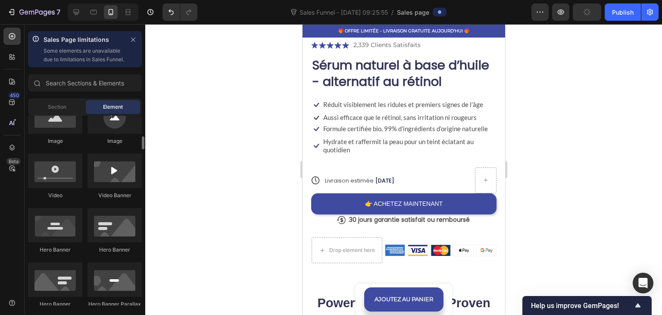
scroll to position [517, 0]
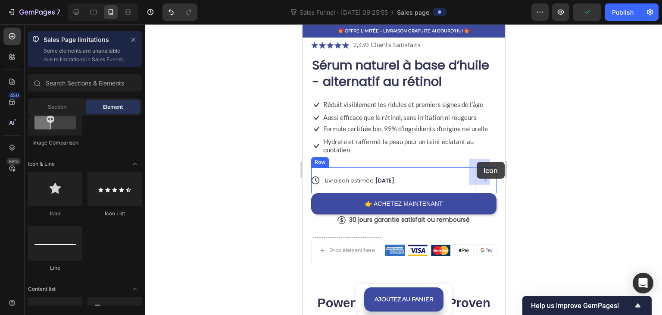
drag, startPoint x: 392, startPoint y: 221, endPoint x: 478, endPoint y: 162, distance: 104.8
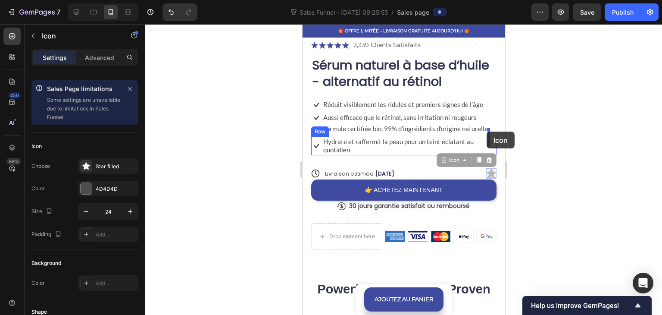
drag, startPoint x: 455, startPoint y: 151, endPoint x: 486, endPoint y: 132, distance: 36.6
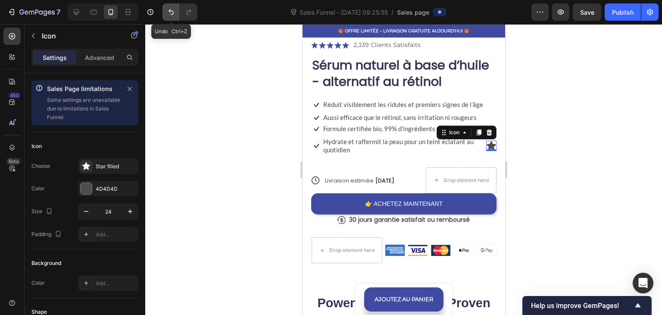
click at [168, 8] on icon "Undo/Redo" at bounding box center [171, 12] width 9 height 9
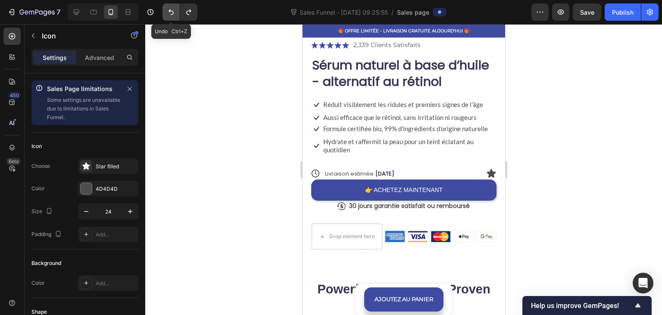
click at [168, 8] on icon "Undo/Redo" at bounding box center [171, 12] width 9 height 9
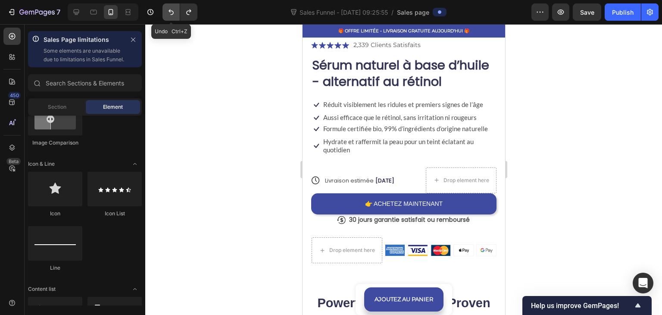
click at [171, 7] on button "Undo/Redo" at bounding box center [171, 11] width 17 height 17
click at [188, 10] on icon "Undo/Redo" at bounding box center [189, 12] width 9 height 9
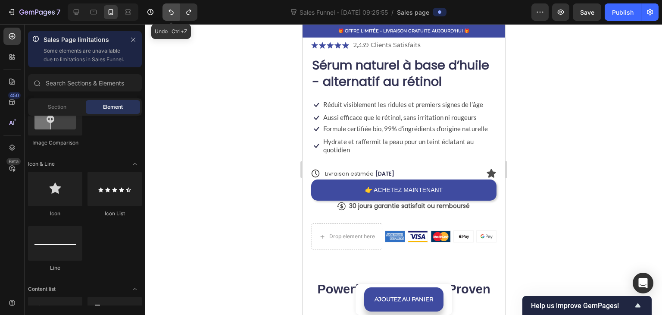
click at [175, 9] on icon "Undo/Redo" at bounding box center [171, 12] width 9 height 9
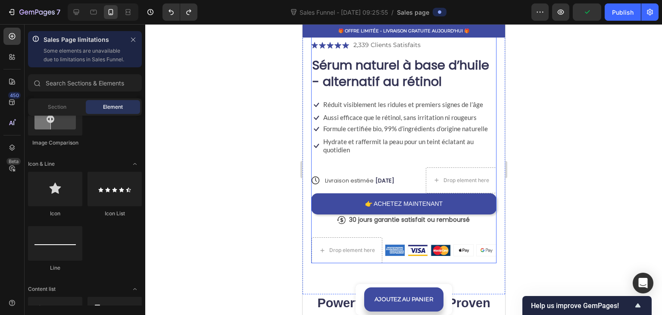
click at [451, 167] on div "Drop element here" at bounding box center [461, 180] width 71 height 26
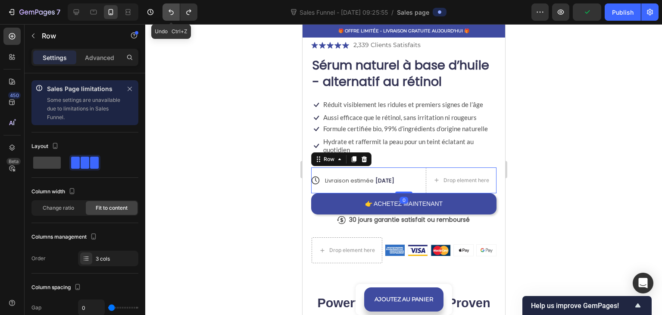
click at [165, 11] on button "Undo/Redo" at bounding box center [171, 11] width 17 height 17
click at [190, 11] on icon "Undo/Redo" at bounding box center [188, 12] width 5 height 6
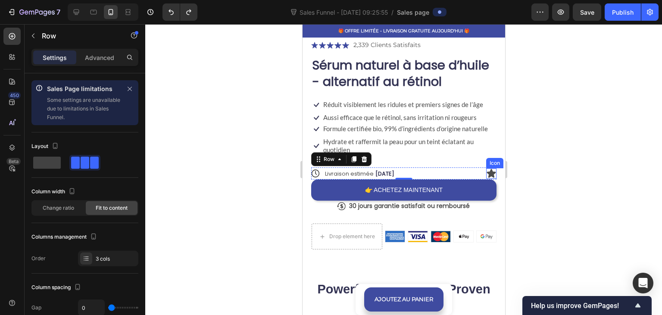
click at [487, 169] on icon at bounding box center [491, 173] width 9 height 9
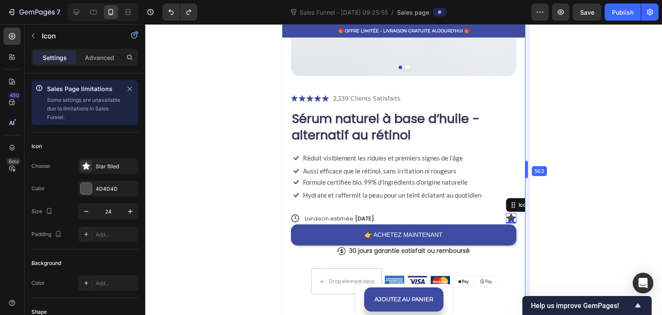
drag, startPoint x: 202, startPoint y: 138, endPoint x: 548, endPoint y: 162, distance: 346.6
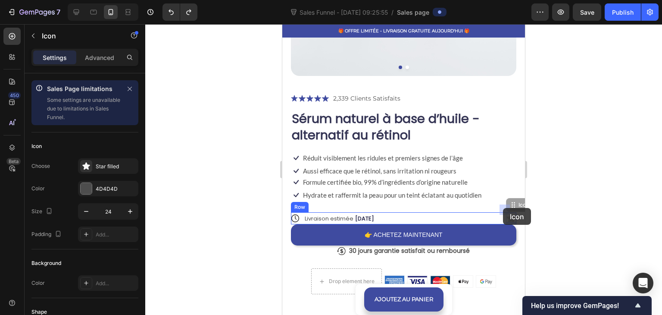
drag, startPoint x: 507, startPoint y: 198, endPoint x: 503, endPoint y: 207, distance: 10.1
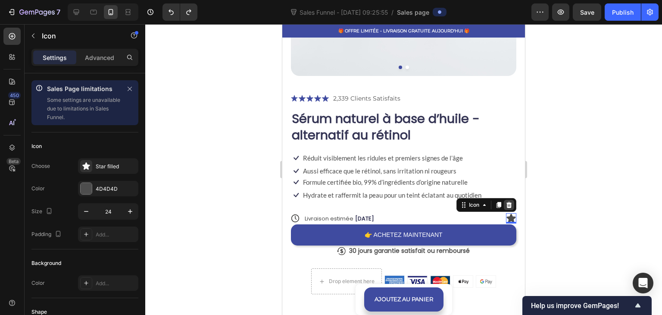
click at [507, 202] on icon at bounding box center [510, 205] width 6 height 6
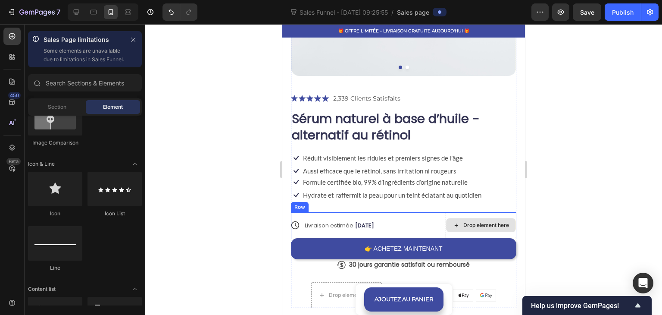
click at [494, 222] on div "Drop element here" at bounding box center [481, 225] width 70 height 14
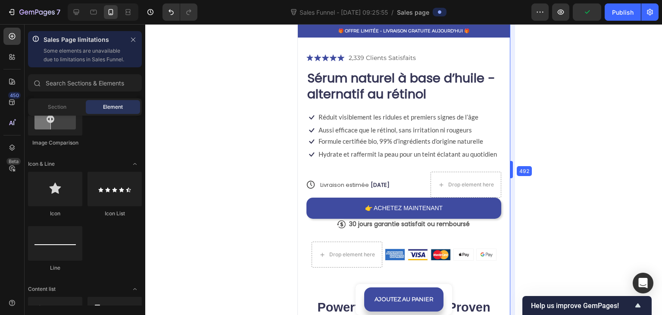
drag, startPoint x: 527, startPoint y: 171, endPoint x: 476, endPoint y: 185, distance: 53.1
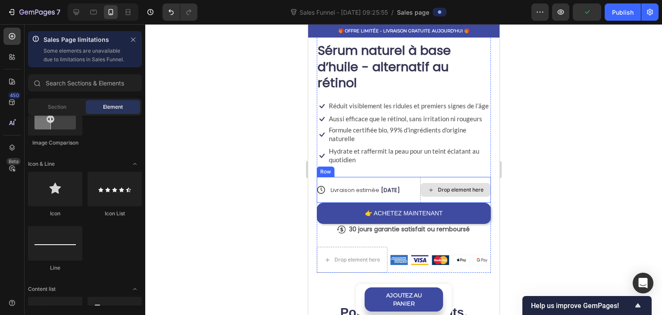
click at [442, 198] on div "Drop element here" at bounding box center [455, 190] width 71 height 26
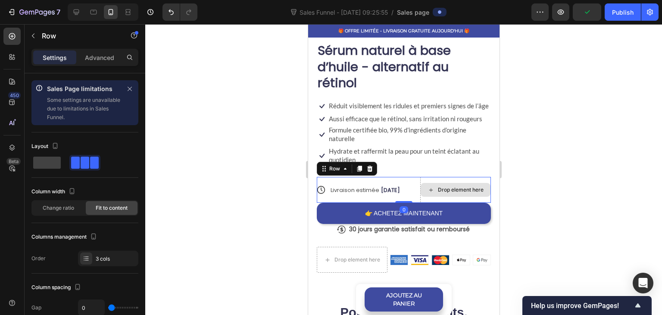
click at [442, 198] on div "Drop element here" at bounding box center [455, 190] width 71 height 26
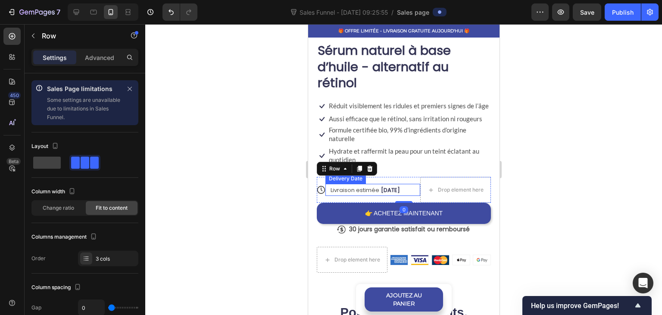
click at [385, 193] on div "Livraison estimée 03/10/2025" at bounding box center [368, 190] width 78 height 12
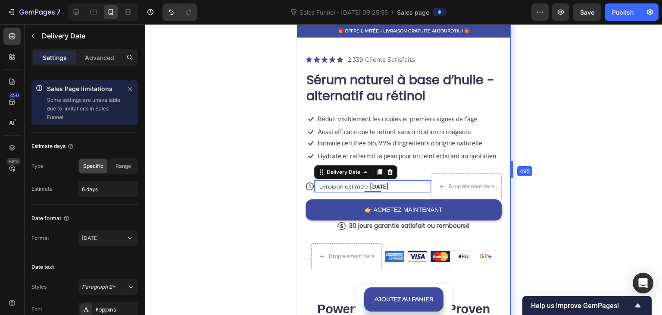
drag, startPoint x: 504, startPoint y: 170, endPoint x: 527, endPoint y: 167, distance: 22.6
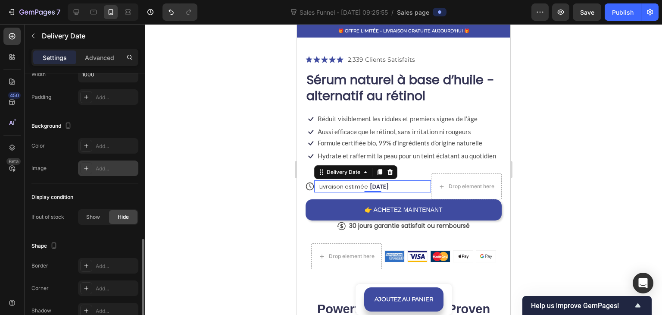
scroll to position [633, 0]
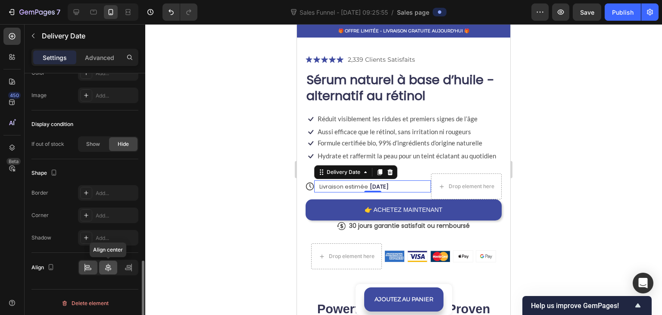
click at [109, 263] on icon at bounding box center [108, 267] width 9 height 9
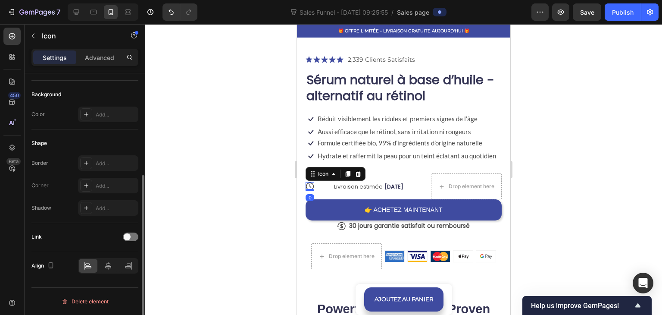
click at [310, 185] on icon at bounding box center [310, 186] width 9 height 9
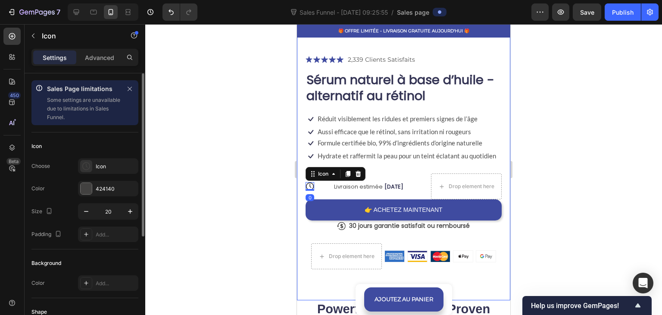
scroll to position [168, 0]
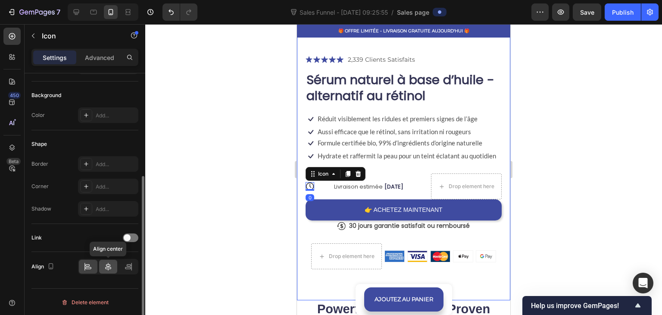
click at [111, 265] on icon at bounding box center [108, 266] width 9 height 9
click at [93, 262] on div at bounding box center [88, 267] width 19 height 14
click at [209, 160] on div at bounding box center [403, 169] width 517 height 291
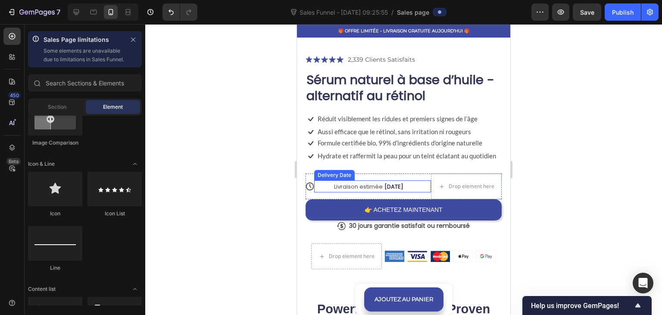
click at [338, 188] on span "Livraison estimée" at bounding box center [358, 186] width 49 height 8
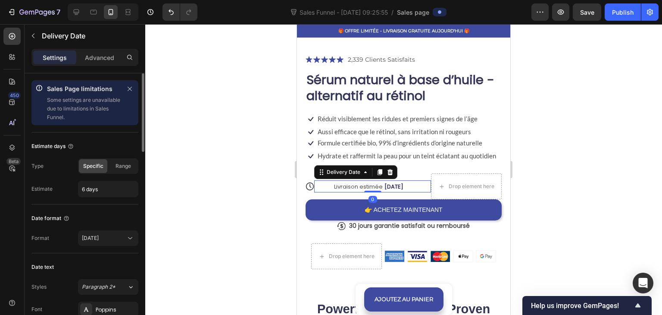
scroll to position [216, 0]
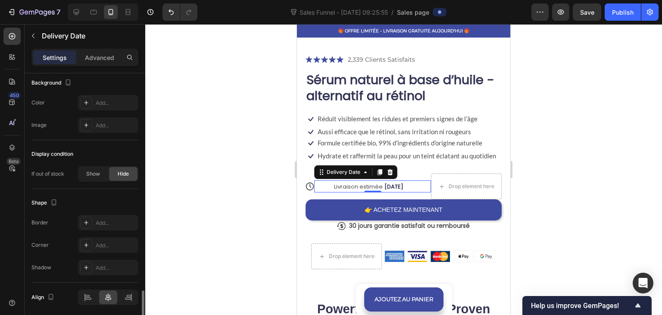
scroll to position [633, 0]
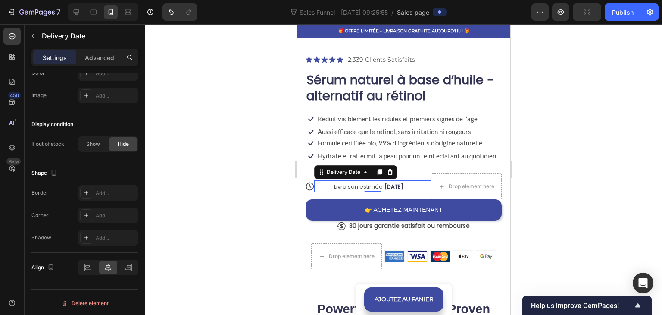
click at [198, 161] on div at bounding box center [403, 169] width 517 height 291
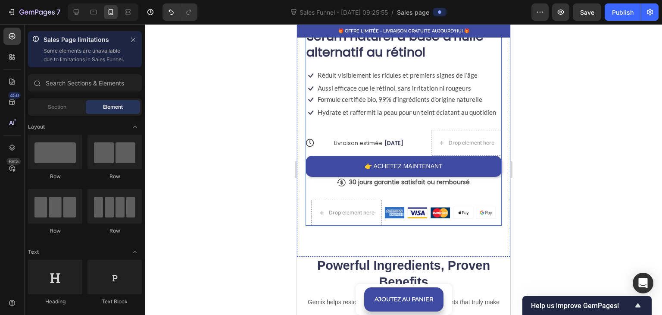
scroll to position [345, 0]
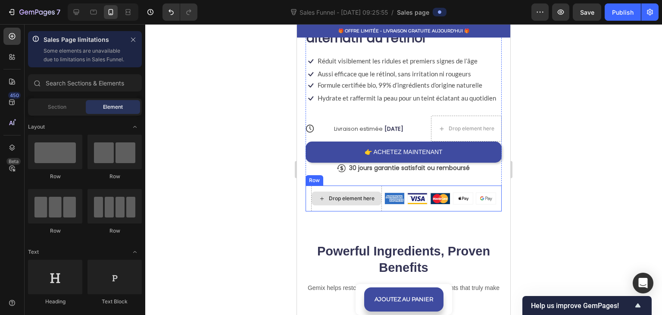
click at [352, 188] on div "Drop element here" at bounding box center [346, 198] width 71 height 26
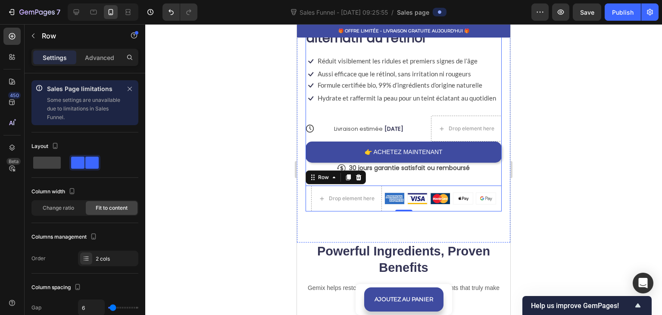
click at [394, 107] on div "Icon Icon Icon Icon Icon Icon List 2,339 Clients Satisfaits Text Block Row Séru…" at bounding box center [404, 104] width 196 height 215
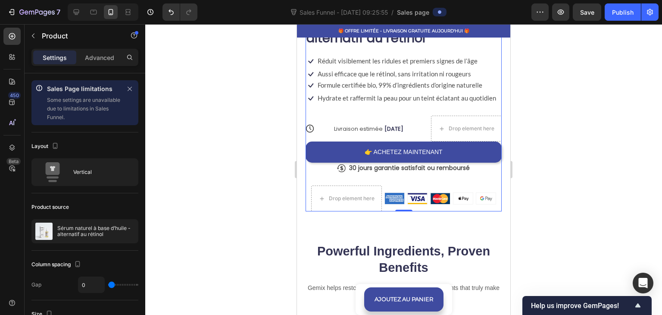
click at [372, 105] on div "Icon Icon Icon Icon Icon Icon List 2,339 Clients Satisfaits Text Block Row Séru…" at bounding box center [404, 104] width 196 height 215
click at [359, 100] on p "Hydrate et raffermit la peau pour un teint éclatant au quotidien" at bounding box center [407, 98] width 179 height 9
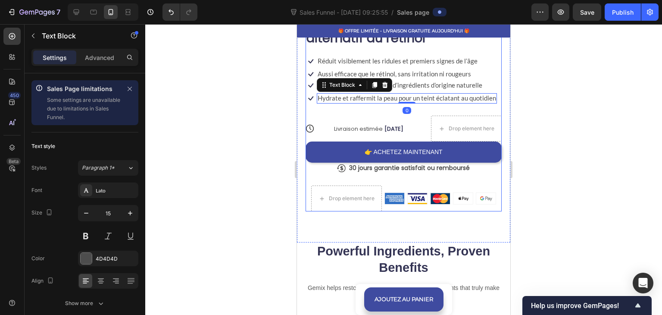
click at [349, 107] on div "Icon Icon Icon Icon Icon Icon List 2,339 Clients Satisfaits Text Block Row Séru…" at bounding box center [404, 104] width 196 height 215
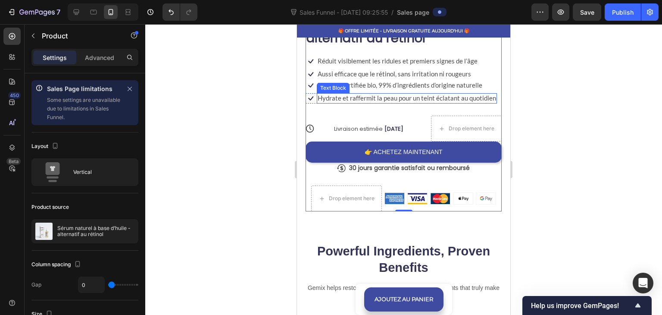
click at [347, 100] on p "Hydrate et raffermit la peau pour un teint éclatant au quotidien" at bounding box center [407, 98] width 179 height 9
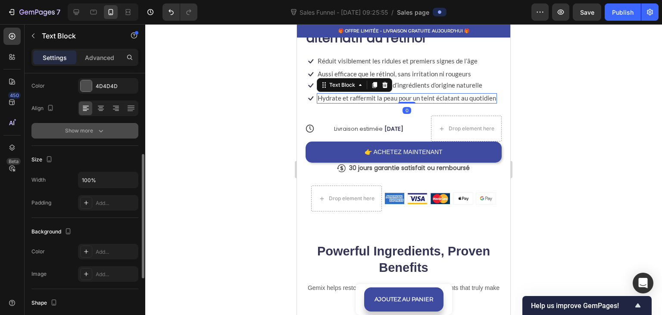
scroll to position [303, 0]
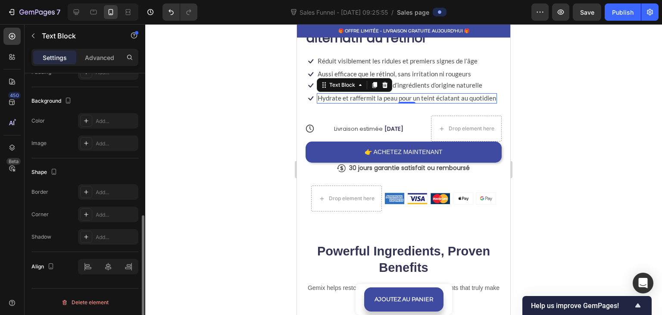
click at [113, 56] on div "Advanced" at bounding box center [99, 57] width 43 height 14
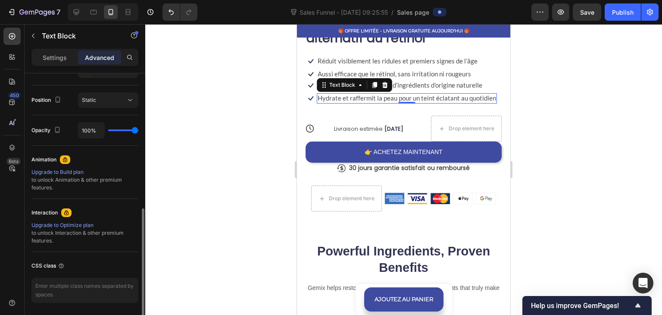
scroll to position [332, 0]
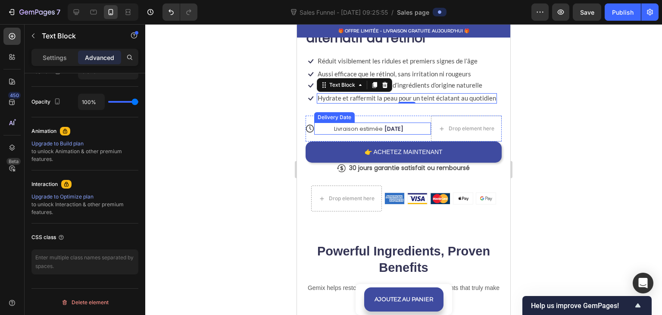
click at [367, 122] on div "Livraison estimée 03/10/2025" at bounding box center [369, 128] width 100 height 12
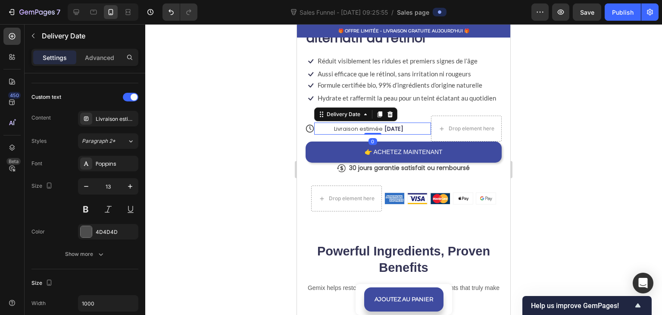
scroll to position [0, 0]
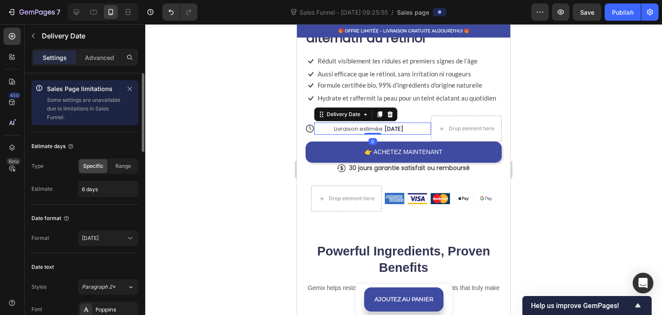
click at [409, 121] on div "Livraison estimée 03/10/2025 Delivery Date 0" at bounding box center [372, 129] width 117 height 26
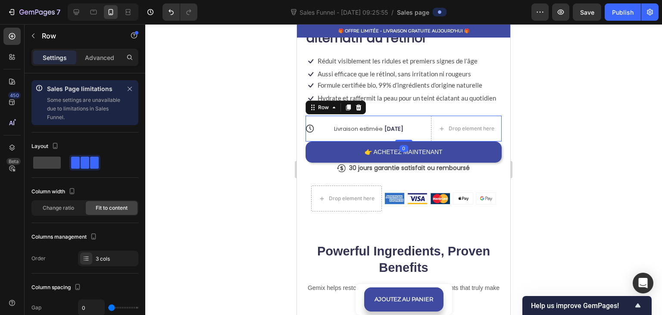
click at [410, 119] on div "Livraison estimée 03/10/2025 Delivery Date" at bounding box center [372, 129] width 117 height 26
click at [105, 61] on p "Advanced" at bounding box center [99, 57] width 29 height 9
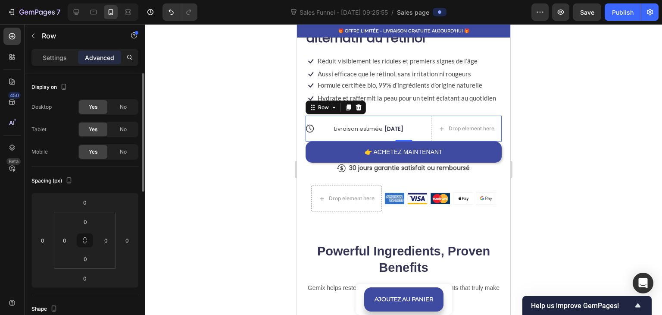
click at [240, 97] on div at bounding box center [403, 169] width 517 height 291
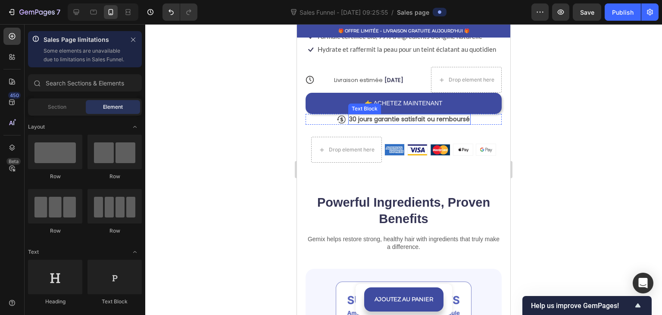
scroll to position [431, 0]
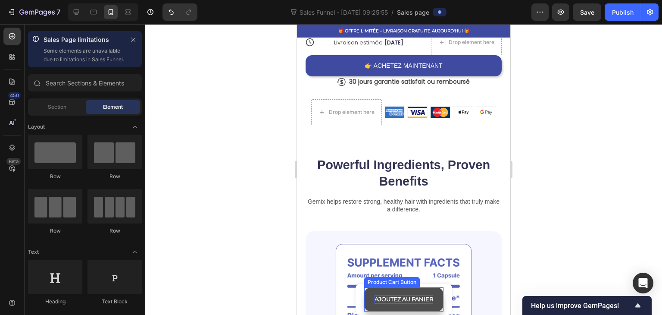
click at [392, 298] on div "AJOUTEZ AU PANIER" at bounding box center [404, 299] width 59 height 9
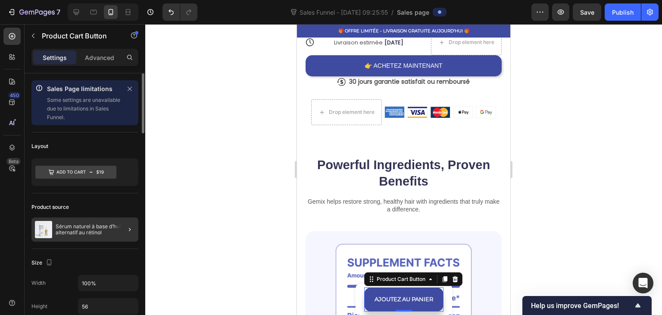
scroll to position [43, 0]
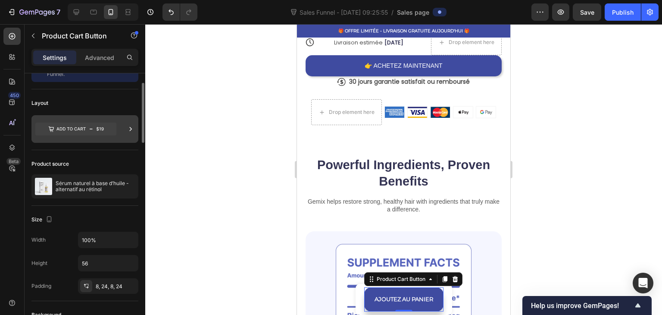
click at [84, 135] on icon at bounding box center [75, 128] width 81 height 13
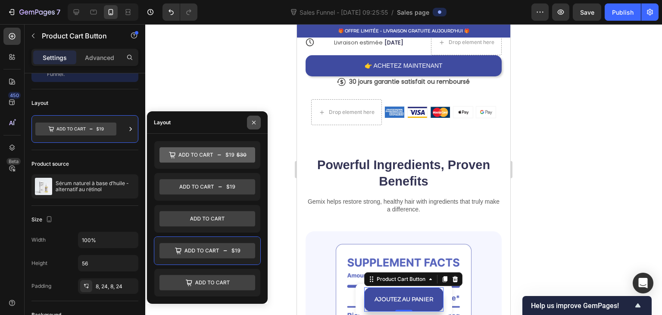
click at [254, 126] on button "button" at bounding box center [254, 123] width 14 height 14
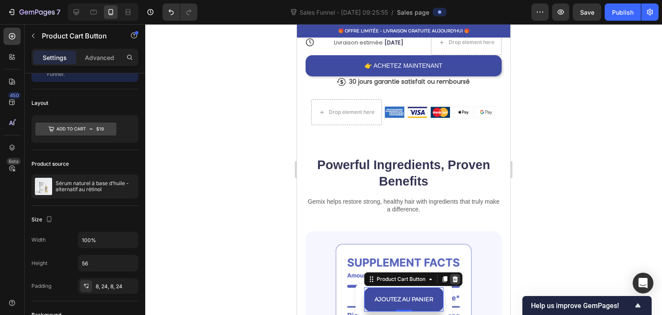
click at [452, 278] on icon at bounding box center [455, 279] width 6 height 6
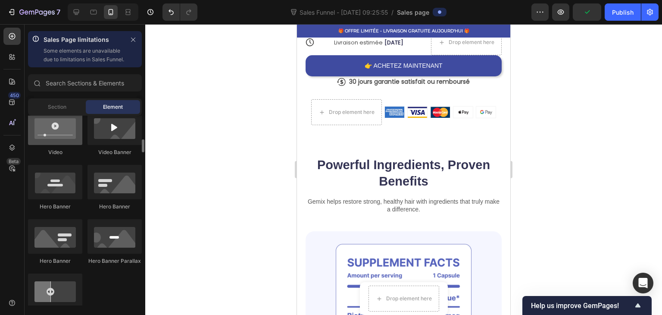
scroll to position [172, 0]
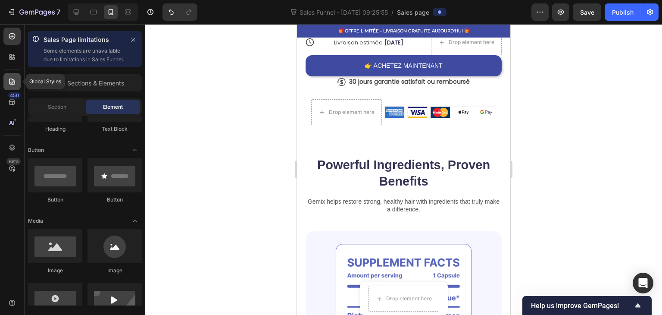
click at [8, 78] on icon at bounding box center [12, 81] width 9 height 9
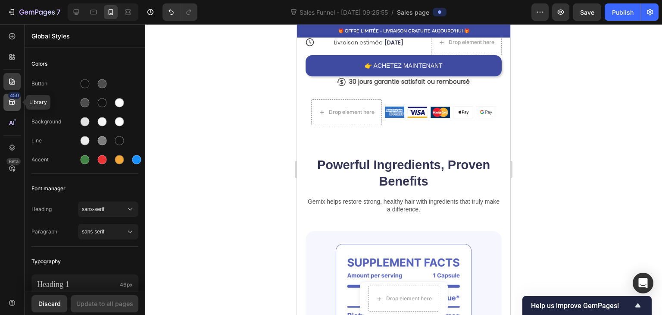
click at [10, 107] on div "450" at bounding box center [11, 102] width 17 height 17
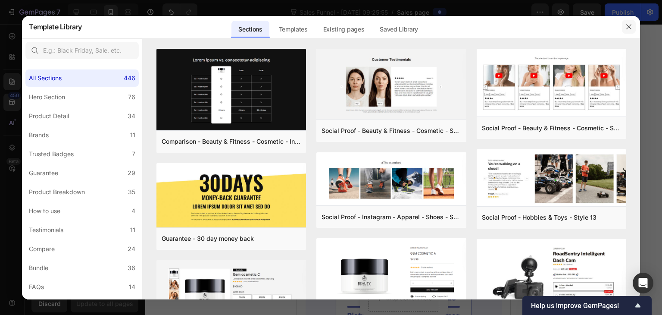
click at [628, 32] on button "button" at bounding box center [629, 27] width 14 height 14
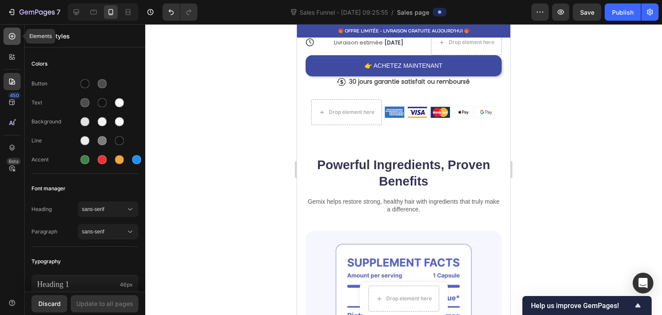
click at [4, 36] on div at bounding box center [11, 36] width 17 height 17
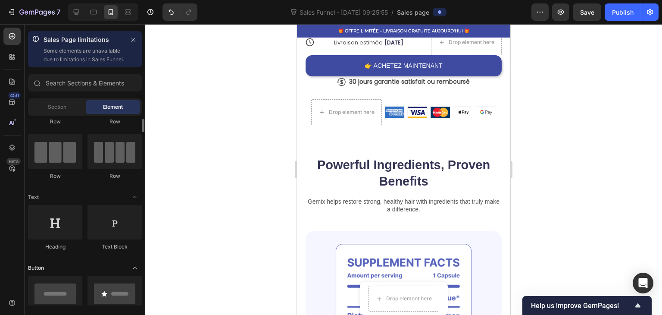
scroll to position [98, 0]
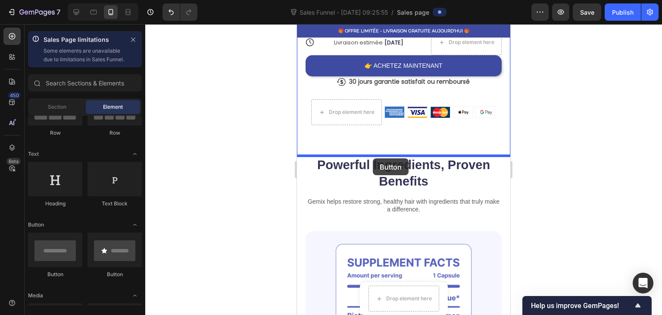
drag, startPoint x: 361, startPoint y: 287, endPoint x: 373, endPoint y: 158, distance: 129.1
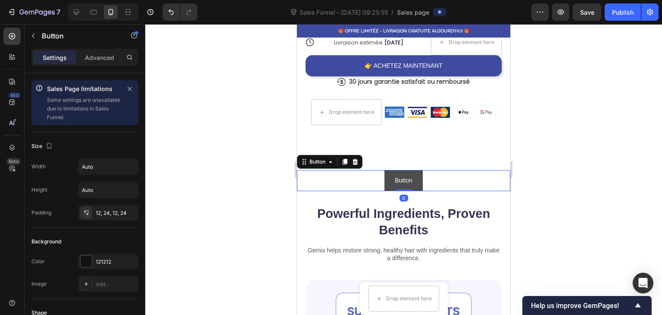
click at [391, 177] on button "Button" at bounding box center [404, 180] width 38 height 21
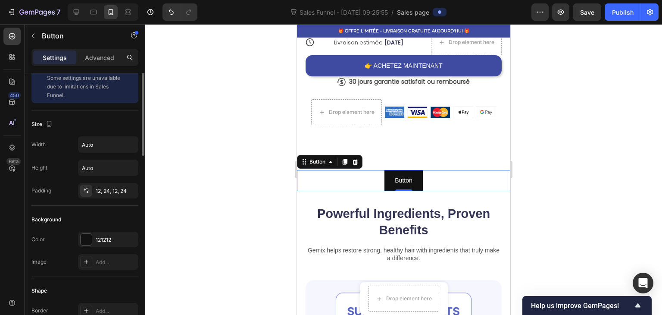
scroll to position [0, 0]
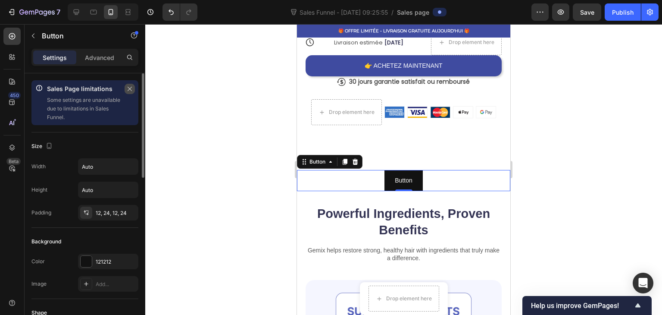
click at [131, 84] on button "button" at bounding box center [130, 89] width 10 height 10
click at [108, 60] on p "Advanced" at bounding box center [99, 57] width 29 height 9
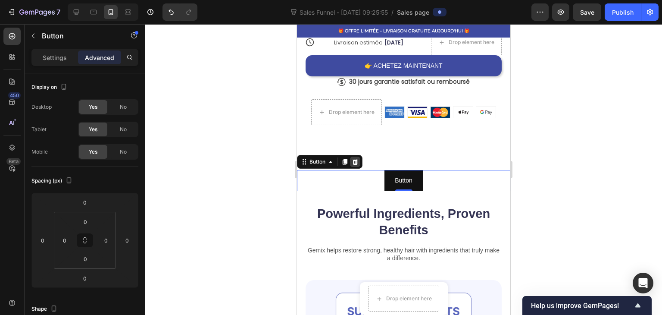
click at [352, 160] on icon at bounding box center [355, 161] width 7 height 7
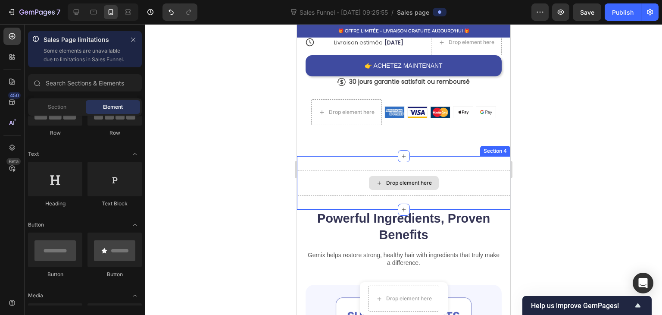
click at [337, 164] on div "Drop element here Section 4" at bounding box center [403, 182] width 213 height 53
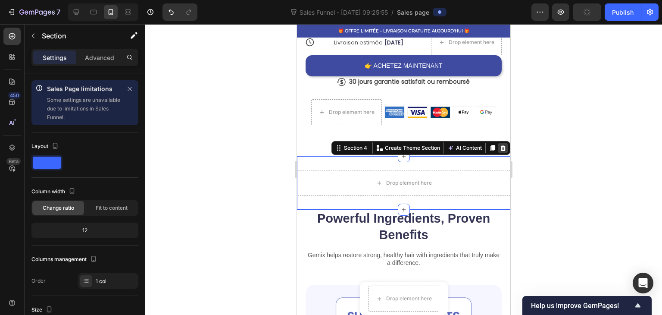
click at [500, 149] on icon at bounding box center [503, 147] width 7 height 7
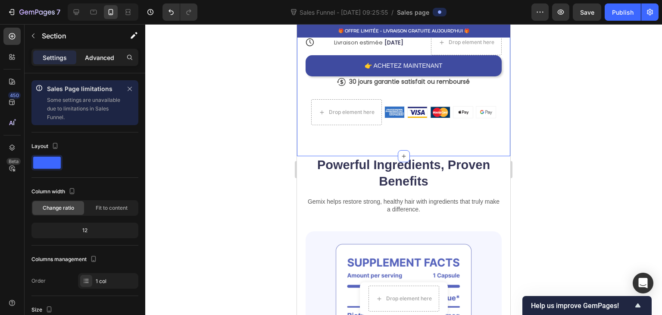
click at [101, 64] on div "Advanced" at bounding box center [99, 57] width 43 height 14
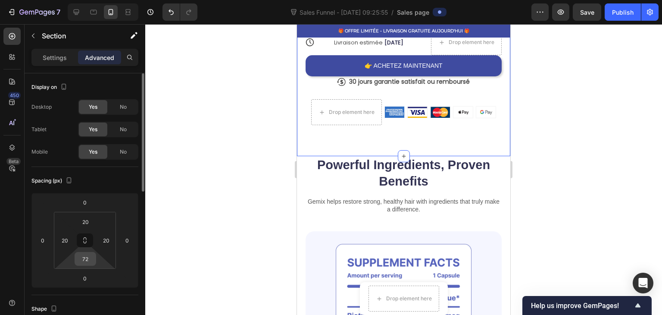
click at [90, 257] on input "72" at bounding box center [85, 258] width 17 height 13
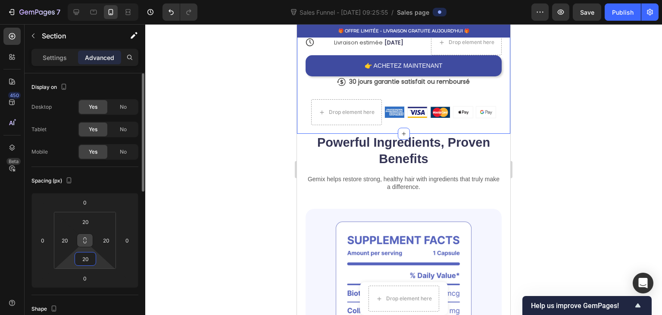
type input "2"
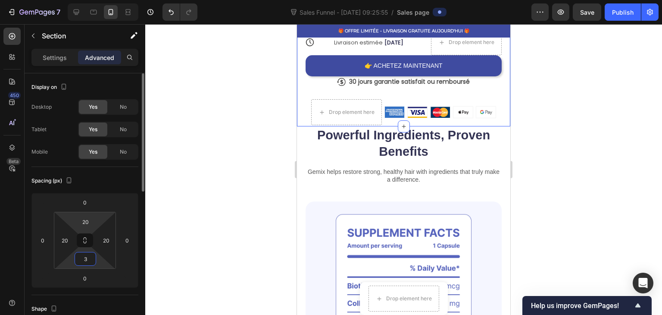
type input "30"
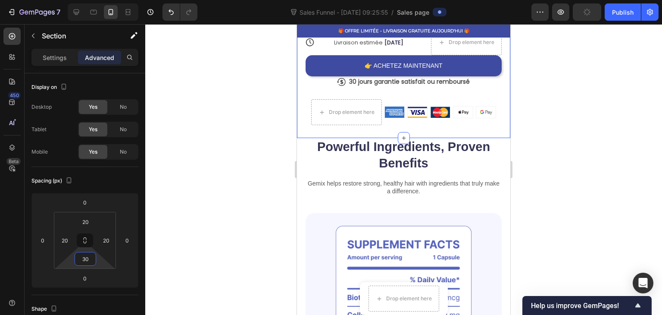
click at [188, 187] on div at bounding box center [403, 169] width 517 height 291
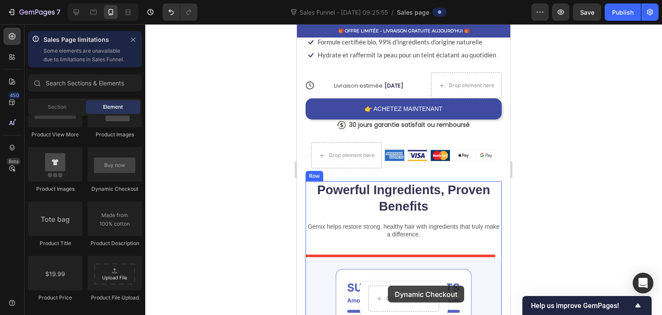
scroll to position [391, 0]
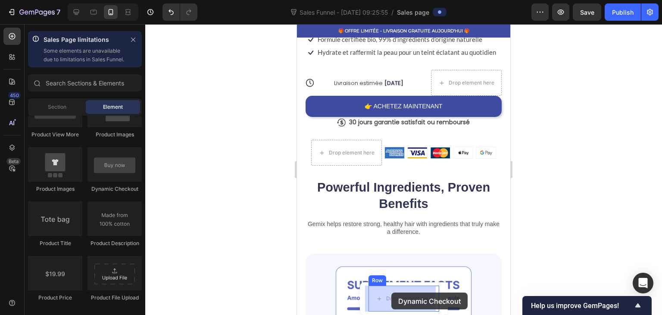
drag, startPoint x: 399, startPoint y: 199, endPoint x: 389, endPoint y: 285, distance: 87.3
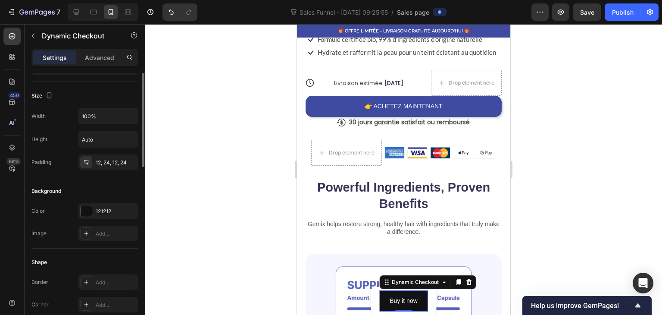
scroll to position [100, 0]
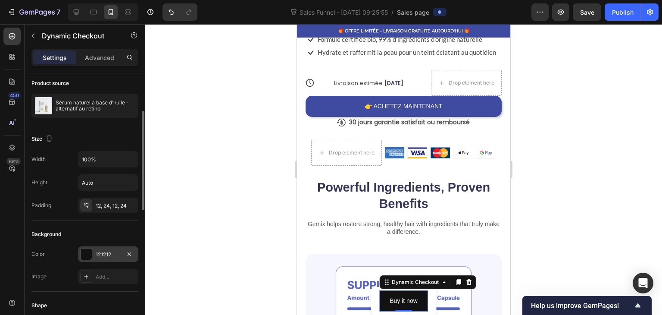
click at [95, 254] on div "121212" at bounding box center [108, 254] width 60 height 16
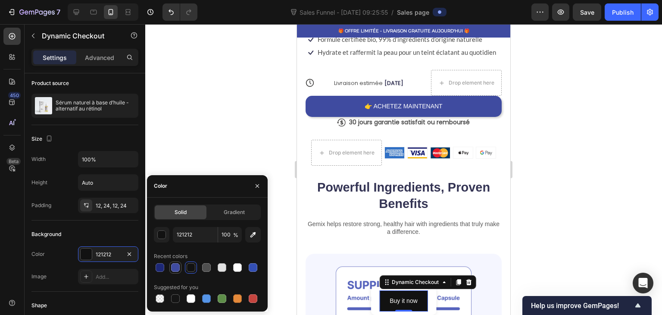
click at [174, 268] on div at bounding box center [175, 267] width 9 height 9
type input "3F4BA0"
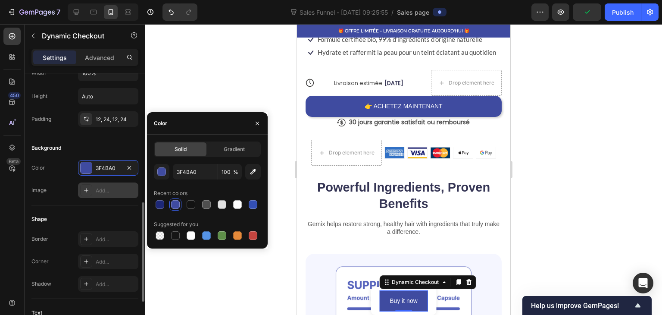
scroll to position [230, 0]
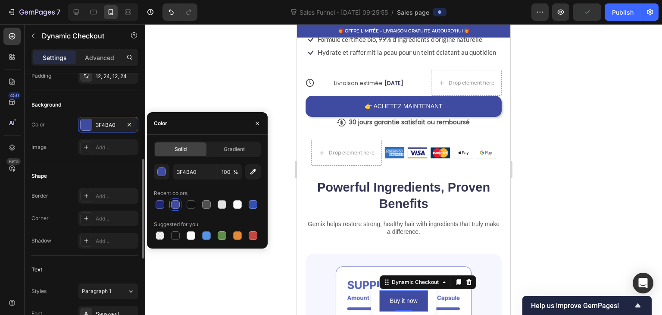
click at [78, 169] on div "Shape" at bounding box center [84, 176] width 107 height 14
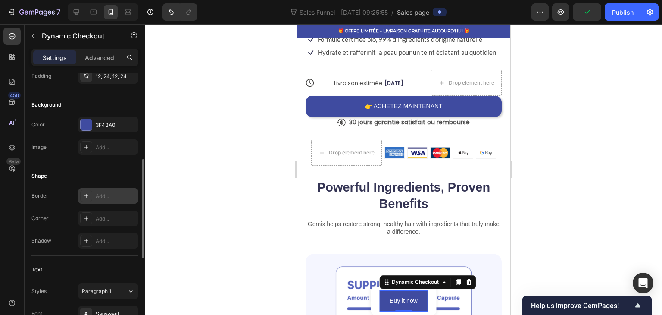
click at [93, 194] on div "Add..." at bounding box center [108, 196] width 60 height 16
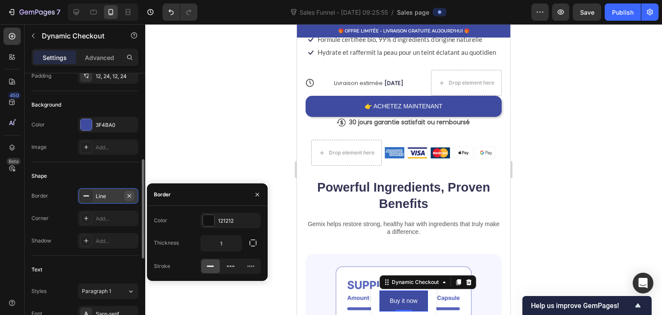
click at [128, 195] on icon "button" at bounding box center [129, 195] width 3 height 3
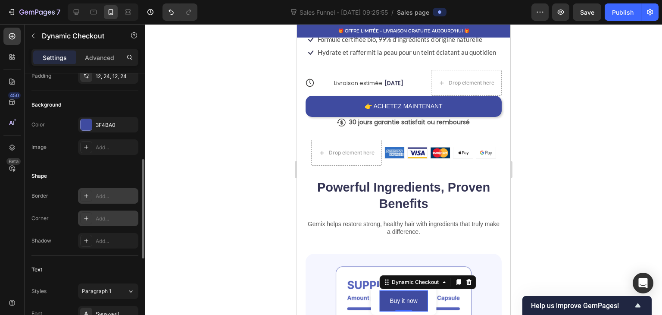
click at [110, 217] on div "Add..." at bounding box center [116, 219] width 41 height 8
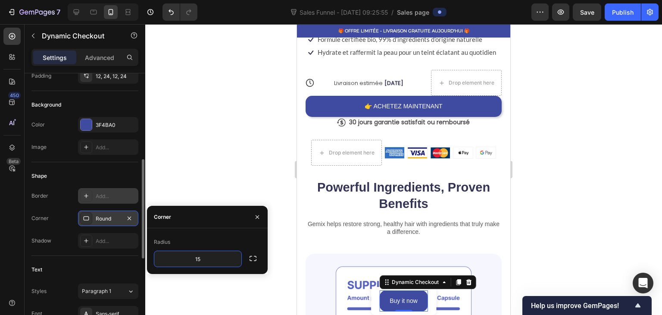
type input "1"
type input "10"
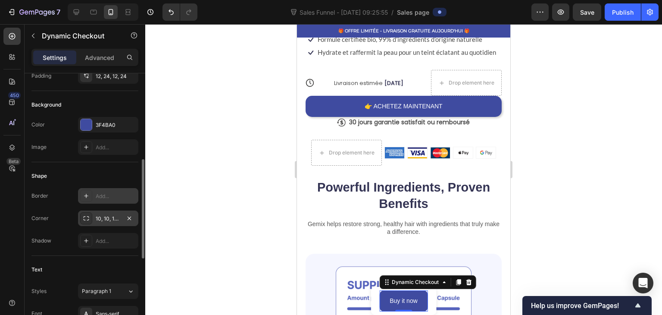
click at [182, 180] on div at bounding box center [403, 169] width 517 height 291
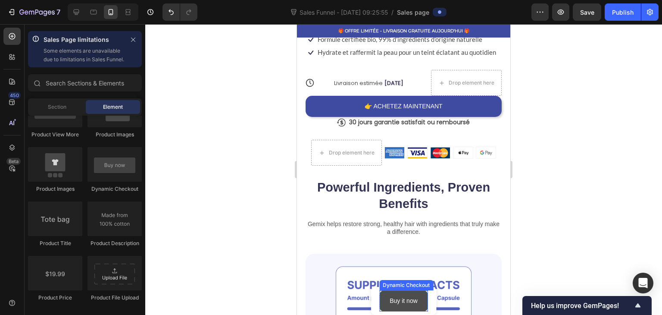
click at [379, 294] on button "Buy it now" at bounding box center [403, 300] width 49 height 21
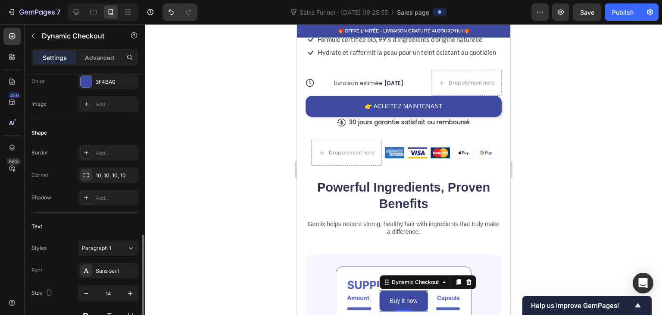
scroll to position [359, 0]
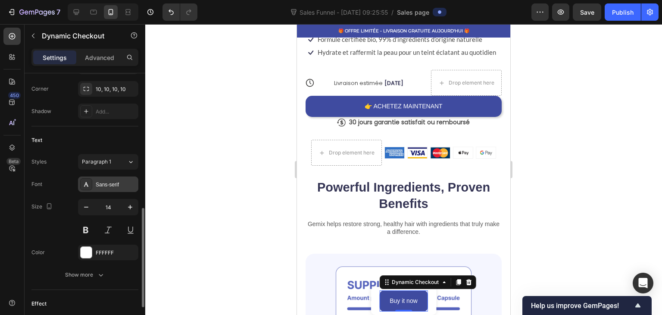
click at [103, 178] on div "Sans-serif" at bounding box center [108, 184] width 60 height 16
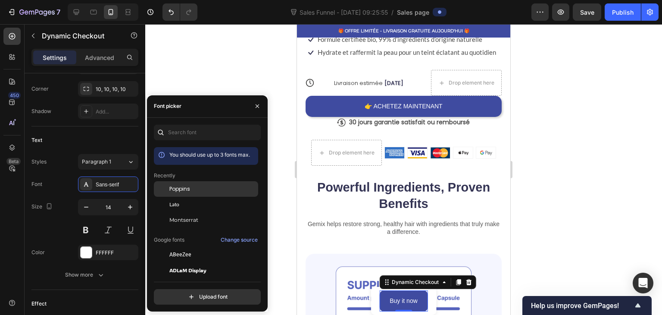
click at [179, 190] on span "Poppins" at bounding box center [179, 189] width 21 height 8
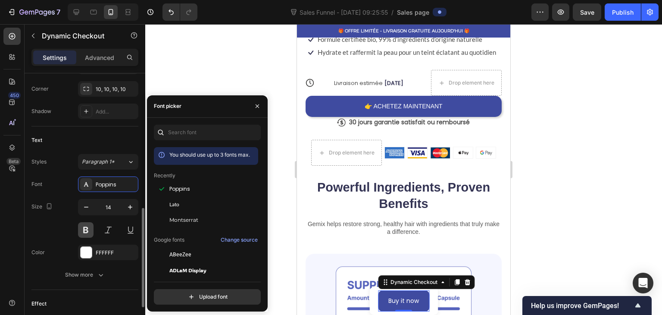
click at [91, 226] on button at bounding box center [86, 230] width 16 height 16
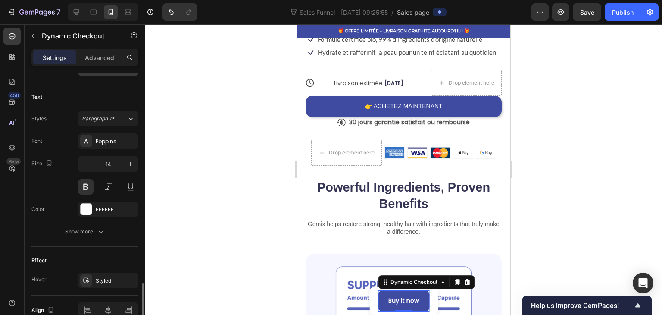
scroll to position [445, 0]
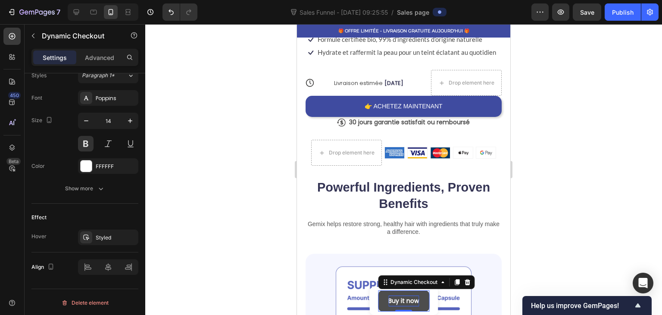
click at [395, 300] on div "Buy it now" at bounding box center [404, 300] width 31 height 11
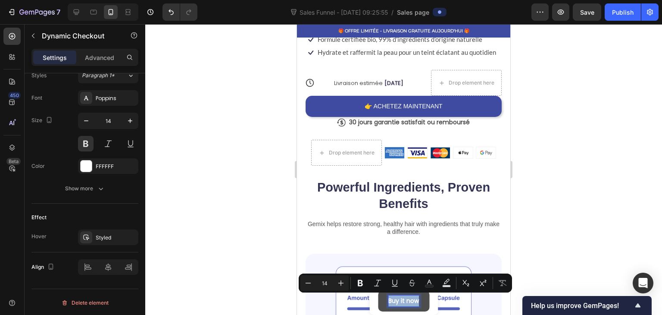
drag, startPoint x: 386, startPoint y: 301, endPoint x: 420, endPoint y: 302, distance: 33.2
click at [420, 302] on button "Buy it now" at bounding box center [403, 300] width 51 height 21
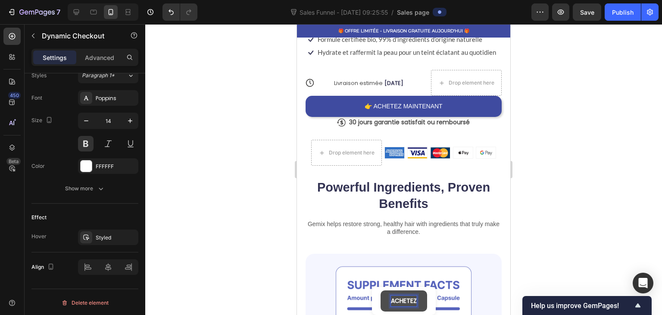
click at [381, 290] on button "ACHETEZ" at bounding box center [404, 300] width 47 height 21
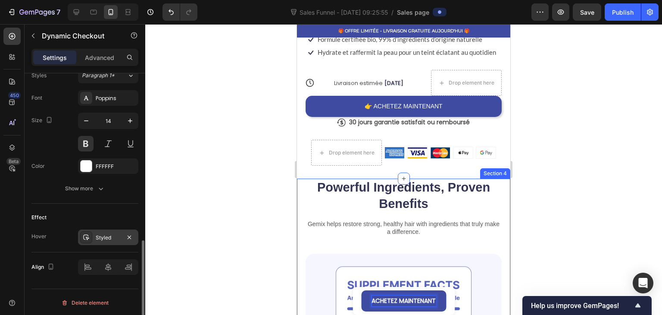
click at [90, 238] on div at bounding box center [86, 237] width 12 height 12
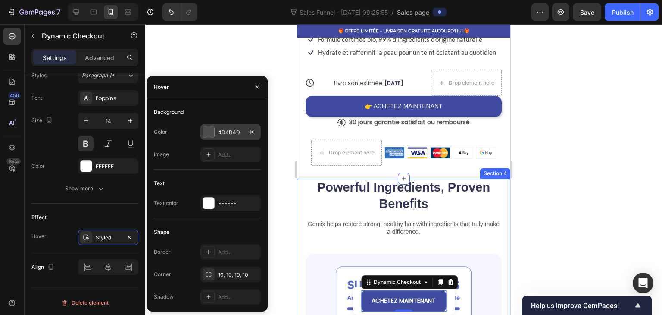
click at [209, 128] on div at bounding box center [208, 131] width 11 height 11
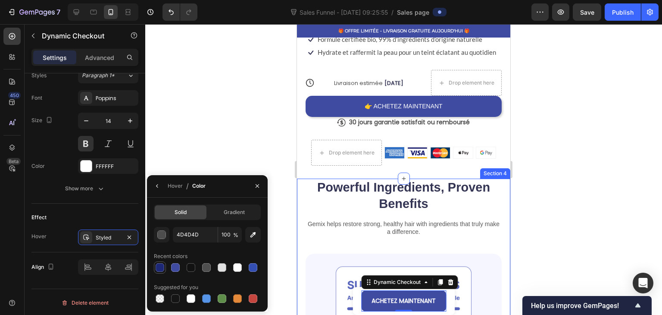
click at [161, 266] on div at bounding box center [160, 267] width 9 height 9
type input "1D2877"
click at [190, 155] on div at bounding box center [403, 169] width 517 height 291
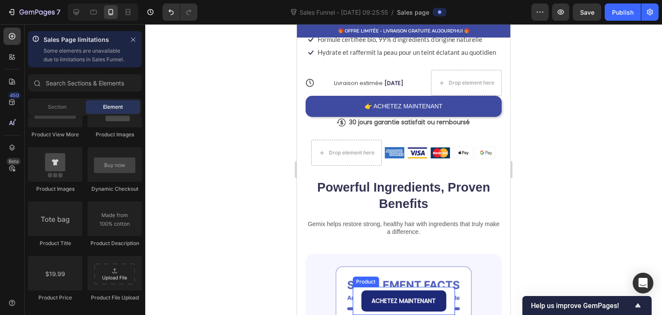
click at [362, 301] on button "ACHETEZ MAINTENANT" at bounding box center [403, 300] width 85 height 21
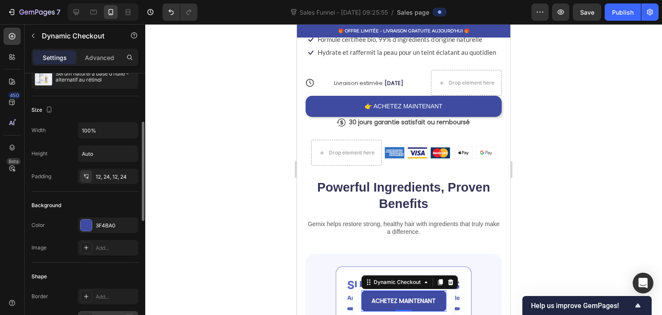
scroll to position [259, 0]
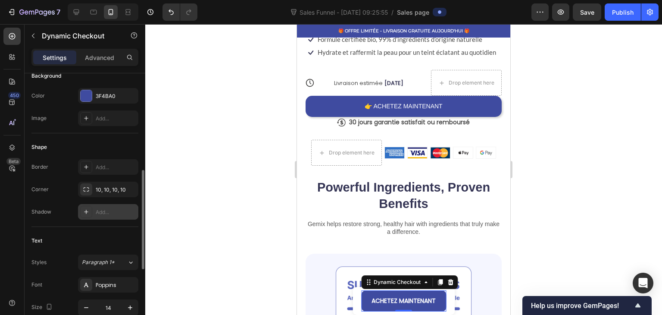
click at [93, 211] on div "Add..." at bounding box center [108, 212] width 60 height 16
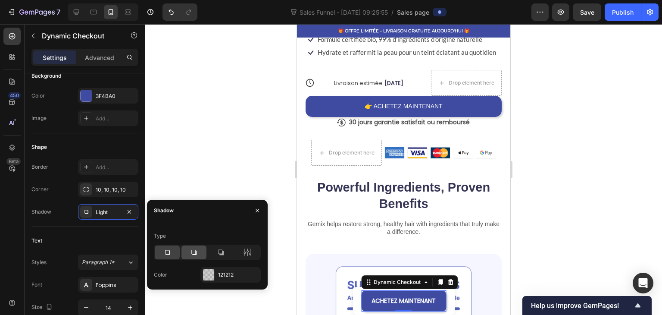
click at [202, 248] on div at bounding box center [194, 252] width 25 height 14
click at [221, 275] on div "121212" at bounding box center [230, 275] width 25 height 8
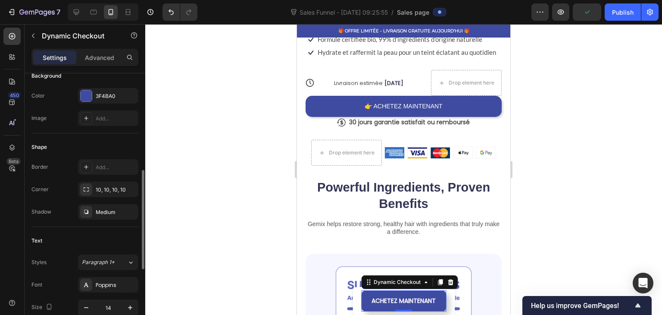
click at [74, 206] on div "Shadow Medium" at bounding box center [84, 212] width 107 height 16
click at [88, 208] on icon at bounding box center [86, 211] width 7 height 7
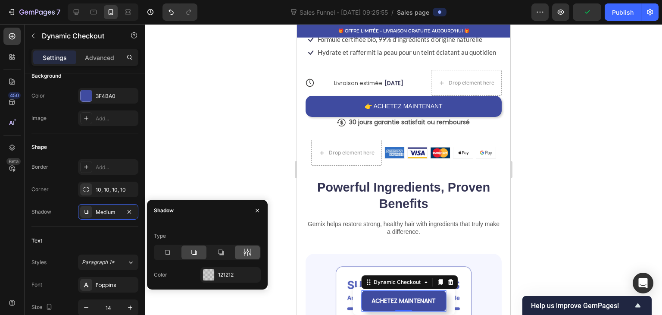
click at [250, 252] on icon at bounding box center [250, 252] width 2 height 8
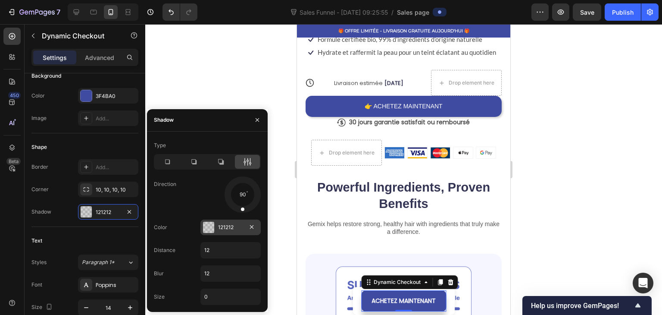
drag, startPoint x: 250, startPoint y: 203, endPoint x: 241, endPoint y: 224, distance: 22.8
click at [241, 224] on div "Type Direction 90 Color 121212 Distance 12 Blur 12 Size 0" at bounding box center [207, 221] width 121 height 166
click at [212, 80] on div at bounding box center [403, 169] width 517 height 291
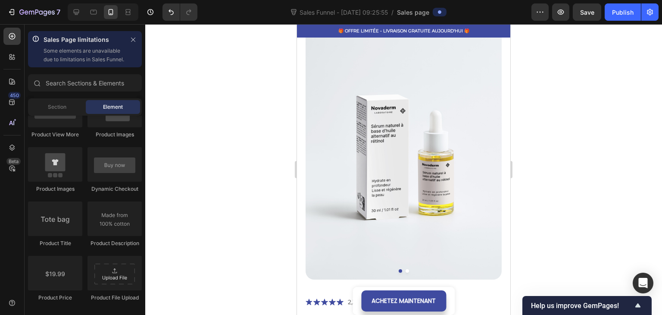
scroll to position [86, 0]
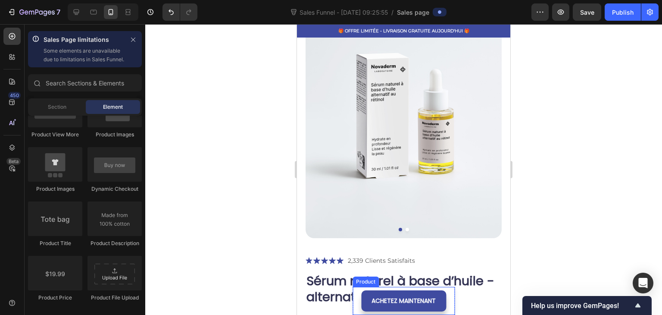
click at [446, 300] on div "Product Images Sérum naturel à base d’huile - alternatif au rétinol Product Tit…" at bounding box center [404, 301] width 102 height 28
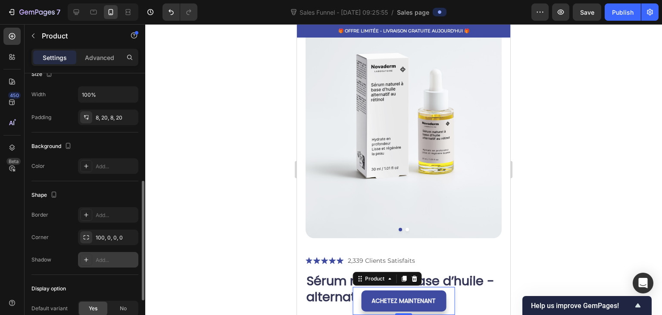
scroll to position [154, 0]
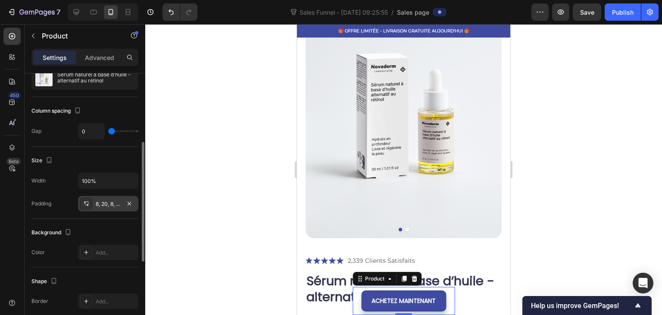
click at [100, 200] on div "8, 20, 8, 20" at bounding box center [108, 204] width 25 height 8
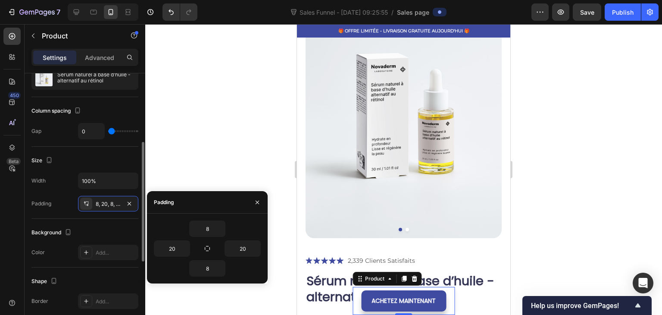
click at [55, 202] on div "Padding 8, 20, 8, 20" at bounding box center [84, 204] width 107 height 16
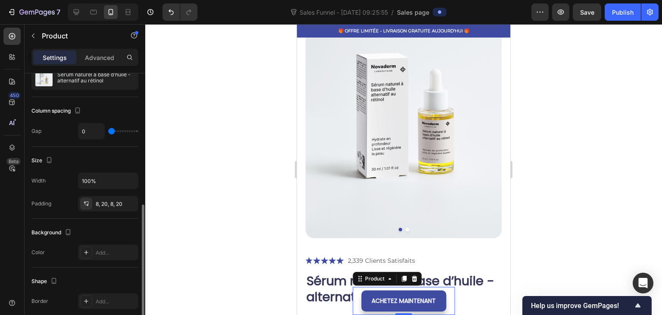
scroll to position [240, 0]
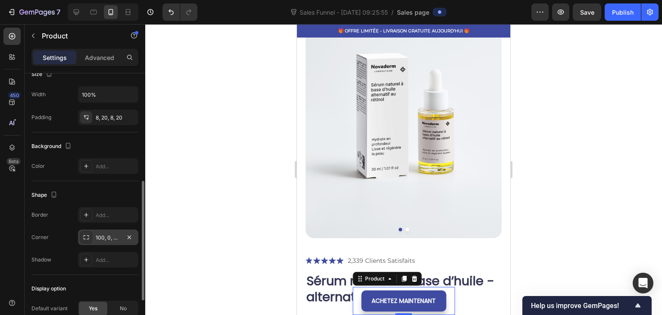
click at [99, 234] on div "100, 0, 0, 0" at bounding box center [108, 238] width 25 height 8
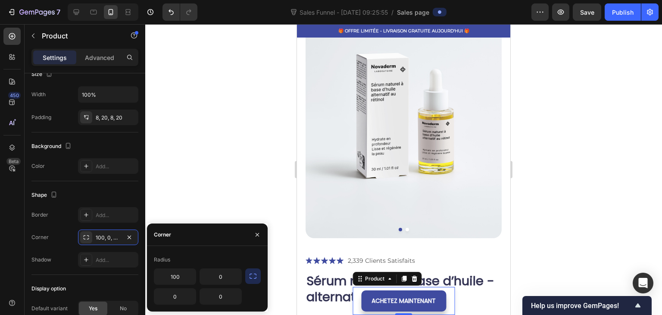
click at [213, 144] on div at bounding box center [403, 169] width 517 height 291
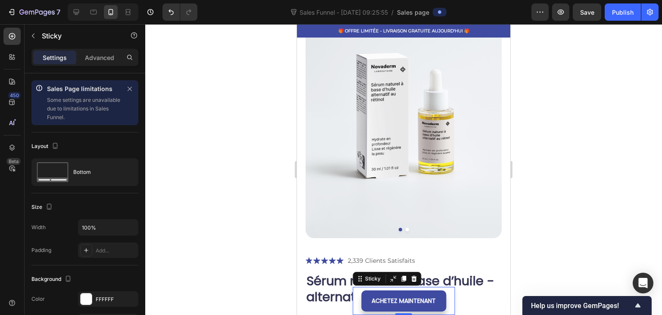
click at [353, 297] on div "Product Images Sérum naturel à base d’huile - alternatif au rétinol Product Tit…" at bounding box center [404, 301] width 102 height 28
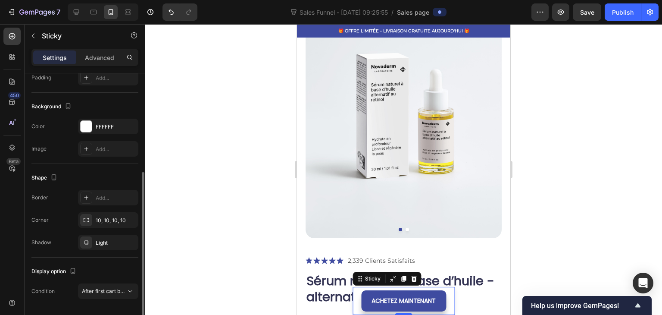
scroll to position [197, 0]
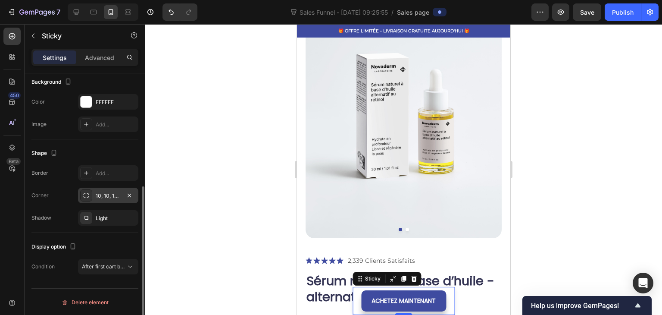
click at [109, 194] on div "10, 10, 10, 10" at bounding box center [108, 196] width 25 height 8
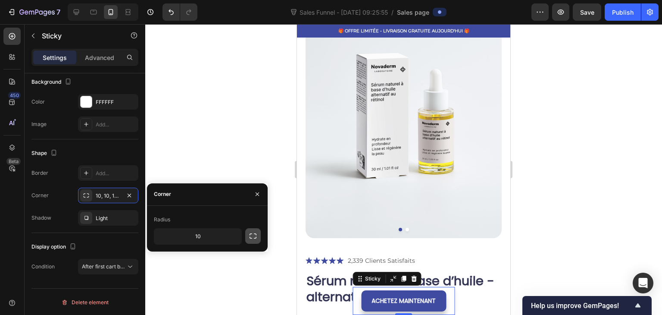
click at [252, 236] on icon "button" at bounding box center [253, 236] width 9 height 9
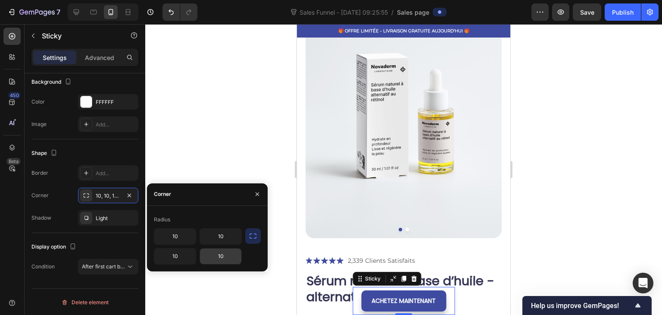
click at [223, 257] on input "10" at bounding box center [220, 256] width 41 height 16
click at [176, 259] on input "10" at bounding box center [174, 256] width 41 height 16
click at [200, 156] on div at bounding box center [403, 169] width 517 height 291
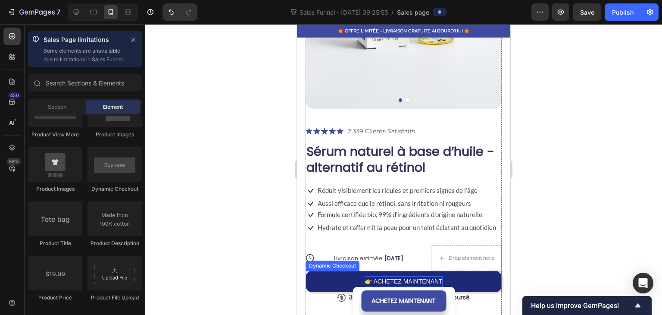
scroll to position [345, 0]
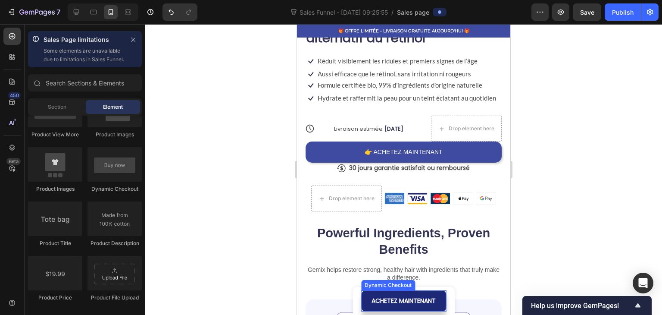
click at [438, 295] on button "ACHETEZ MAINTENANT" at bounding box center [403, 300] width 85 height 21
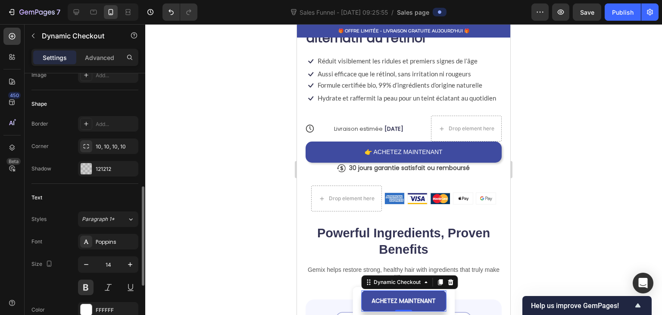
scroll to position [259, 0]
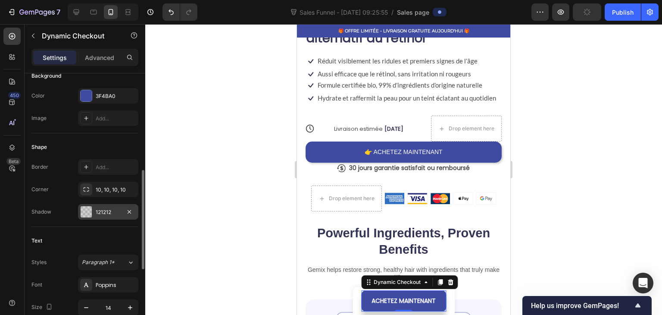
click at [95, 209] on div "121212" at bounding box center [108, 212] width 60 height 16
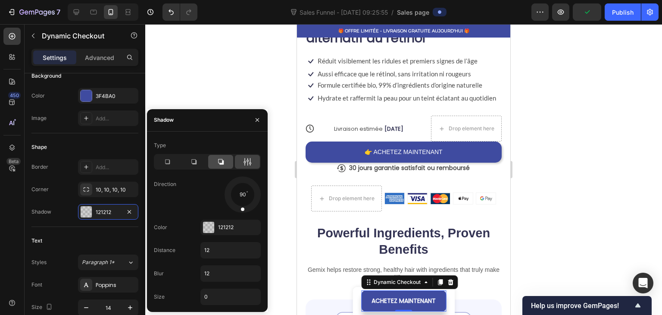
click at [224, 161] on icon at bounding box center [221, 162] width 6 height 6
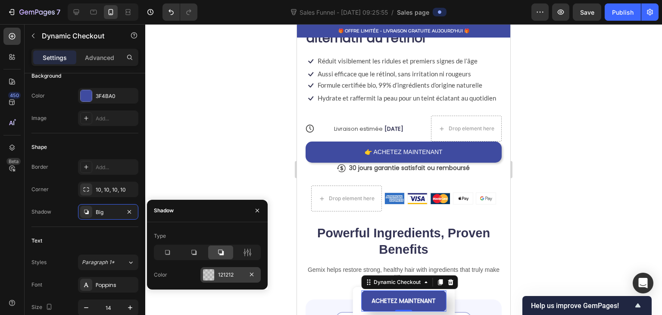
click at [231, 270] on div "121212" at bounding box center [231, 275] width 60 height 16
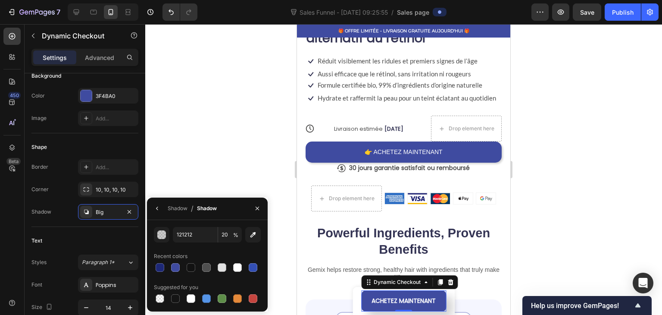
click at [238, 257] on div "Recent colors" at bounding box center [207, 256] width 107 height 14
click at [224, 232] on input "20" at bounding box center [230, 235] width 24 height 16
type input "30"
click at [69, 197] on div "Border Add... Corner 10, 10, 10, 10 Shadow Big" at bounding box center [84, 189] width 107 height 60
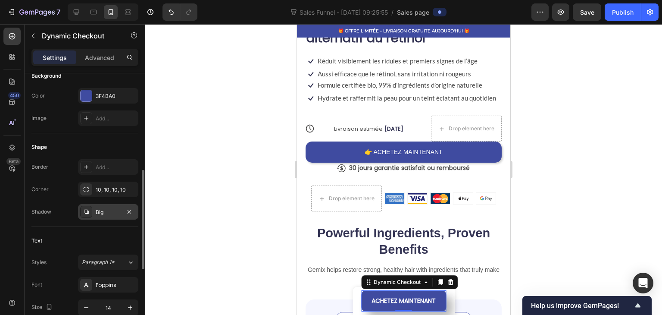
click at [104, 208] on div "Big" at bounding box center [108, 212] width 25 height 8
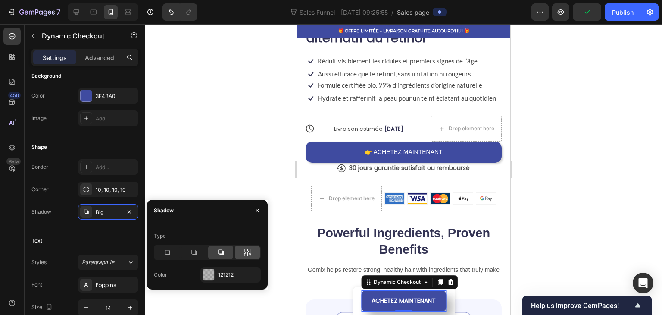
click at [254, 255] on div at bounding box center [247, 252] width 25 height 14
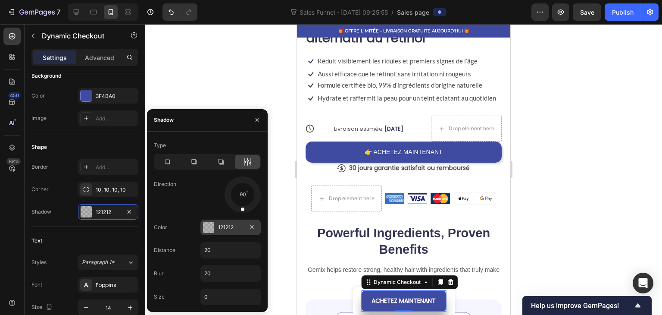
drag, startPoint x: 248, startPoint y: 205, endPoint x: 241, endPoint y: 225, distance: 21.0
click at [241, 225] on div "Type Direction 90 Color 121212 Distance 20 Blur 20 Size 0" at bounding box center [207, 221] width 121 height 166
click at [216, 243] on input "20" at bounding box center [231, 250] width 60 height 16
type input "1"
type input "2"
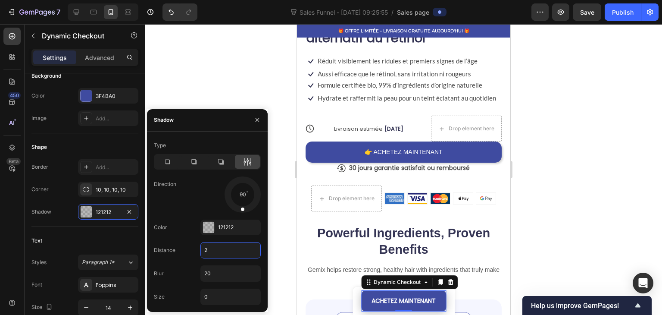
type input "20"
click at [219, 277] on input "20" at bounding box center [231, 274] width 60 height 16
type input "3"
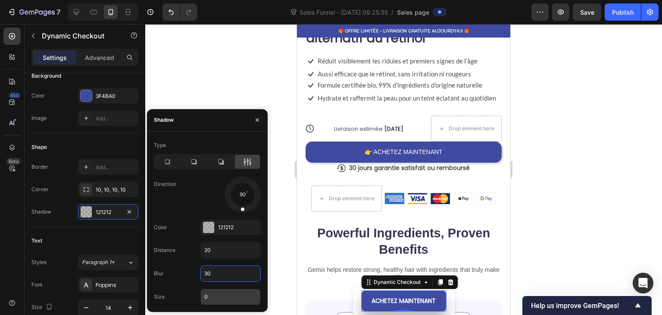
type input "30"
click at [218, 292] on input "0" at bounding box center [231, 297] width 60 height 16
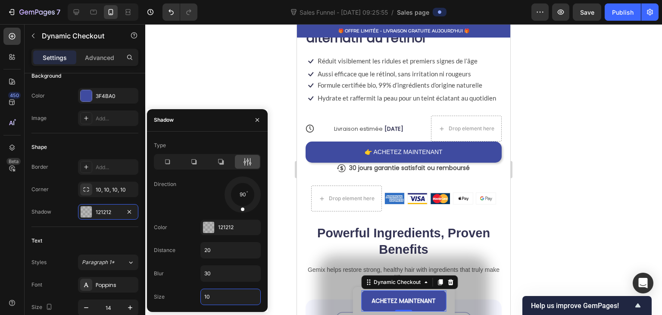
type input "1"
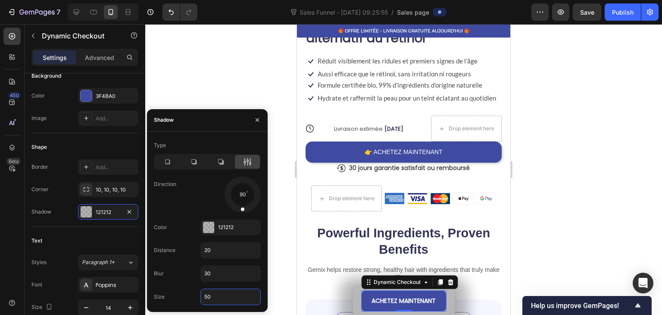
type input "5"
type input "2"
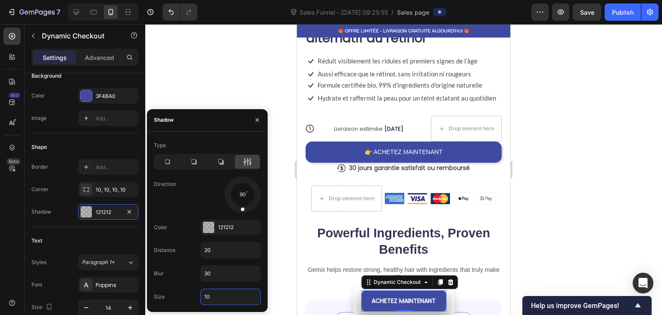
type input "1"
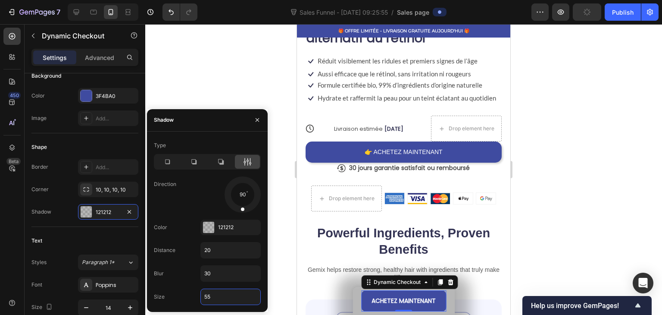
type input "5"
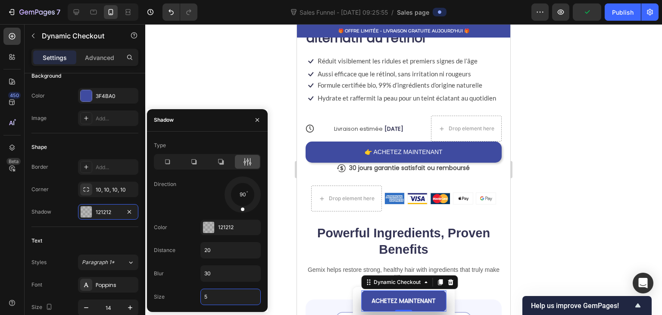
click at [202, 73] on div at bounding box center [403, 169] width 517 height 291
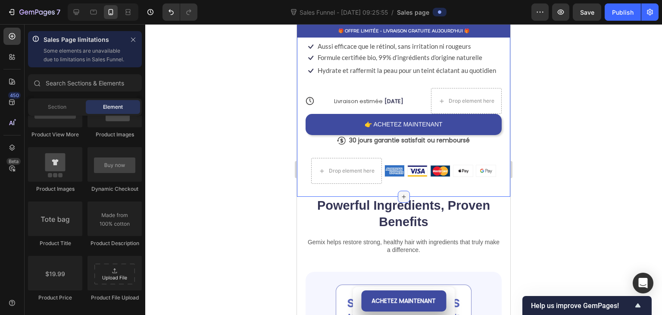
scroll to position [388, 0]
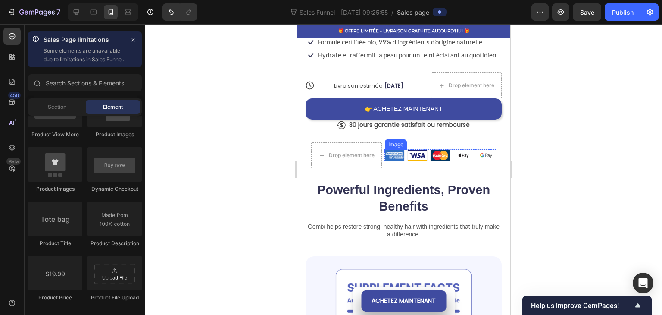
click at [398, 157] on img at bounding box center [394, 155] width 19 height 11
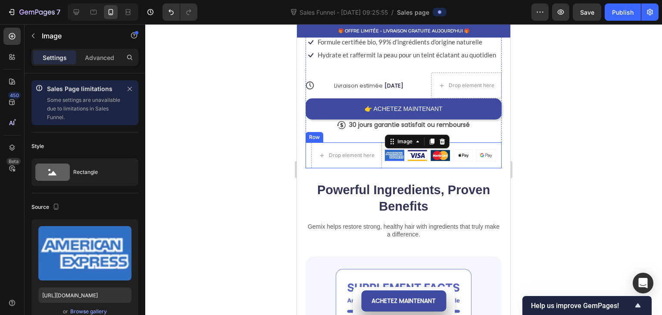
click at [400, 163] on div "Image 0 Image Image Image Image Row" at bounding box center [441, 155] width 112 height 26
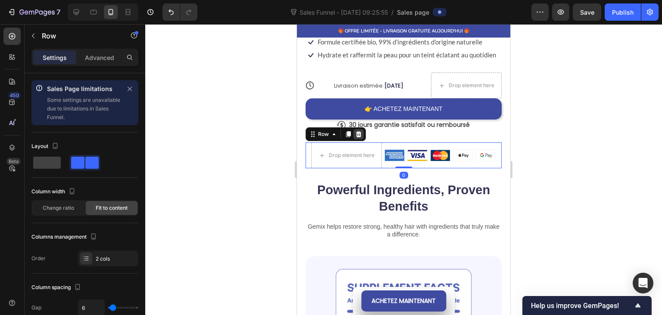
click at [360, 134] on icon at bounding box center [359, 134] width 6 height 6
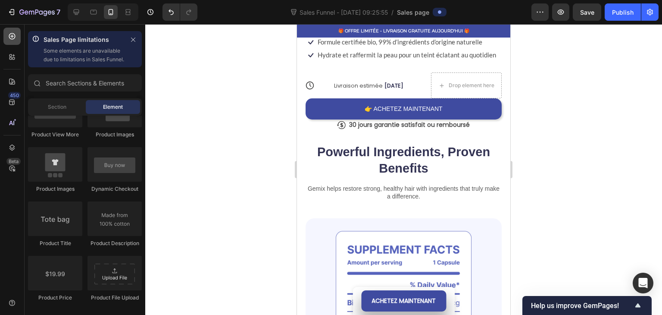
click at [10, 34] on icon at bounding box center [12, 36] width 9 height 9
click at [135, 42] on icon "button" at bounding box center [133, 40] width 6 height 6
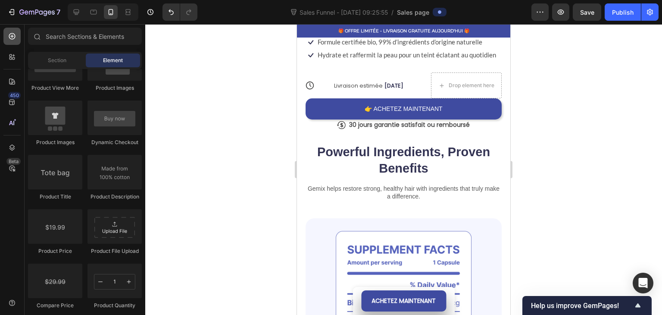
click at [18, 42] on div at bounding box center [11, 36] width 17 height 17
click at [16, 85] on icon at bounding box center [12, 81] width 9 height 9
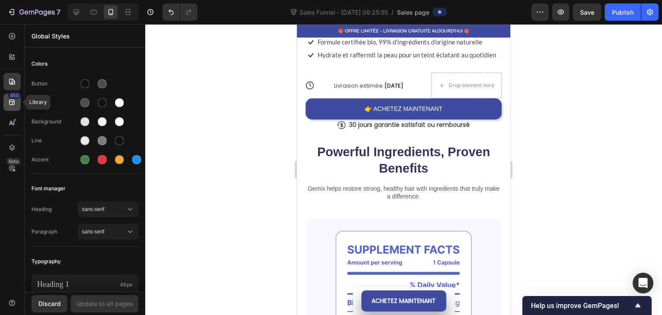
click at [13, 101] on icon at bounding box center [12, 103] width 6 height 6
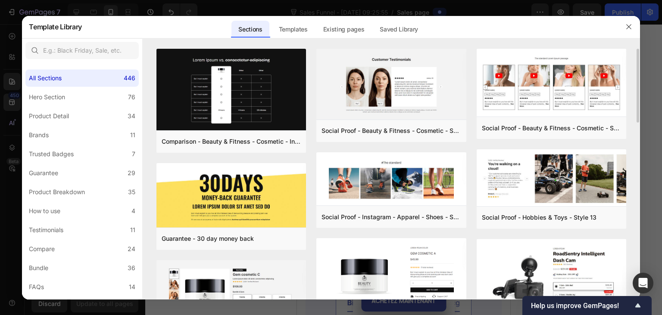
scroll to position [129, 0]
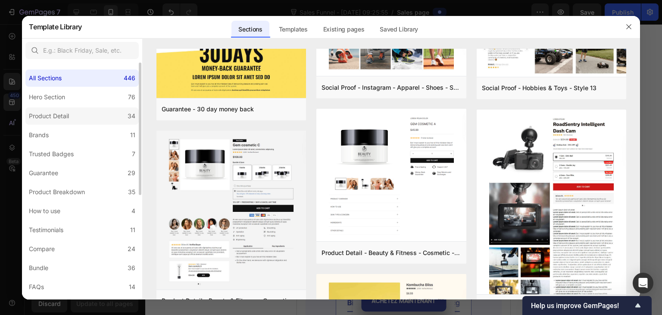
click at [65, 116] on div "Product Detail" at bounding box center [49, 116] width 40 height 10
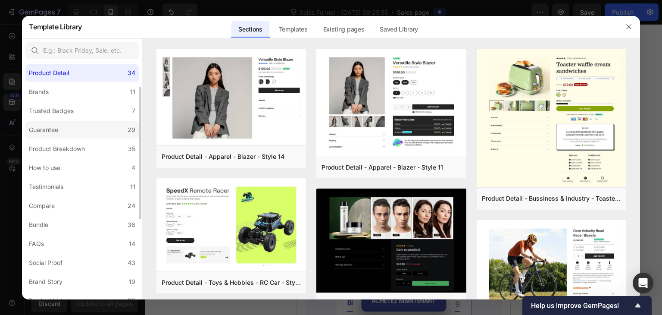
scroll to position [0, 0]
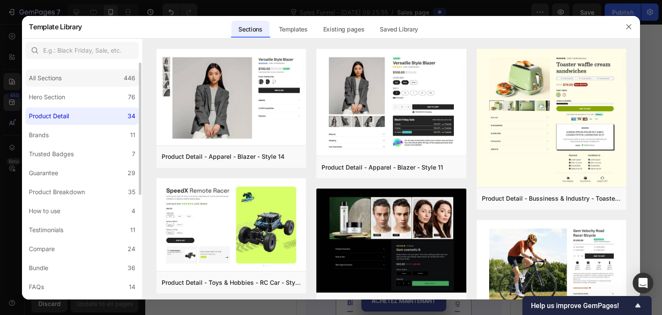
click at [54, 78] on div "All Sections" at bounding box center [45, 78] width 33 height 10
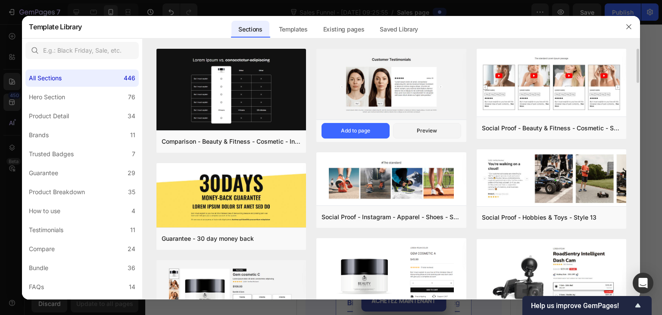
scroll to position [216, 0]
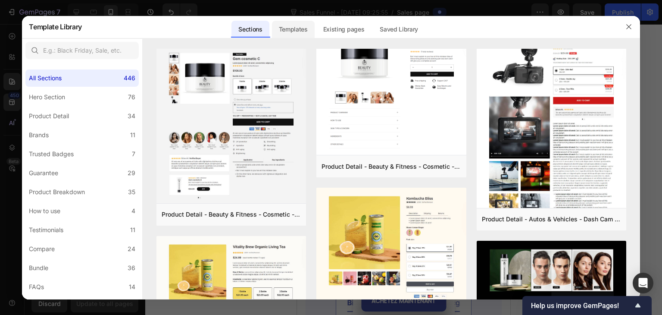
click at [288, 33] on div "Templates" at bounding box center [293, 29] width 43 height 17
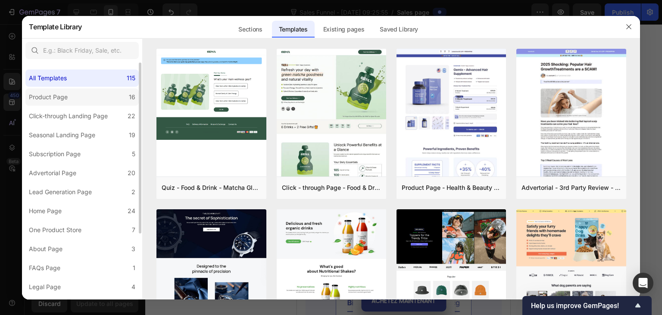
click at [97, 89] on label "Product Page 16" at bounding box center [81, 96] width 113 height 17
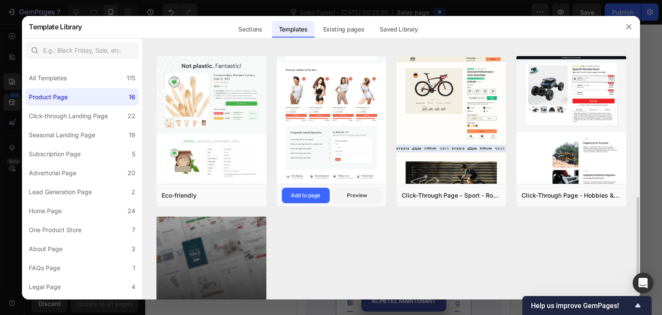
scroll to position [517, 0]
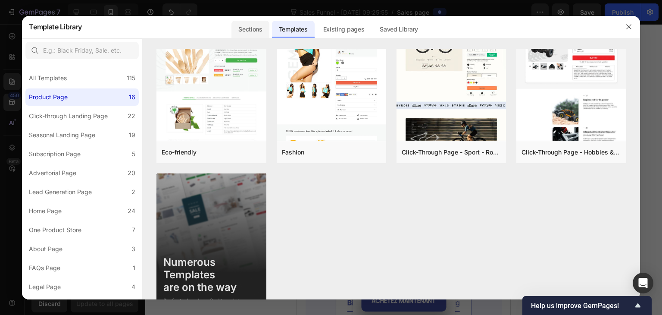
click at [244, 29] on div "Sections" at bounding box center [251, 29] width 38 height 17
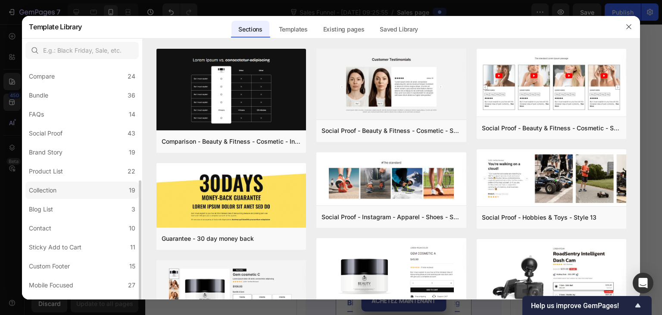
scroll to position [186, 0]
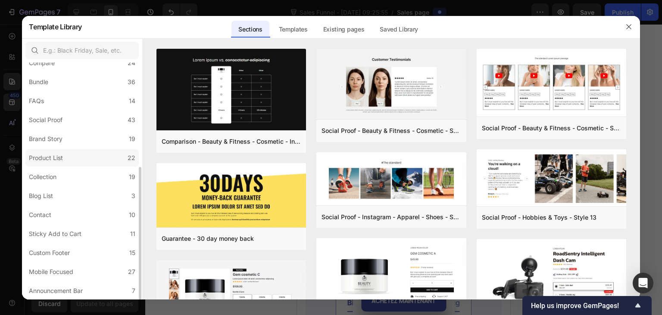
click at [69, 158] on label "Product List 22" at bounding box center [81, 157] width 113 height 17
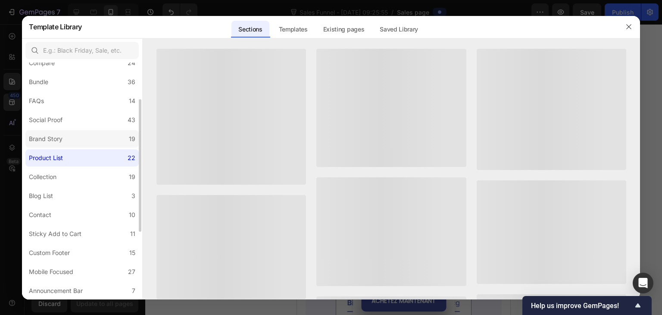
scroll to position [143, 0]
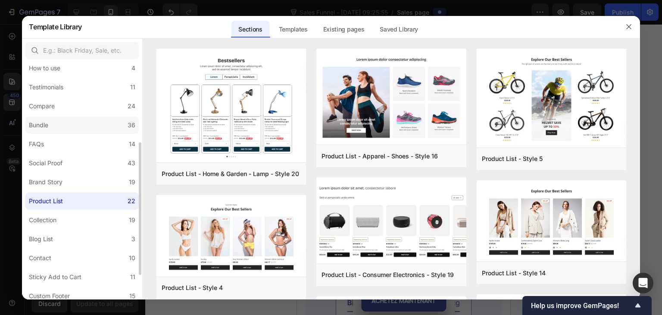
click at [65, 116] on label "Bundle 36" at bounding box center [81, 124] width 113 height 17
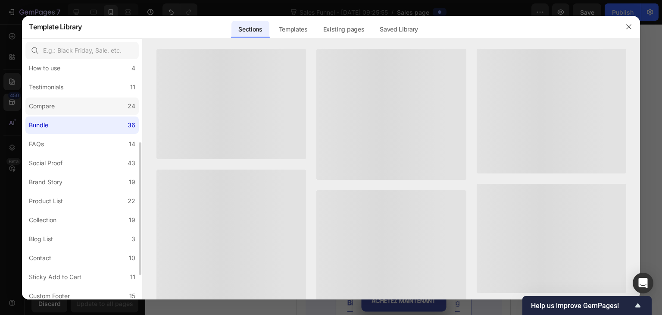
click at [72, 104] on label "Compare 24" at bounding box center [81, 105] width 113 height 17
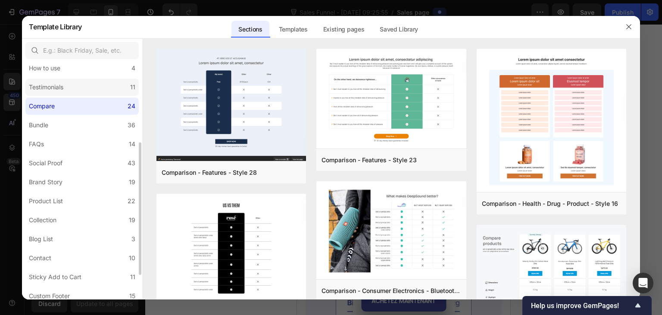
click at [78, 91] on label "Testimonials 11" at bounding box center [81, 86] width 113 height 17
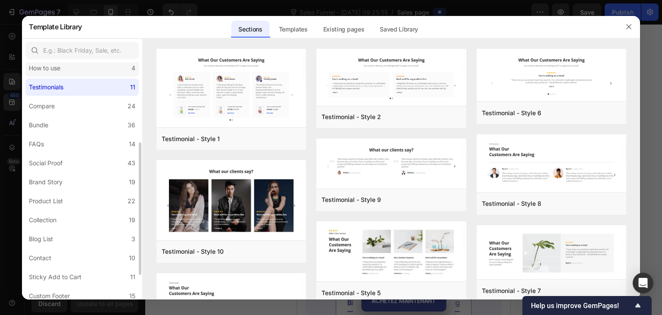
click at [74, 74] on label "How to use 4" at bounding box center [81, 68] width 113 height 17
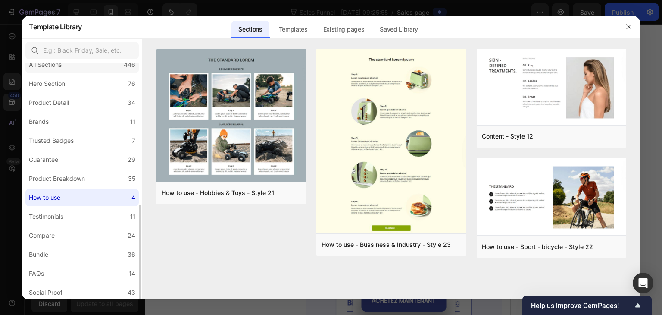
scroll to position [0, 0]
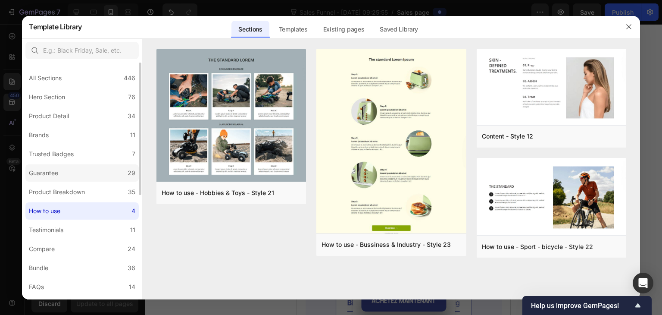
click at [54, 172] on div "Guarantee" at bounding box center [43, 173] width 29 height 10
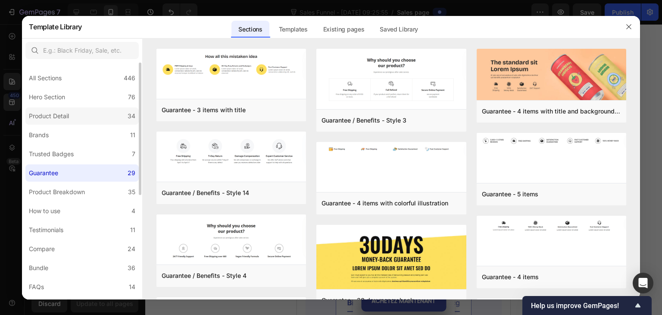
click at [55, 115] on div "Product Detail" at bounding box center [49, 116] width 40 height 10
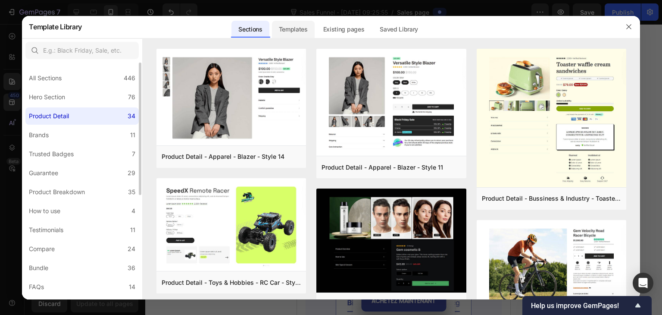
click at [286, 29] on div "Templates" at bounding box center [293, 29] width 43 height 17
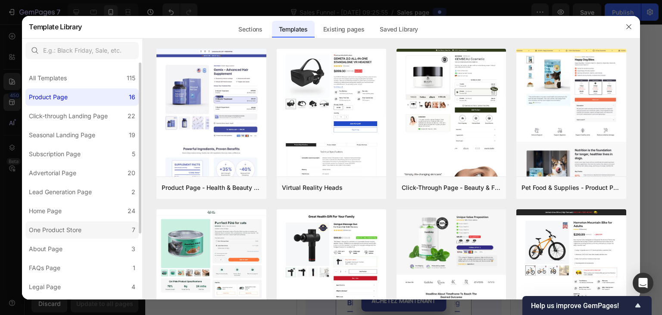
click at [57, 236] on label "One Product Store 7" at bounding box center [81, 229] width 113 height 17
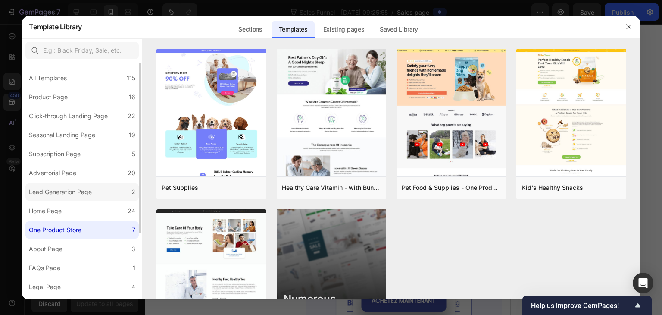
click at [62, 194] on div "Lead Generation Page" at bounding box center [60, 192] width 63 height 10
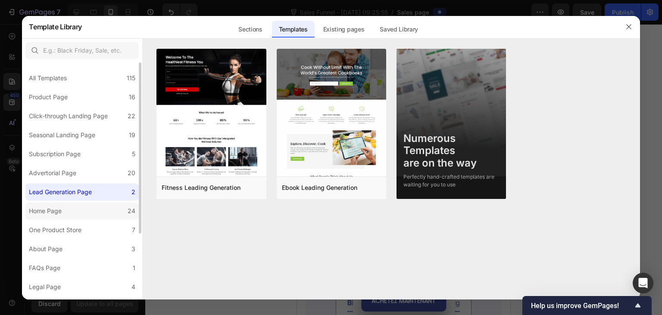
click at [59, 204] on label "Home Page 24" at bounding box center [81, 210] width 113 height 17
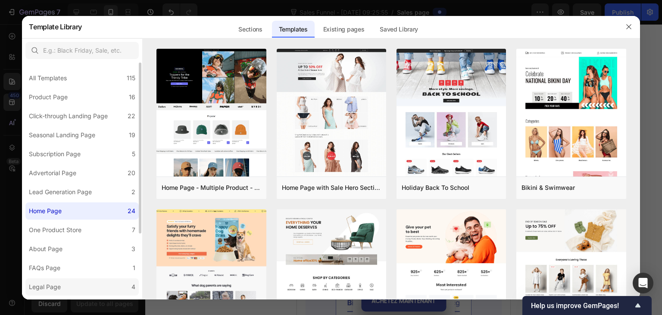
click at [46, 285] on div "Legal Page" at bounding box center [45, 287] width 32 height 10
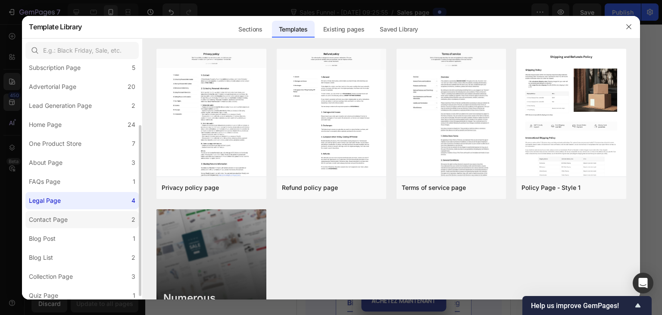
scroll to position [91, 0]
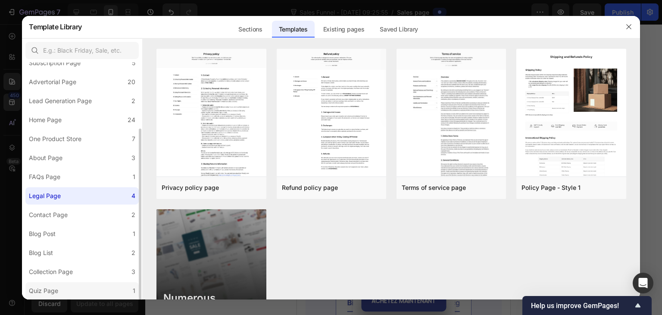
click at [61, 285] on div "Quiz Page" at bounding box center [45, 290] width 33 height 10
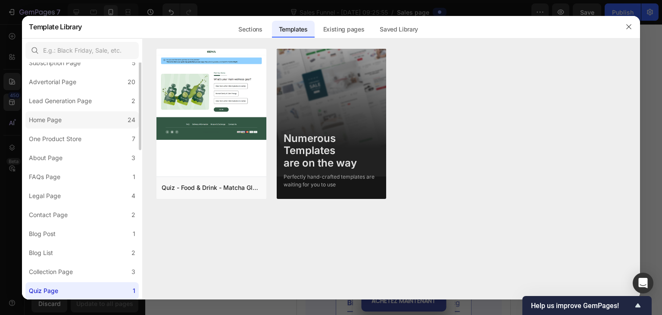
scroll to position [0, 0]
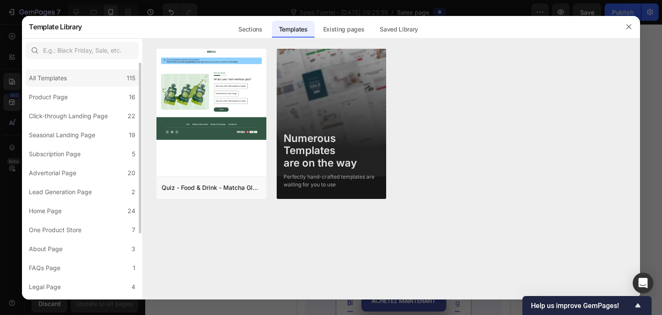
click at [71, 78] on div "All Templates 115" at bounding box center [81, 77] width 113 height 17
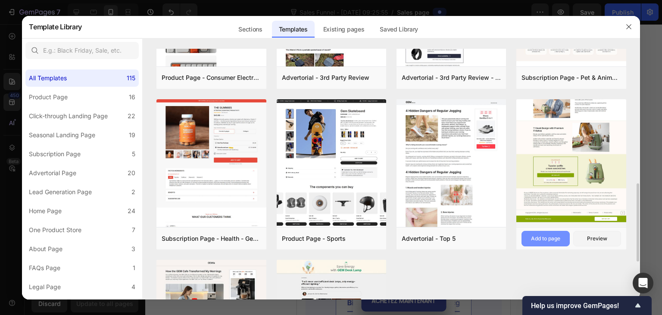
scroll to position [517, 0]
